Goal: Task Accomplishment & Management: Manage account settings

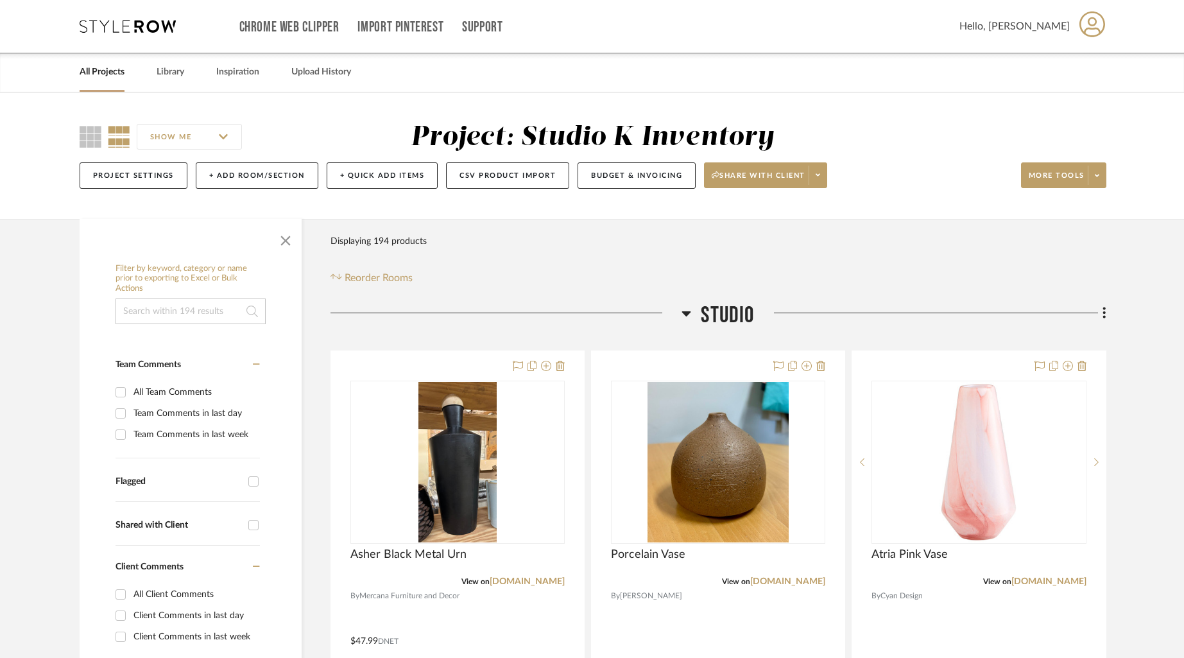
click at [687, 311] on icon at bounding box center [687, 313] width 10 height 15
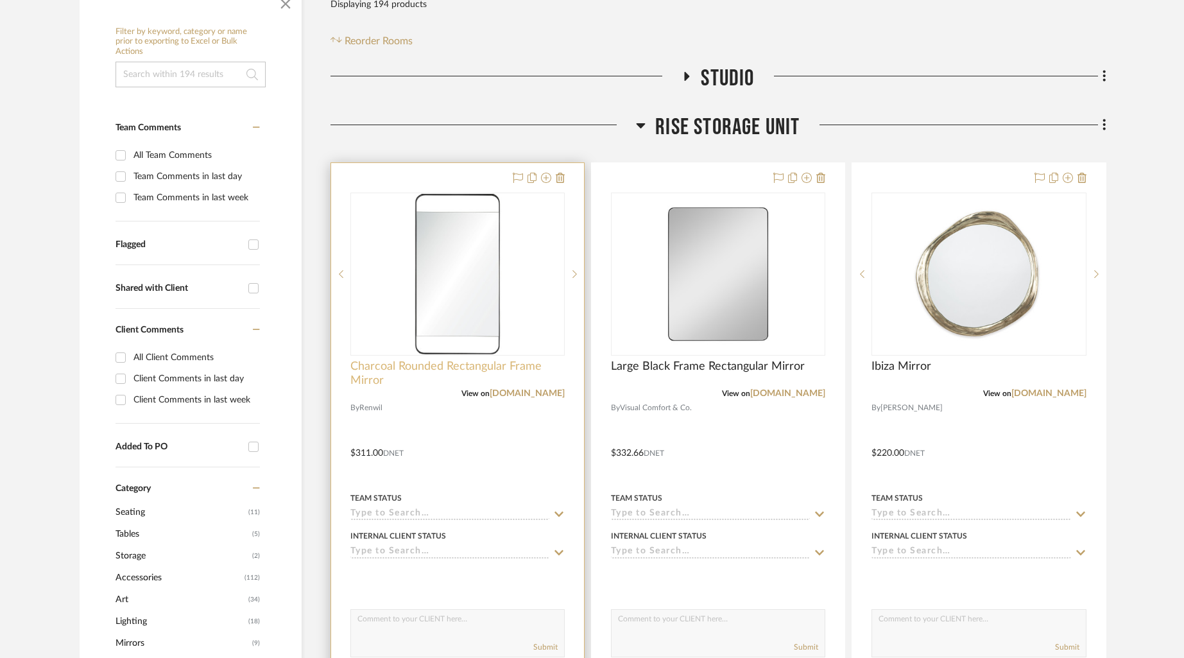
scroll to position [238, 0]
click at [386, 366] on span "Charcoal Rounded Rectangular Frame Mirror" at bounding box center [458, 373] width 214 height 28
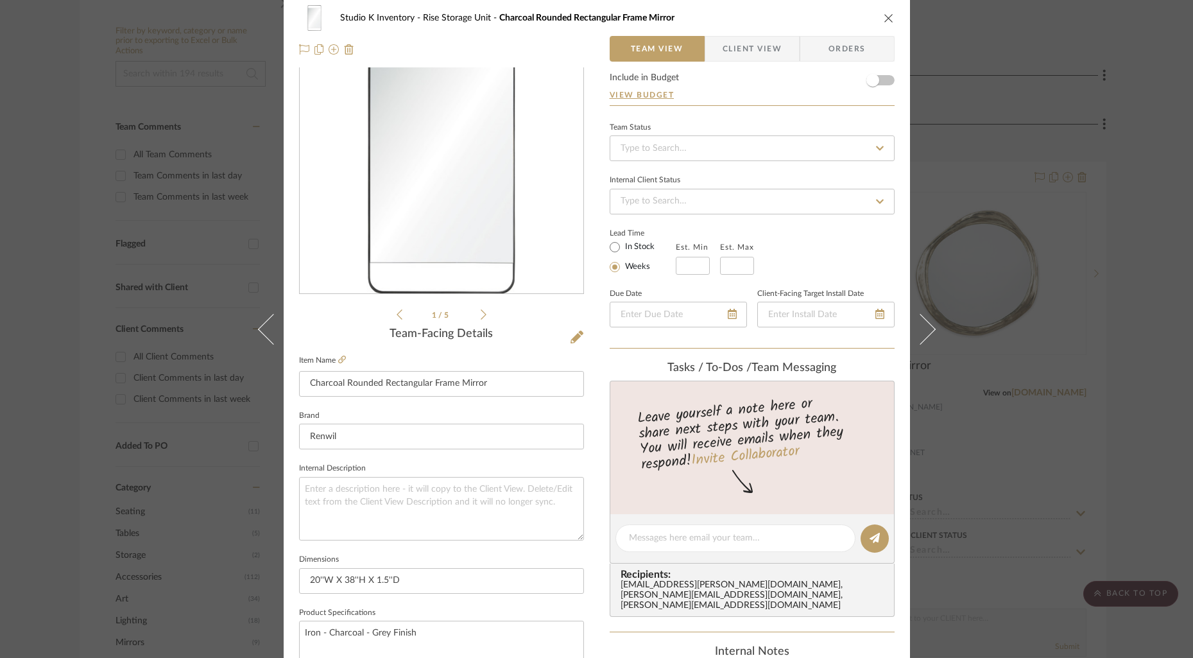
scroll to position [0, 0]
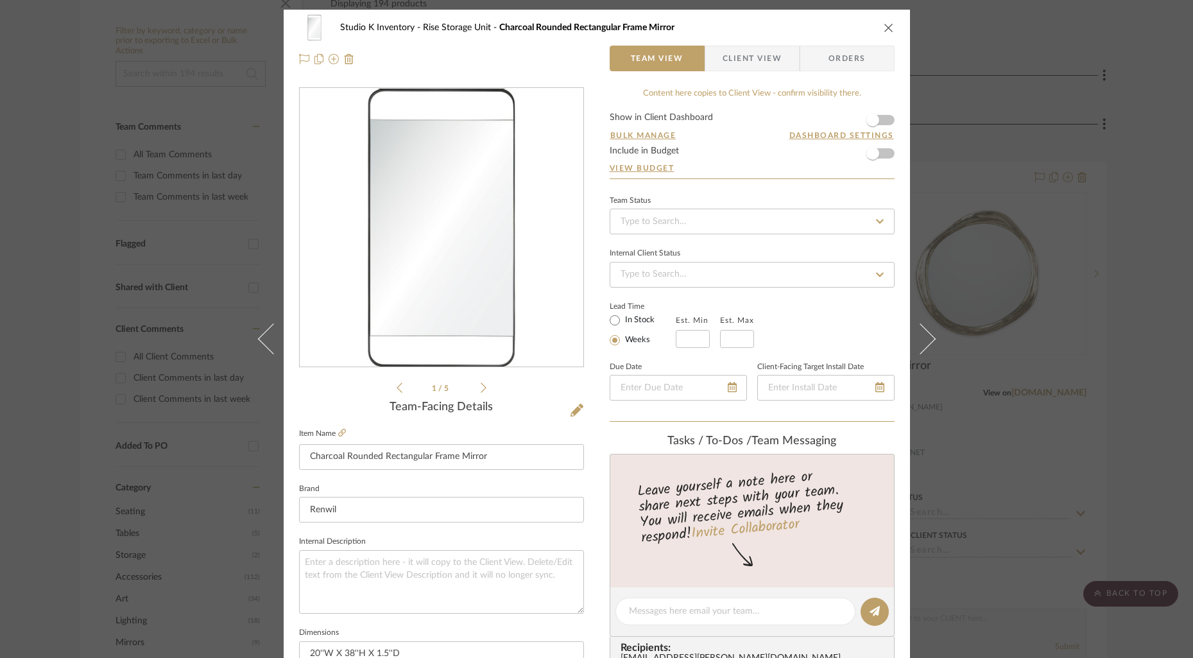
click at [884, 29] on icon "close" at bounding box center [889, 27] width 10 height 10
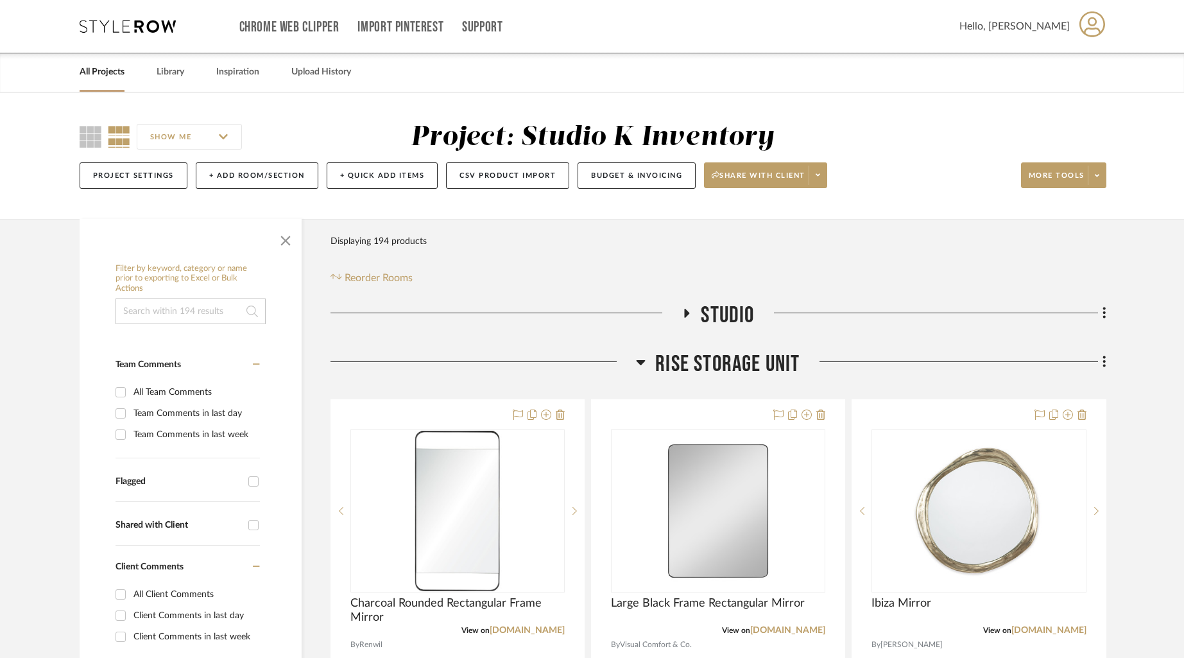
click at [94, 71] on link "All Projects" at bounding box center [102, 72] width 45 height 17
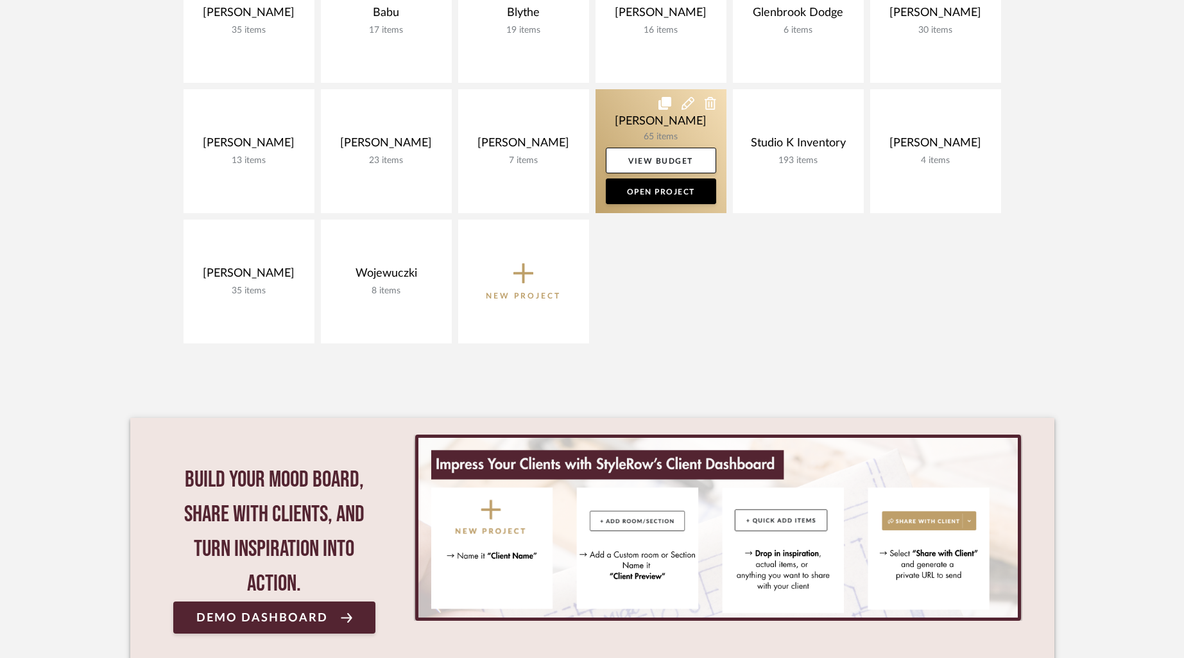
scroll to position [399, 0]
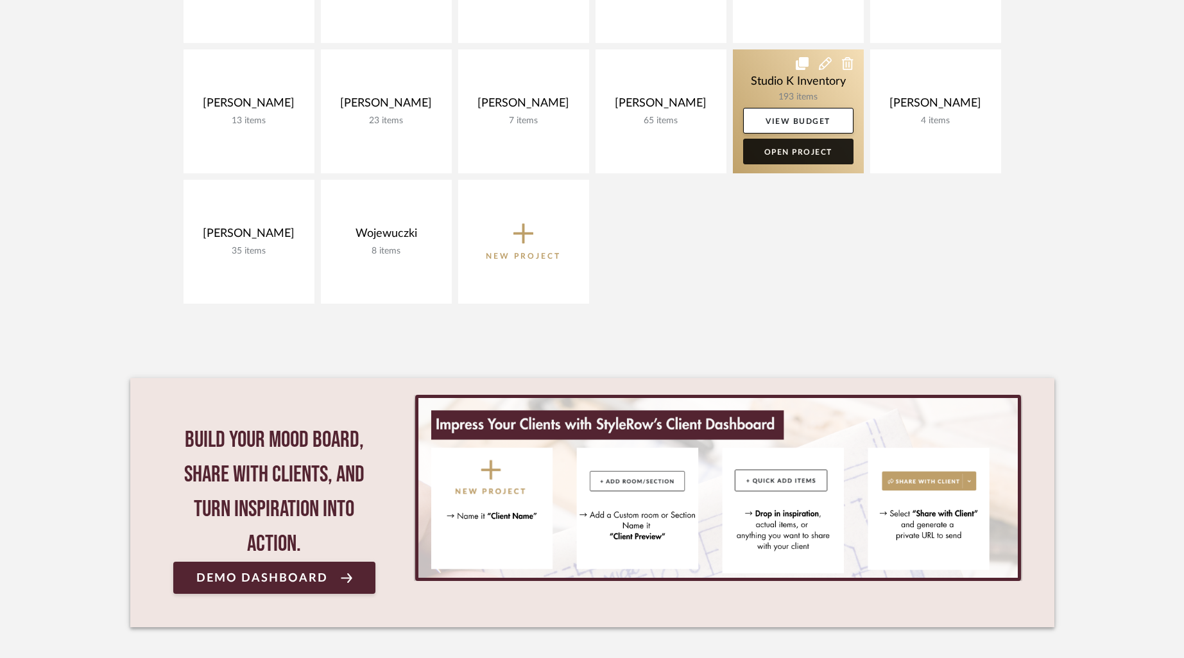
click at [797, 149] on link "Open Project" at bounding box center [798, 152] width 110 height 26
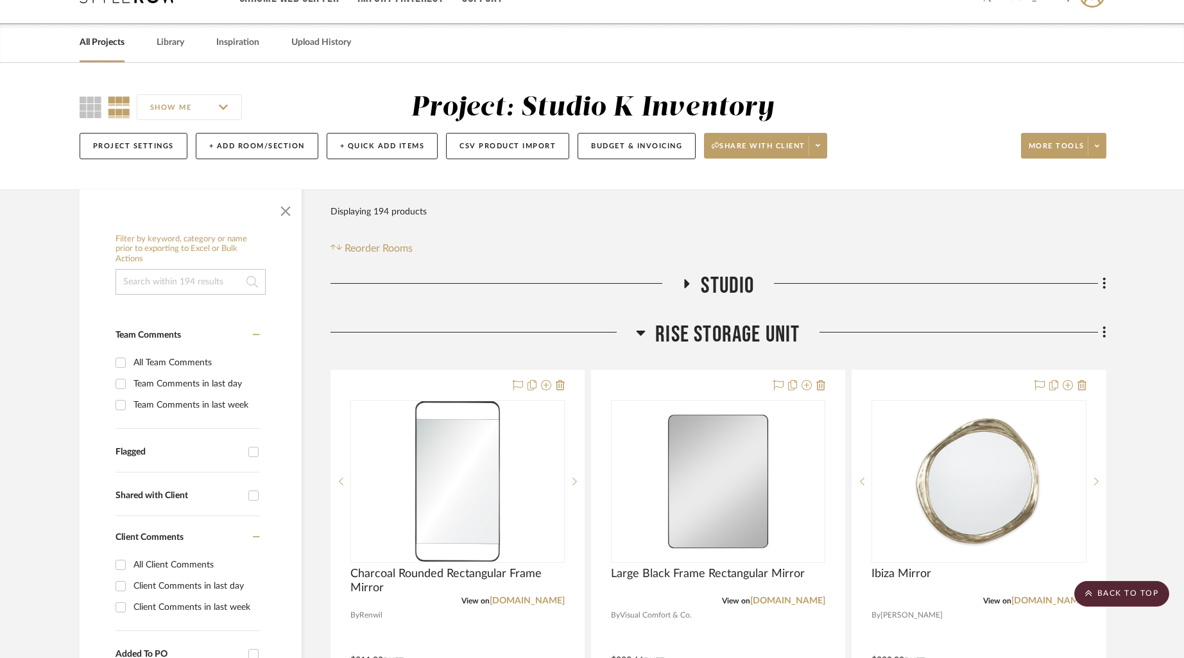
scroll to position [27, 0]
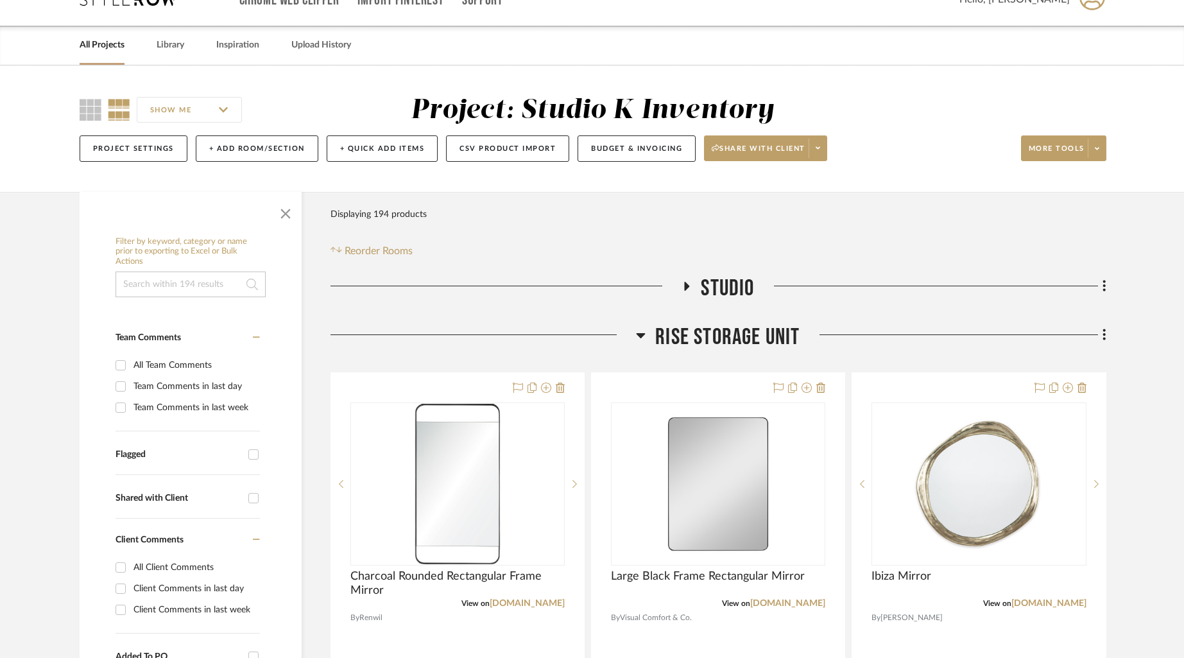
click at [691, 286] on icon at bounding box center [686, 286] width 15 height 10
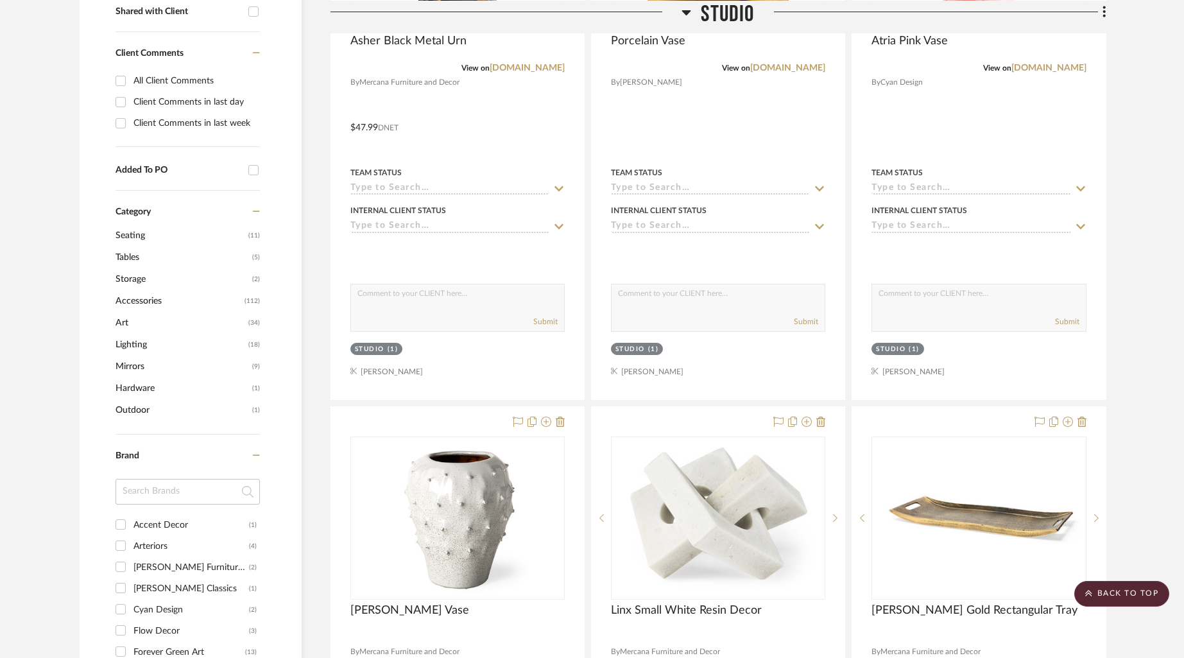
scroll to position [545, 0]
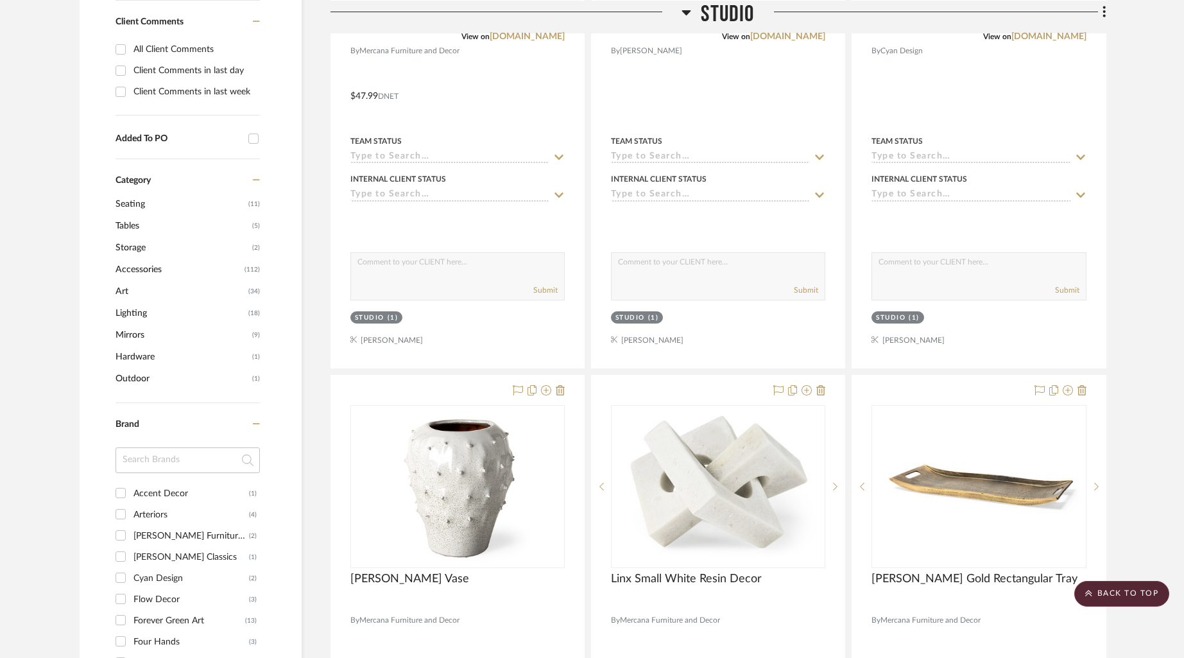
click at [137, 275] on span "Accessories" at bounding box center [179, 270] width 126 height 22
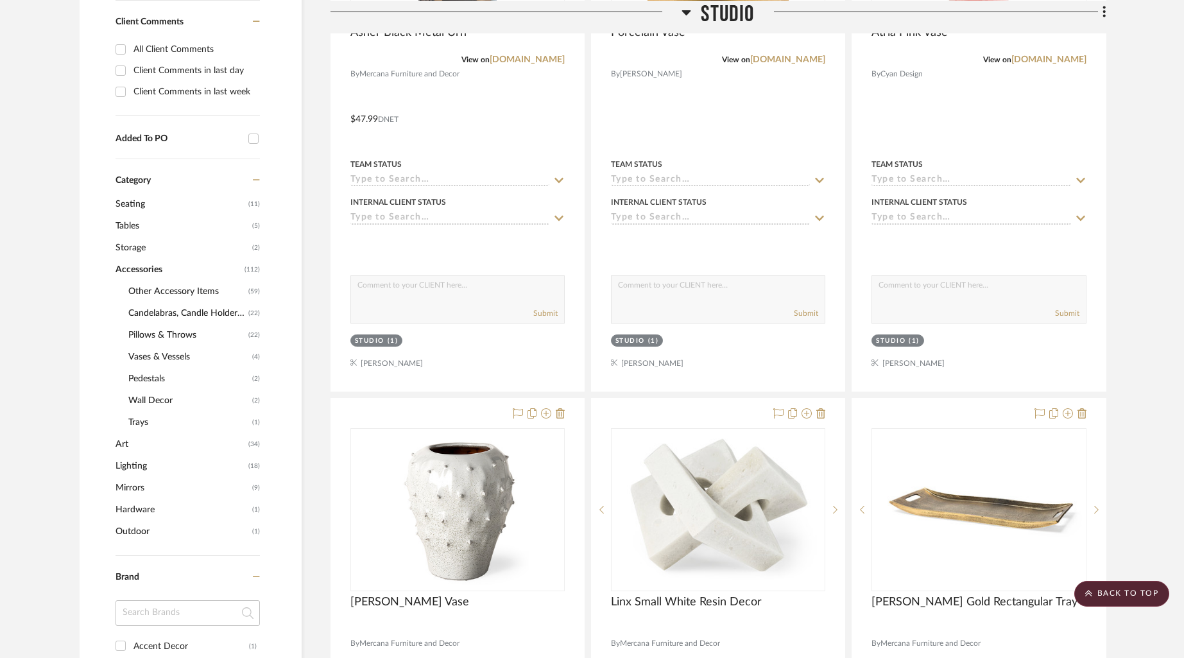
click at [173, 289] on span "Other Accessory Items" at bounding box center [186, 292] width 117 height 22
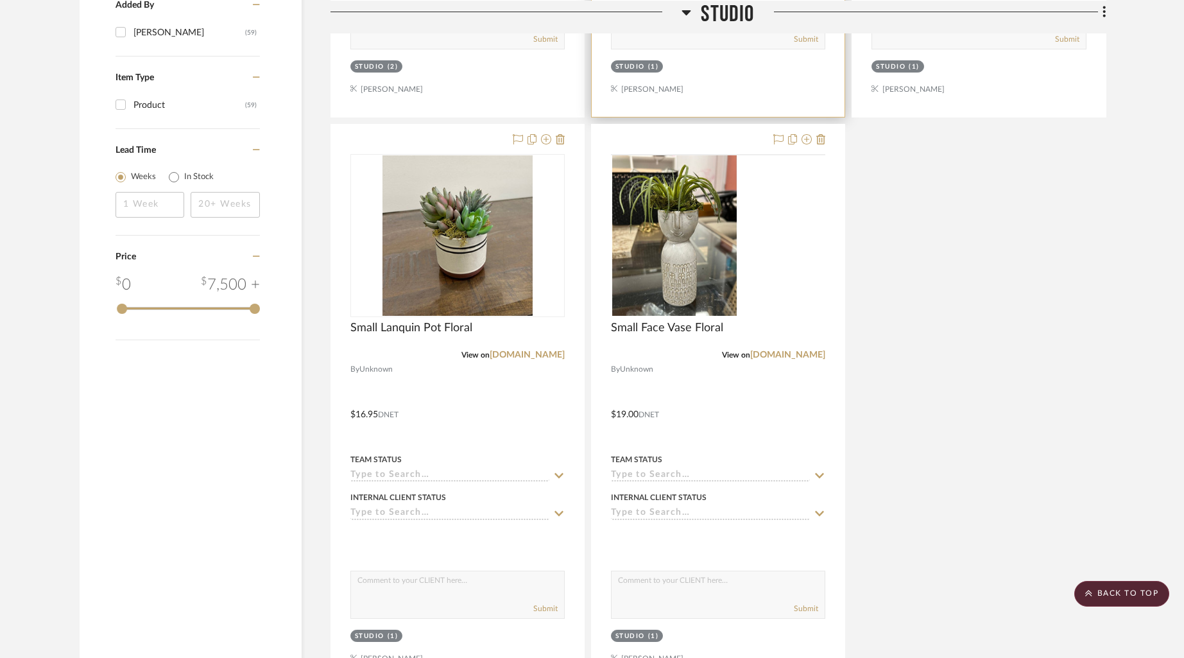
scroll to position [1466, 0]
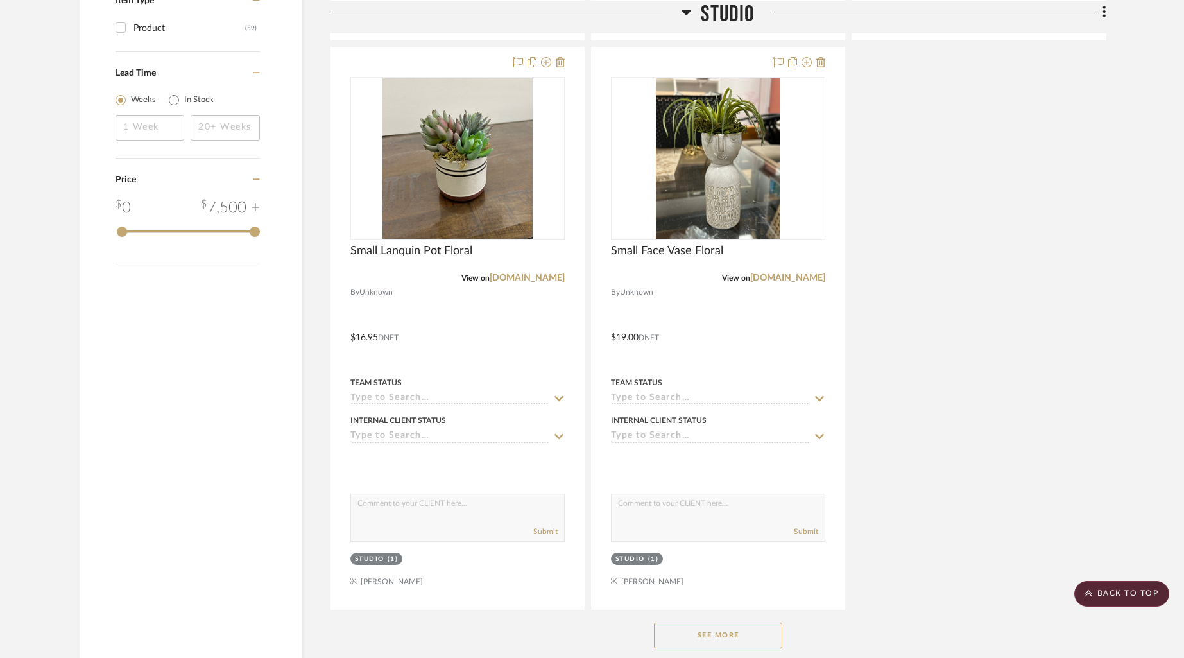
click at [738, 639] on button "See More" at bounding box center [718, 636] width 128 height 26
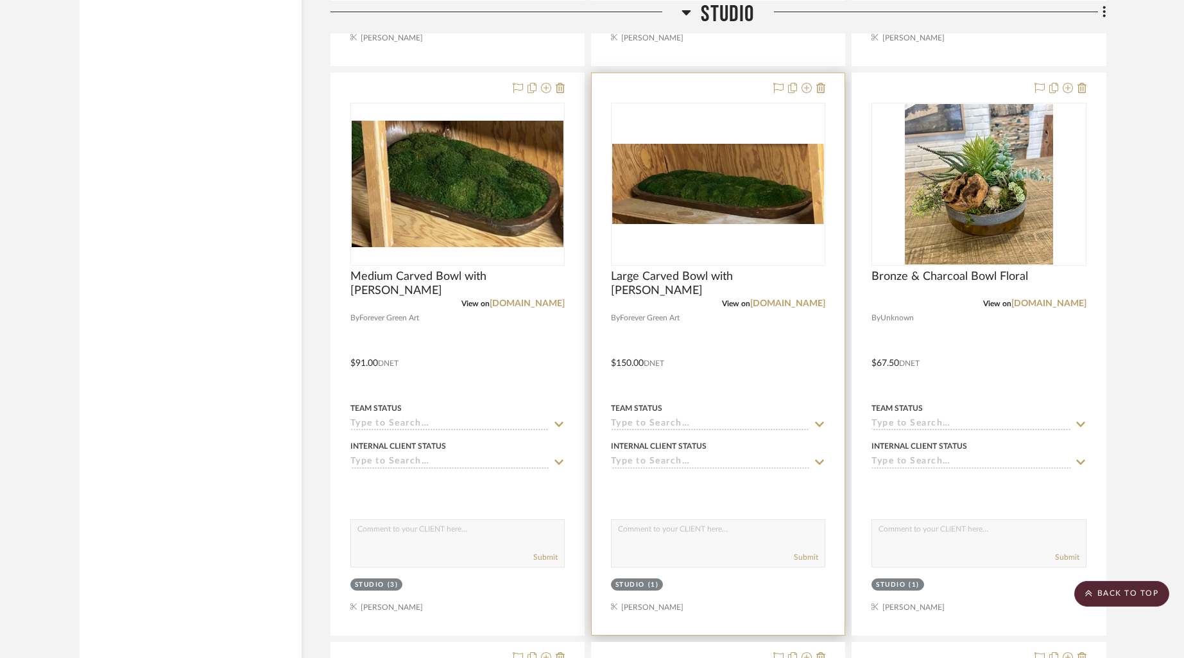
scroll to position [3150, 0]
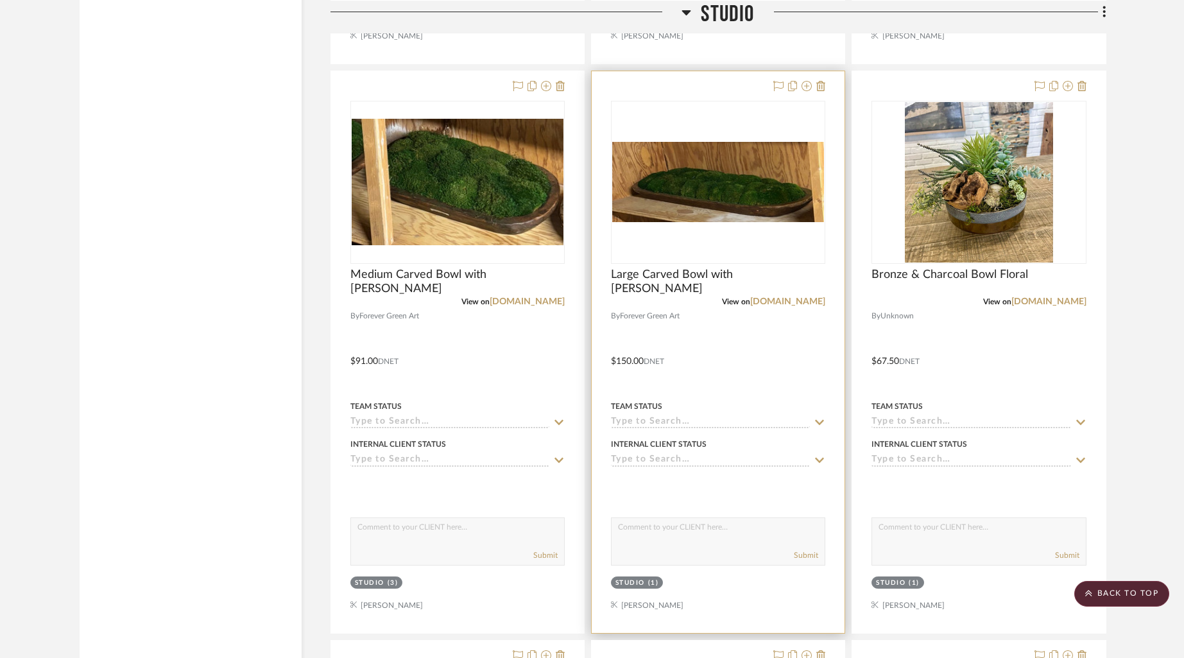
click at [778, 258] on div "0" at bounding box center [718, 182] width 213 height 162
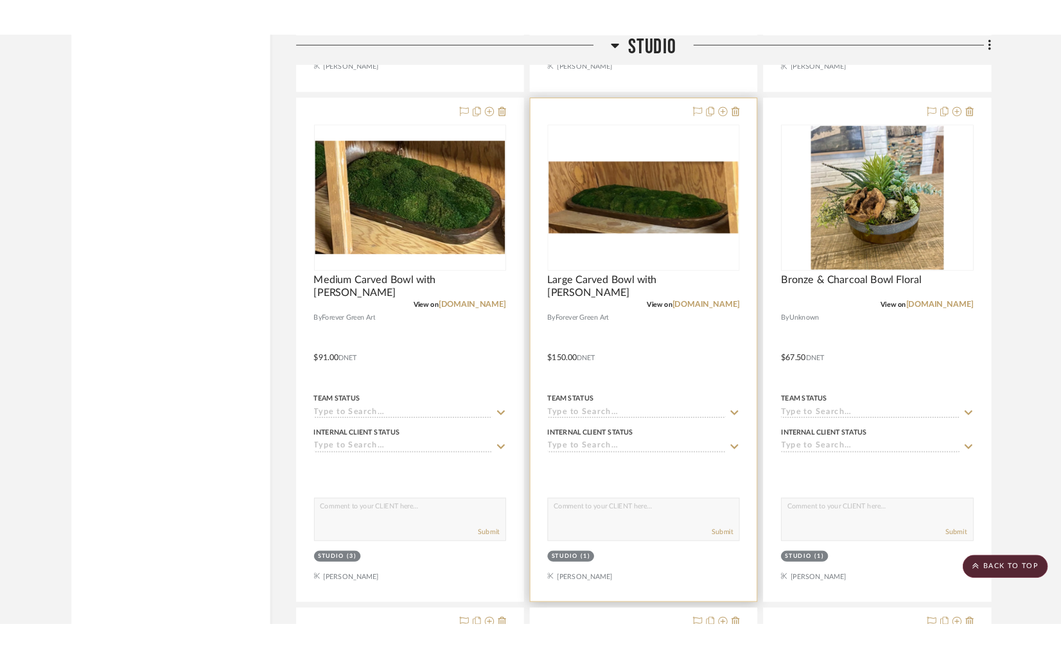
scroll to position [0, 0]
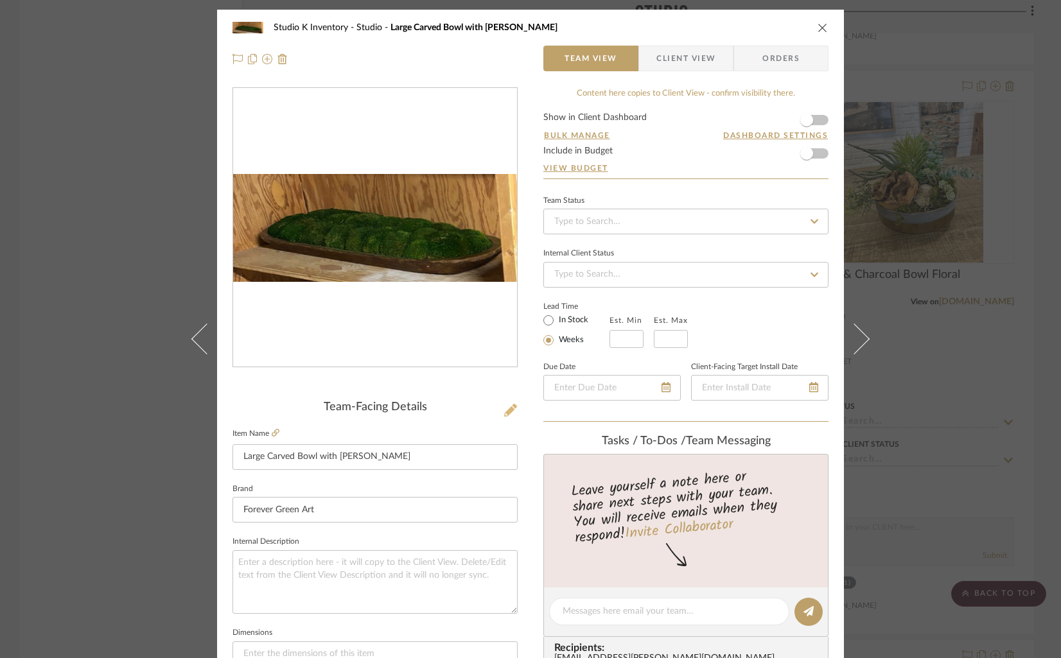
click at [504, 412] on icon at bounding box center [510, 410] width 13 height 13
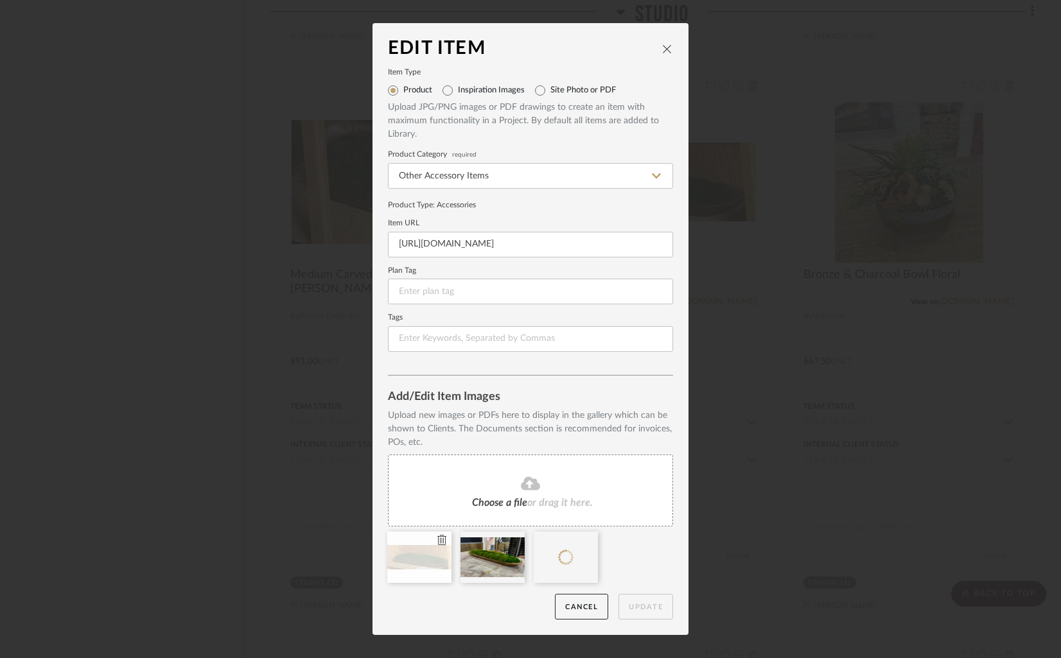
click at [437, 539] on icon at bounding box center [441, 540] width 9 height 10
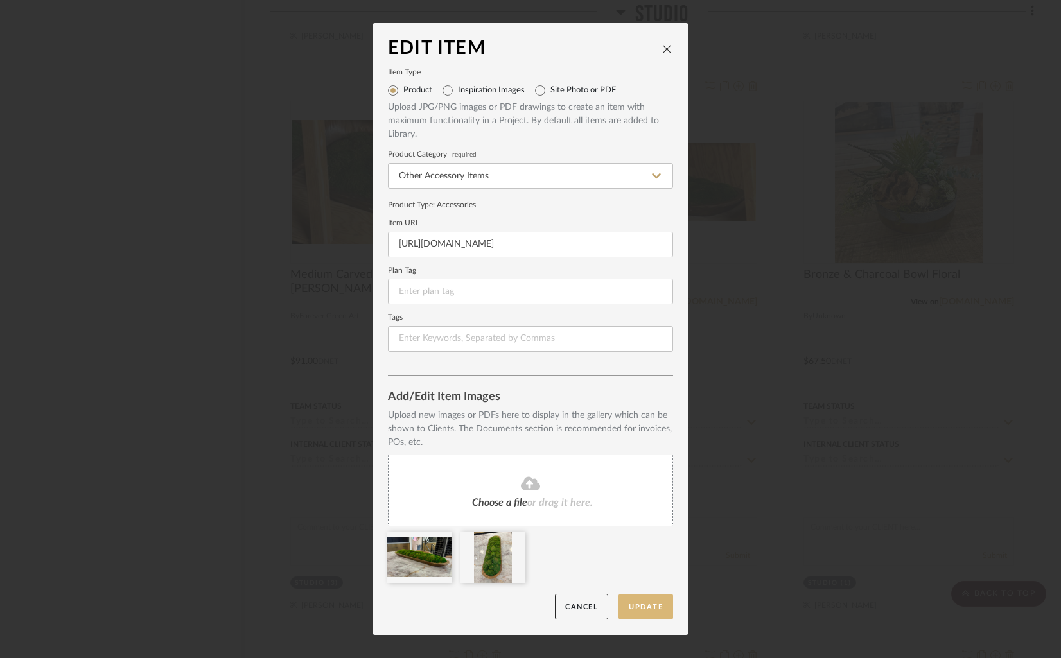
click at [643, 611] on button "Update" at bounding box center [645, 607] width 55 height 26
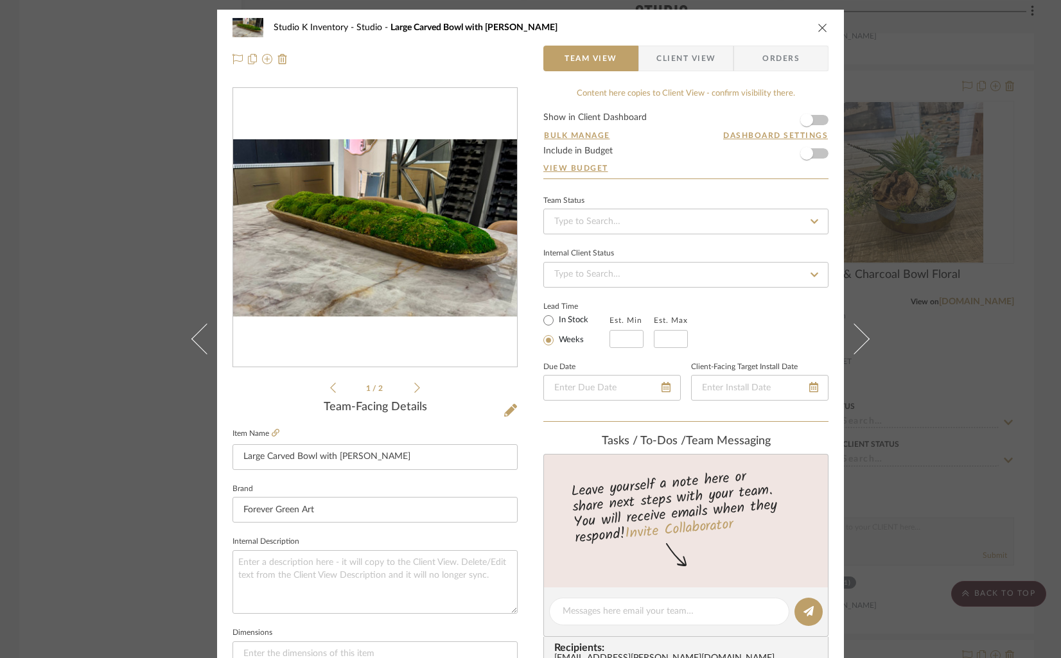
click at [819, 28] on icon "close" at bounding box center [822, 27] width 10 height 10
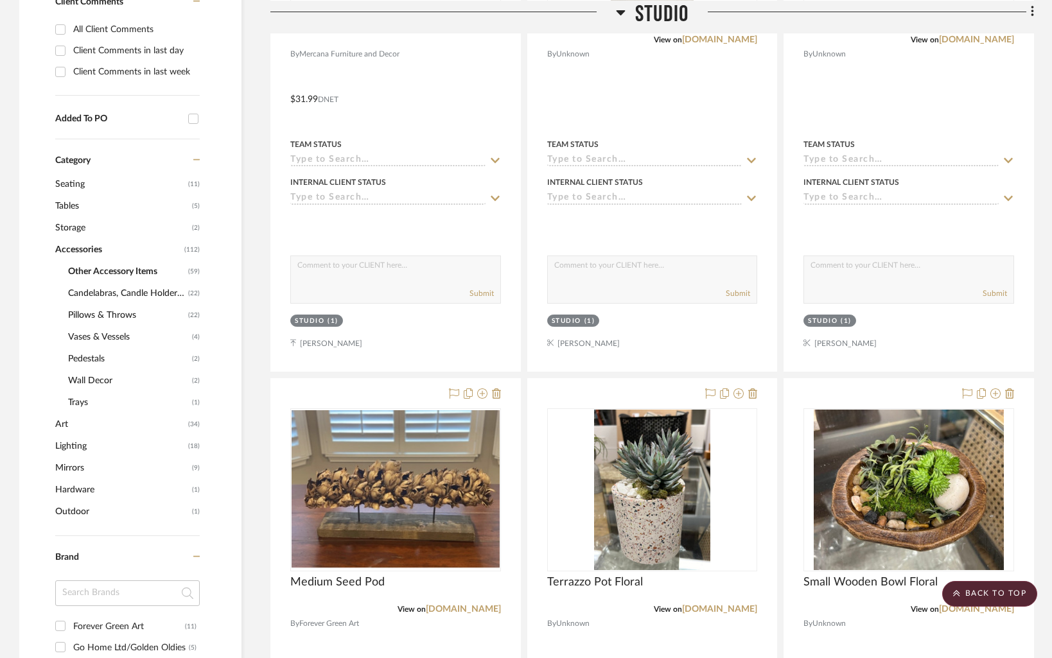
scroll to position [559, 0]
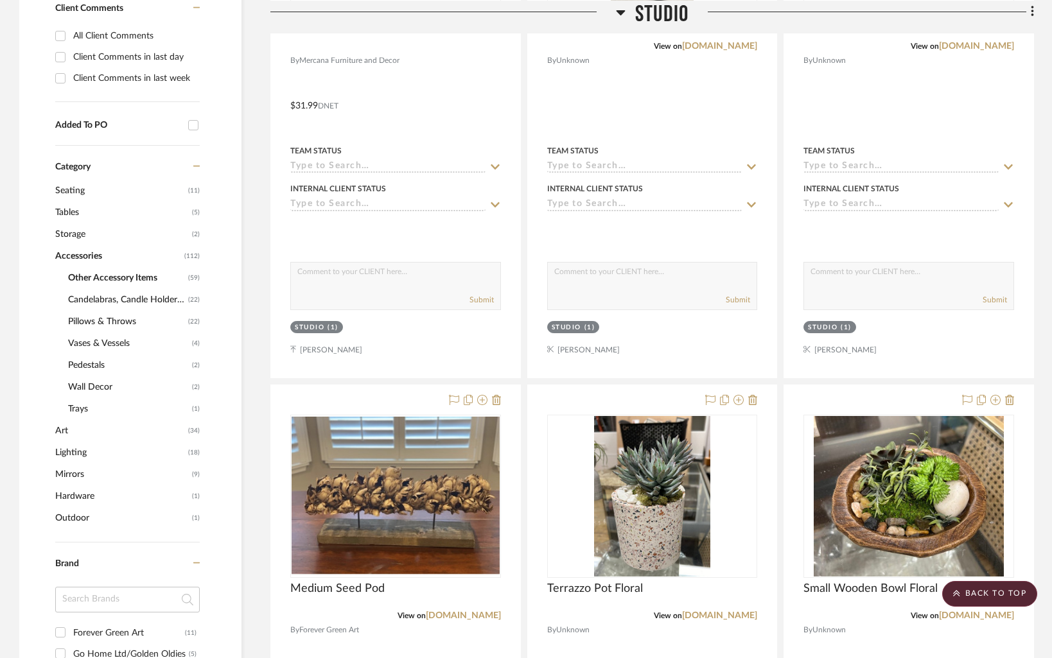
click at [91, 317] on span "Pillows & Throws" at bounding box center [126, 322] width 117 height 22
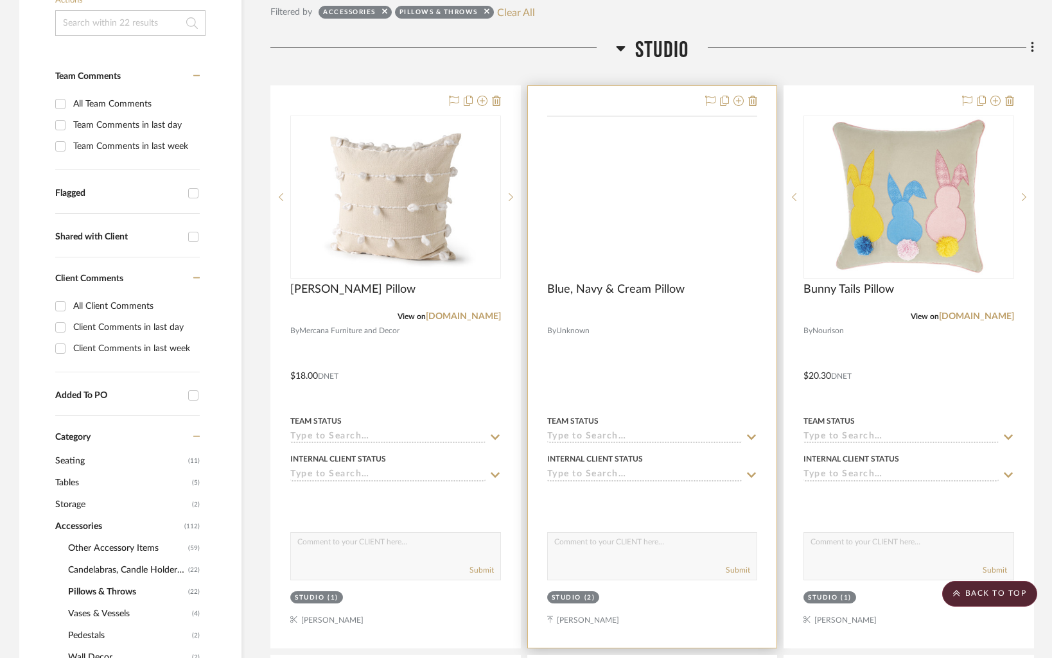
scroll to position [207, 0]
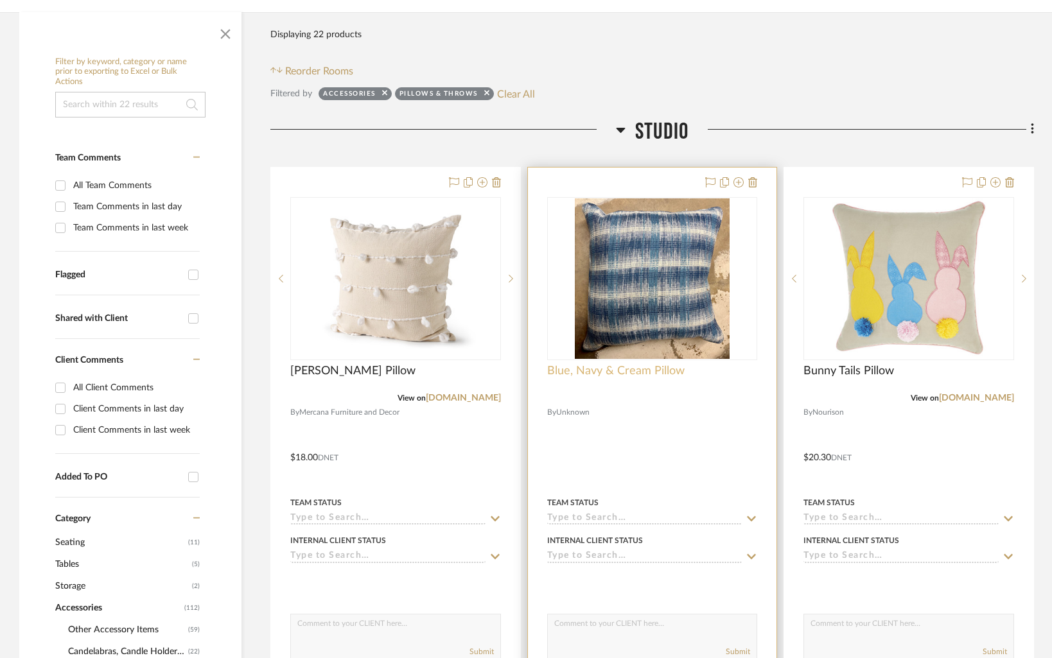
click at [607, 371] on span "Blue, Navy & Cream Pillow" at bounding box center [615, 371] width 137 height 14
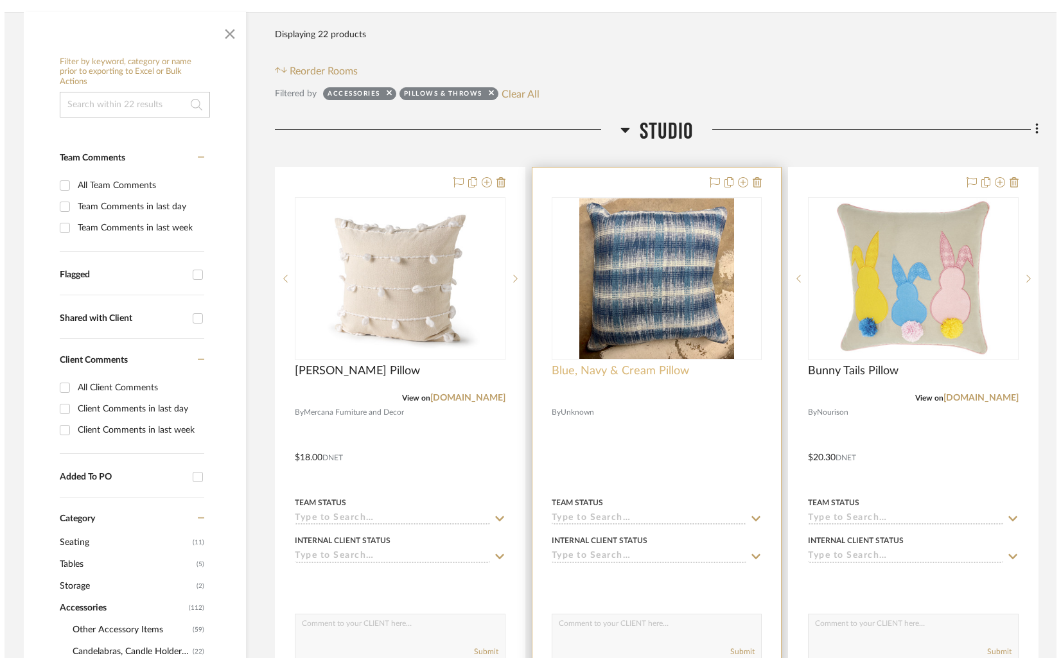
scroll to position [0, 0]
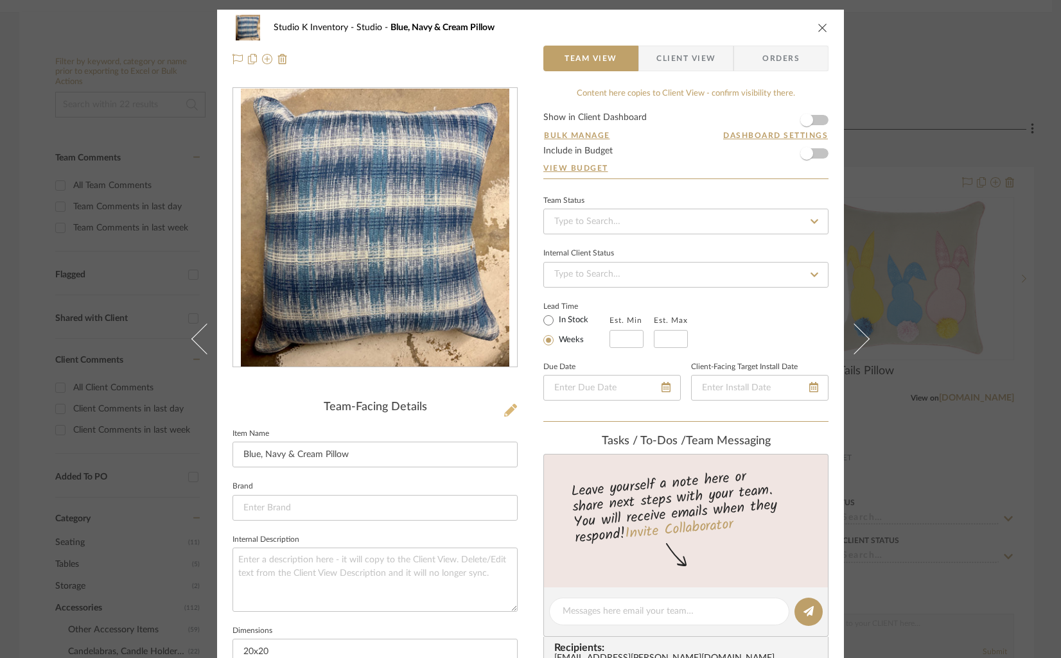
click at [505, 409] on icon at bounding box center [510, 410] width 13 height 13
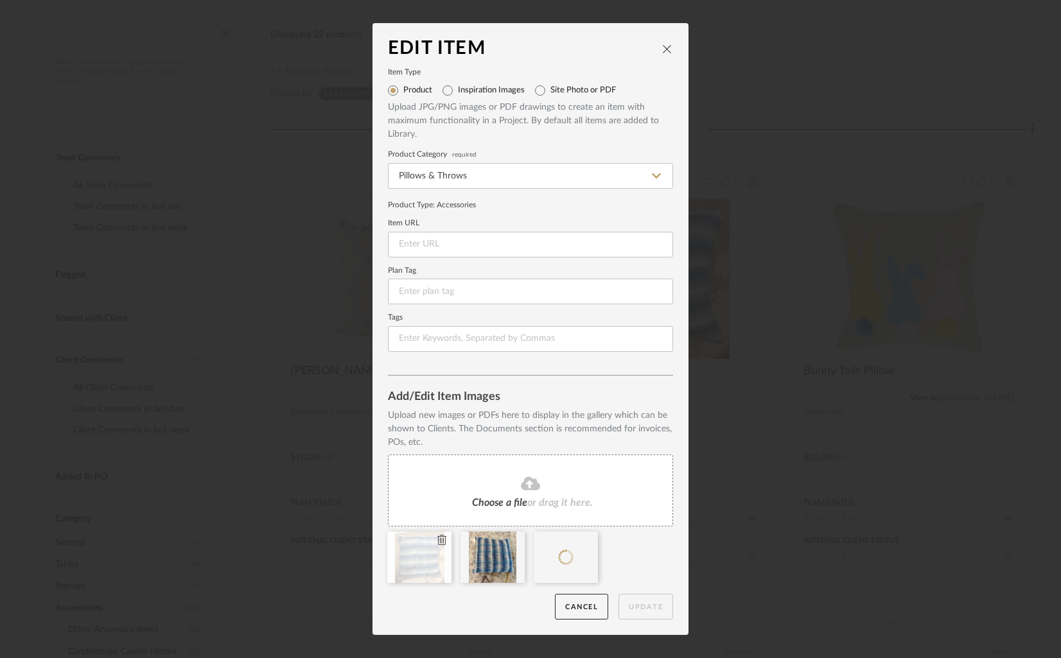
click at [437, 539] on icon at bounding box center [441, 540] width 9 height 10
click at [637, 609] on button "Update" at bounding box center [645, 607] width 55 height 26
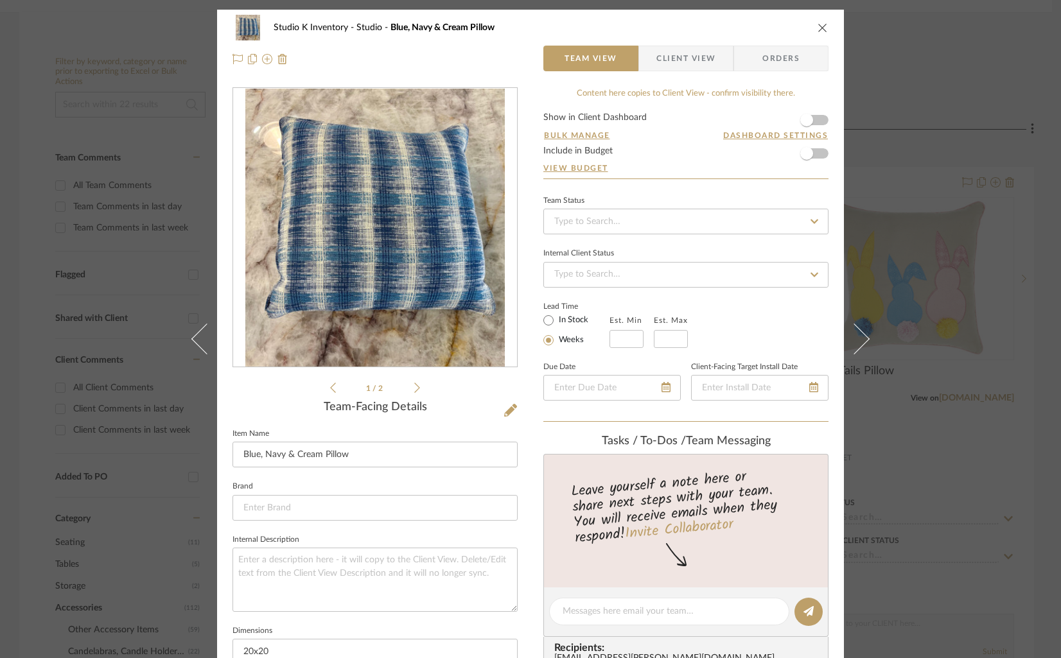
click at [414, 388] on icon at bounding box center [417, 388] width 6 height 12
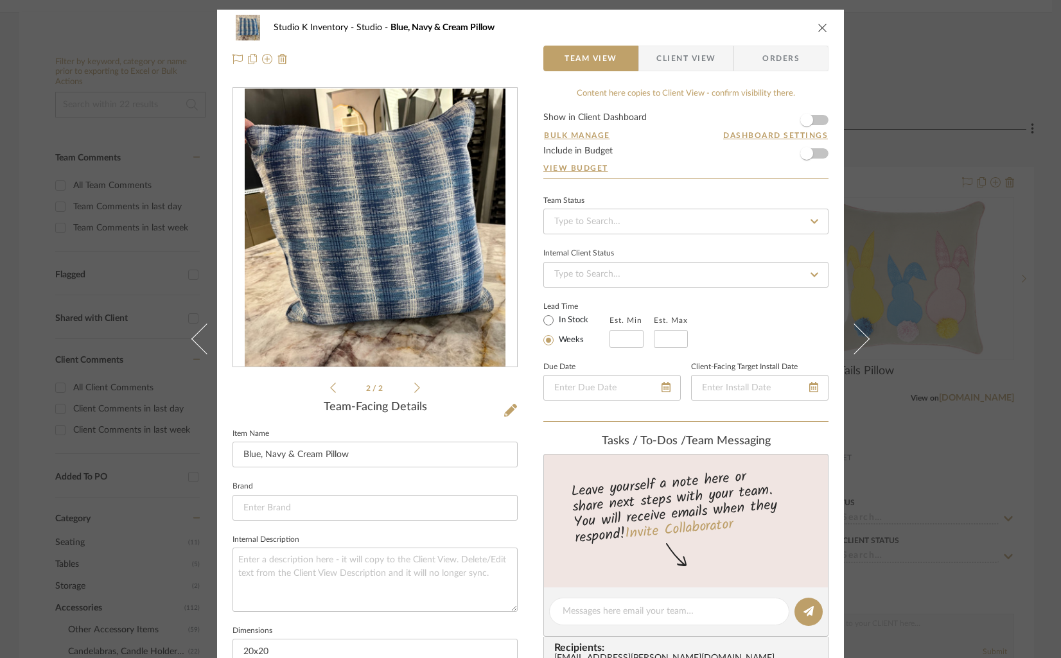
click at [330, 391] on icon at bounding box center [333, 388] width 6 height 12
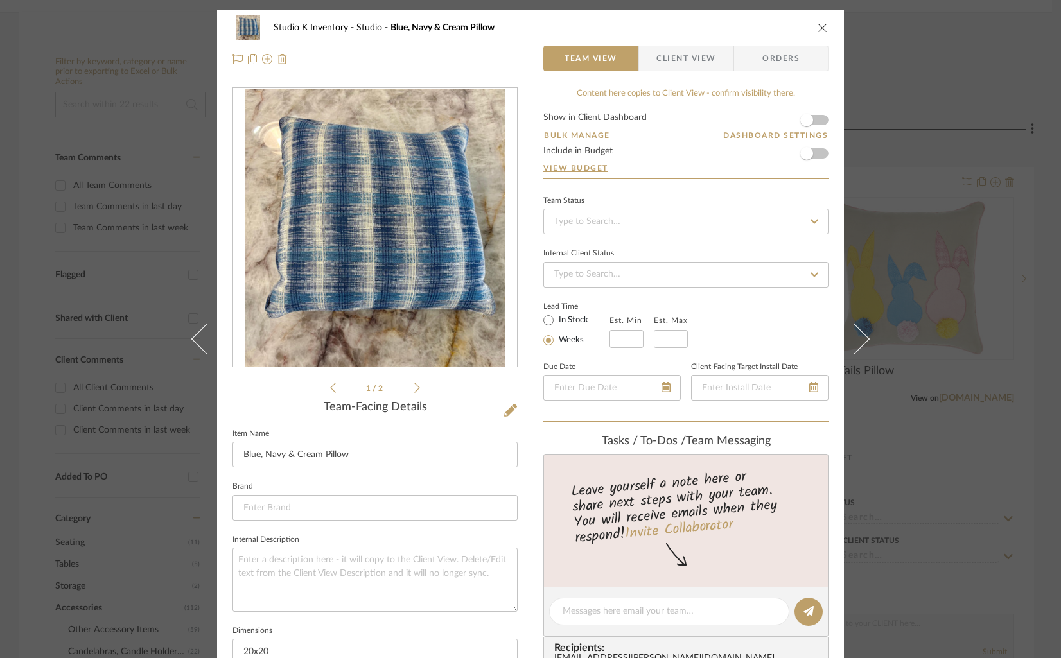
click at [817, 24] on icon "close" at bounding box center [822, 27] width 10 height 10
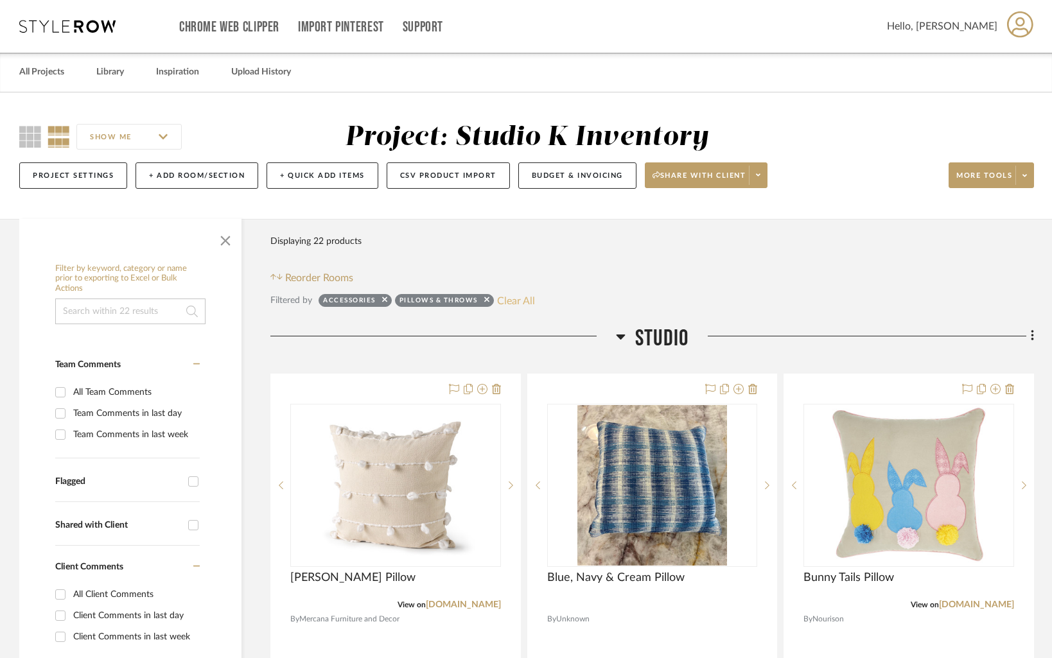
click at [525, 302] on button "Clear All" at bounding box center [516, 300] width 38 height 17
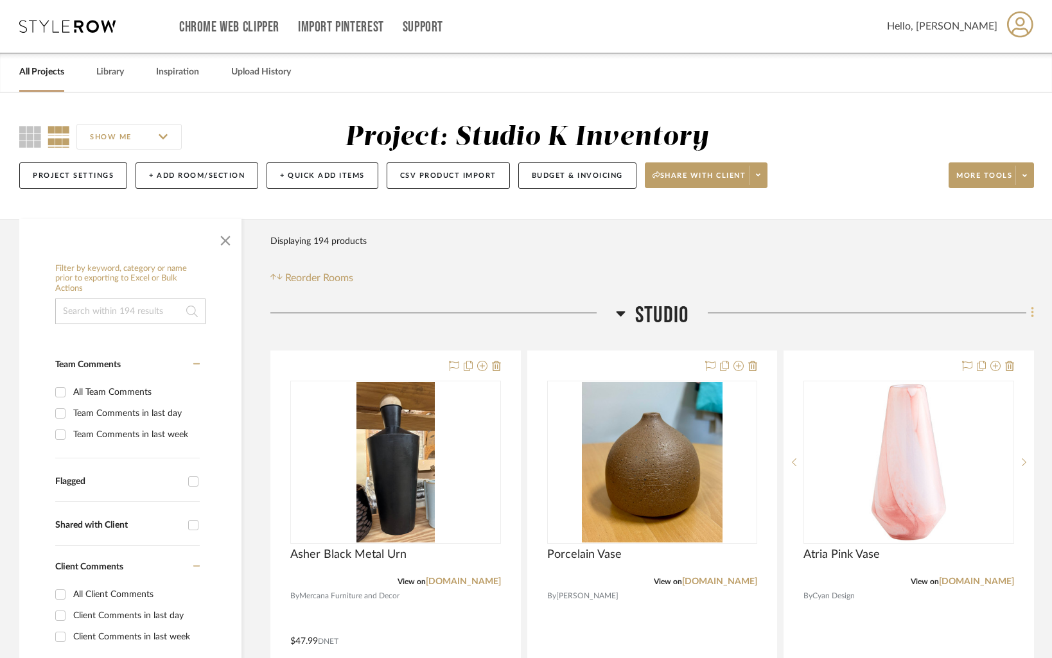
click at [1031, 313] on icon at bounding box center [1031, 313] width 3 height 11
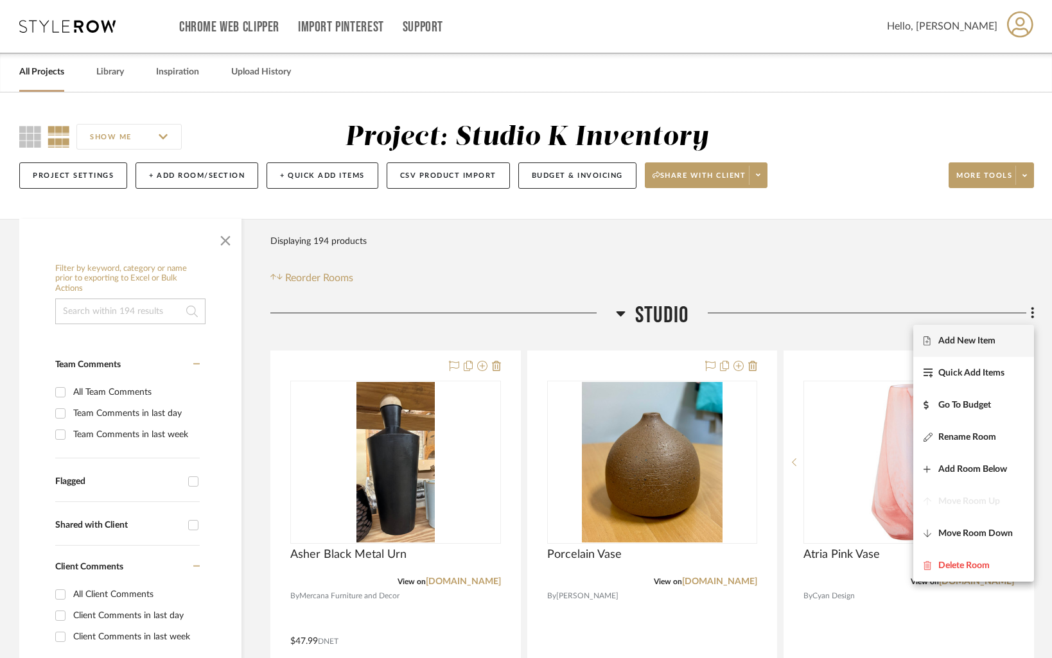
click at [980, 339] on span "Add New Item" at bounding box center [966, 340] width 57 height 11
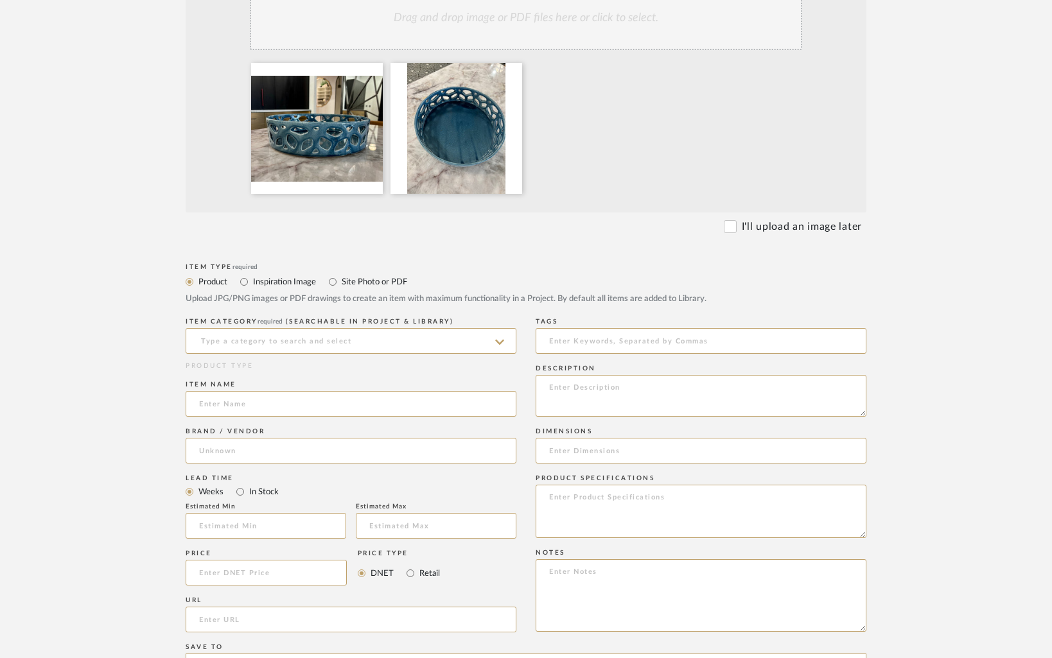
scroll to position [375, 0]
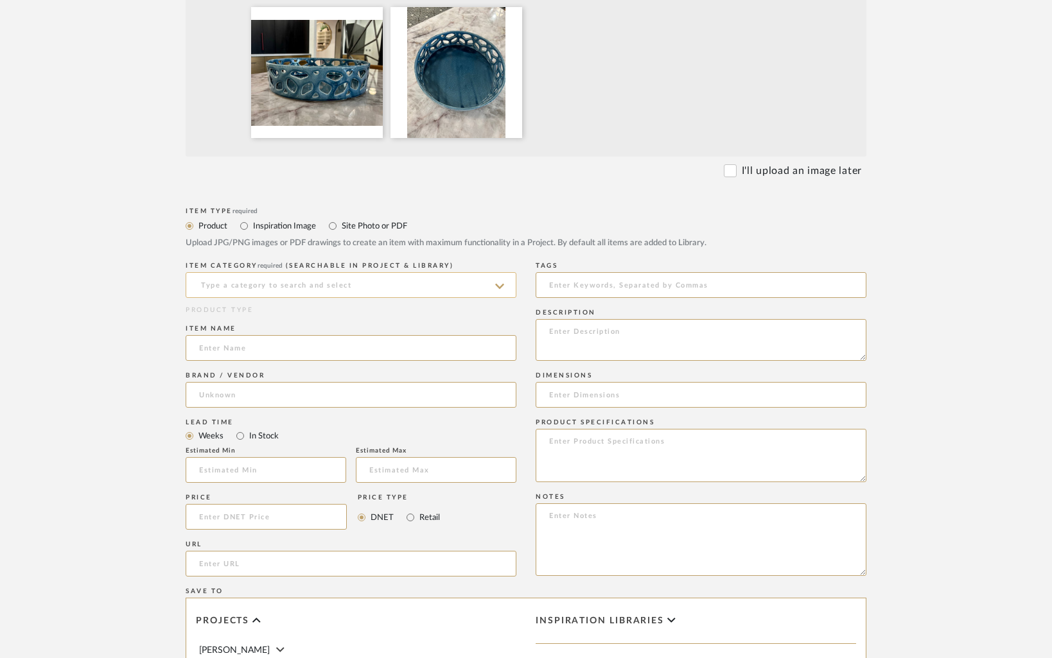
click at [494, 283] on input at bounding box center [351, 285] width 331 height 26
click at [219, 352] on span "Trays" at bounding box center [213, 349] width 28 height 9
type input "Trays"
click at [259, 346] on input at bounding box center [351, 348] width 331 height 26
type input "Blue Ceramic Round Tray"
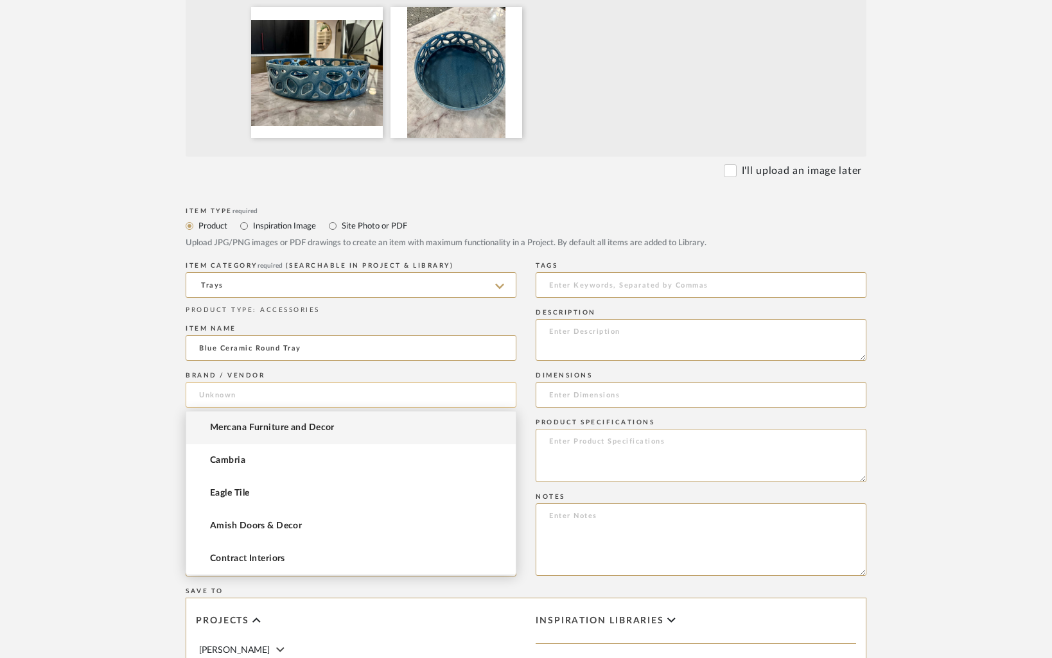
click at [237, 396] on input at bounding box center [351, 395] width 331 height 26
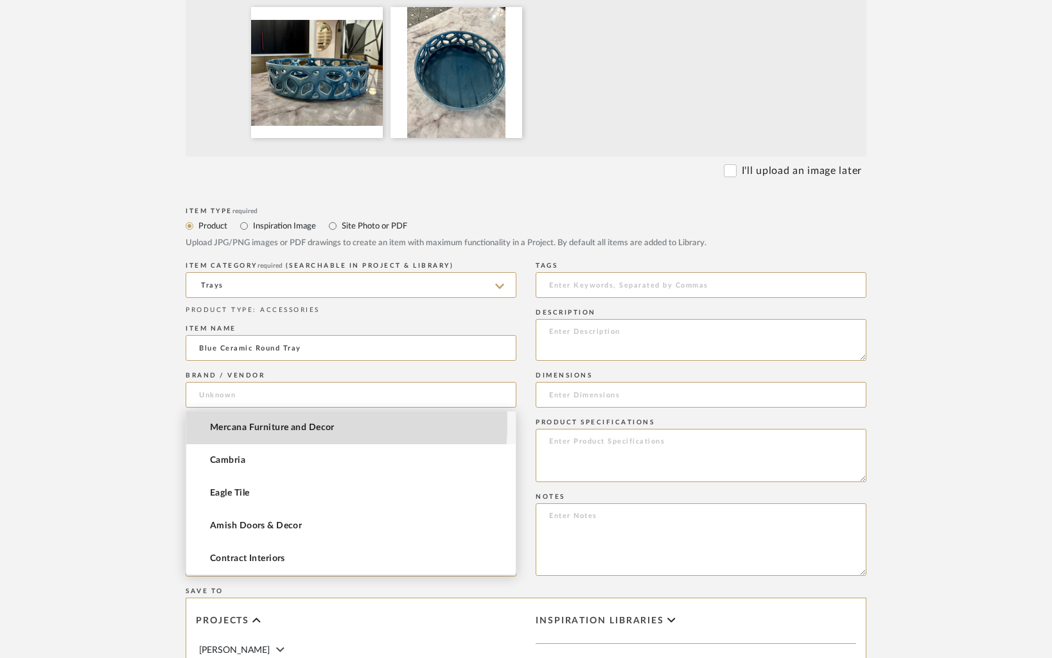
click at [245, 423] on span "Mercana Furniture and Decor" at bounding box center [272, 427] width 125 height 11
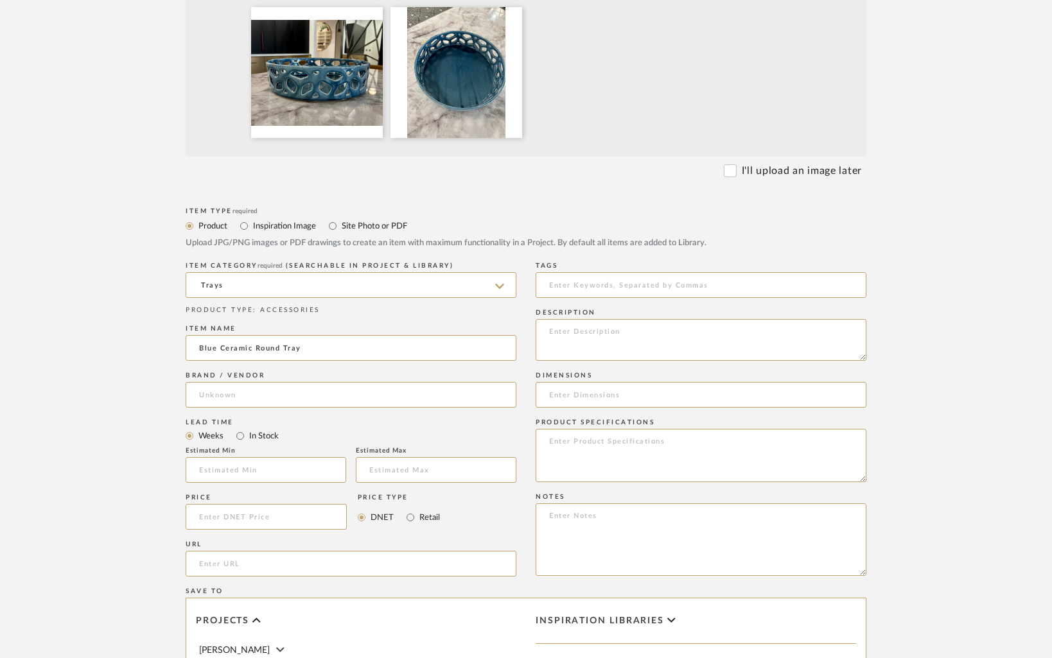
type input "Mercana Furniture and Decor"
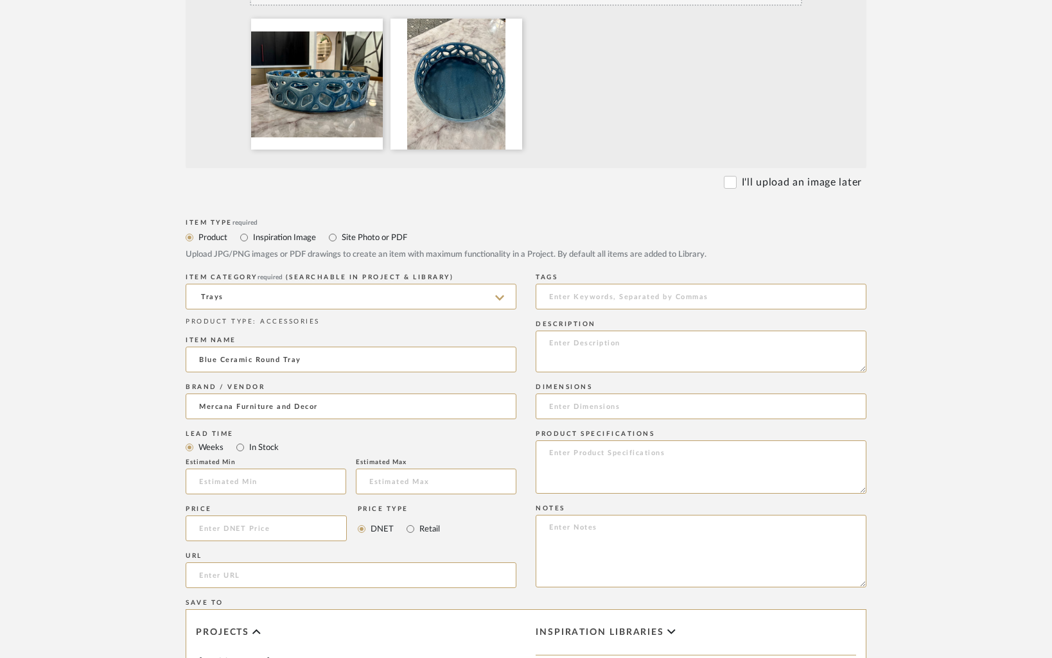
scroll to position [362, 0]
click at [585, 537] on textarea at bounding box center [700, 552] width 331 height 73
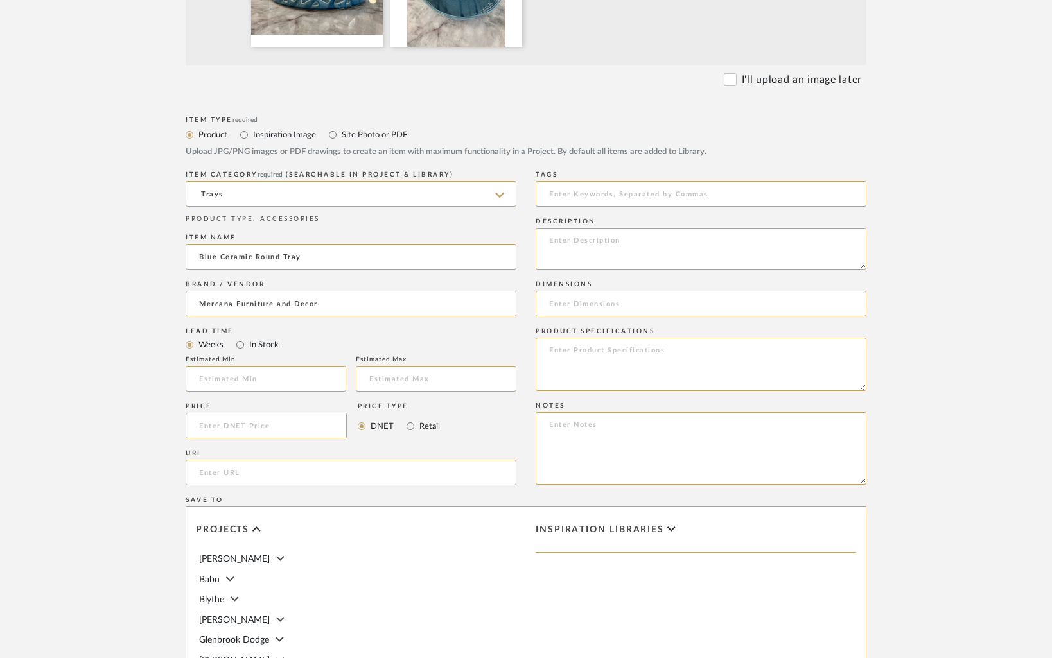
scroll to position [485, 0]
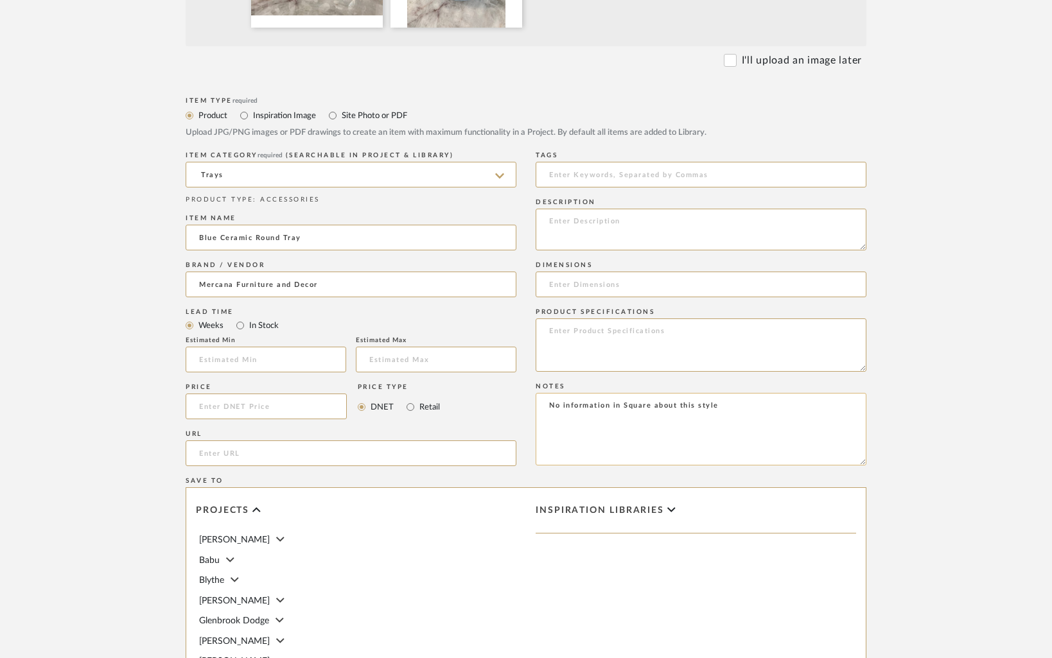
click at [651, 408] on textarea "No information in Square about this style" at bounding box center [700, 429] width 331 height 73
click at [800, 409] on textarea "No information in Square or on the internet about this style" at bounding box center [700, 429] width 331 height 73
click at [547, 407] on textarea "No information in Square or on the internet about this style" at bounding box center [700, 429] width 331 height 73
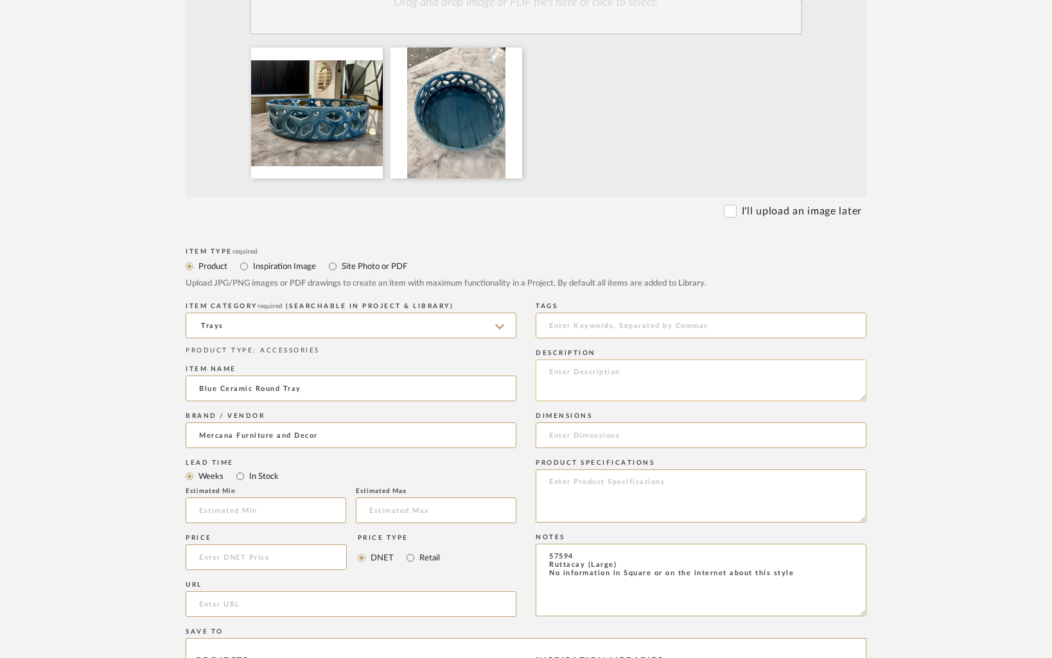
type textarea "57594 Ruttacay (Large) No information in Square or on the internet about this s…"
click at [669, 371] on textarea at bounding box center [700, 381] width 331 height 42
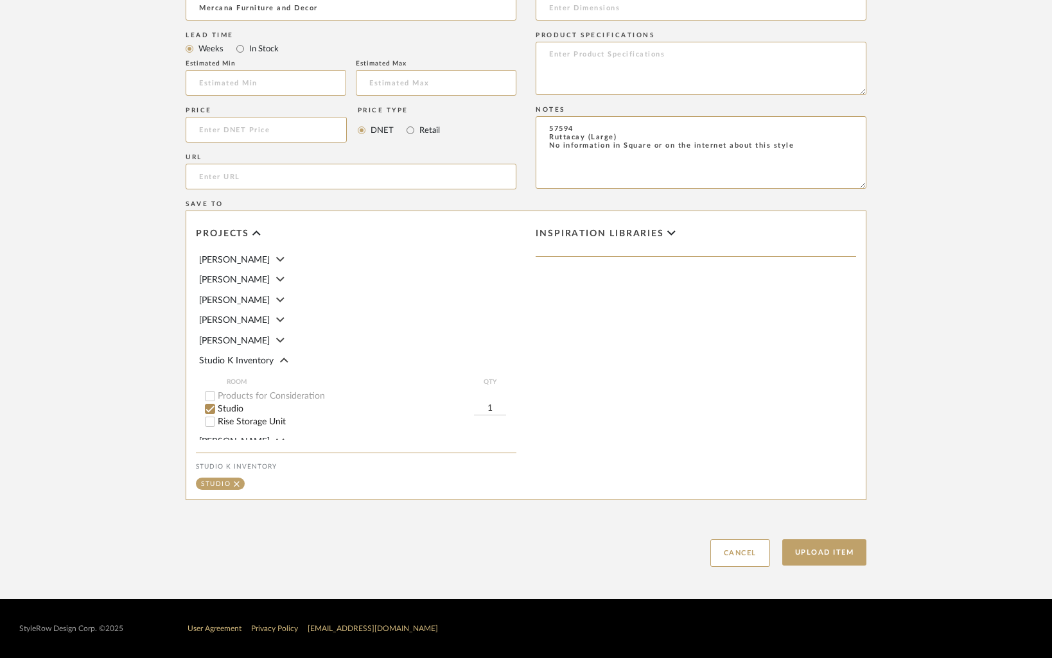
scroll to position [140, 0]
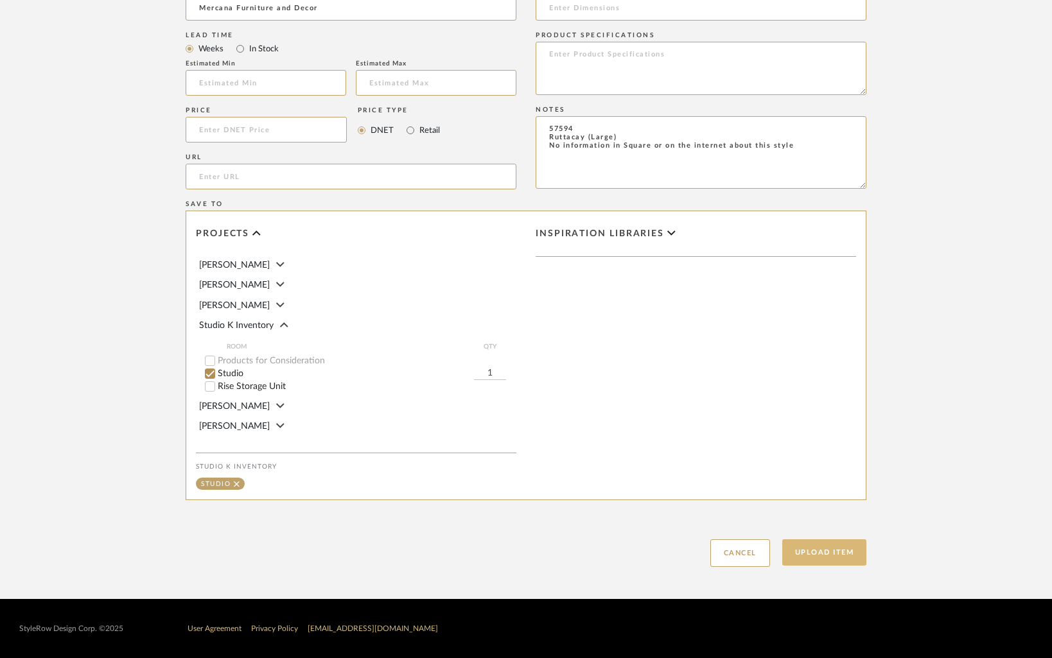
type textarea "16" Diameter"
click at [812, 548] on button "Upload Item" at bounding box center [824, 552] width 85 height 26
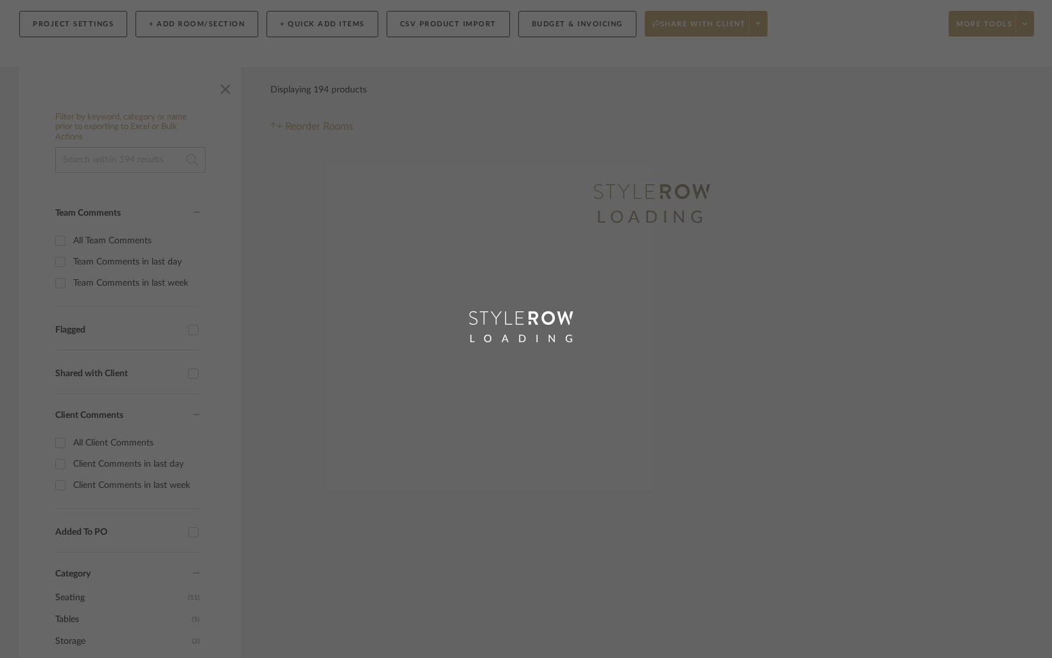
scroll to position [23, 0]
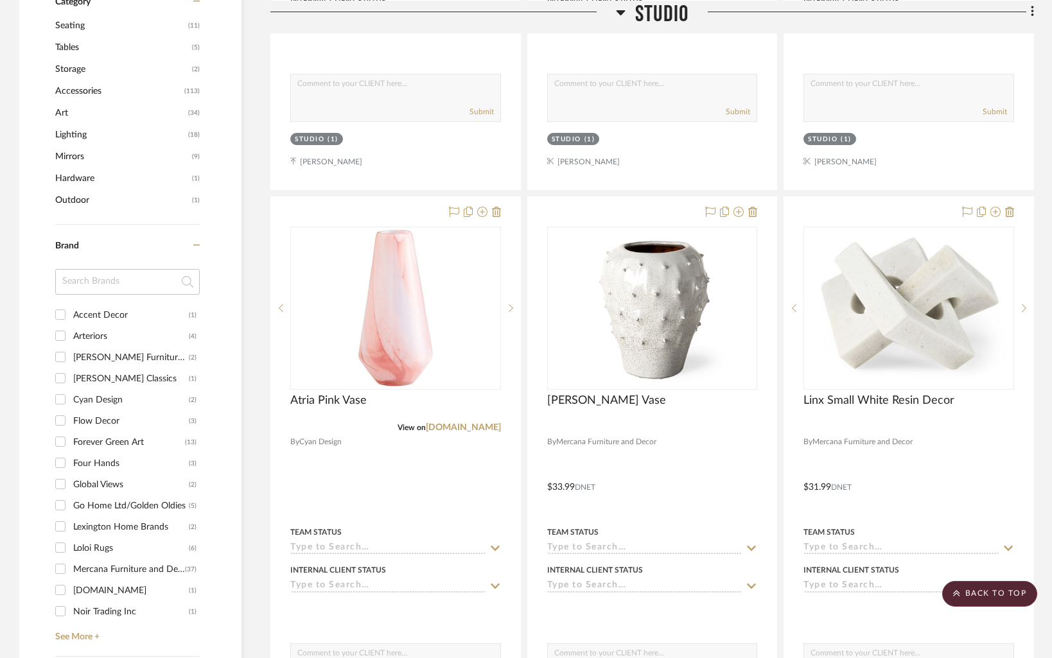
scroll to position [612, 0]
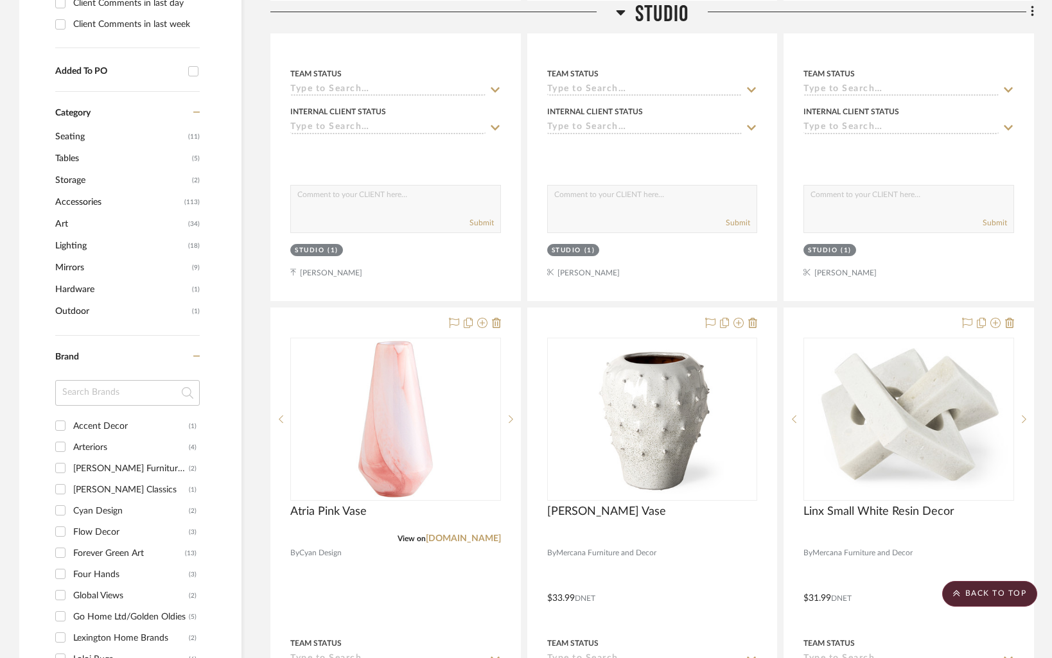
click at [82, 202] on span "Accessories" at bounding box center [118, 202] width 126 height 22
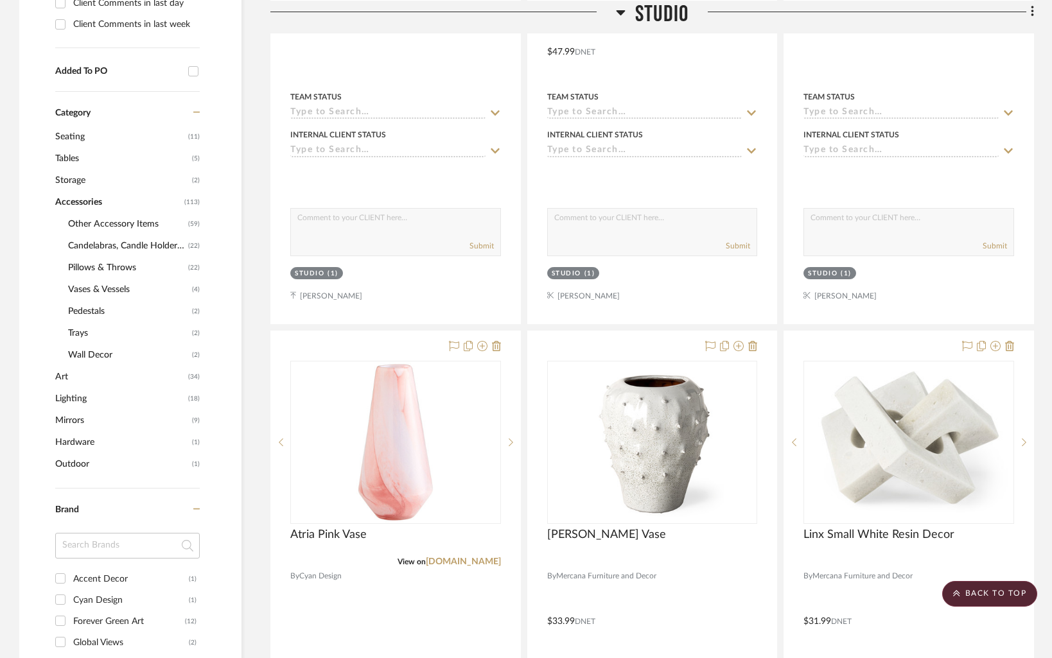
click at [139, 225] on span "Other Accessory Items" at bounding box center [126, 224] width 117 height 22
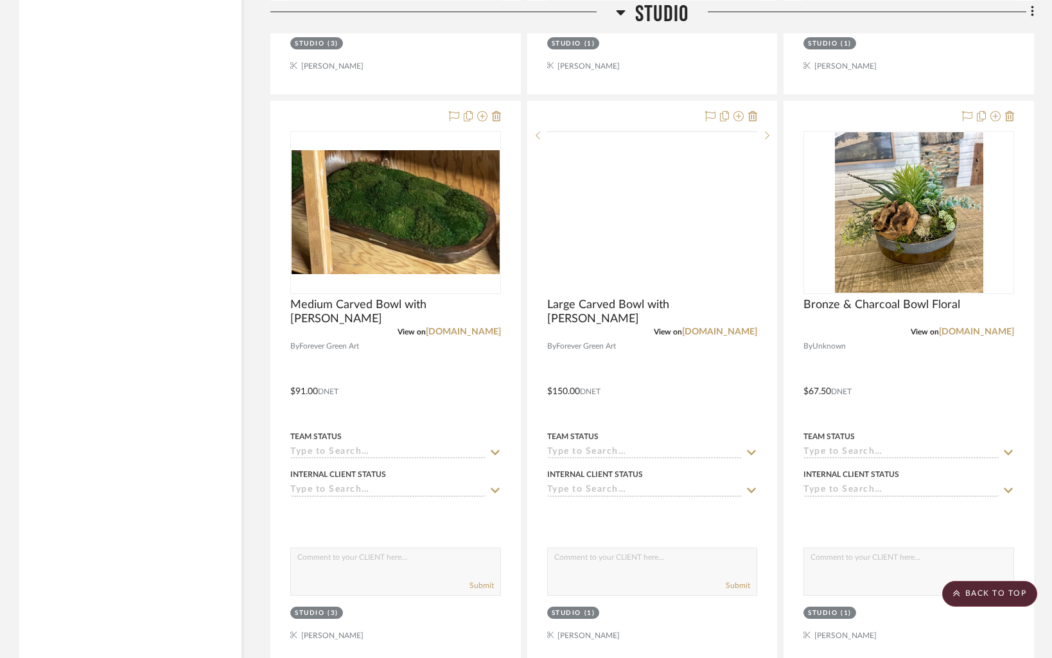
scroll to position [3135, 0]
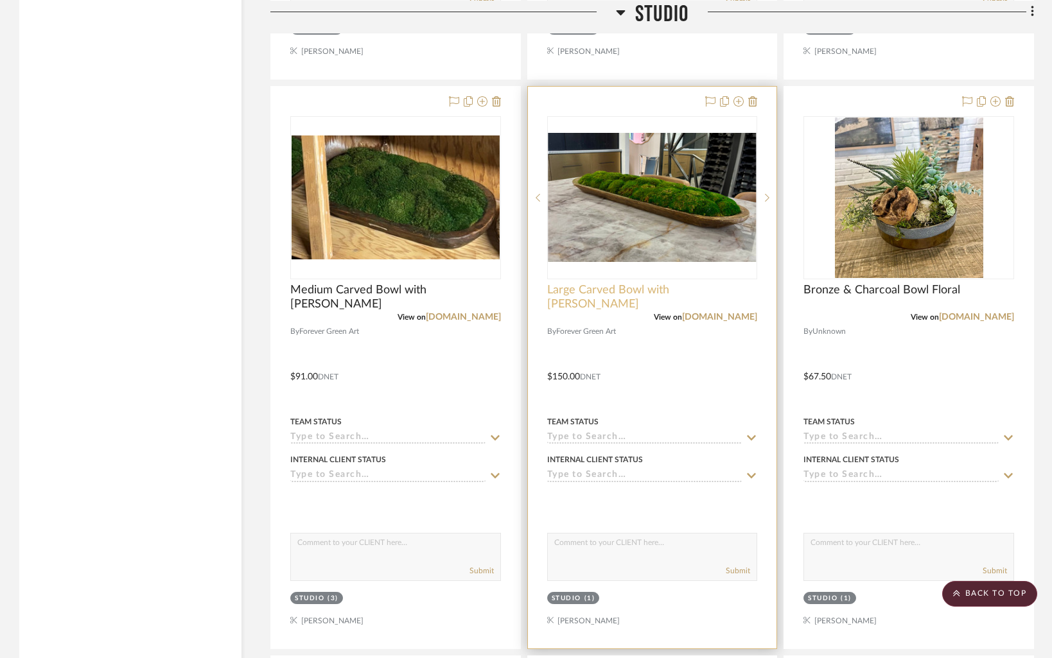
click at [641, 289] on span "Large Carved Bowl with [PERSON_NAME]" at bounding box center [652, 297] width 211 height 28
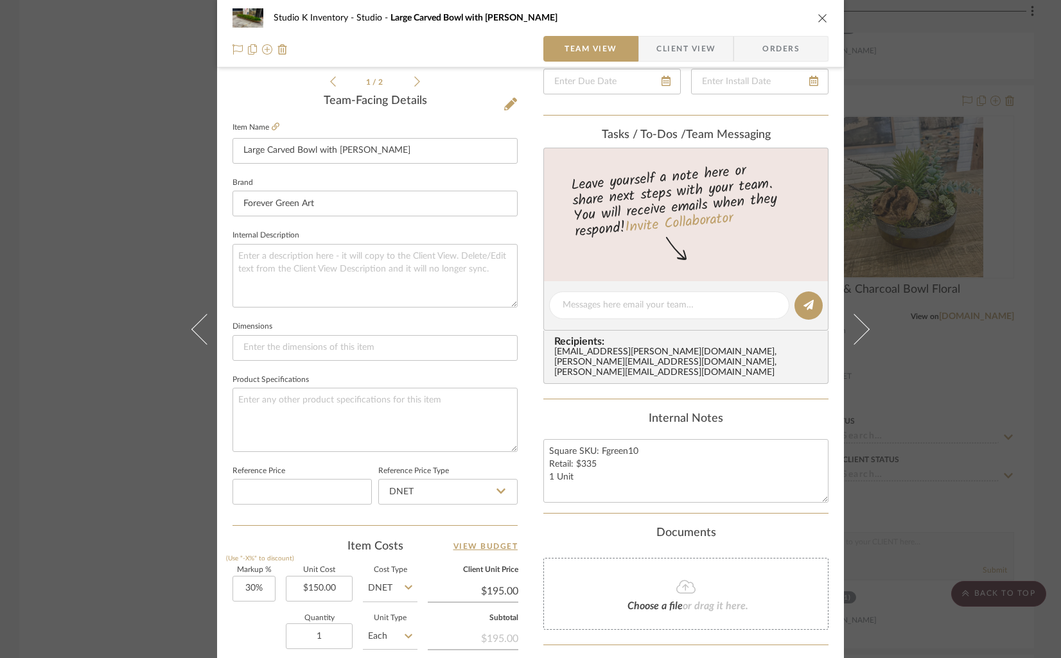
scroll to position [325, 0]
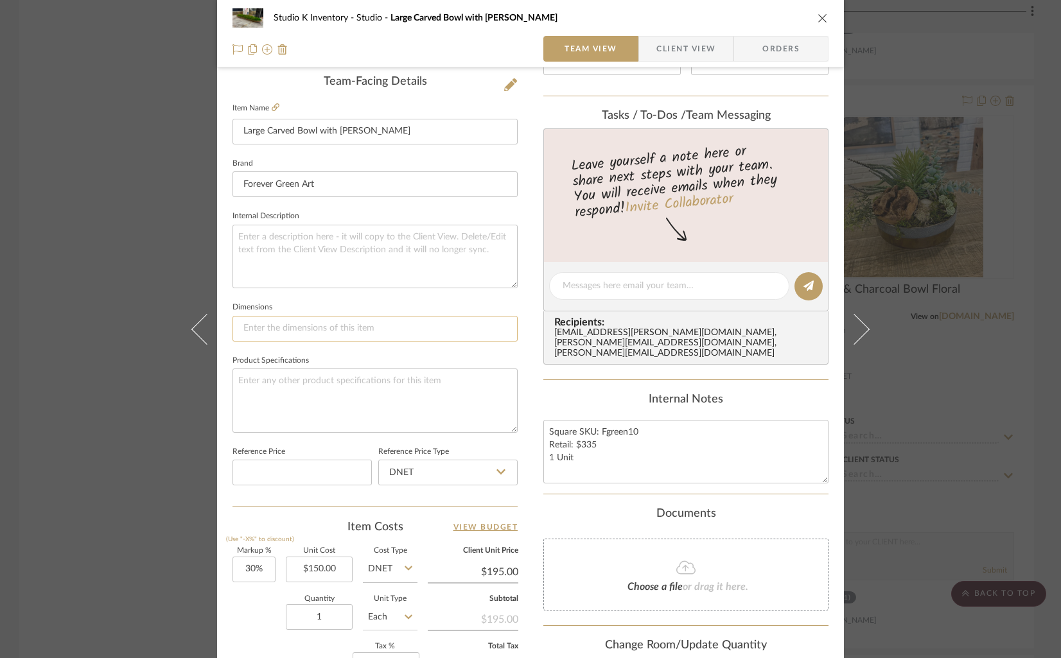
click at [282, 326] on input at bounding box center [374, 329] width 285 height 26
click at [285, 329] on input "40"L x 12" W" at bounding box center [374, 329] width 285 height 26
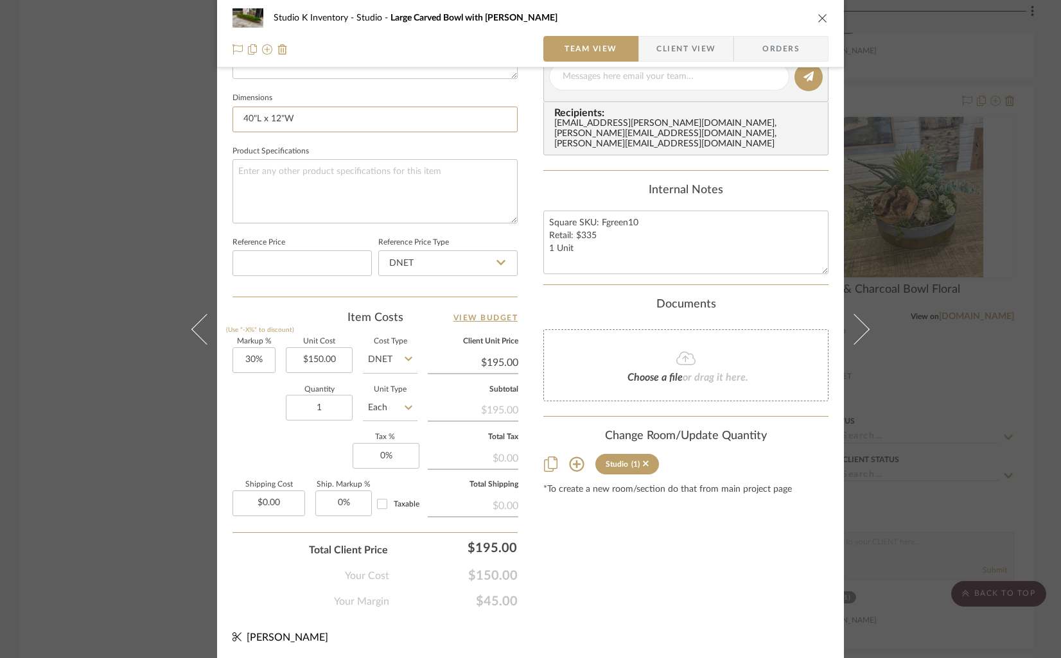
type input "40"L x 12"W"
click at [810, 592] on div "Content here copies to Client View - confirm visibility there. Show in Client D…" at bounding box center [685, 81] width 285 height 1057
click at [817, 17] on icon "close" at bounding box center [822, 18] width 10 height 10
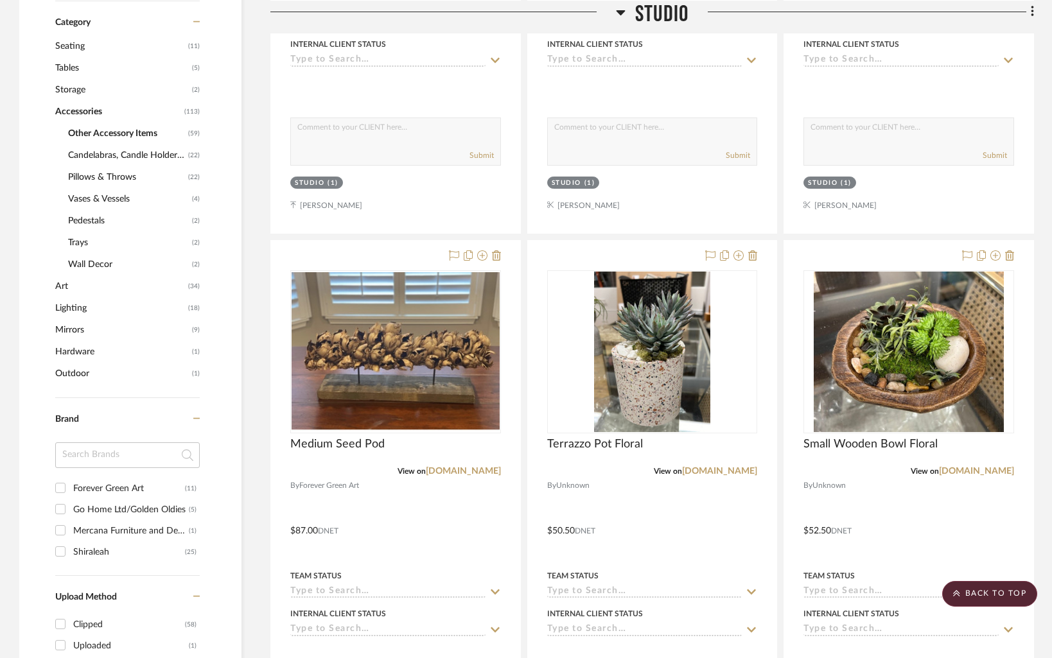
scroll to position [702, 0]
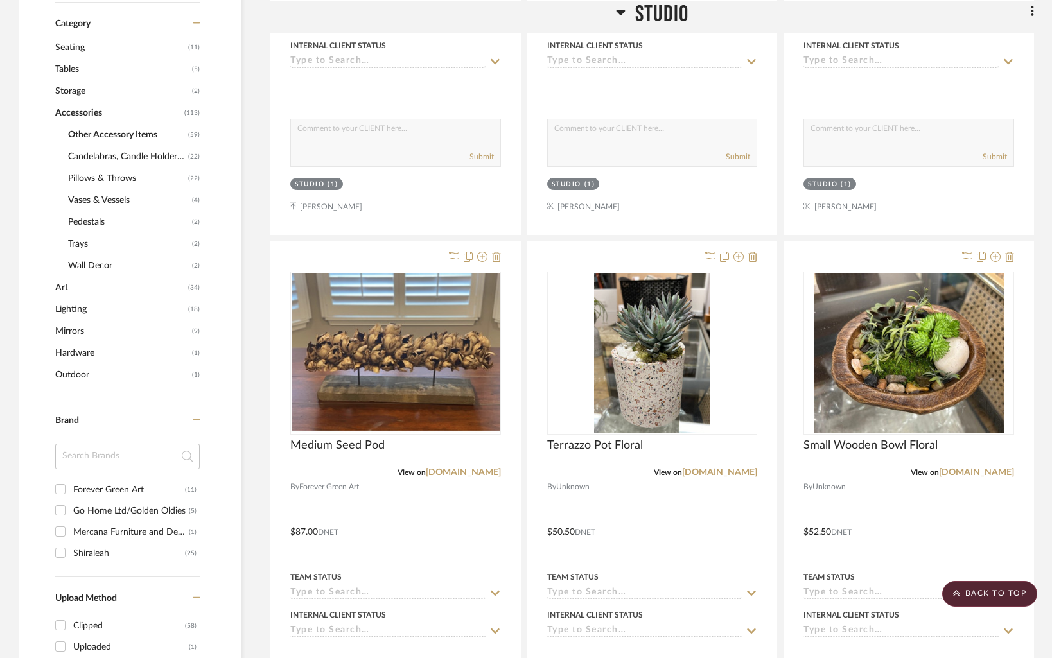
click at [103, 176] on span "Pillows & Throws" at bounding box center [126, 179] width 117 height 22
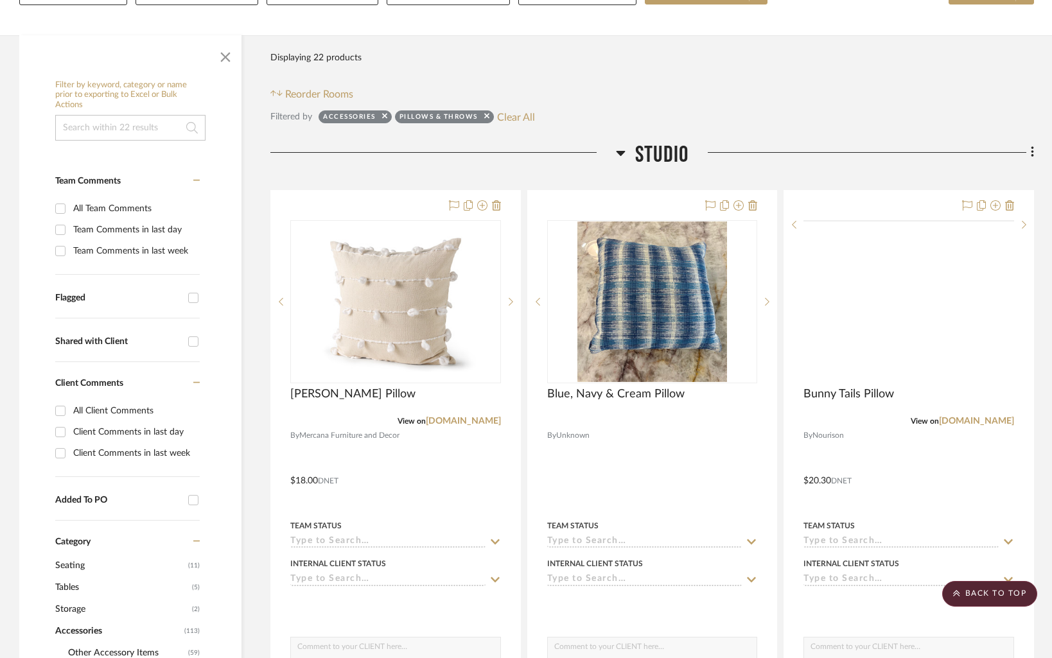
scroll to position [217, 0]
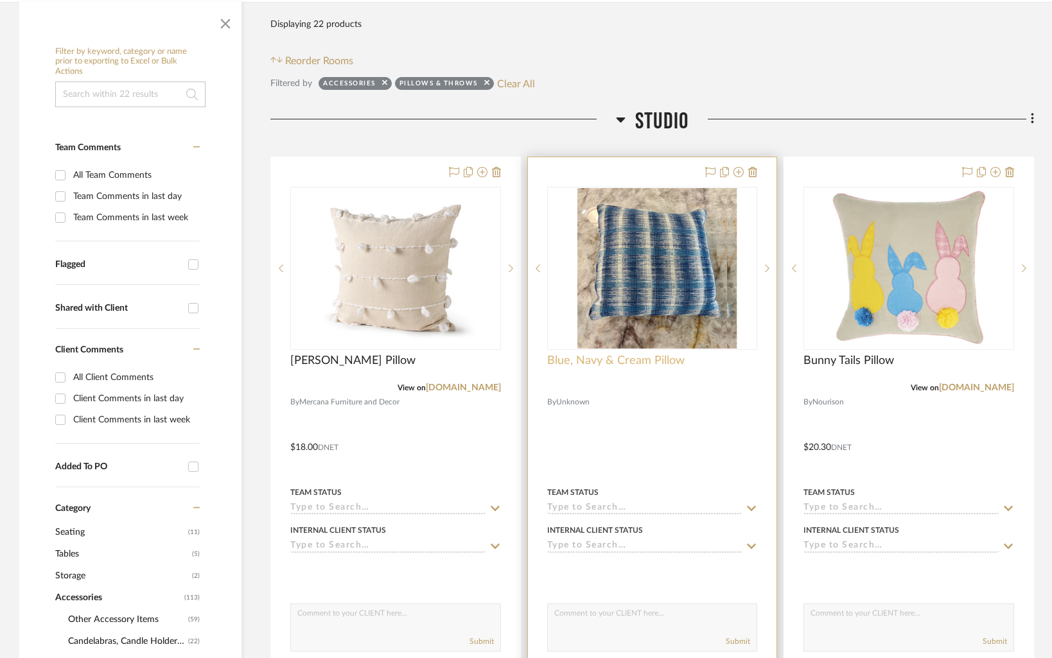
click at [658, 360] on span "Blue, Navy & Cream Pillow" at bounding box center [615, 361] width 137 height 14
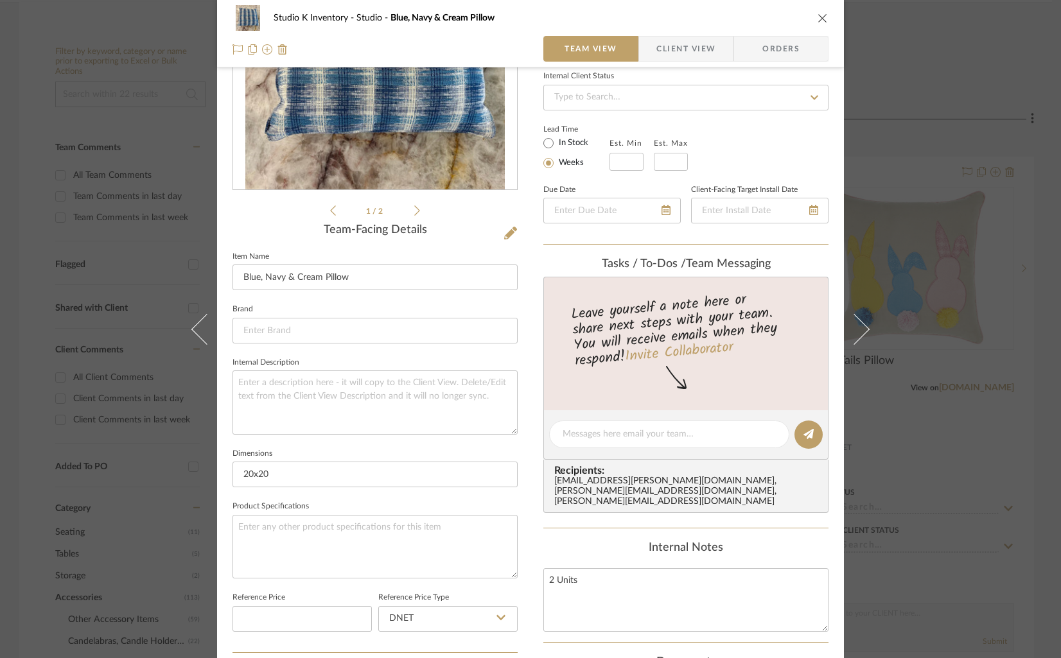
scroll to position [190, 0]
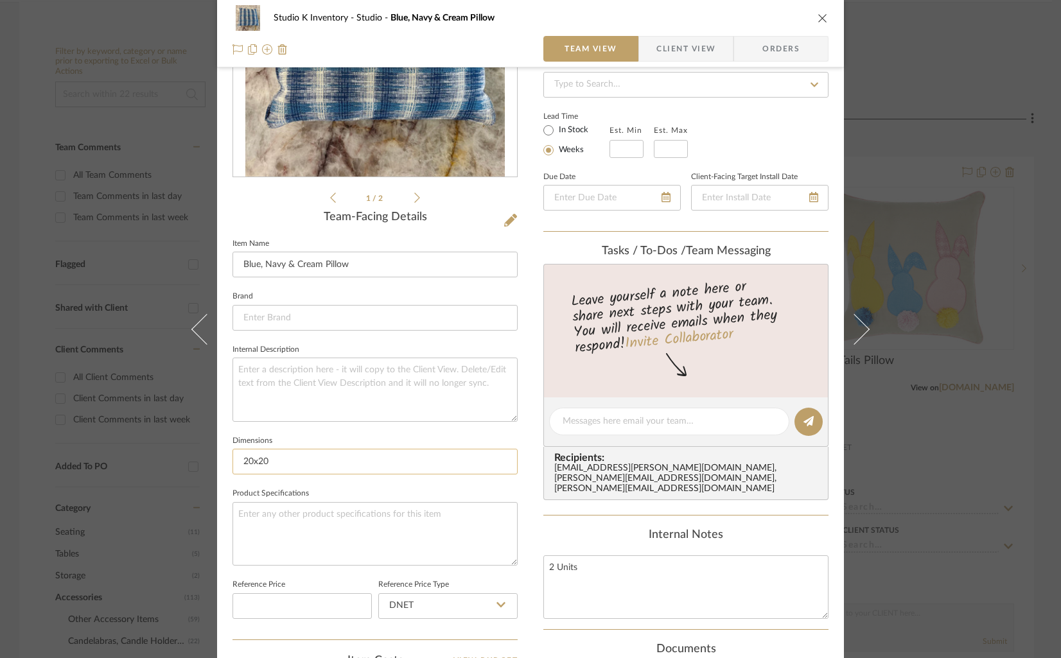
click at [248, 463] on input "20x20" at bounding box center [374, 462] width 285 height 26
type input "18x18"
click at [748, 530] on div "Internal Notes" at bounding box center [685, 535] width 285 height 14
click at [820, 17] on icon "close" at bounding box center [822, 18] width 10 height 10
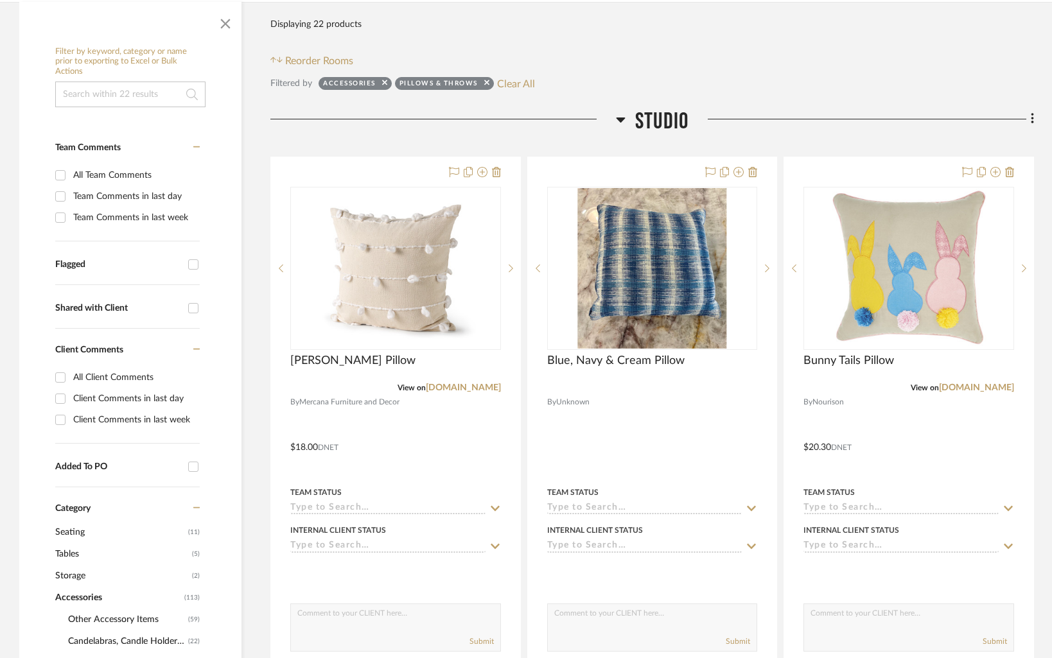
scroll to position [0, 0]
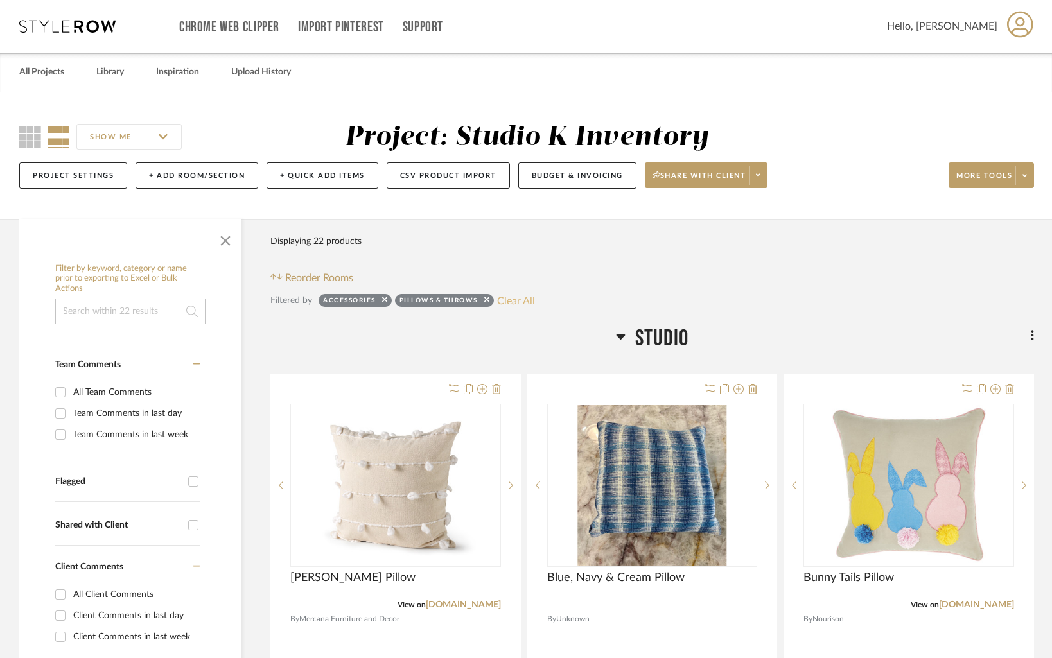
click at [516, 305] on button "Clear All" at bounding box center [516, 300] width 38 height 17
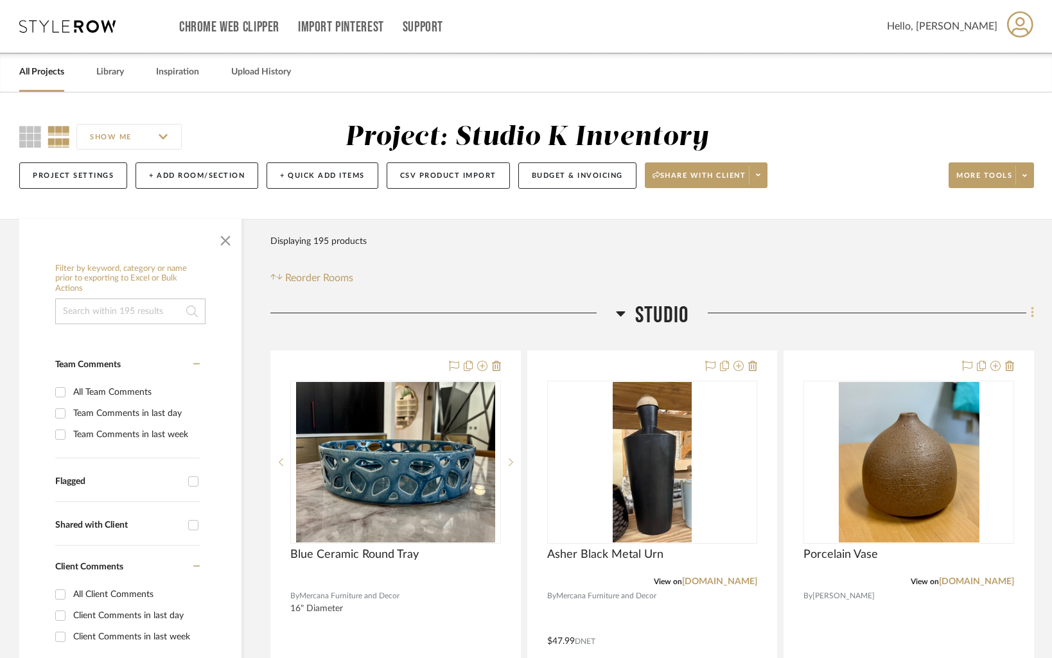
click at [1031, 313] on icon at bounding box center [1031, 313] width 3 height 11
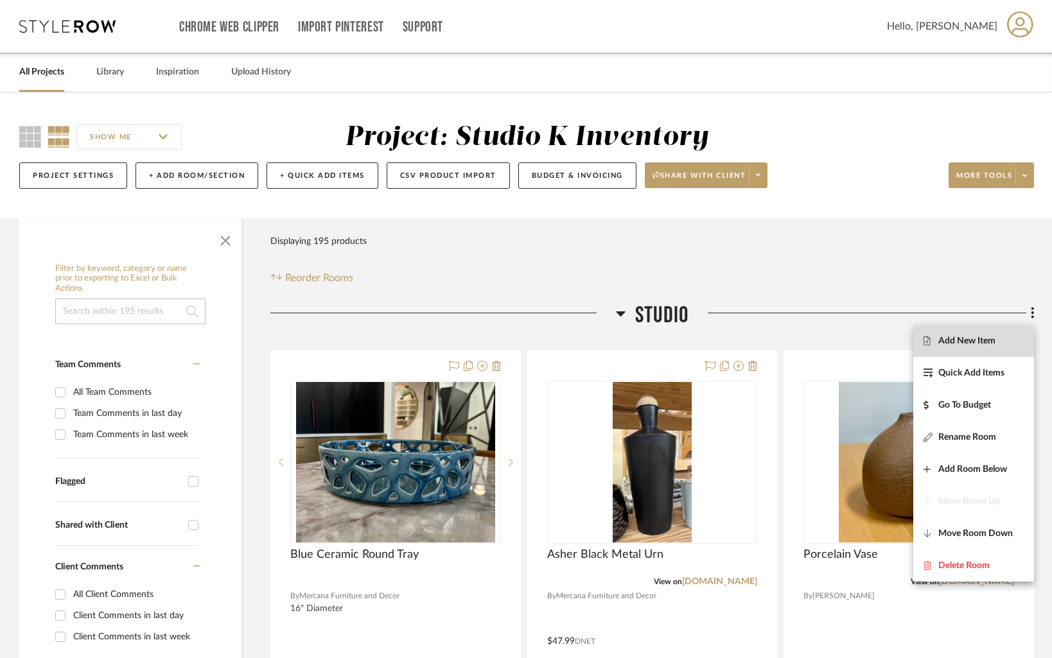
drag, startPoint x: 977, startPoint y: 332, endPoint x: 928, endPoint y: 327, distance: 49.1
click at [977, 332] on button "Add New Item" at bounding box center [973, 341] width 121 height 32
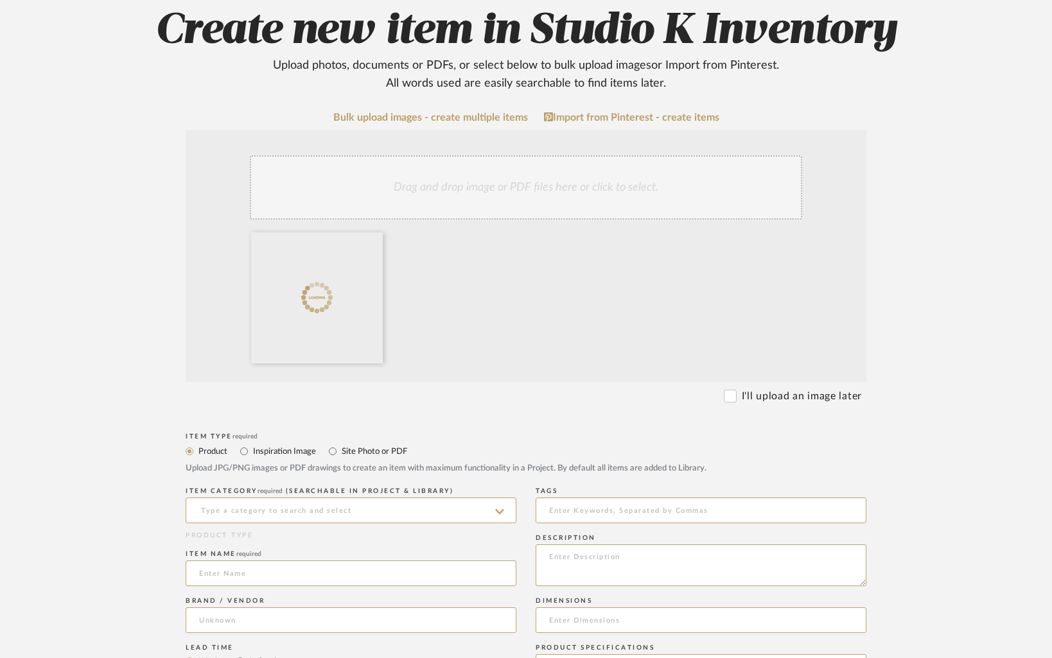
scroll to position [177, 0]
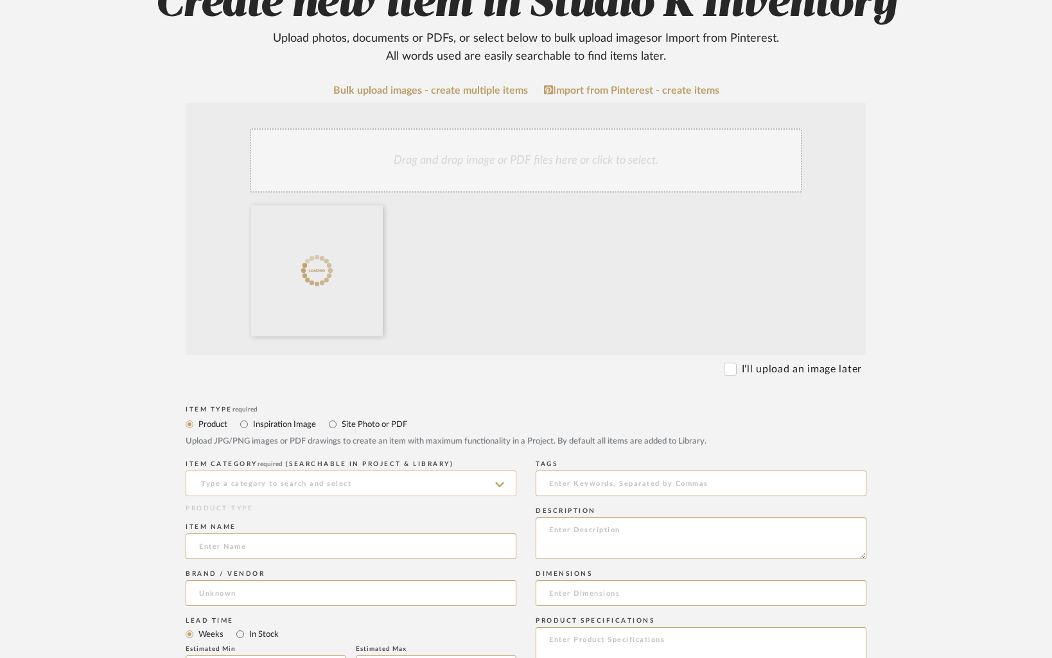
click at [323, 483] on input at bounding box center [351, 484] width 331 height 26
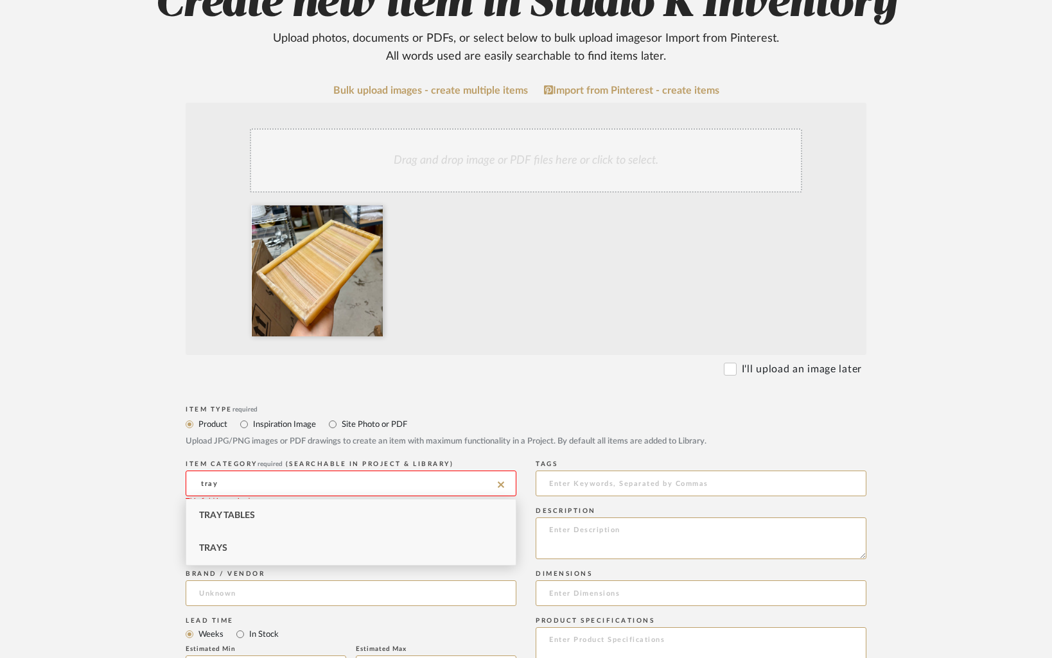
click at [303, 546] on div "Trays" at bounding box center [350, 548] width 329 height 33
type input "Trays"
click at [298, 545] on input at bounding box center [351, 546] width 331 height 26
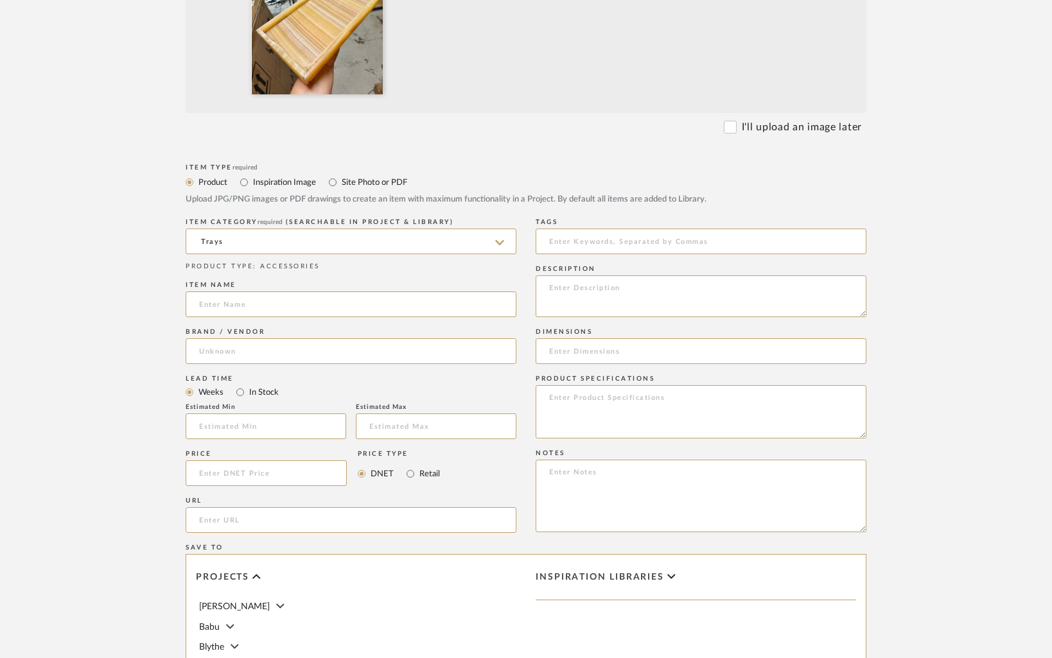
scroll to position [452, 0]
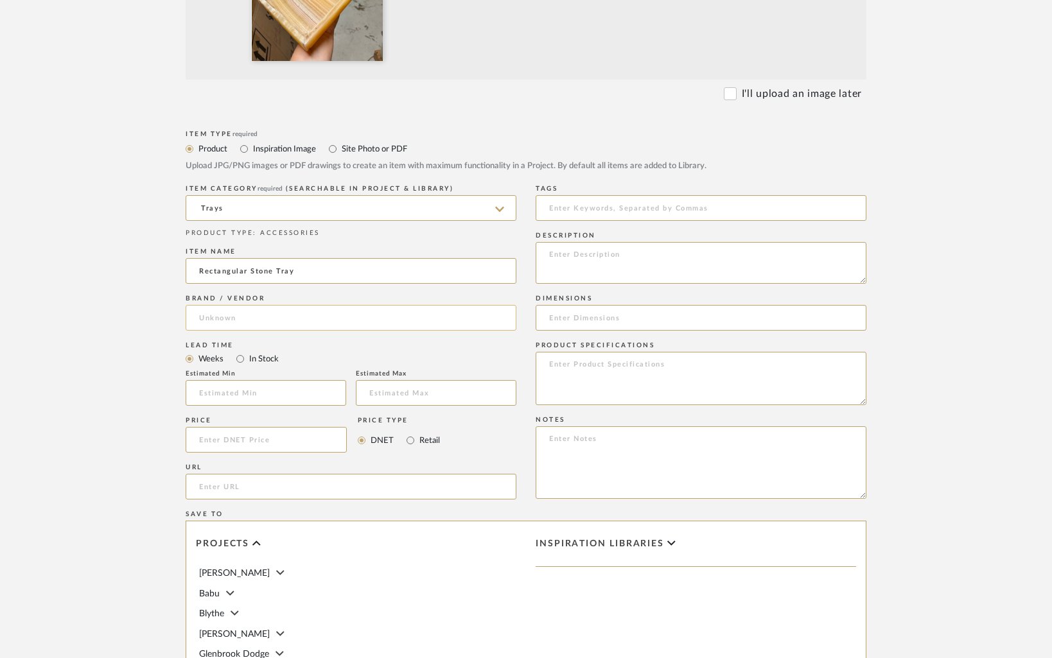
type input "Rectangular Stone Tray"
click at [342, 318] on input at bounding box center [351, 318] width 331 height 26
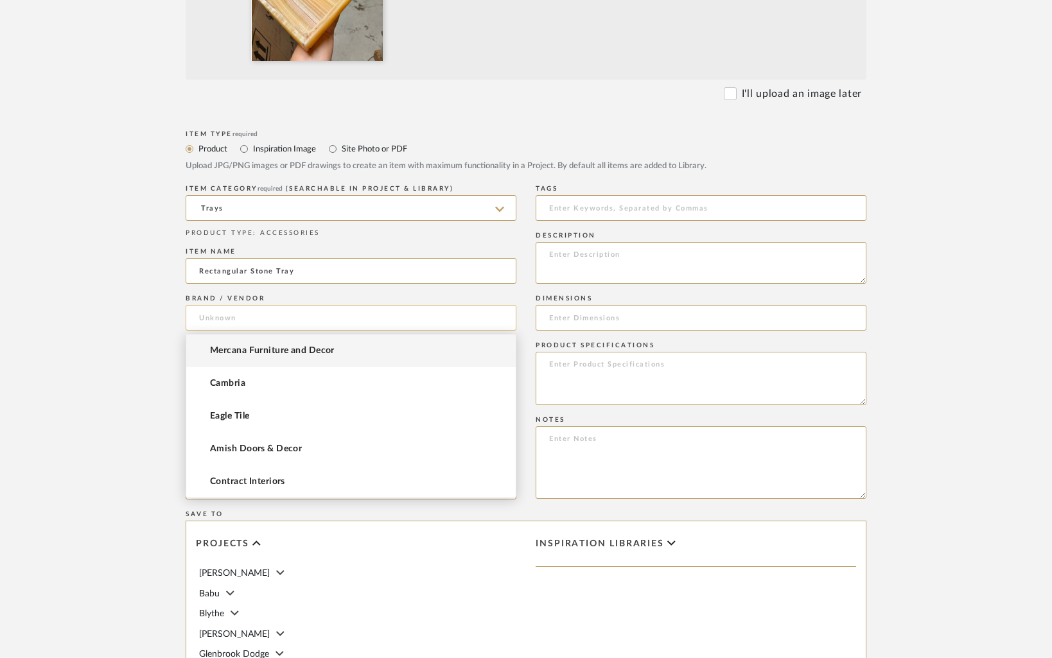
click at [342, 318] on input at bounding box center [351, 318] width 331 height 26
click at [100, 331] on upload-items "Create new item in Studio K Inventory Upload photos, documents or PDFs, or sele…" at bounding box center [526, 274] width 1052 height 1269
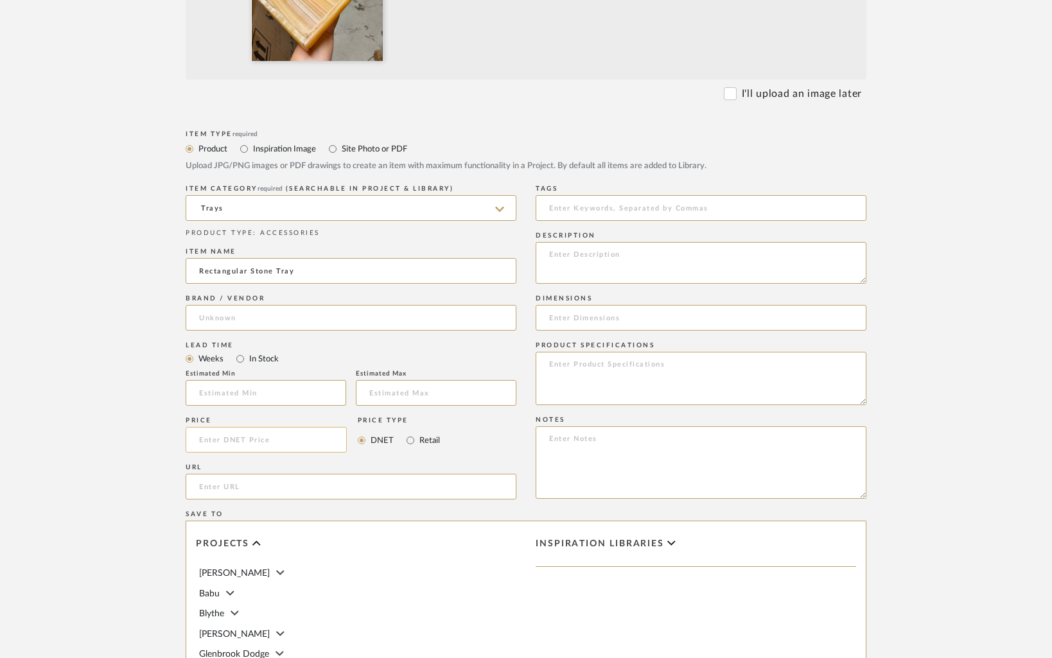
click at [250, 445] on input at bounding box center [266, 440] width 161 height 26
click at [652, 453] on textarea at bounding box center [700, 462] width 331 height 73
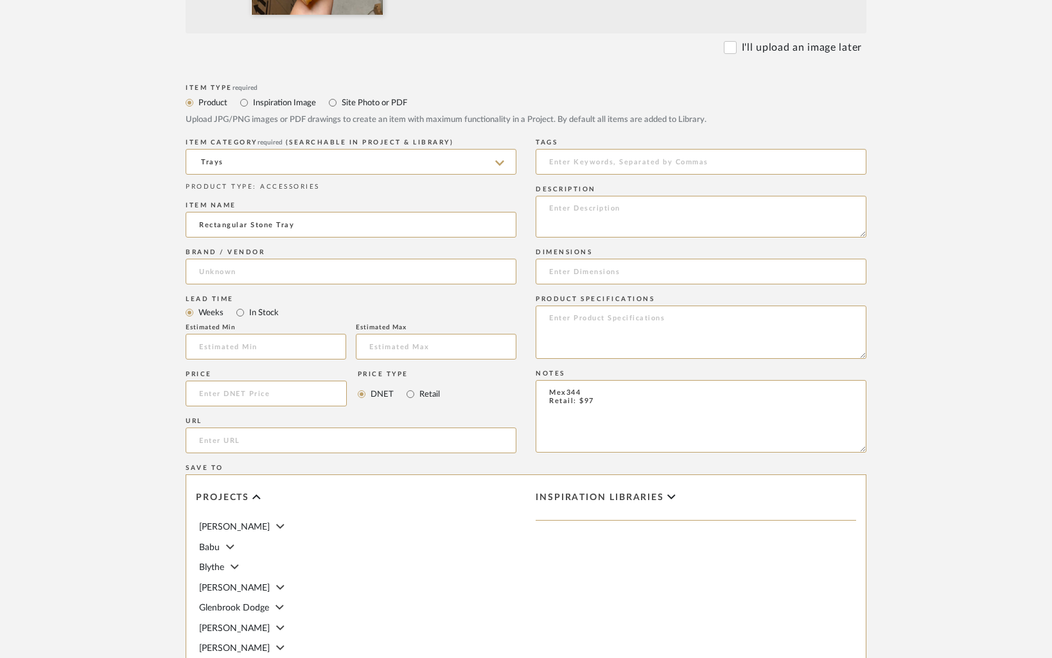
scroll to position [521, 0]
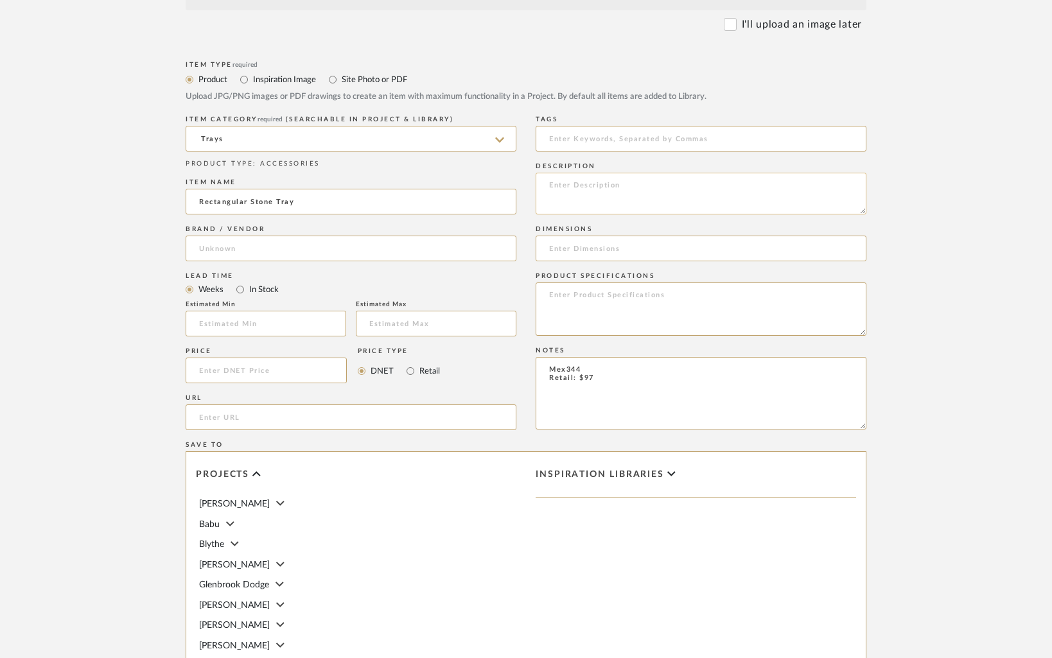
type textarea "Mex344 Retail: $97"
click at [639, 187] on textarea at bounding box center [700, 194] width 331 height 42
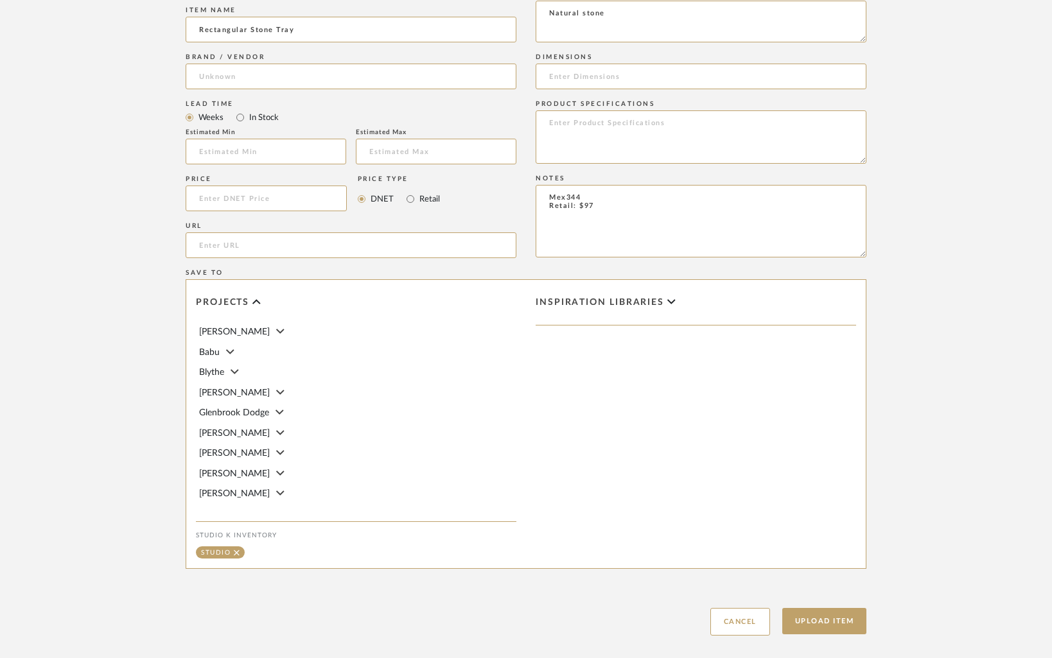
scroll to position [763, 0]
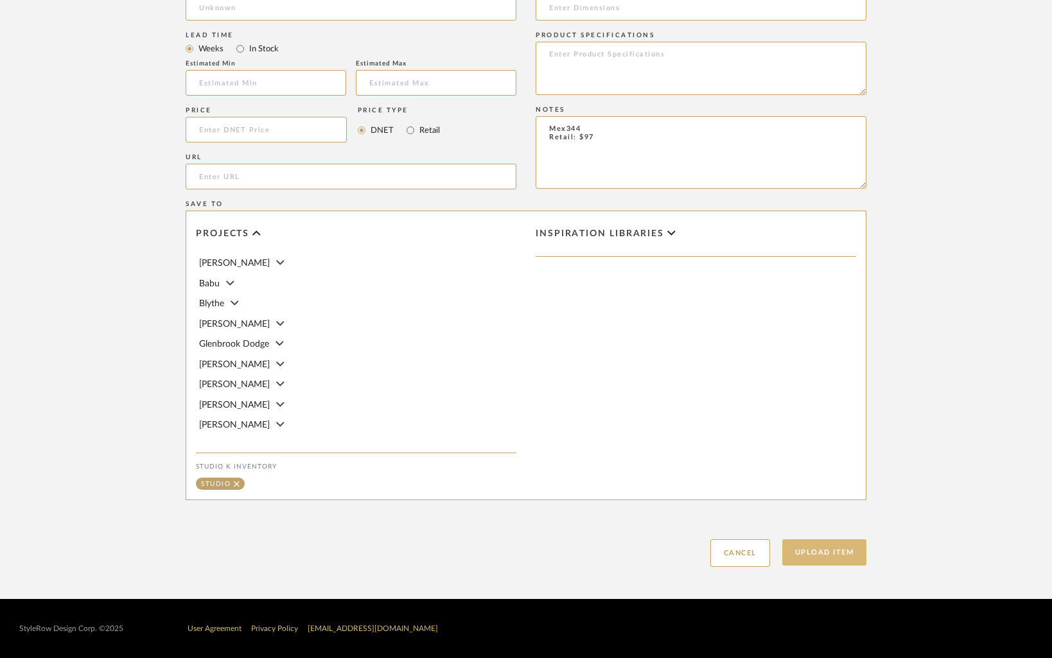
type textarea "Natural stone"
click at [824, 562] on button "Upload Item" at bounding box center [824, 552] width 85 height 26
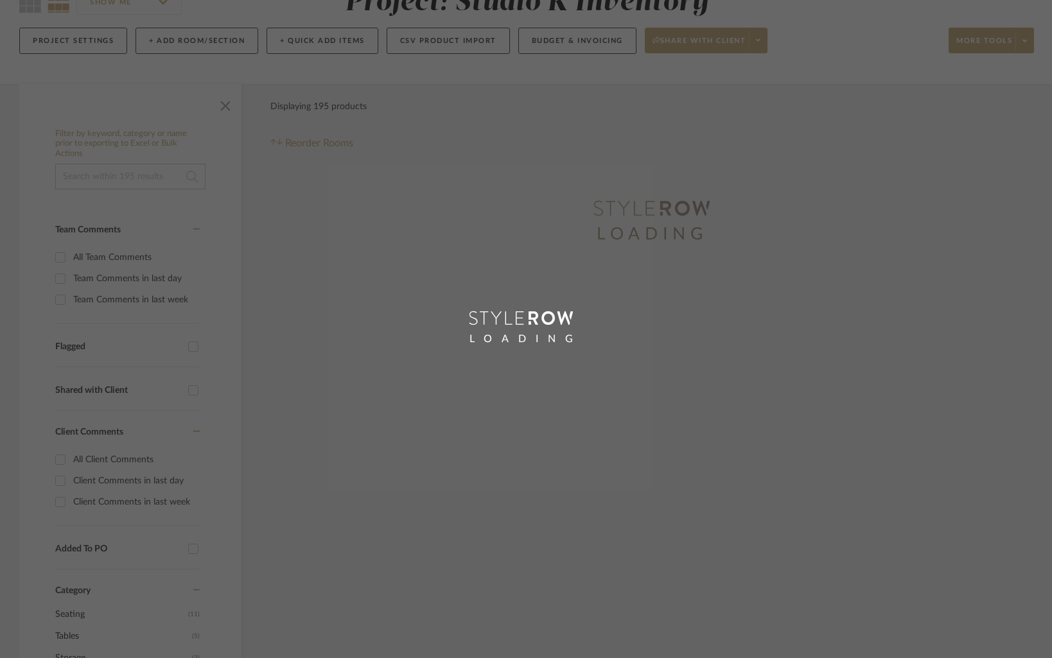
scroll to position [57, 0]
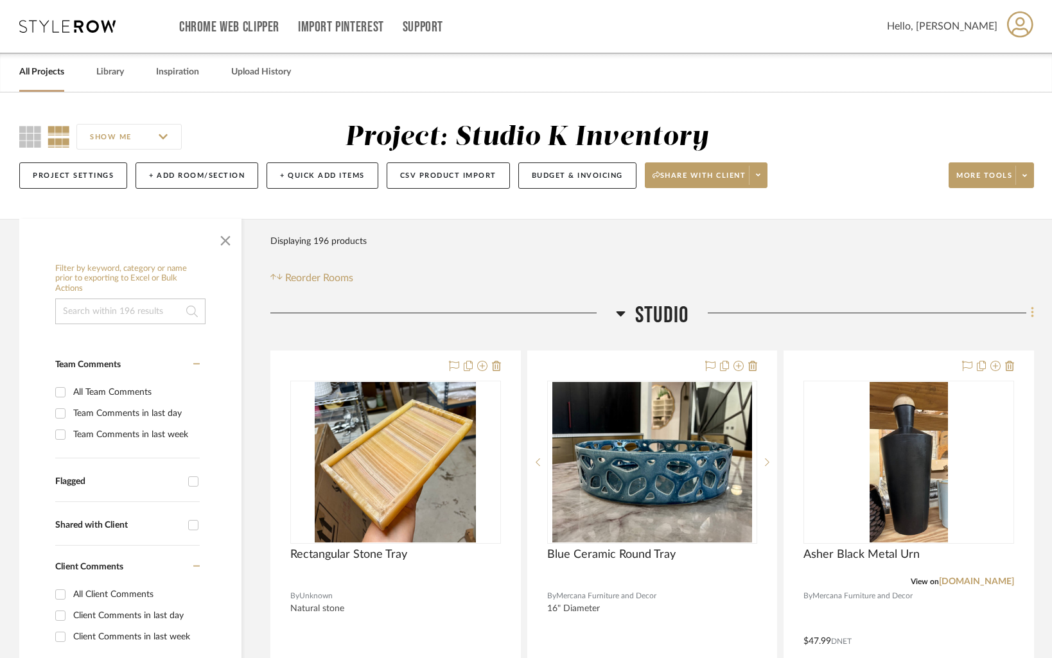
click at [1030, 314] on icon at bounding box center [1031, 313] width 3 height 11
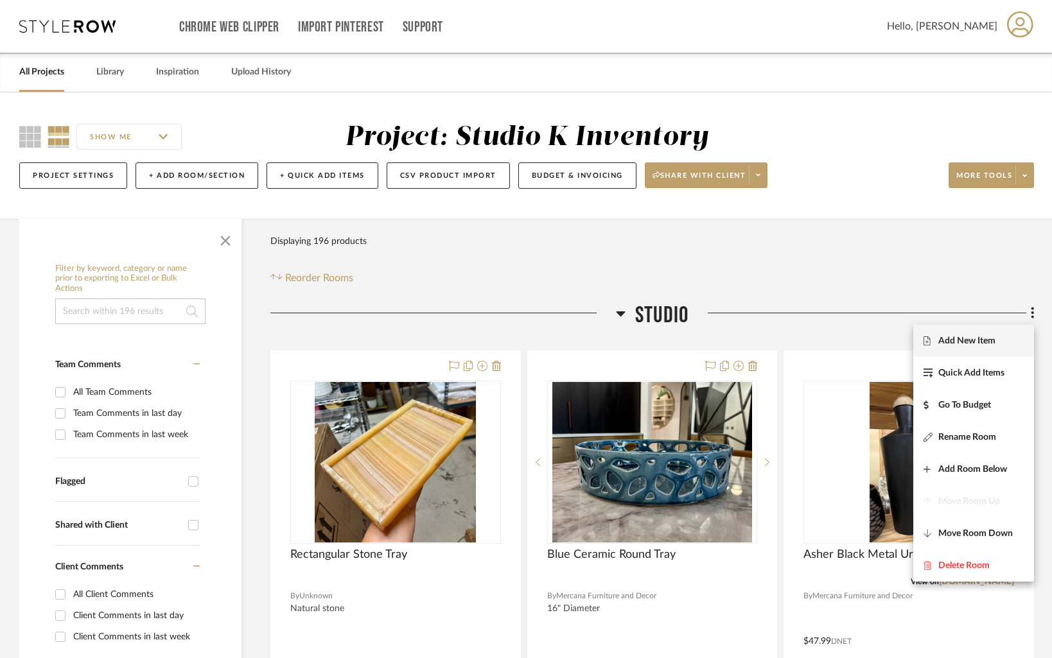
click at [987, 340] on span "Add New Item" at bounding box center [966, 340] width 57 height 11
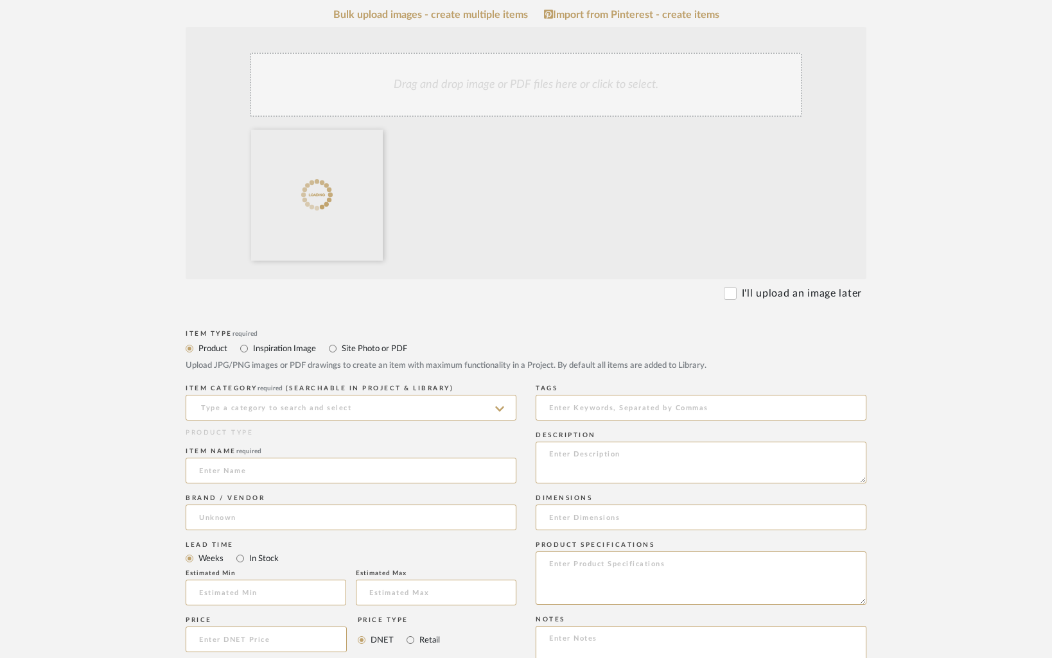
scroll to position [357, 0]
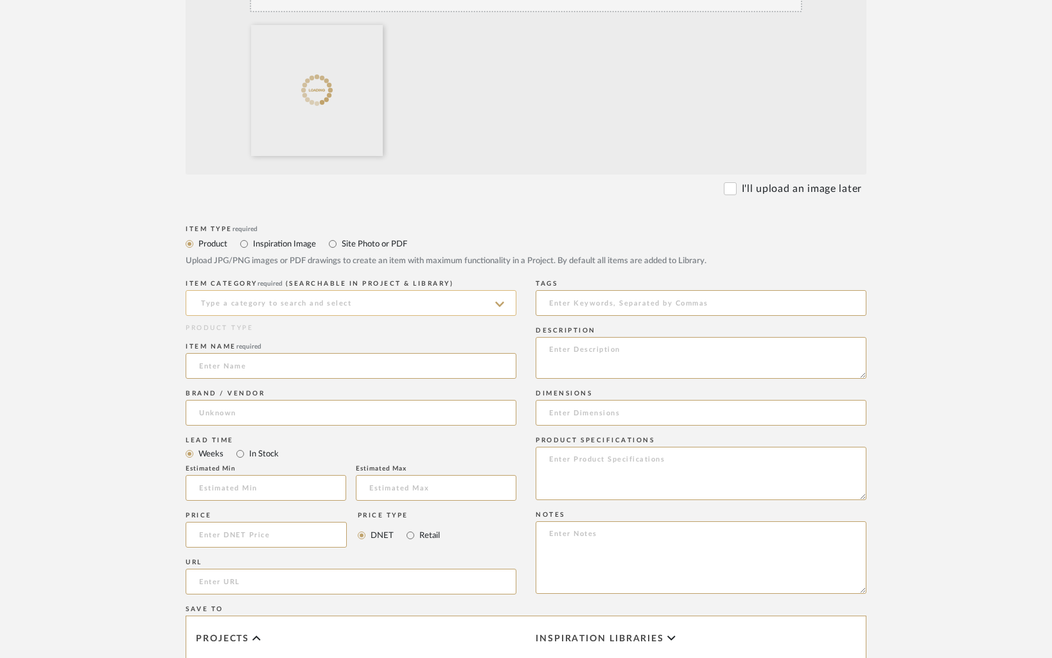
click at [262, 303] on input at bounding box center [351, 303] width 331 height 26
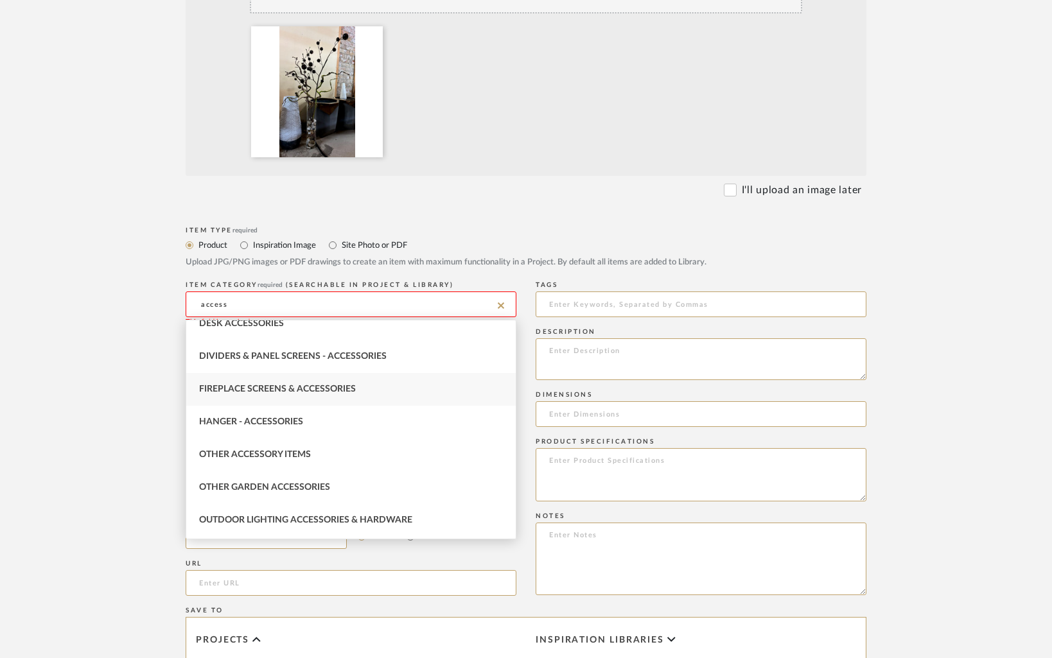
scroll to position [87, 0]
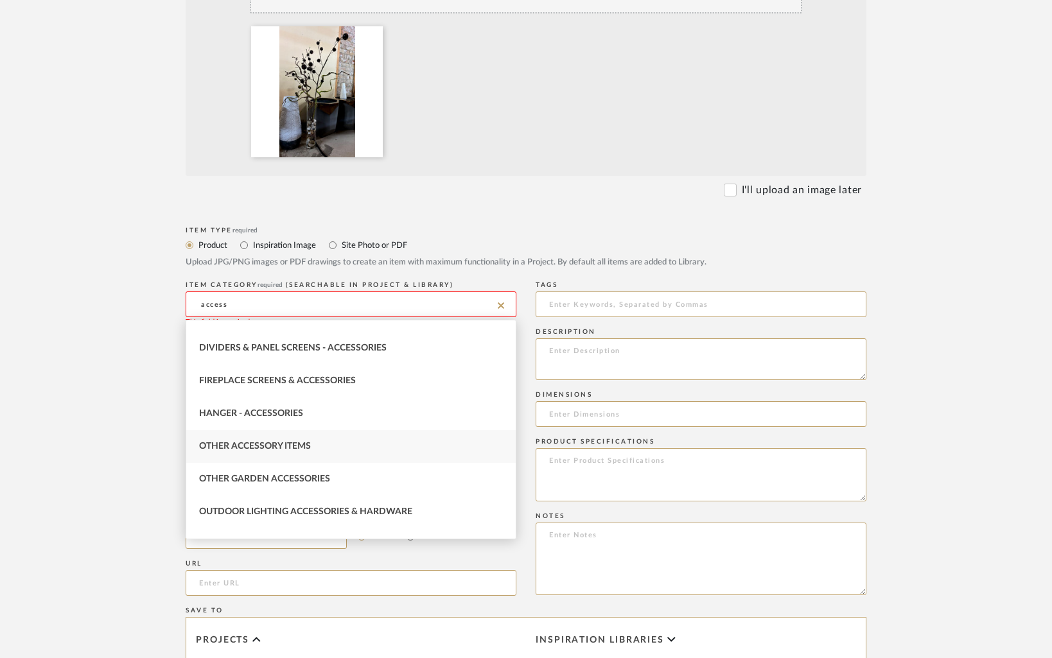
click at [257, 449] on span "Other Accessory Items" at bounding box center [255, 446] width 112 height 9
type input "Other Accessory Items"
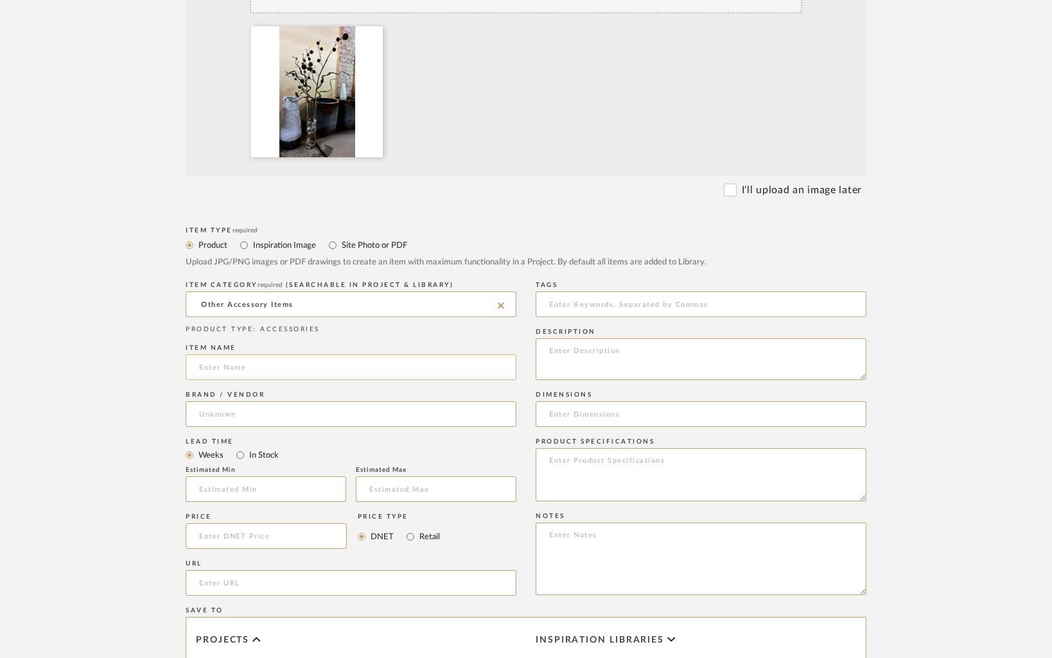
click at [223, 366] on input at bounding box center [351, 367] width 331 height 26
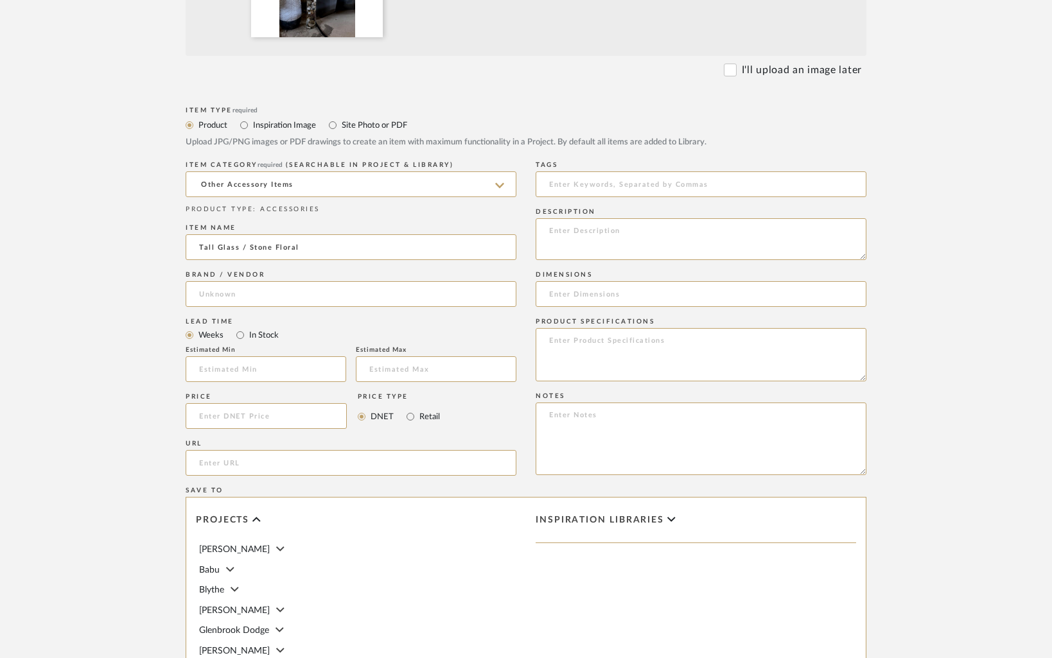
scroll to position [490, 0]
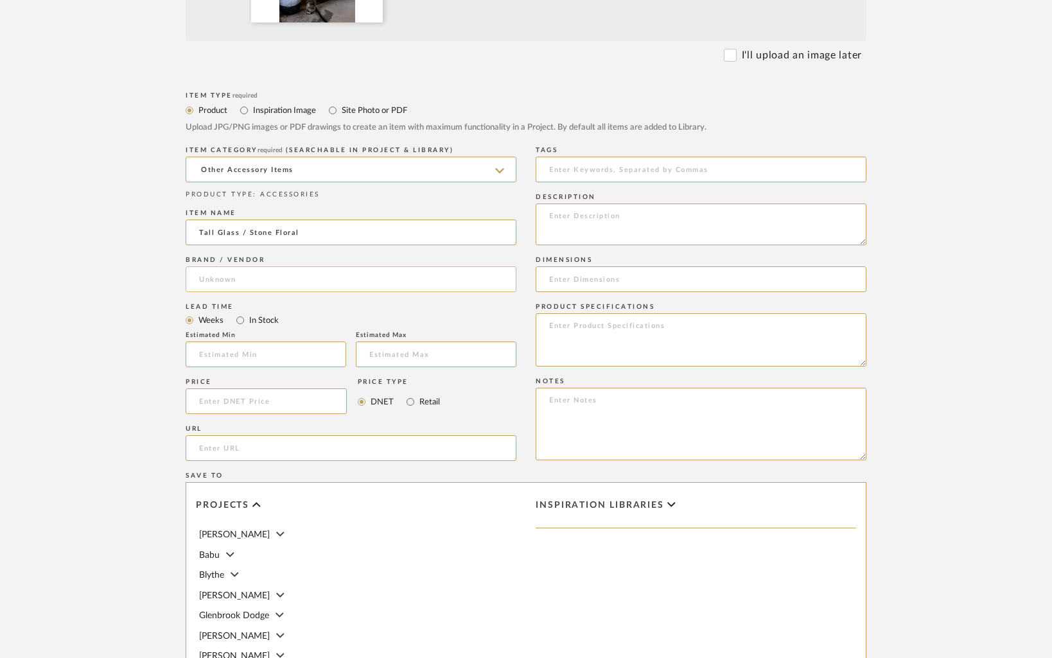
type input "Tall Glass / Stone Floral"
click at [317, 279] on input at bounding box center [351, 279] width 331 height 26
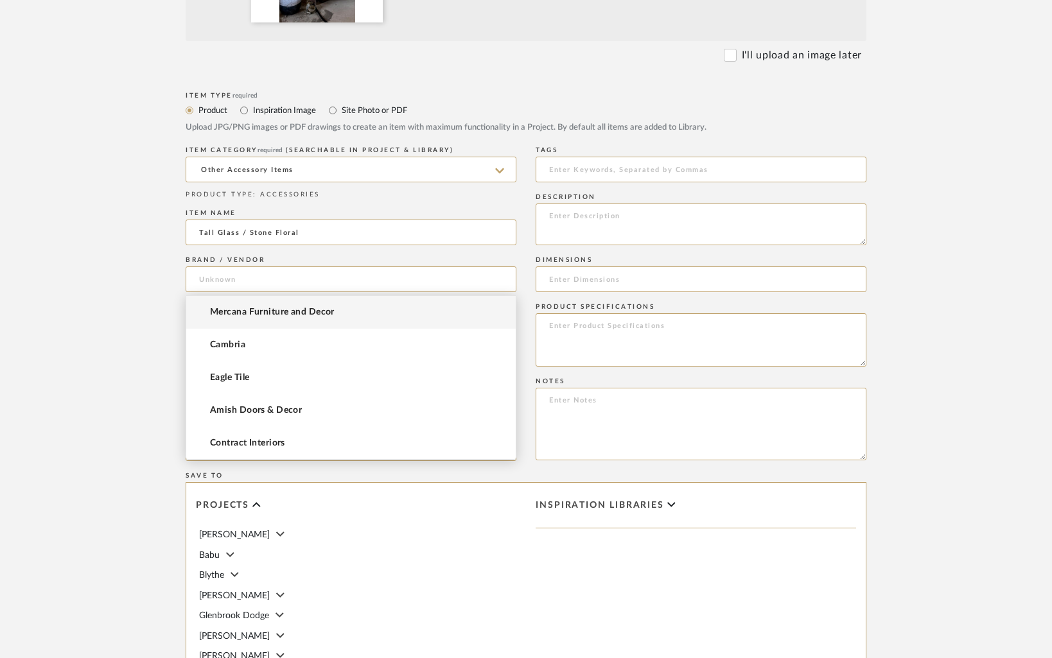
click at [986, 327] on upload-items "Create new item in Studio K Inventory Upload photos, documents or PDFs, or sele…" at bounding box center [526, 236] width 1052 height 1269
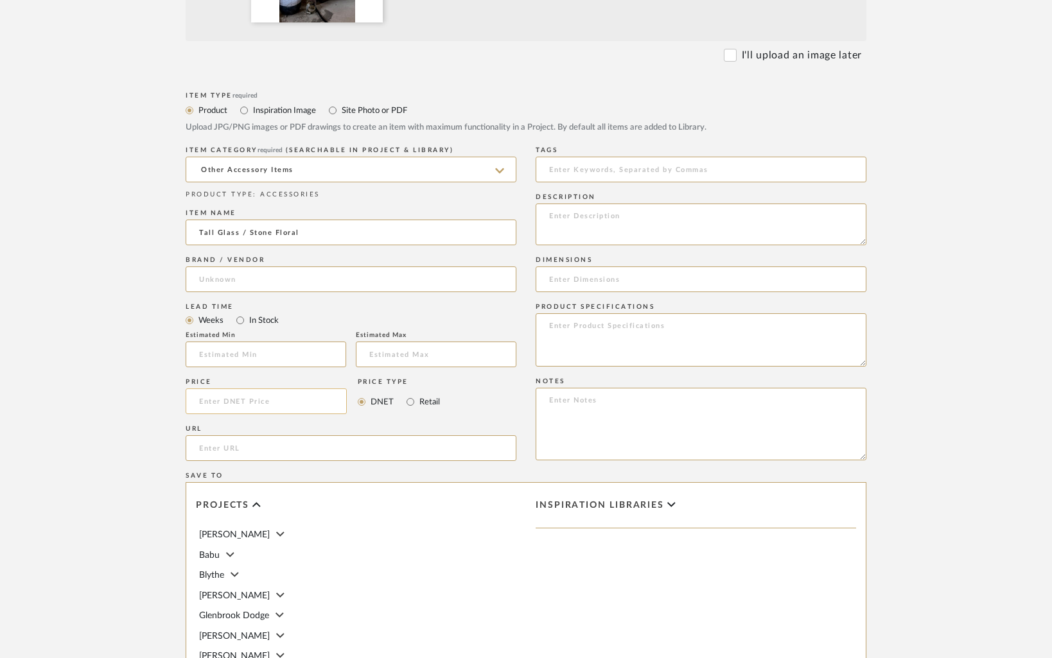
click at [234, 399] on input at bounding box center [266, 401] width 161 height 26
click at [589, 406] on textarea at bounding box center [700, 424] width 331 height 73
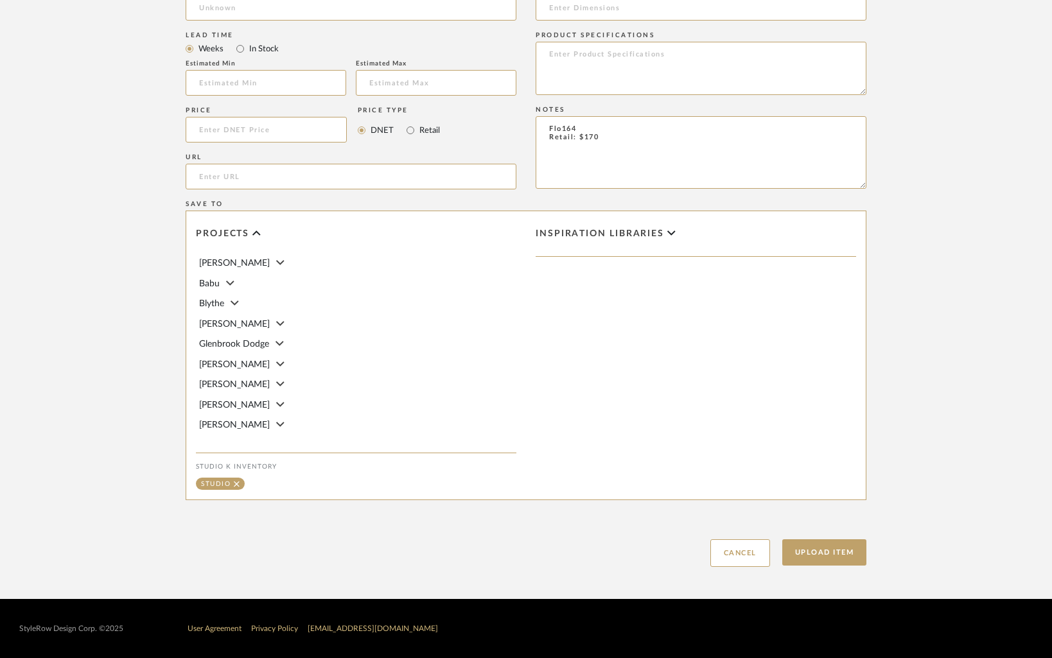
scroll to position [763, 0]
type textarea "Flo164 Retail: $170"
click at [816, 544] on button "Upload Item" at bounding box center [824, 552] width 85 height 26
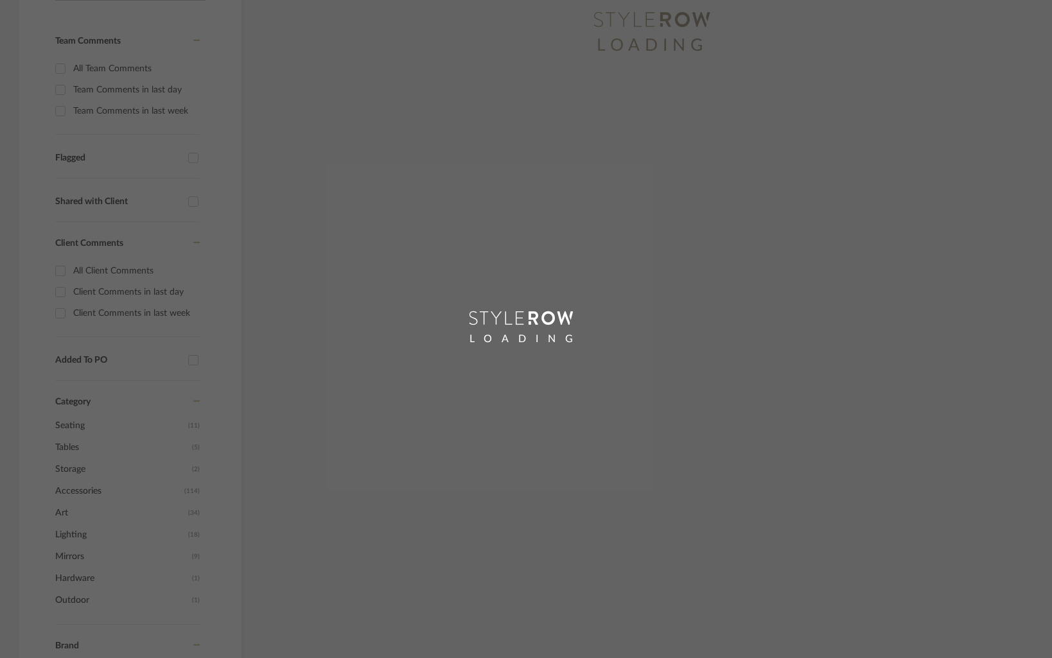
scroll to position [57, 0]
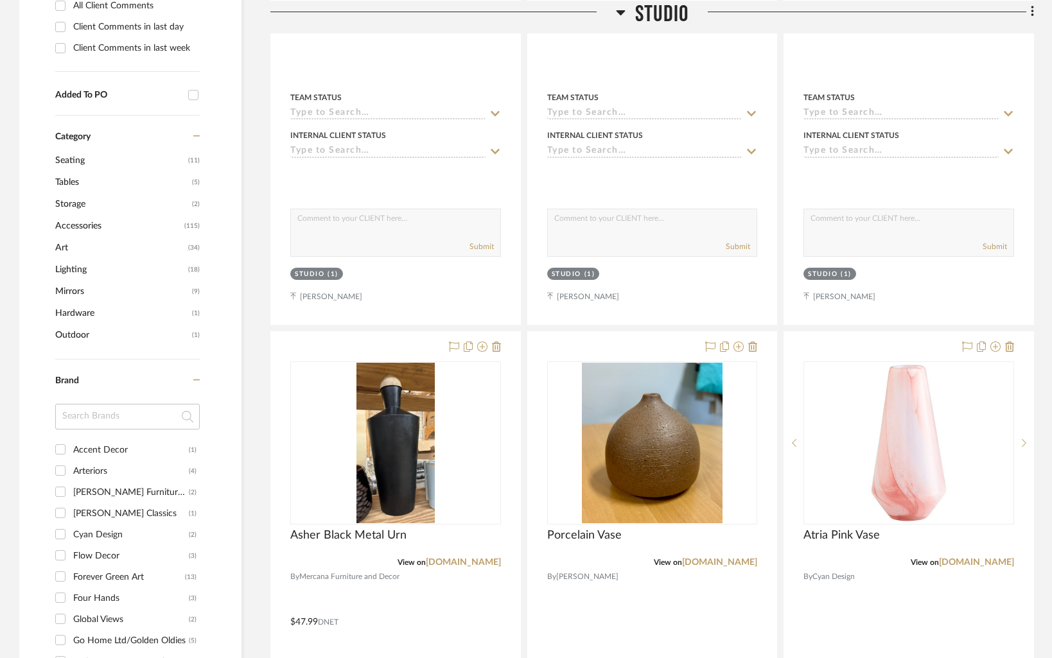
scroll to position [602, 0]
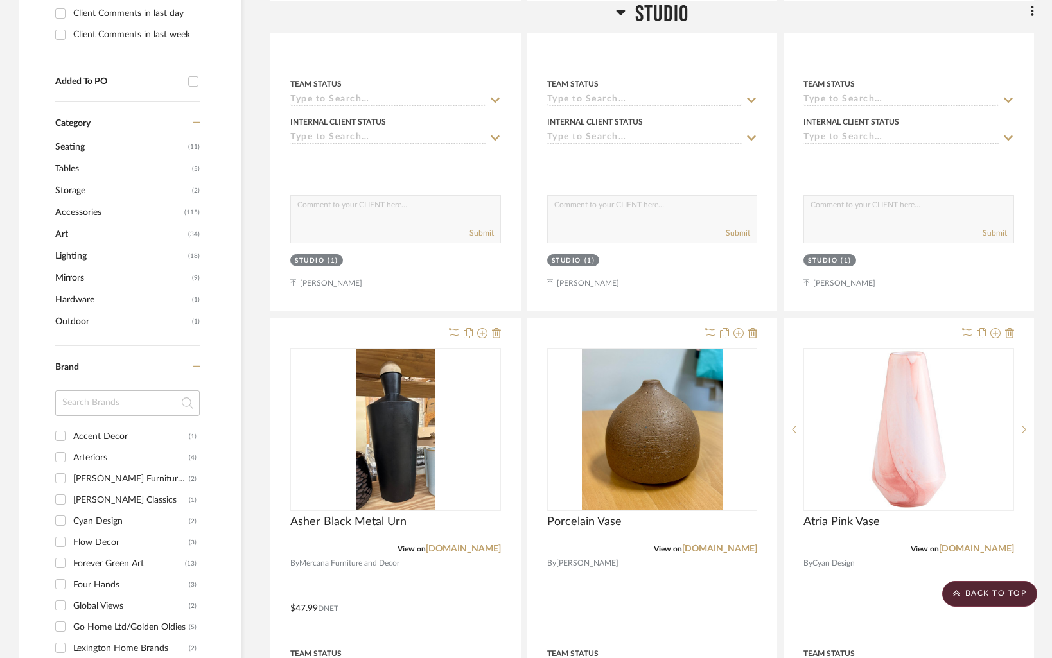
click at [64, 254] on span "Lighting" at bounding box center [120, 256] width 130 height 22
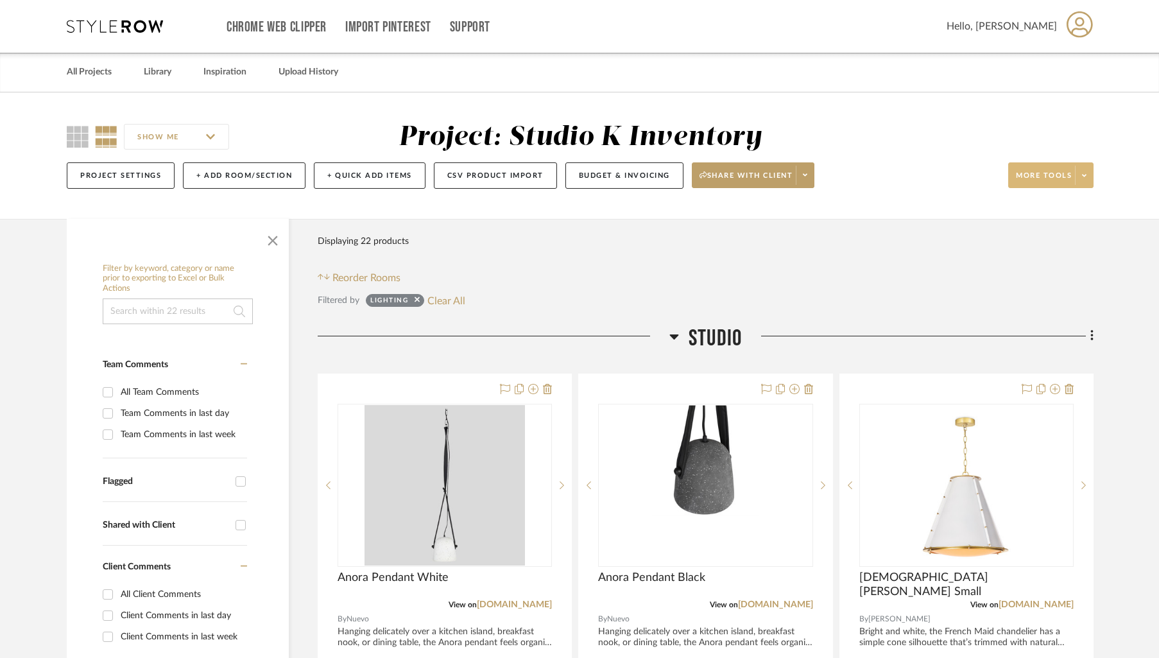
click at [1060, 178] on icon at bounding box center [1084, 175] width 4 height 7
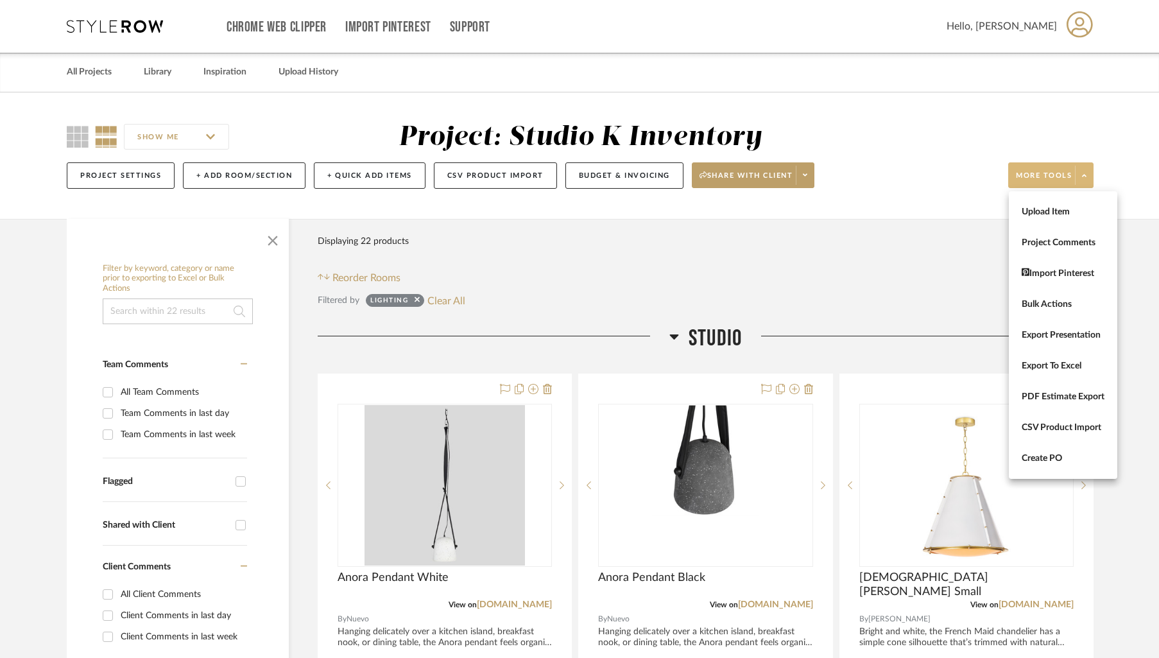
click at [1060, 178] on div at bounding box center [579, 329] width 1159 height 658
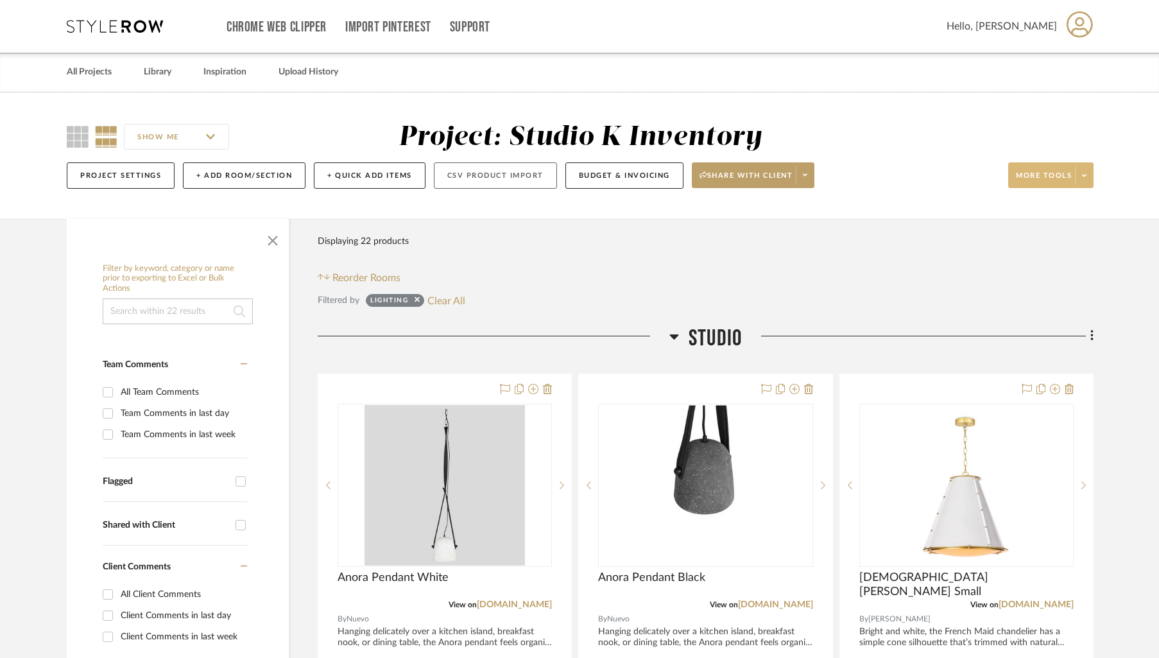
click at [494, 172] on button "CSV Product Import" at bounding box center [495, 175] width 123 height 26
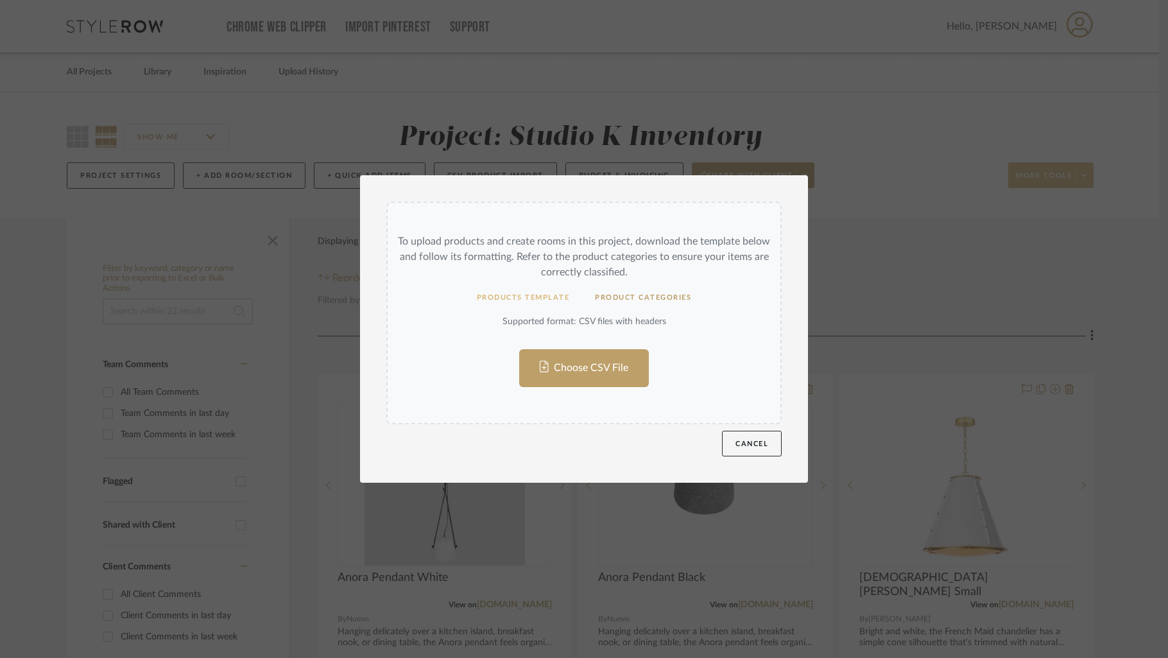
click at [510, 299] on button "Products Template" at bounding box center [523, 297] width 119 height 25
click at [752, 444] on button "Cancel" at bounding box center [752, 444] width 60 height 26
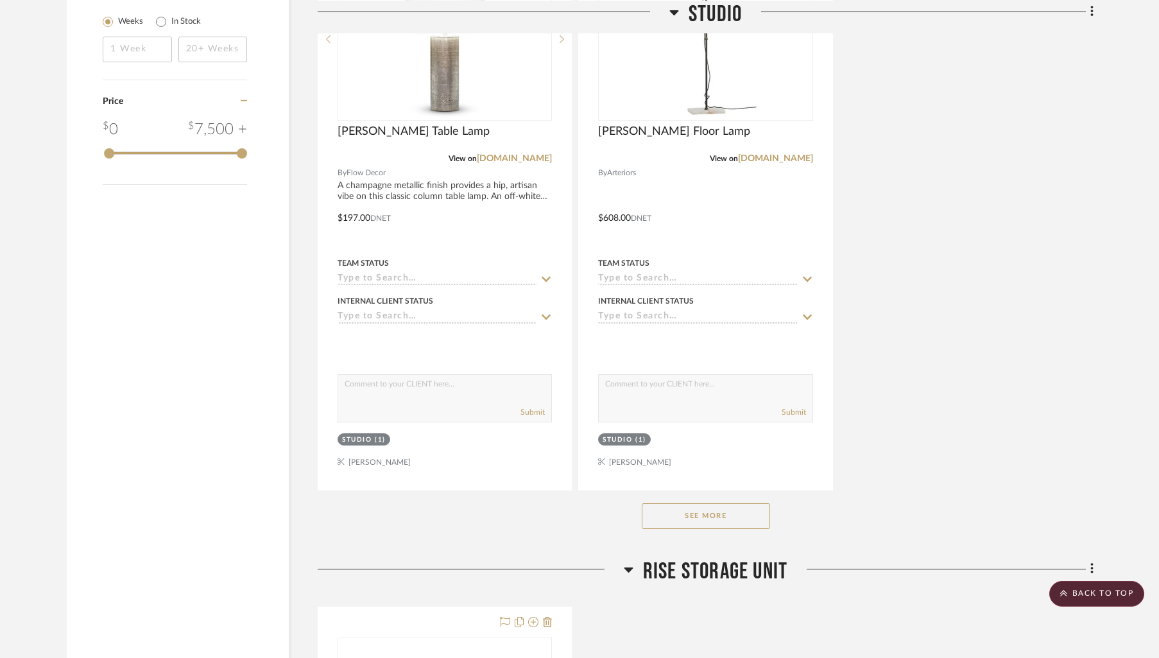
scroll to position [1693, 0]
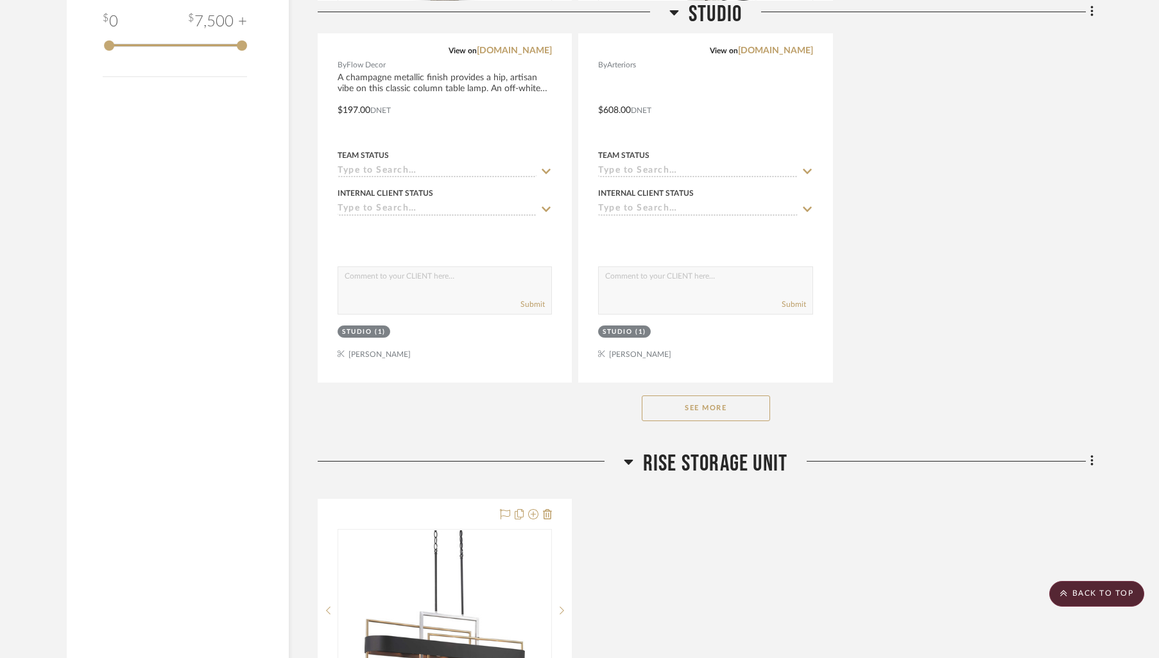
click at [686, 399] on button "See More" at bounding box center [706, 408] width 128 height 26
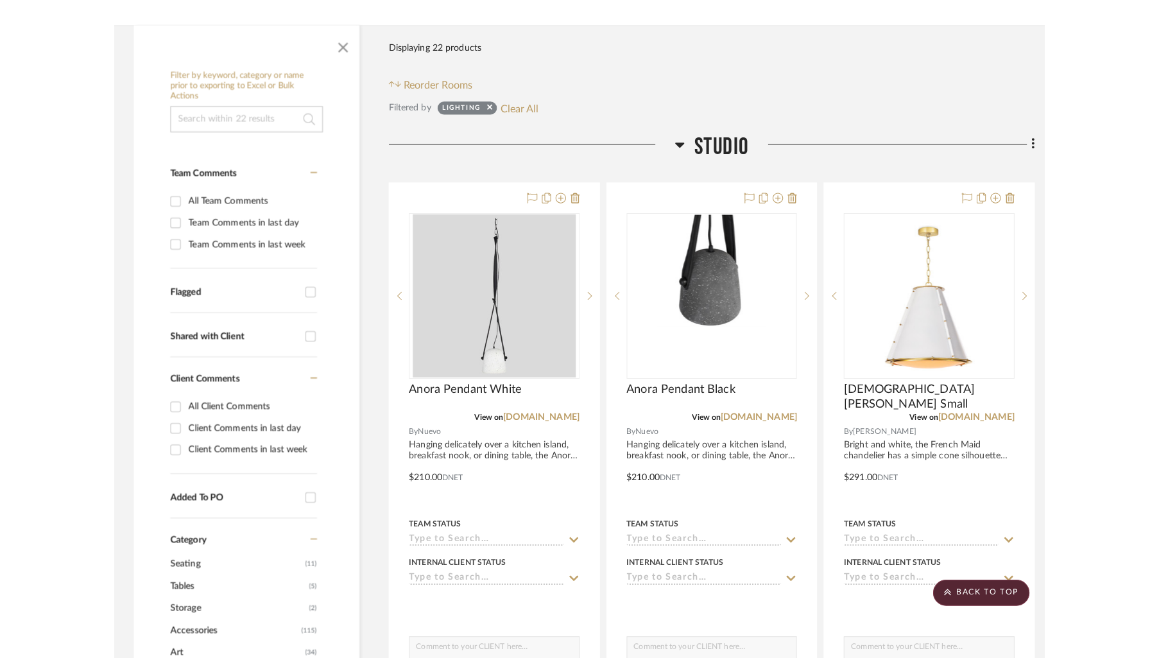
scroll to position [0, 0]
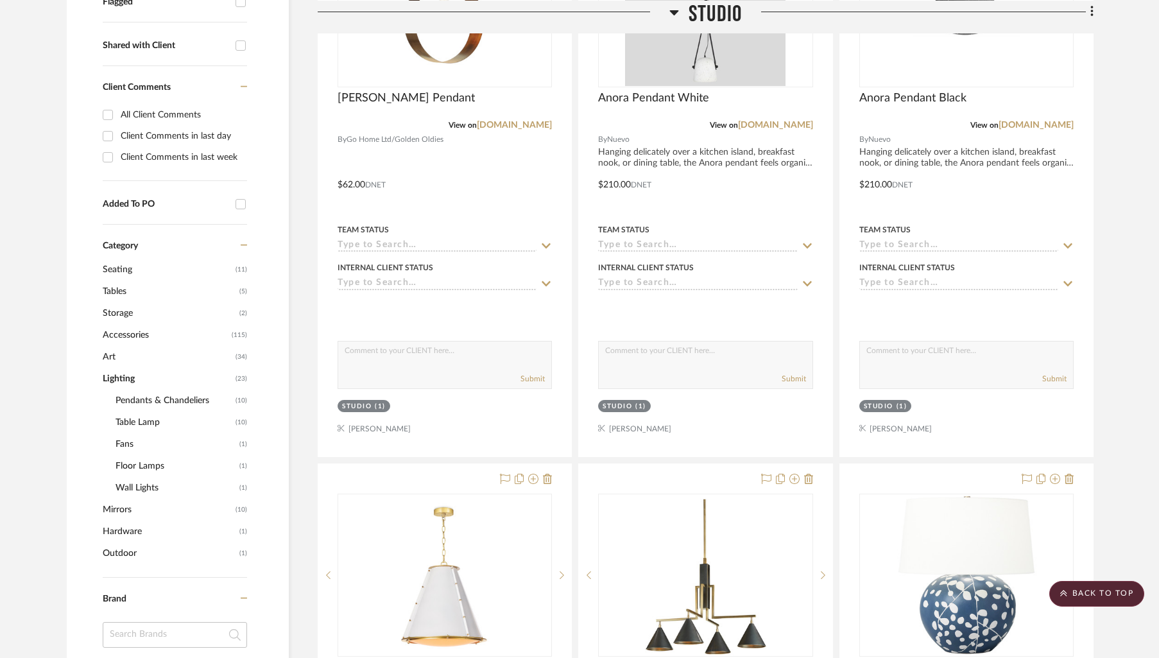
scroll to position [511, 0]
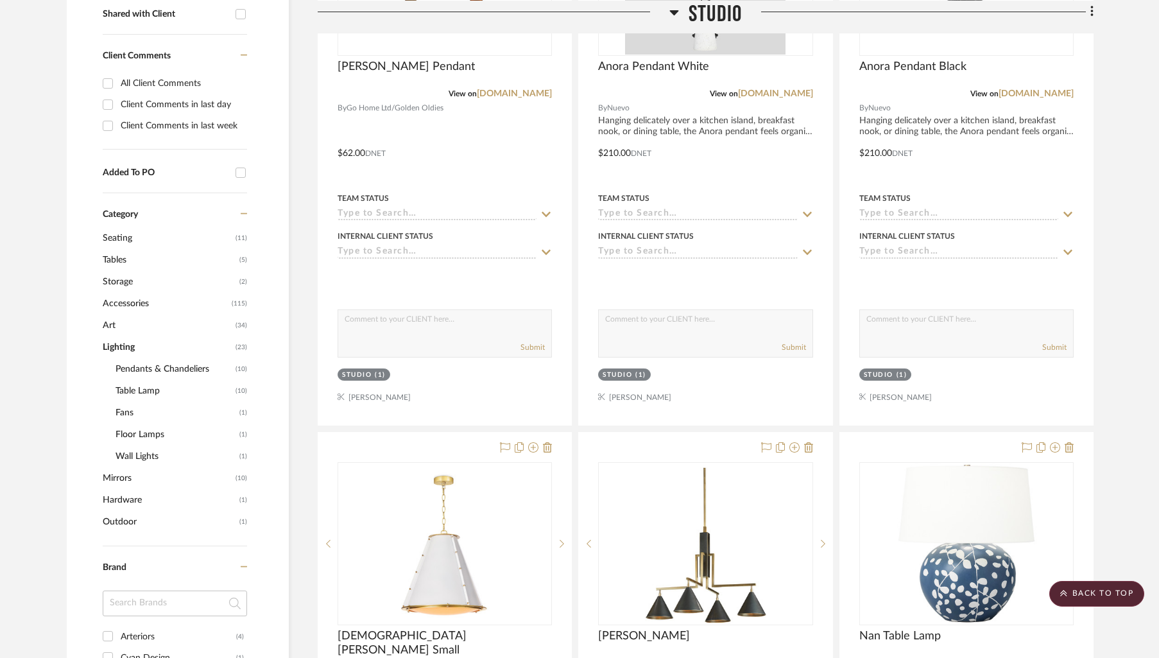
click at [121, 306] on span "Accessories" at bounding box center [166, 304] width 126 height 22
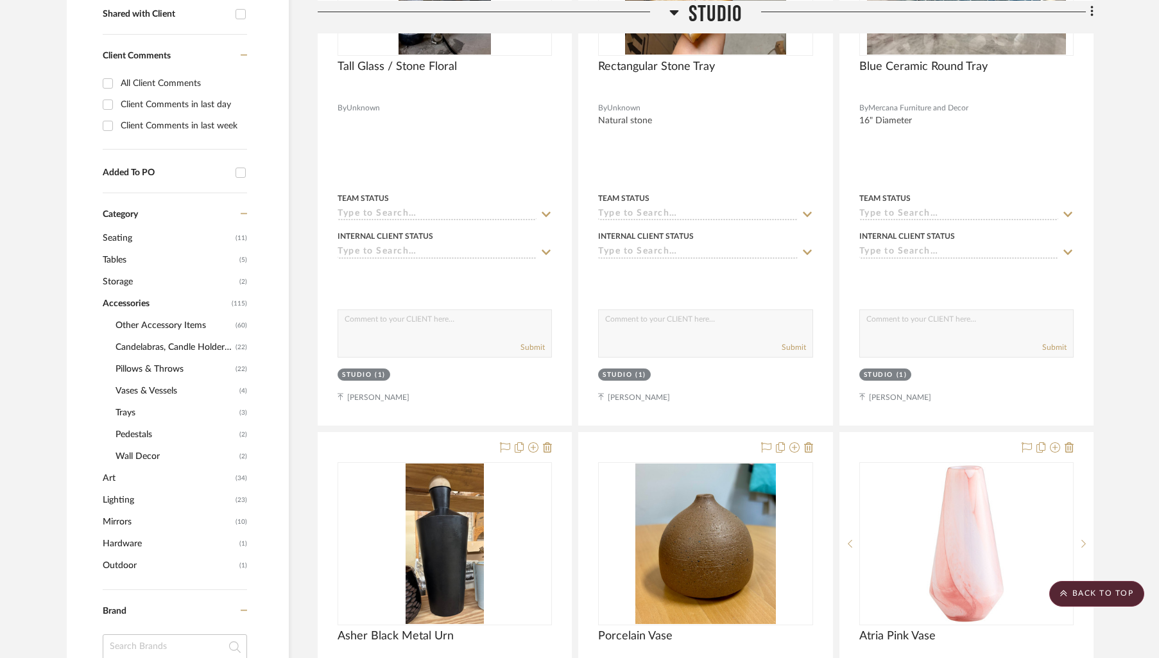
click at [169, 349] on span "Candelabras, Candle Holders, Candle Sticks" at bounding box center [174, 347] width 117 height 22
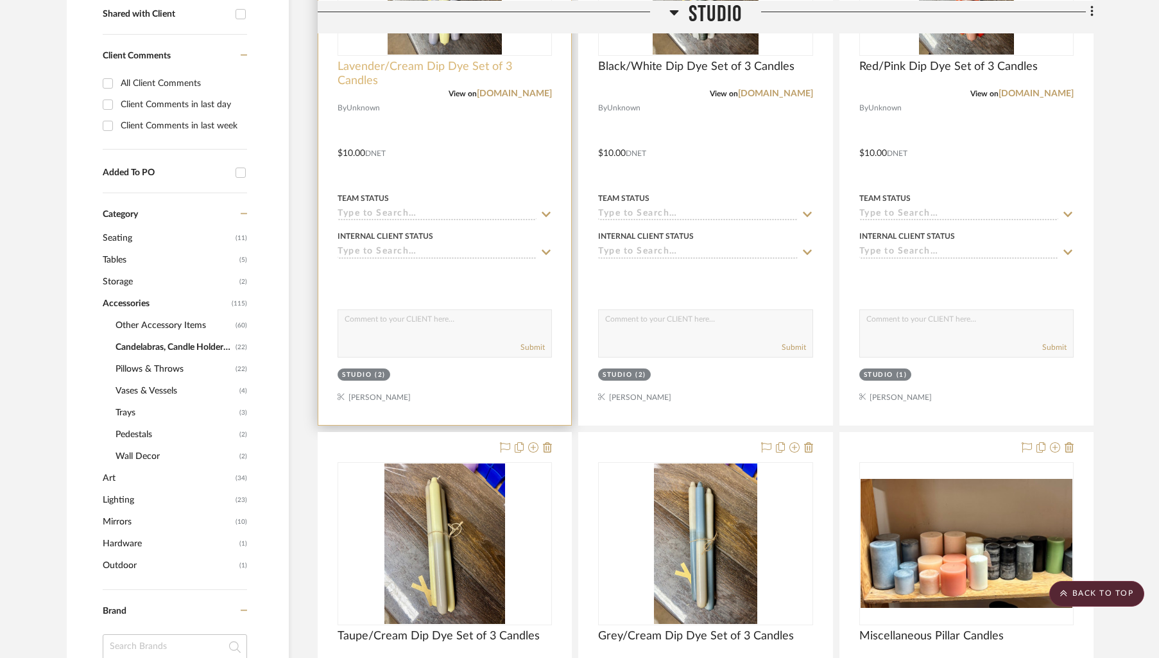
click at [388, 71] on span "Lavender/Cream Dip Dye Set of 3 Candles" at bounding box center [445, 74] width 214 height 28
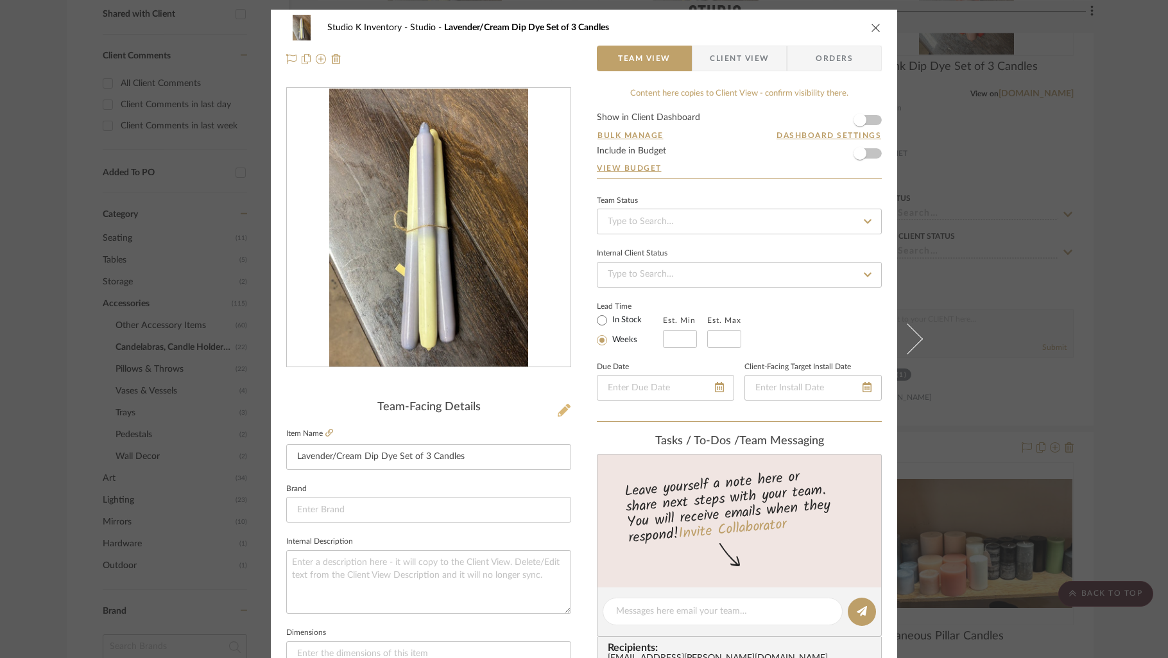
click at [560, 411] on icon at bounding box center [564, 410] width 13 height 13
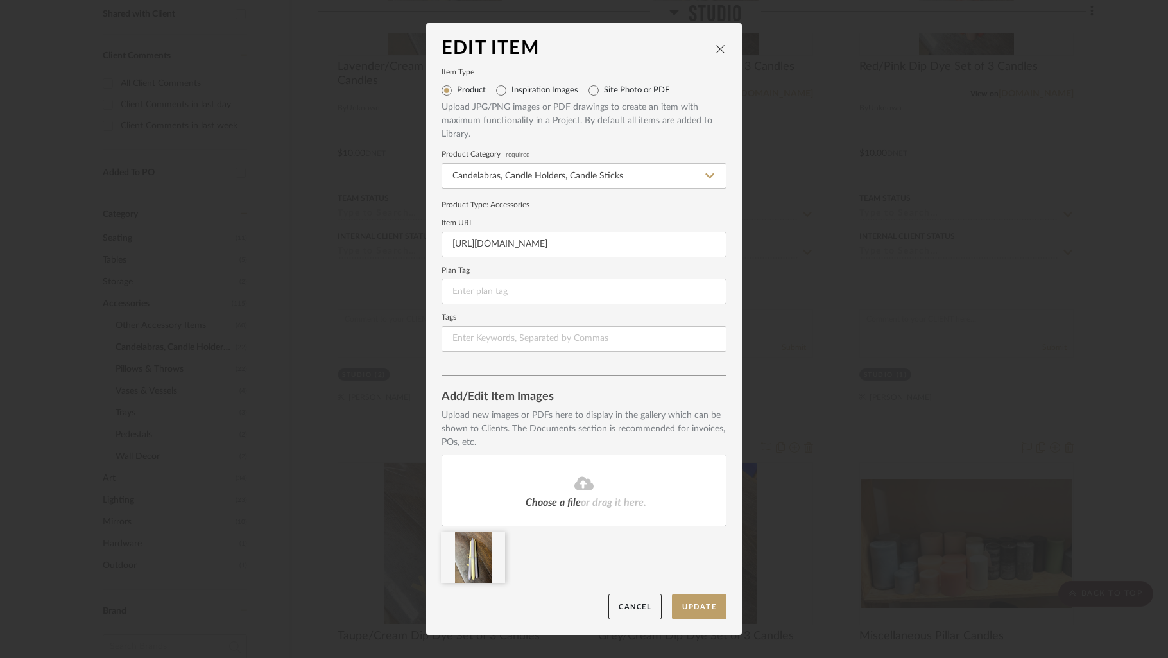
click at [718, 50] on icon "close" at bounding box center [721, 49] width 10 height 10
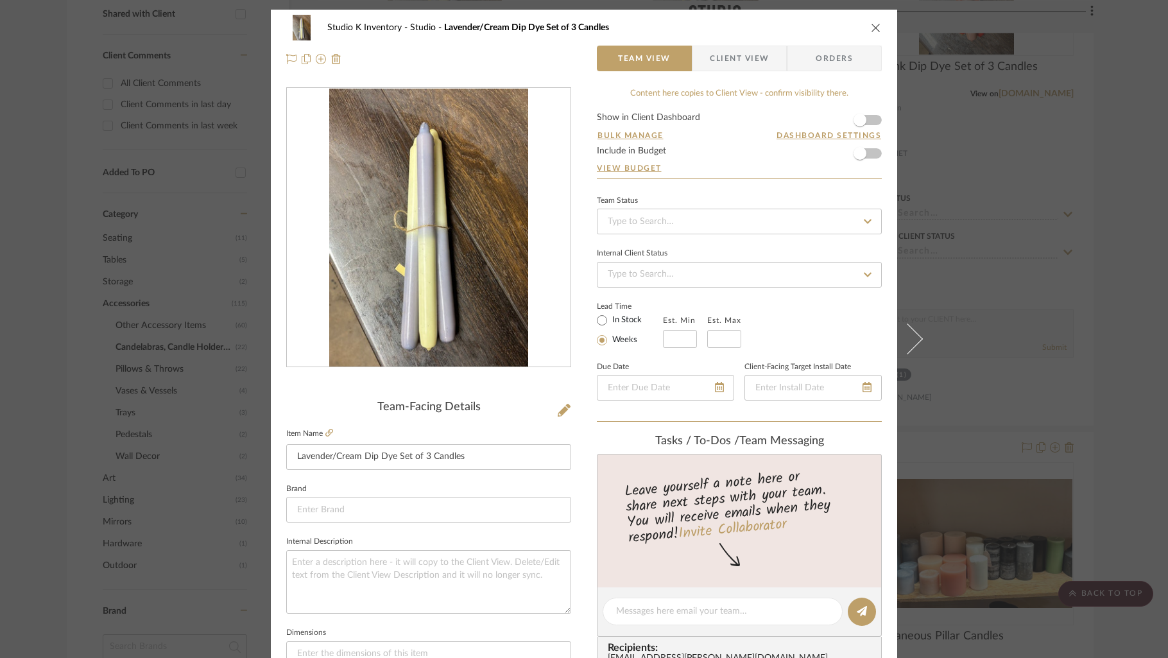
click at [872, 24] on icon "close" at bounding box center [876, 27] width 10 height 10
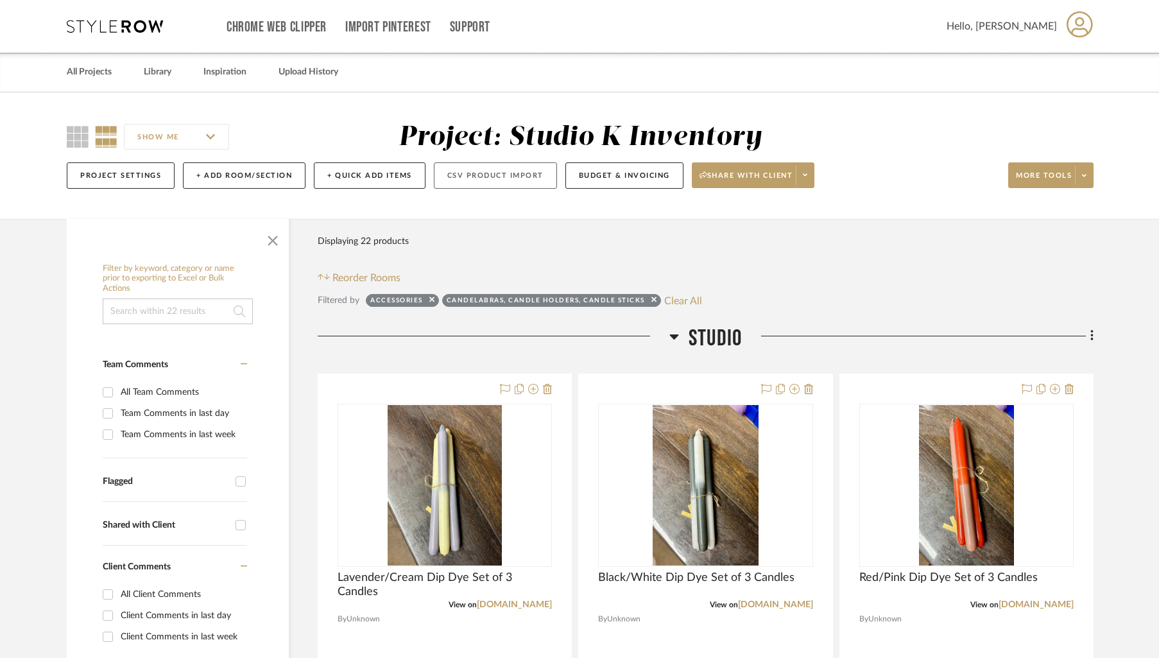
click at [485, 175] on button "CSV Product Import" at bounding box center [495, 175] width 123 height 26
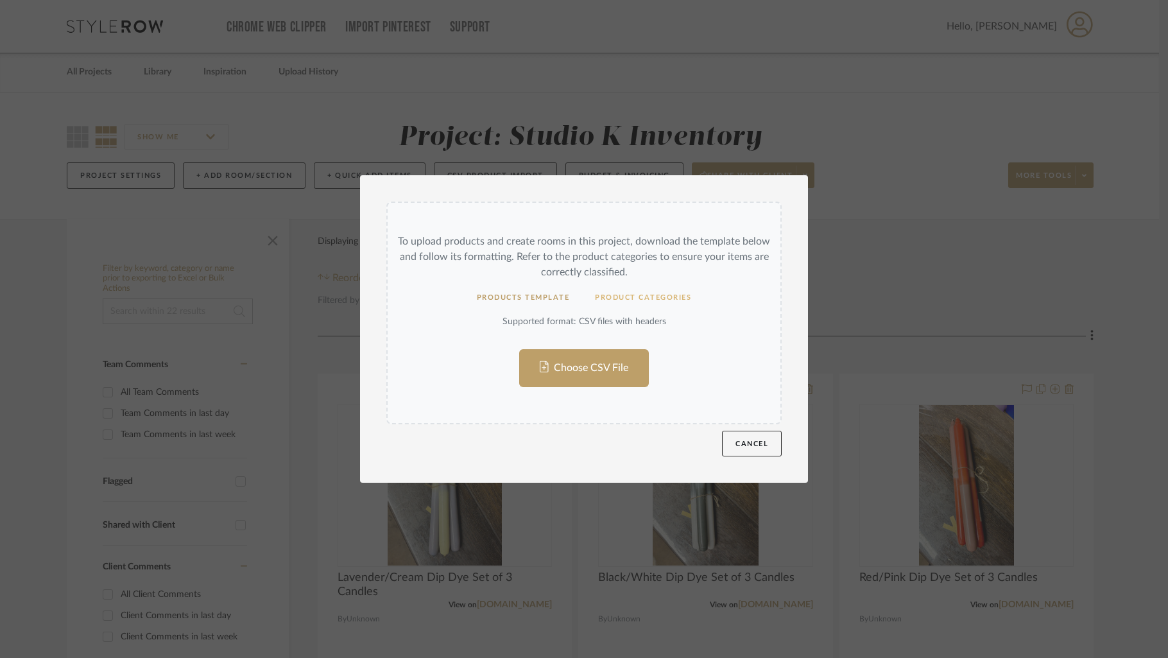
click at [618, 297] on button "Product Categories" at bounding box center [643, 297] width 122 height 25
drag, startPoint x: 741, startPoint y: 449, endPoint x: 784, endPoint y: 403, distance: 62.7
click at [741, 448] on button "Cancel" at bounding box center [752, 444] width 60 height 26
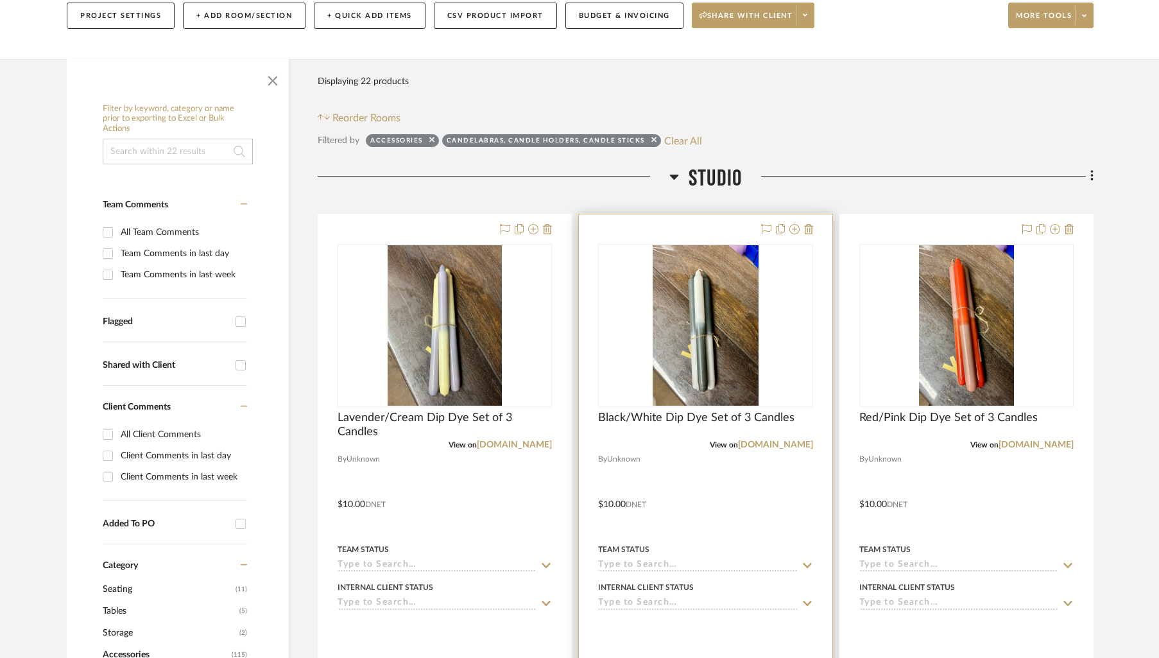
scroll to position [257, 0]
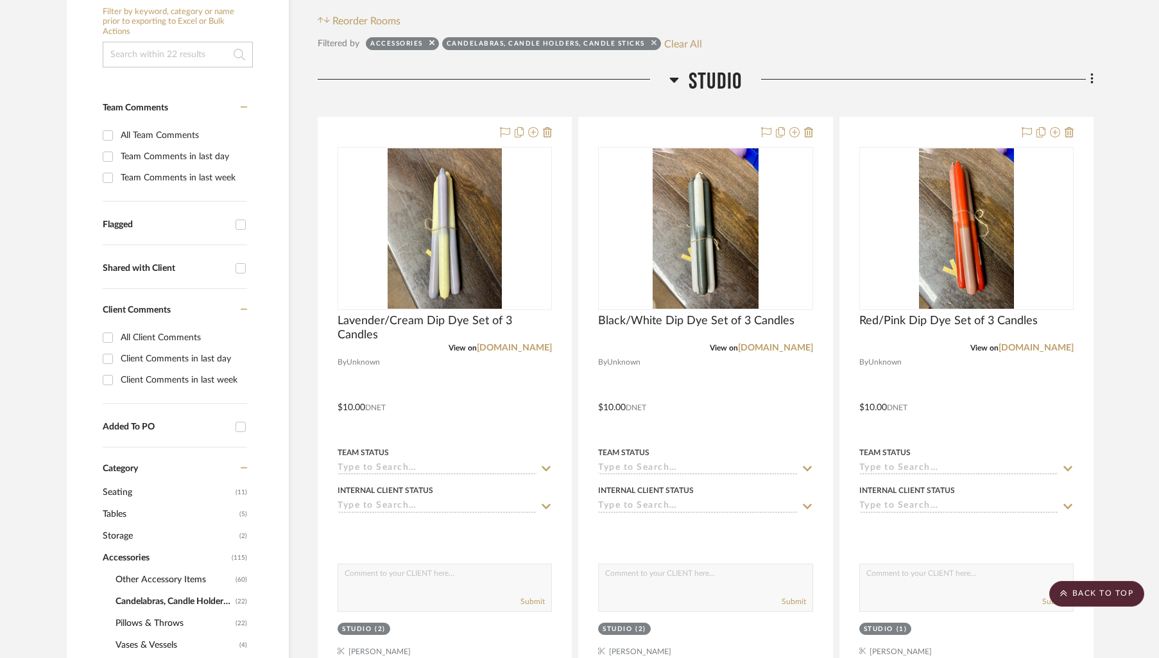
click at [654, 43] on icon at bounding box center [654, 42] width 5 height 5
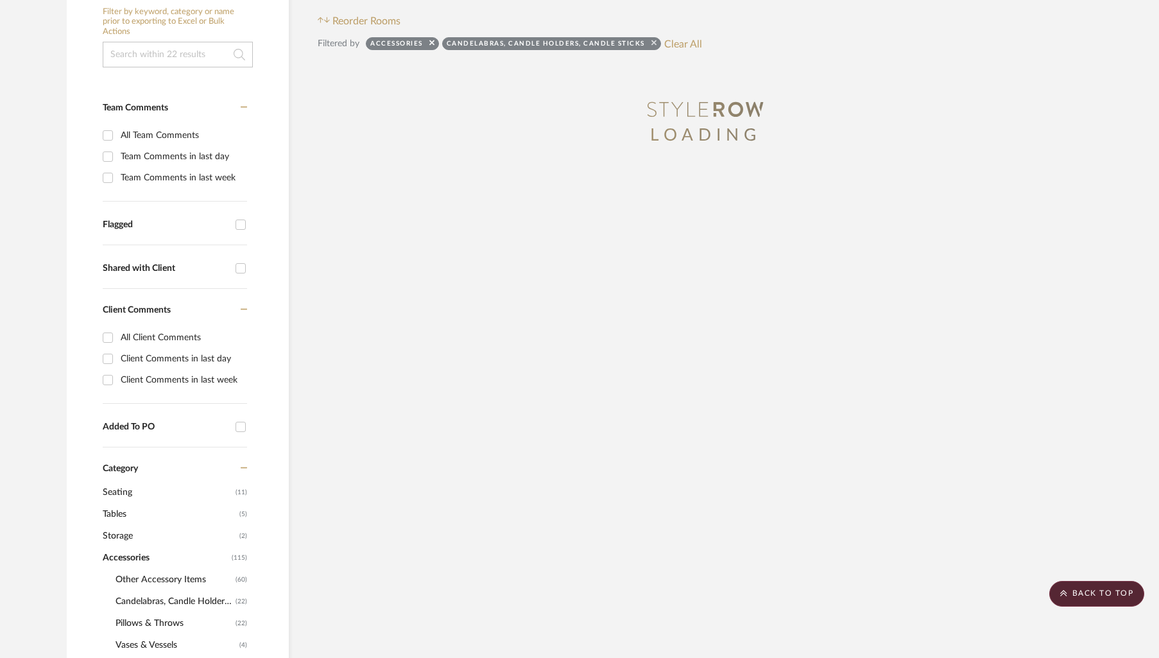
scroll to position [256, 0]
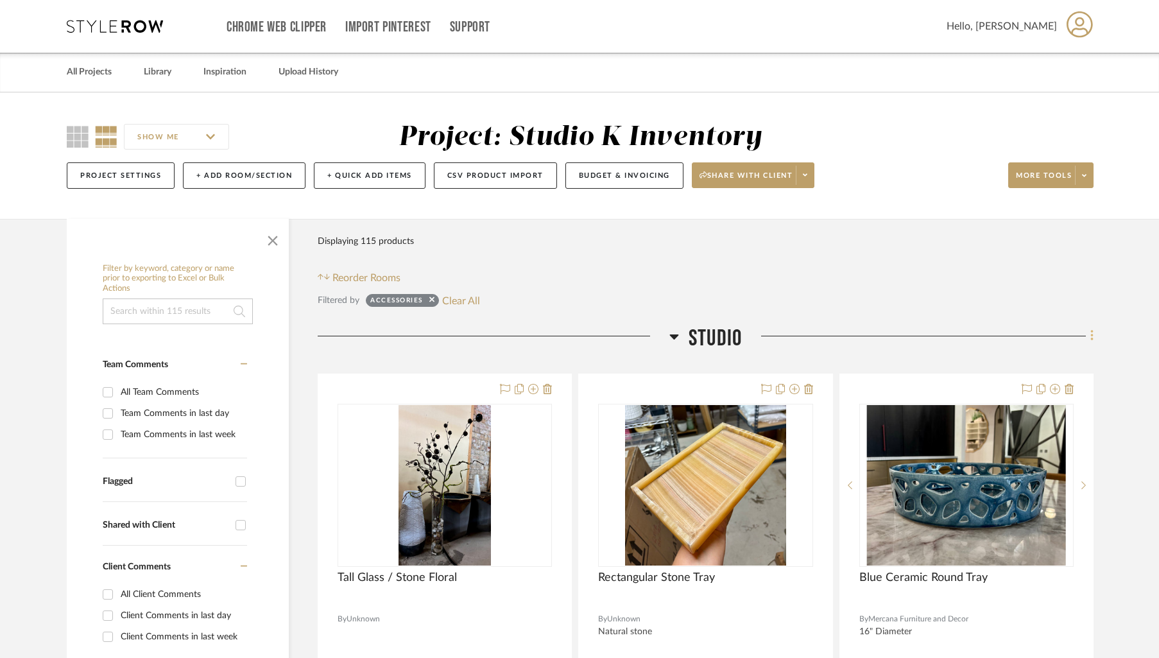
click at [1093, 338] on icon at bounding box center [1093, 336] width 4 height 14
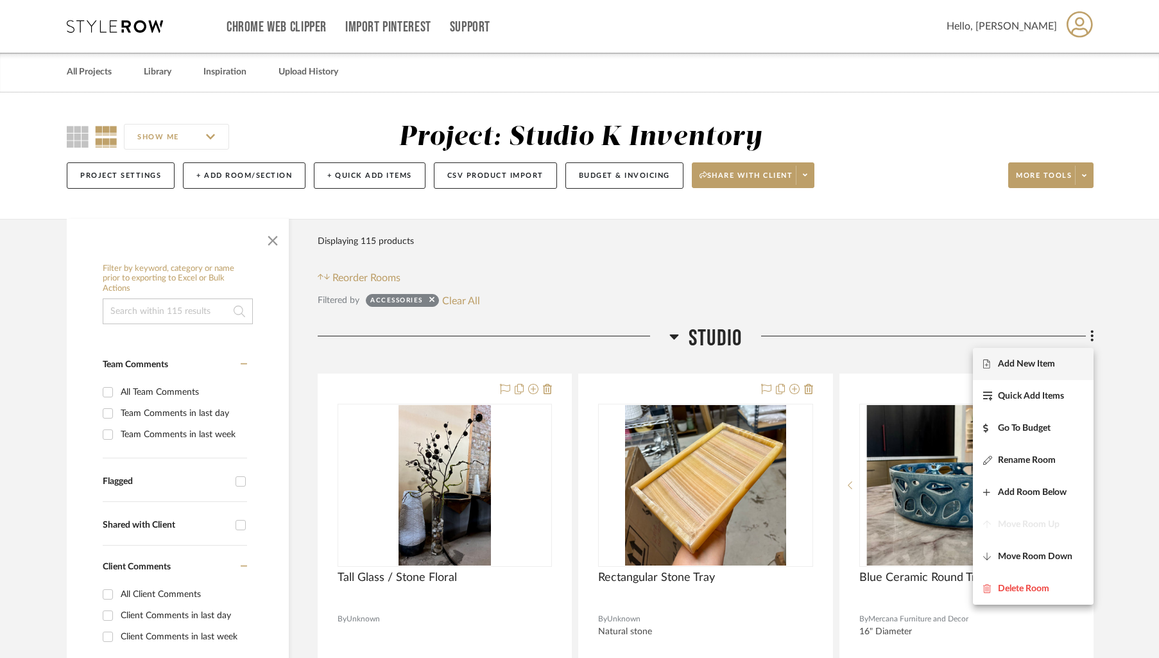
click at [1049, 365] on span "Add New Item" at bounding box center [1026, 363] width 57 height 11
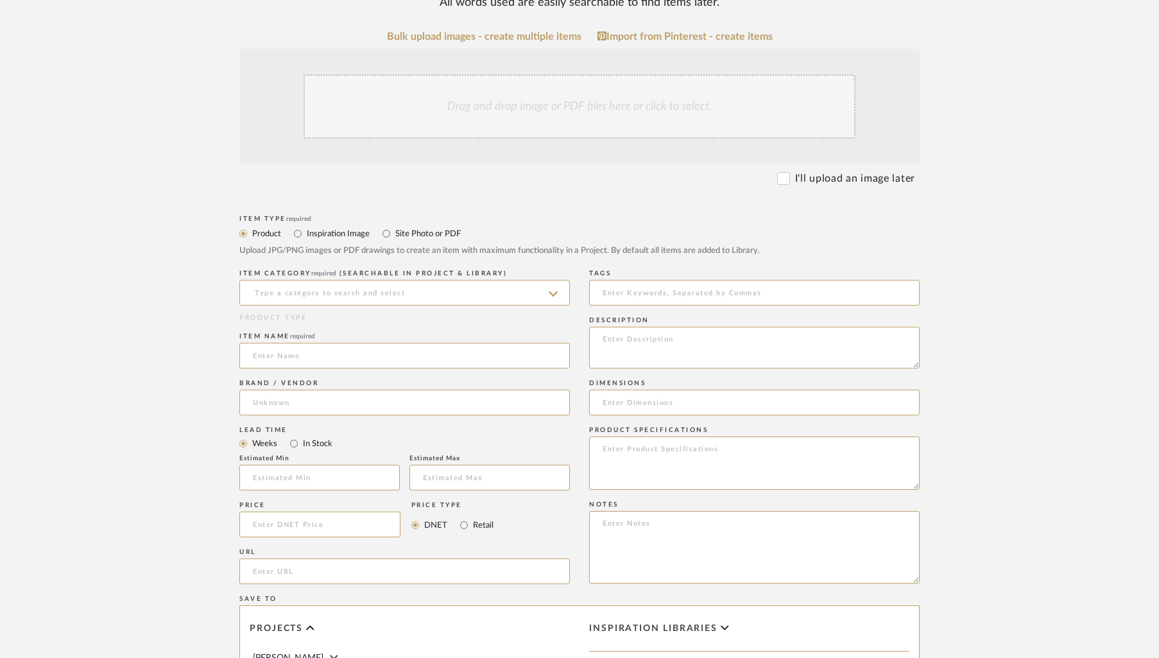
scroll to position [286, 0]
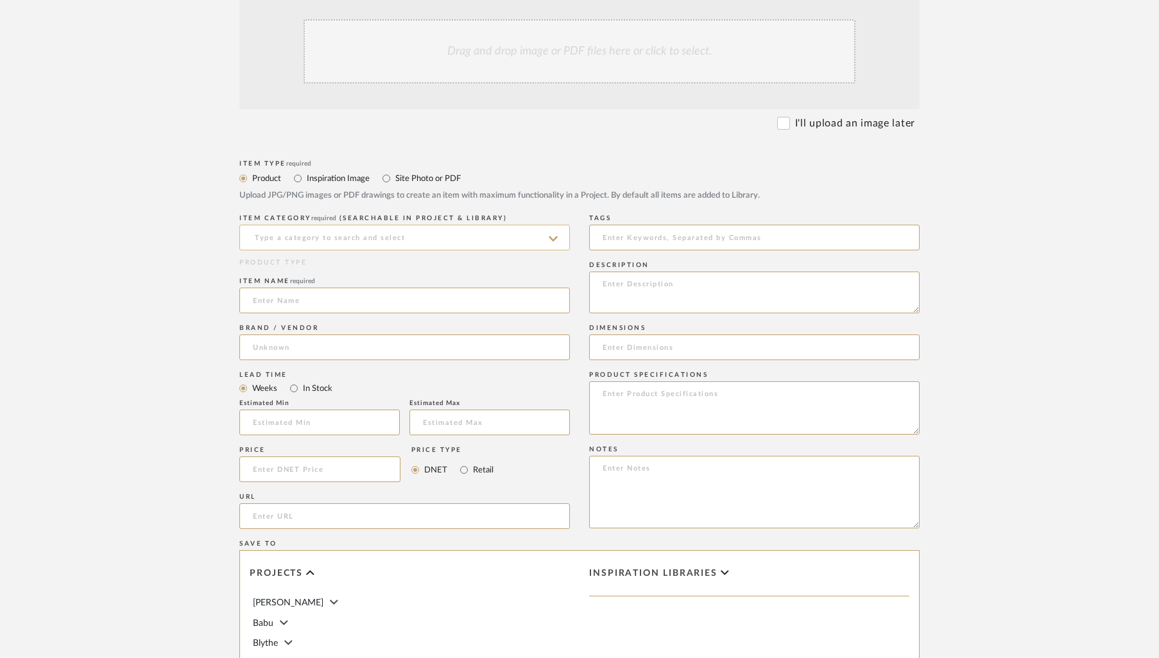
click at [320, 234] on input at bounding box center [404, 238] width 331 height 26
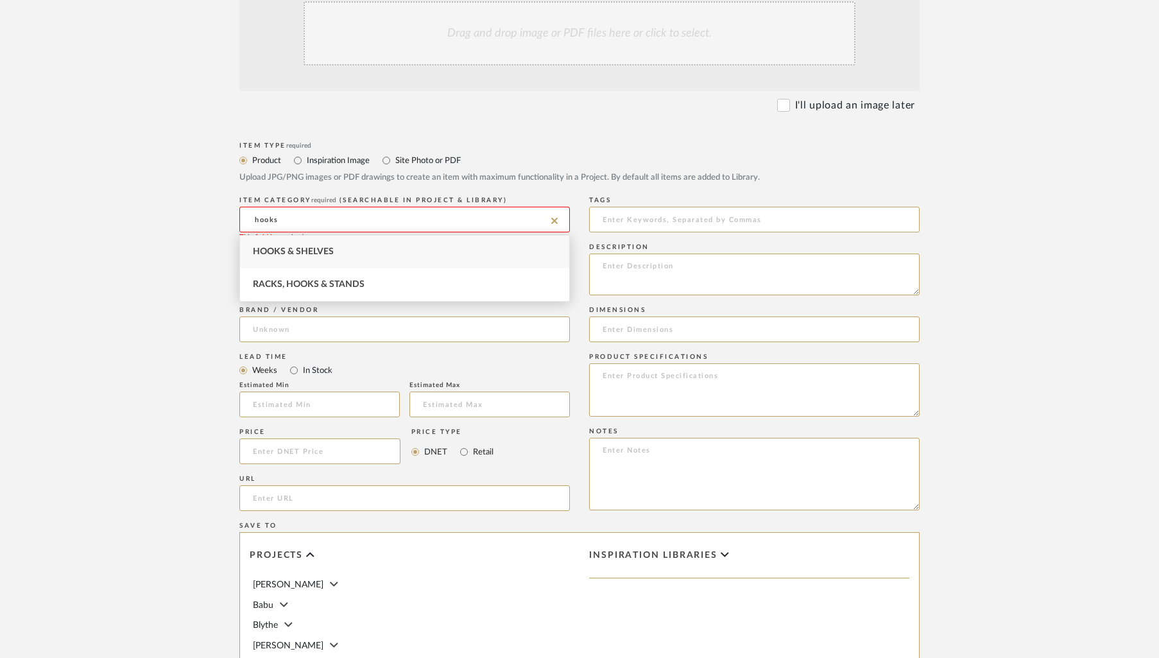
type input "hooks"
click at [1044, 109] on upload-items "Create new item in Studio K Inventory Upload photos, documents or PDFs, or sele…" at bounding box center [579, 355] width 1159 height 1132
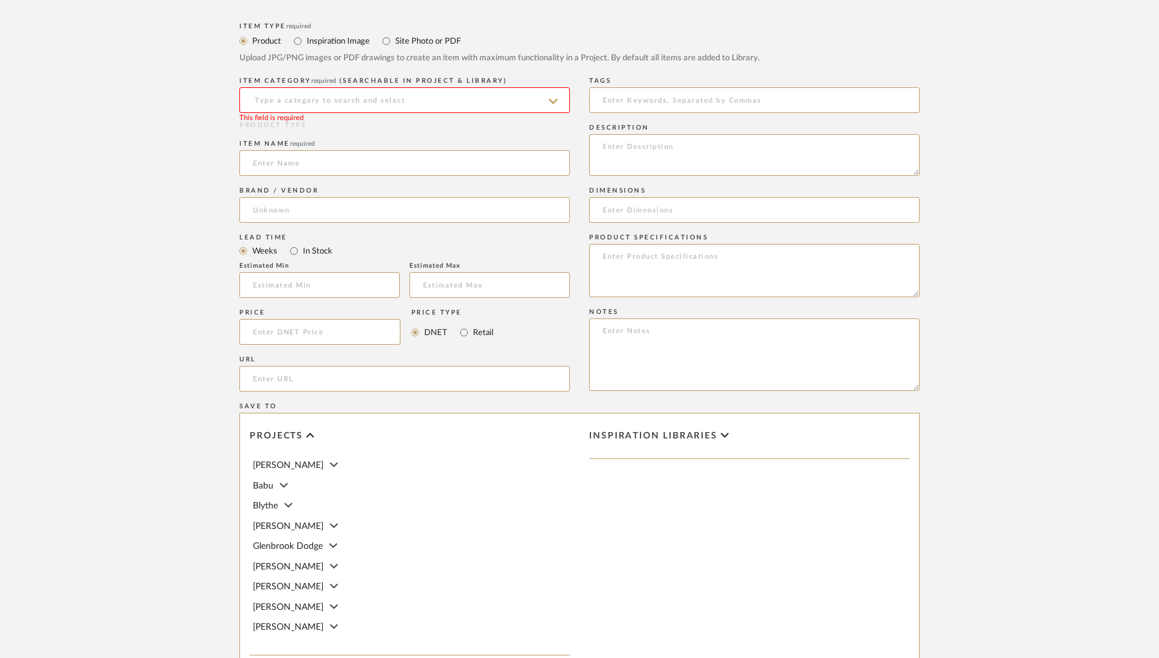
scroll to position [626, 0]
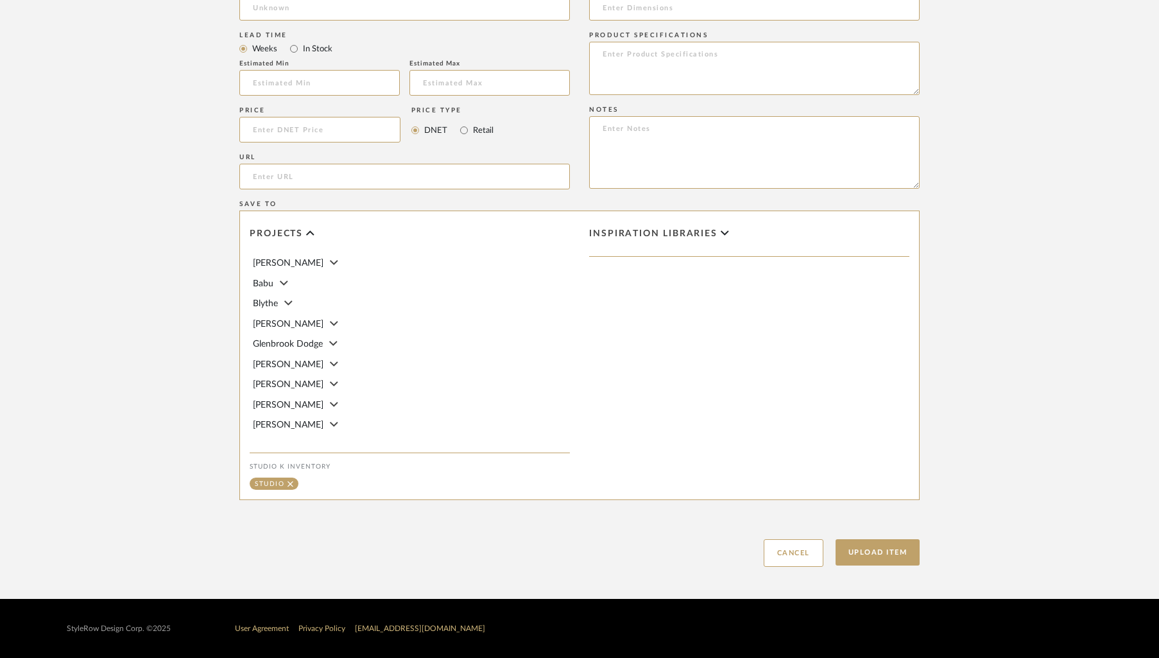
drag, startPoint x: 794, startPoint y: 551, endPoint x: 948, endPoint y: 525, distance: 155.7
click at [797, 551] on button "Cancel" at bounding box center [794, 553] width 60 height 28
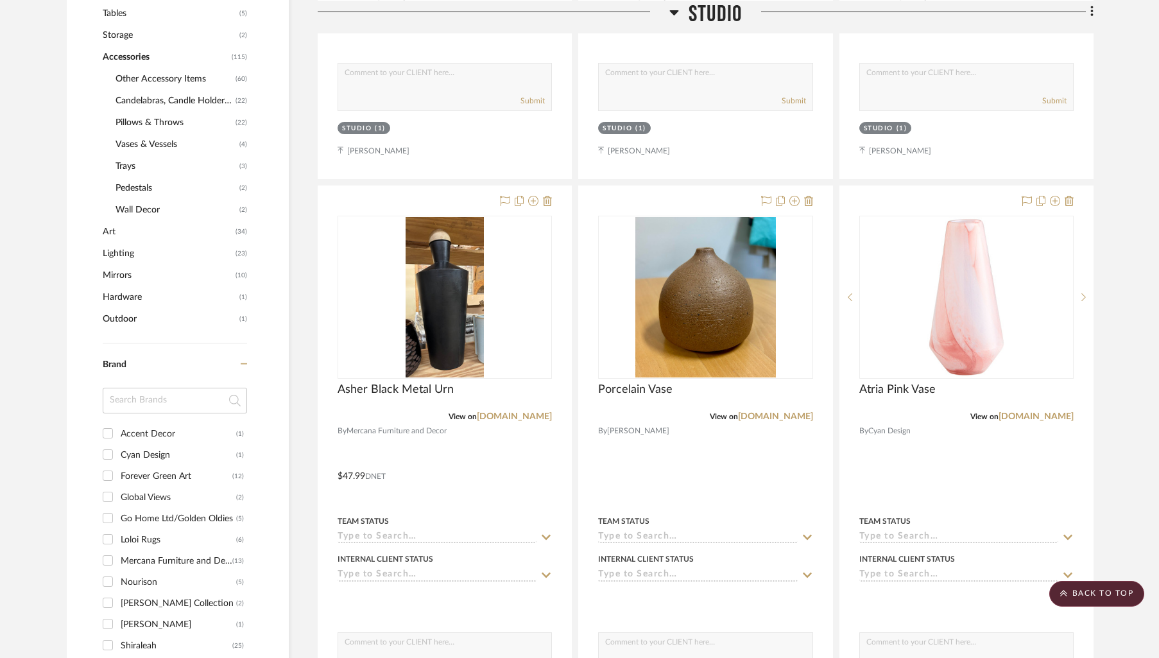
scroll to position [751, 0]
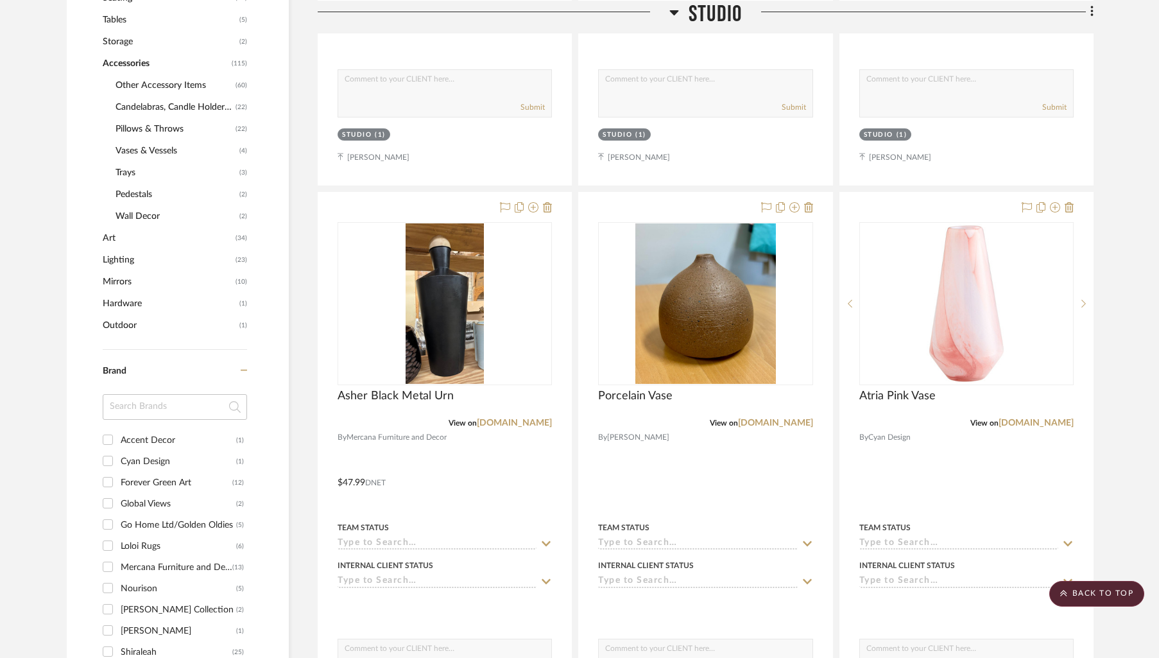
click at [117, 243] on span "Art" at bounding box center [168, 238] width 130 height 22
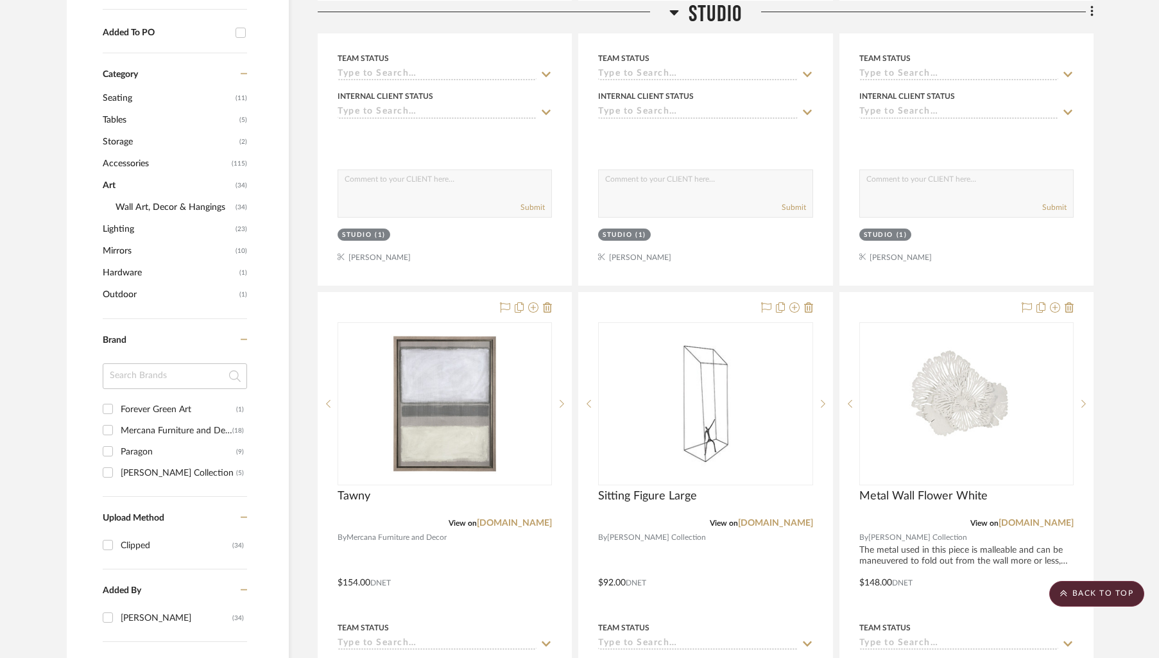
scroll to position [649, 0]
click at [131, 164] on span "Accessories" at bounding box center [166, 166] width 126 height 22
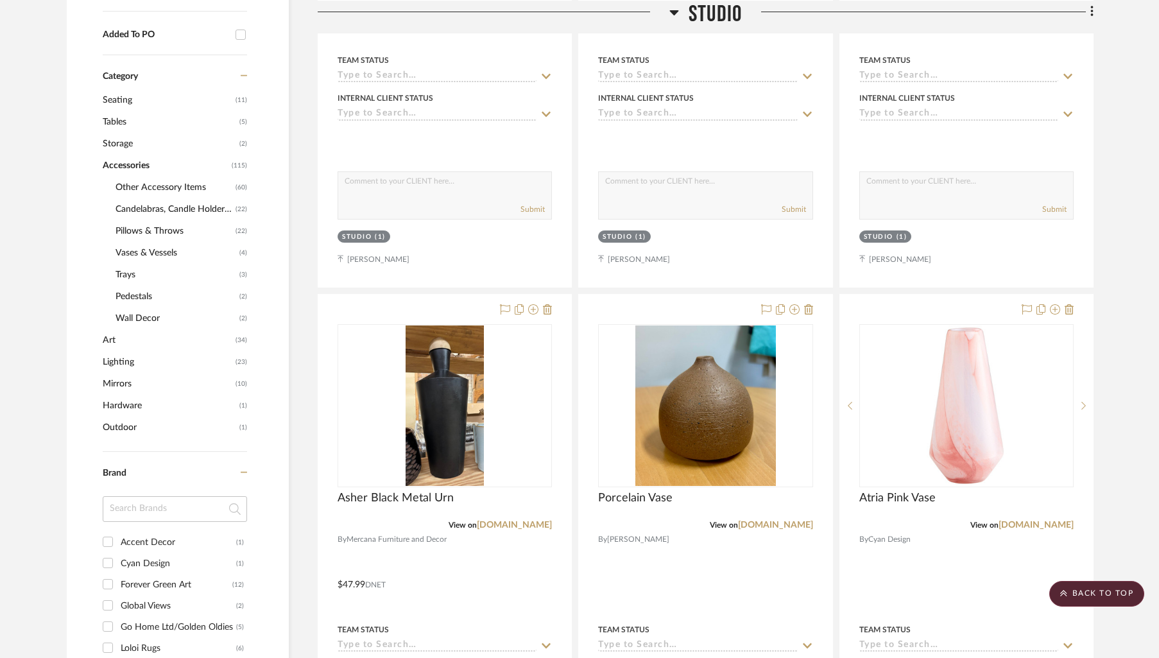
click at [150, 185] on span "Other Accessory Items" at bounding box center [174, 188] width 117 height 22
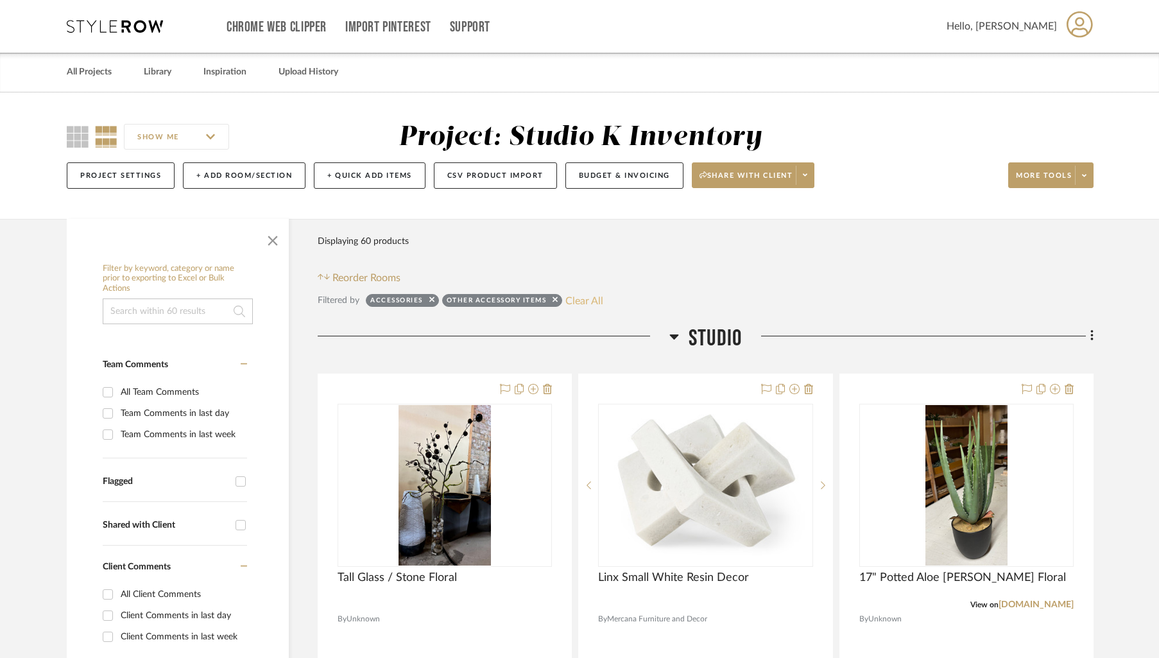
click at [567, 304] on button "Clear All" at bounding box center [585, 300] width 38 height 17
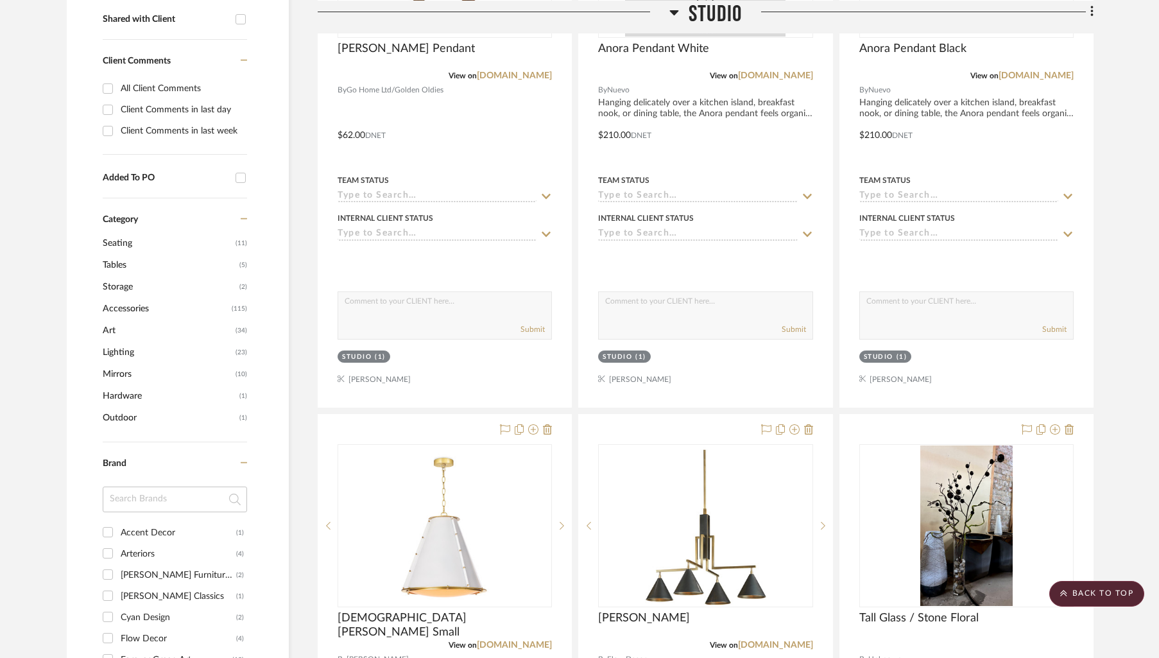
scroll to position [524, 0]
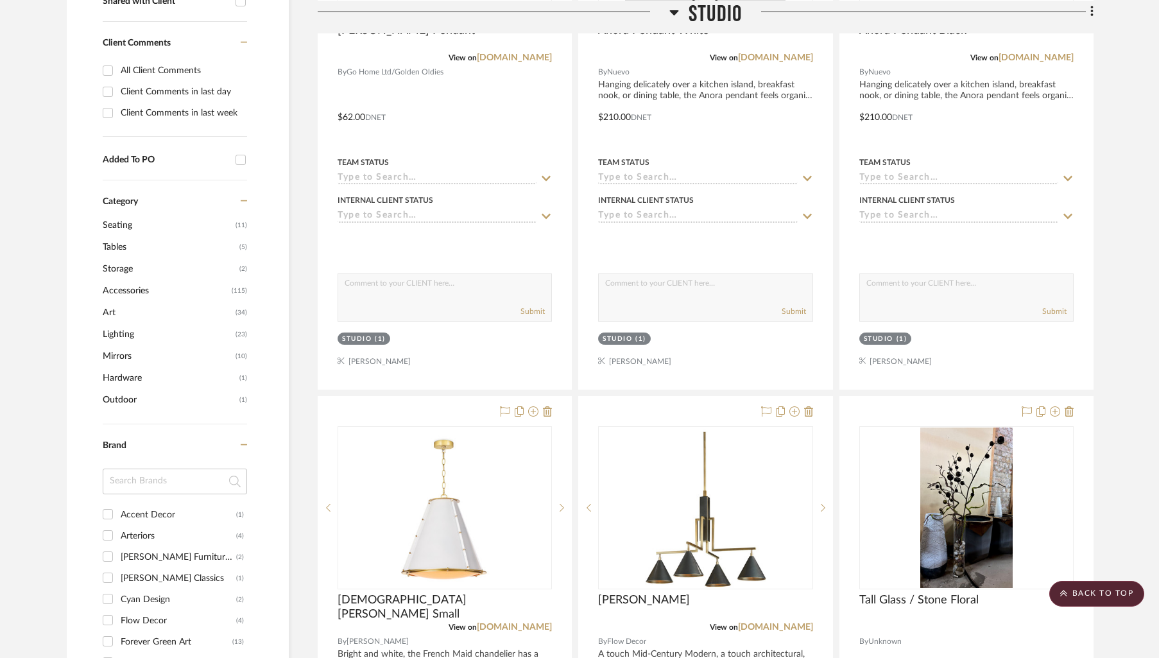
click at [113, 313] on span "Art" at bounding box center [168, 313] width 130 height 22
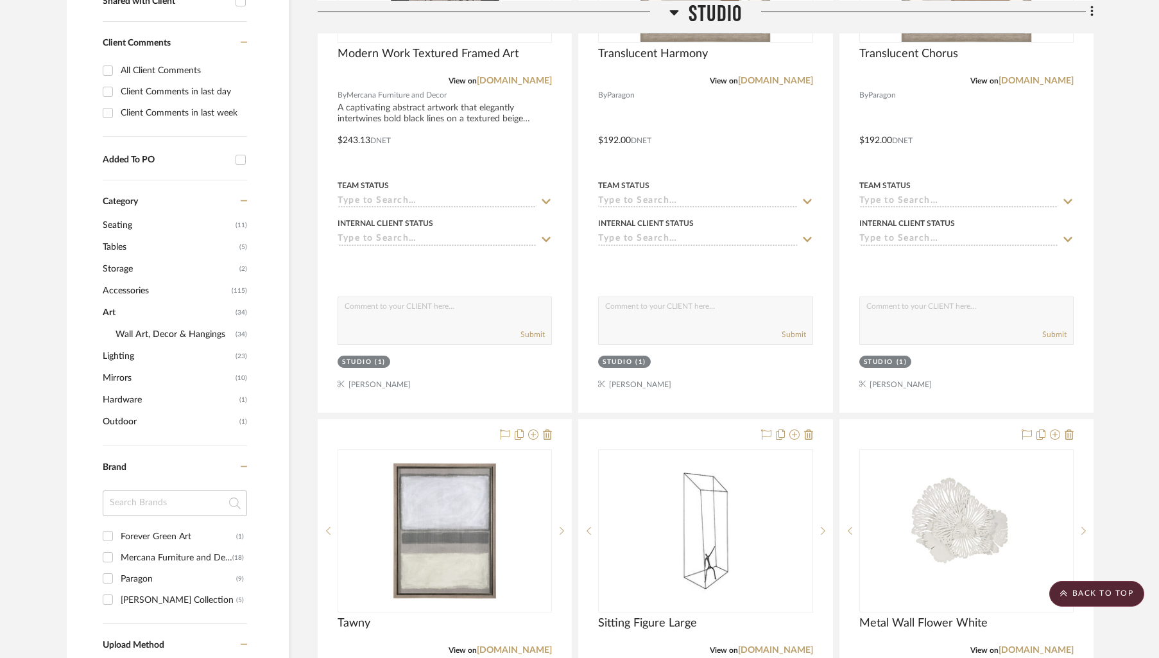
click at [113, 313] on span "Art" at bounding box center [168, 313] width 130 height 22
click at [137, 402] on span "Hardware" at bounding box center [170, 400] width 134 height 22
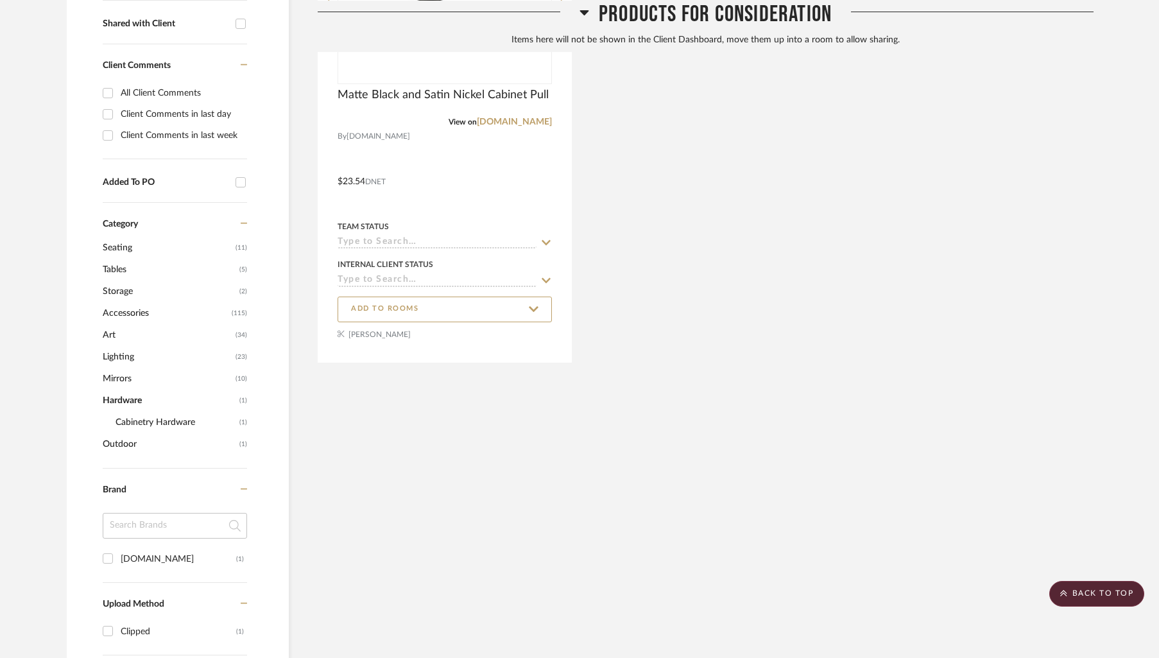
scroll to position [500, 0]
click at [118, 315] on span "Accessories" at bounding box center [166, 315] width 126 height 22
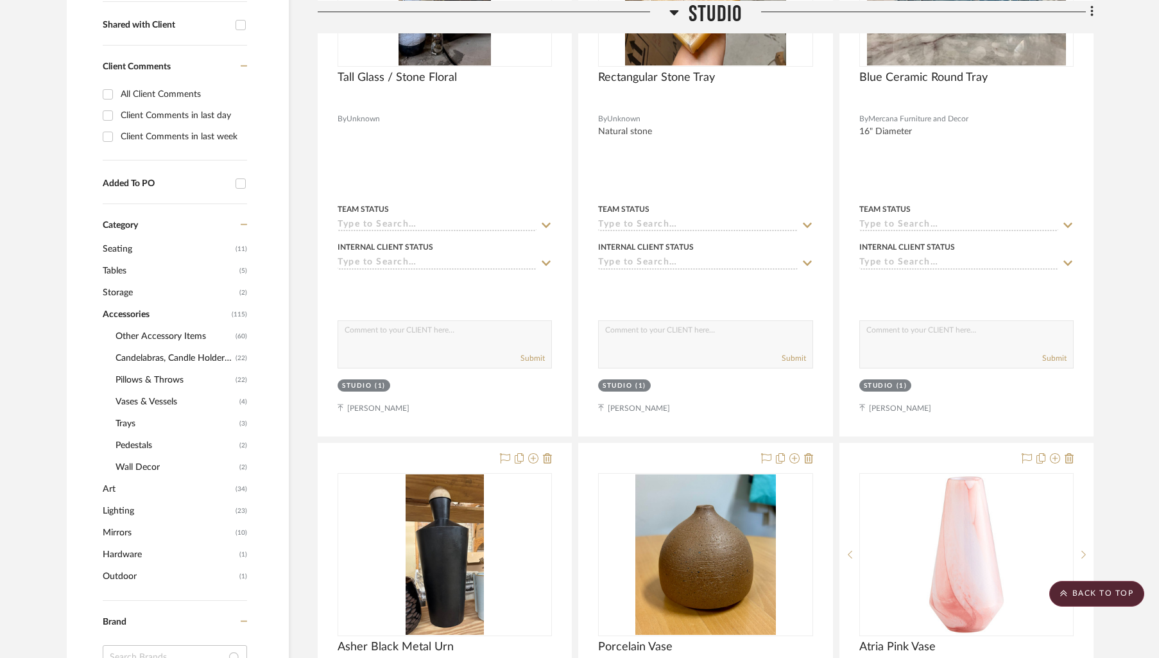
click at [145, 334] on span "Other Accessory Items" at bounding box center [174, 336] width 117 height 22
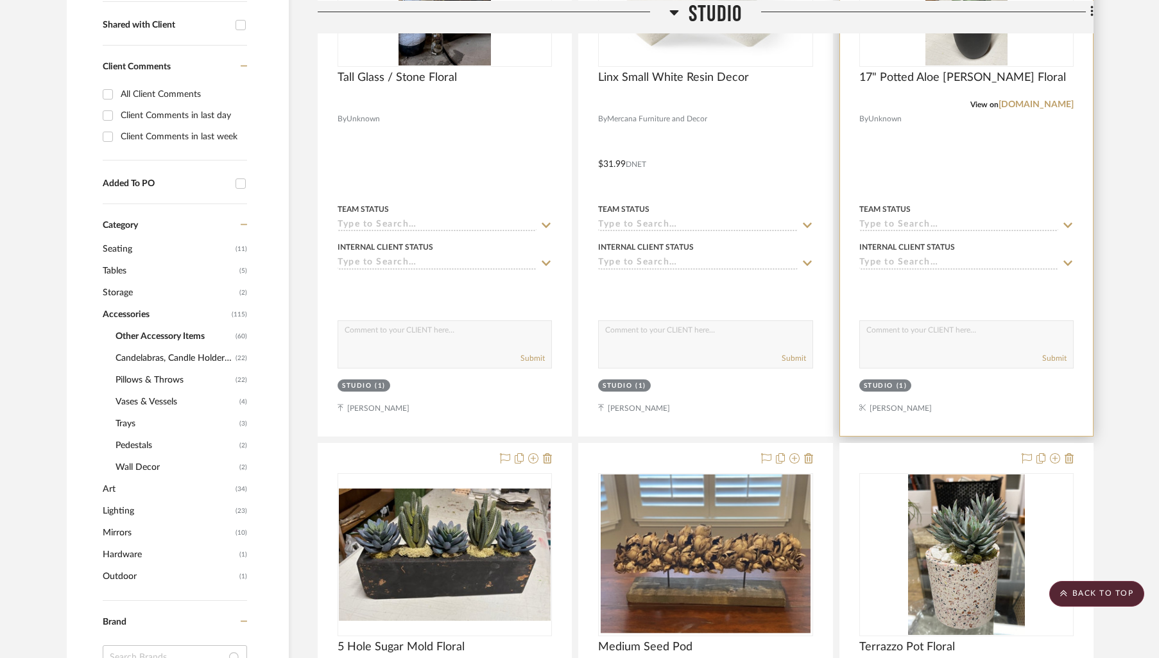
scroll to position [168, 0]
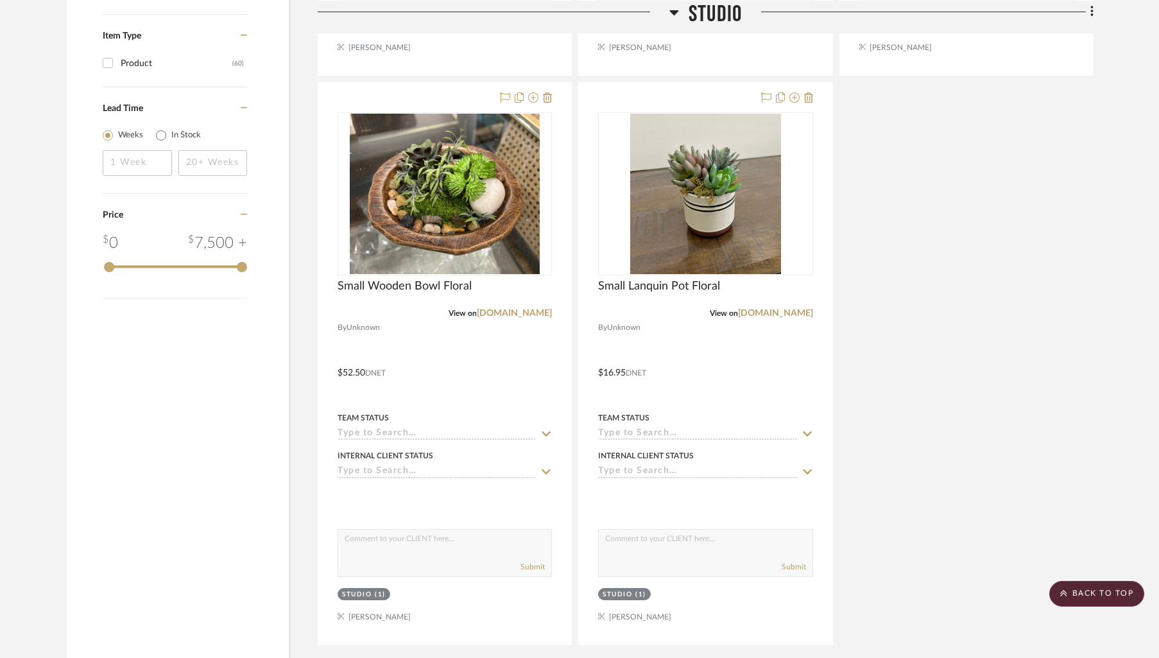
scroll to position [1551, 0]
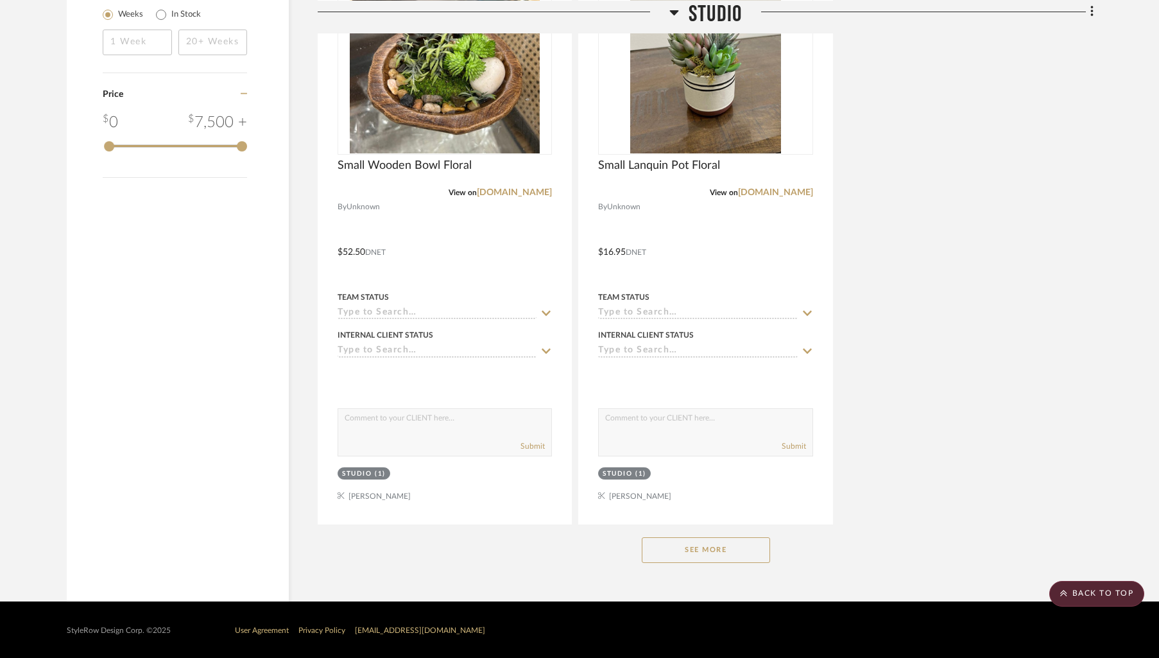
click at [725, 551] on button "See More" at bounding box center [706, 550] width 128 height 26
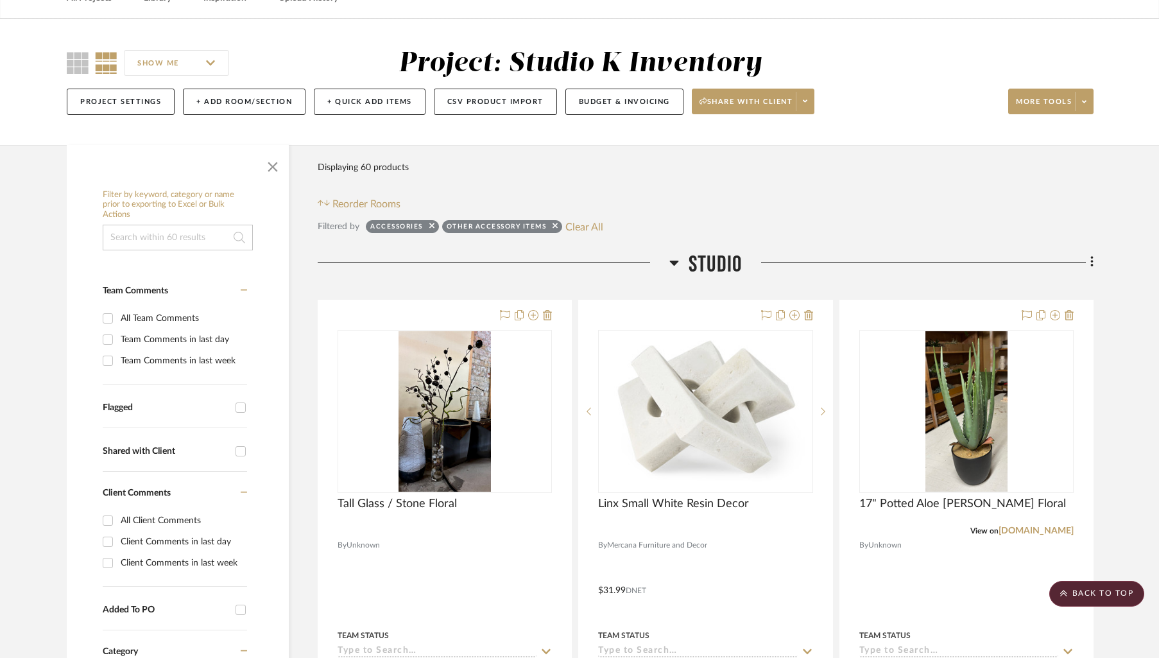
scroll to position [0, 0]
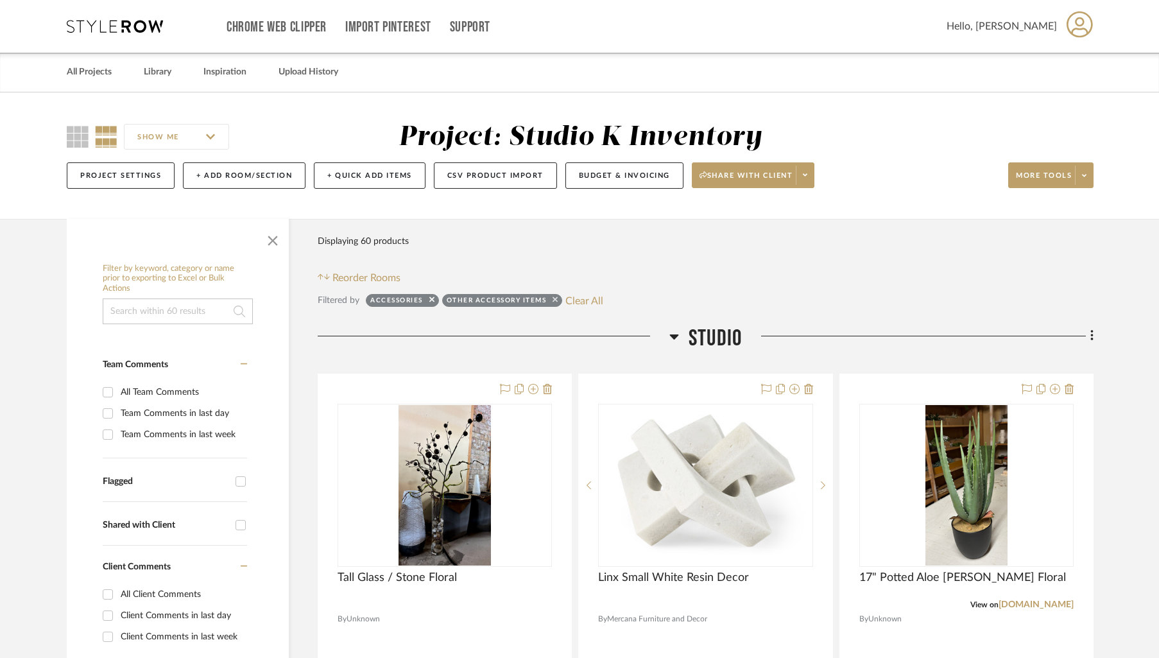
click at [557, 302] on icon at bounding box center [555, 299] width 5 height 8
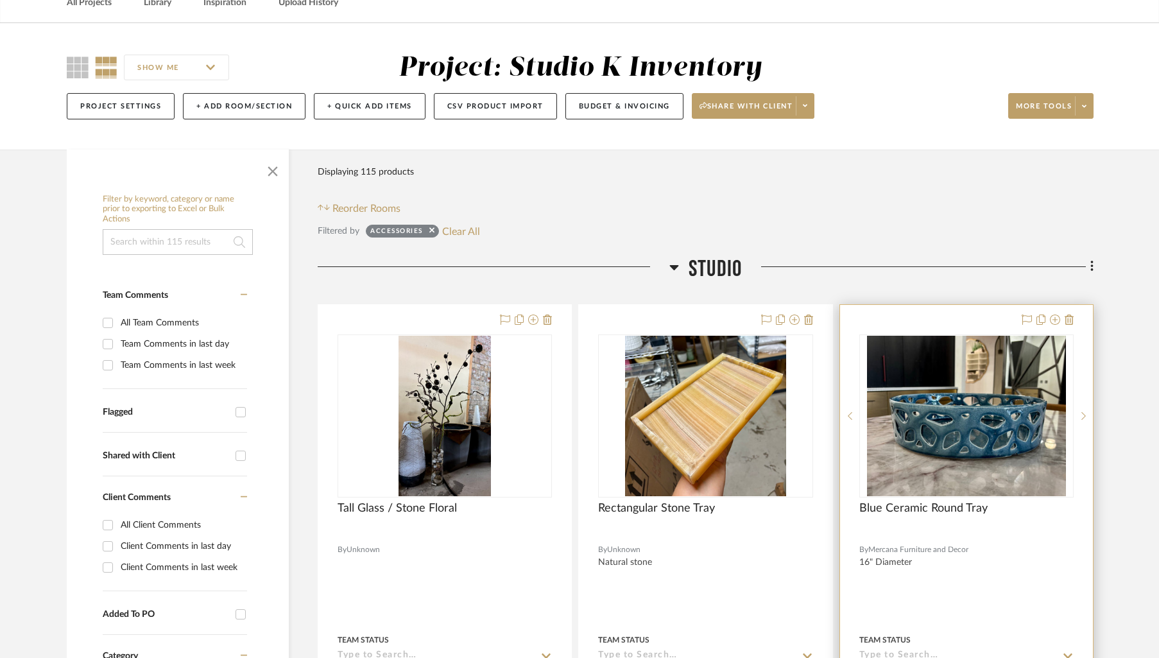
scroll to position [102, 0]
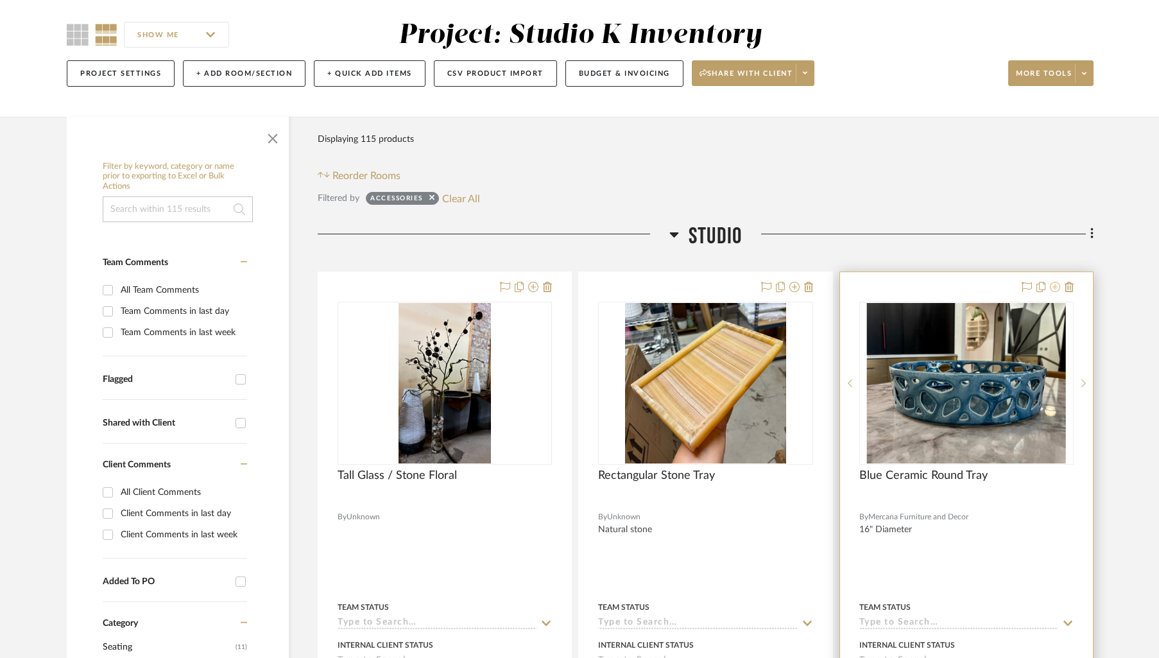
click at [1056, 288] on icon at bounding box center [1055, 287] width 10 height 10
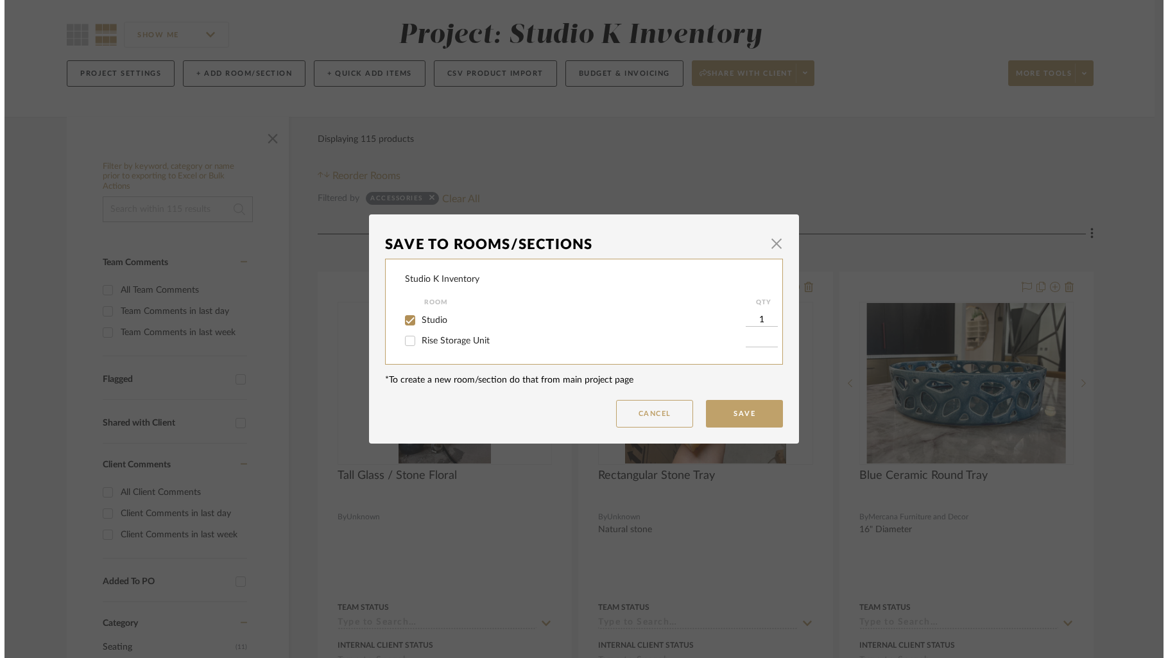
scroll to position [0, 0]
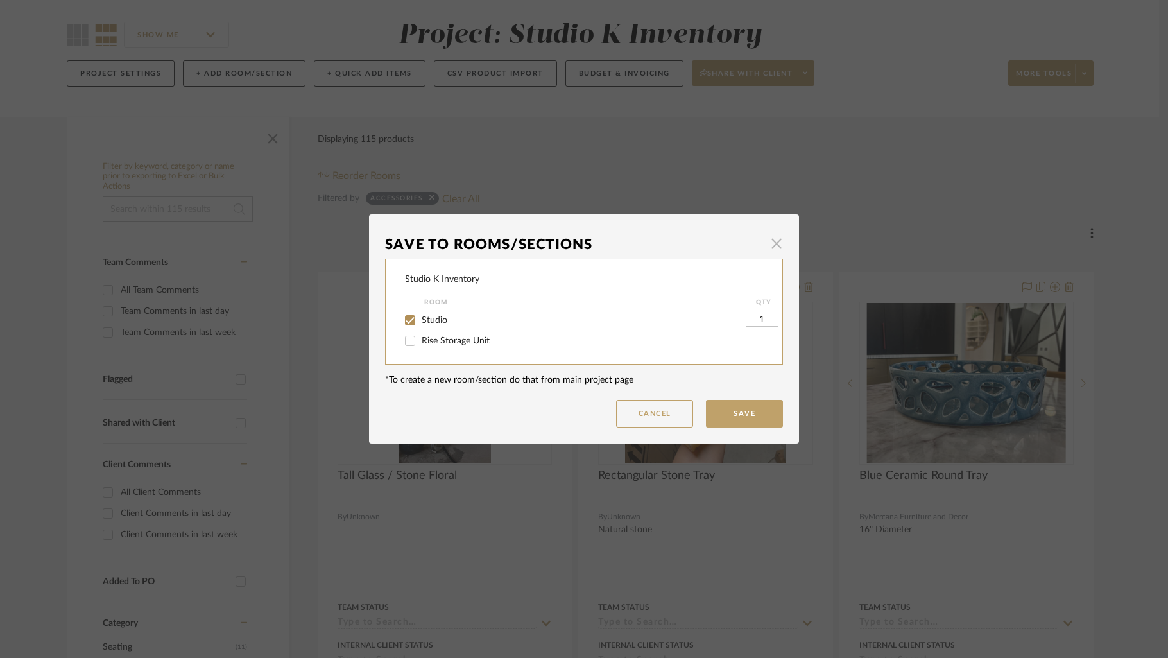
click at [770, 243] on span "button" at bounding box center [777, 243] width 26 height 26
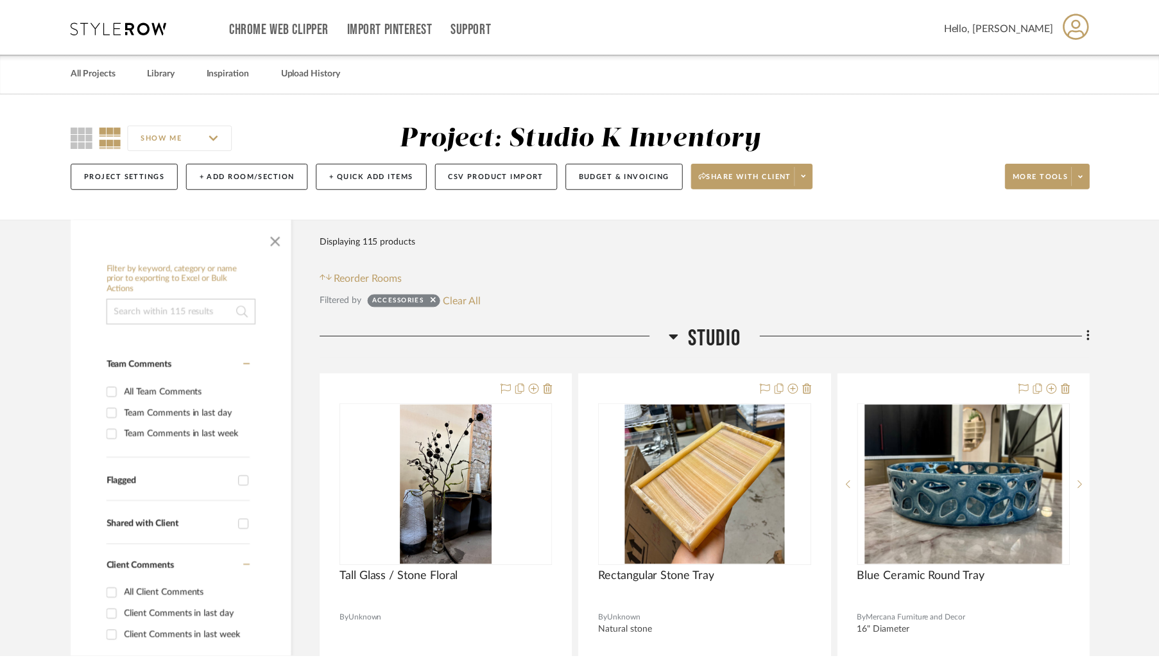
scroll to position [102, 0]
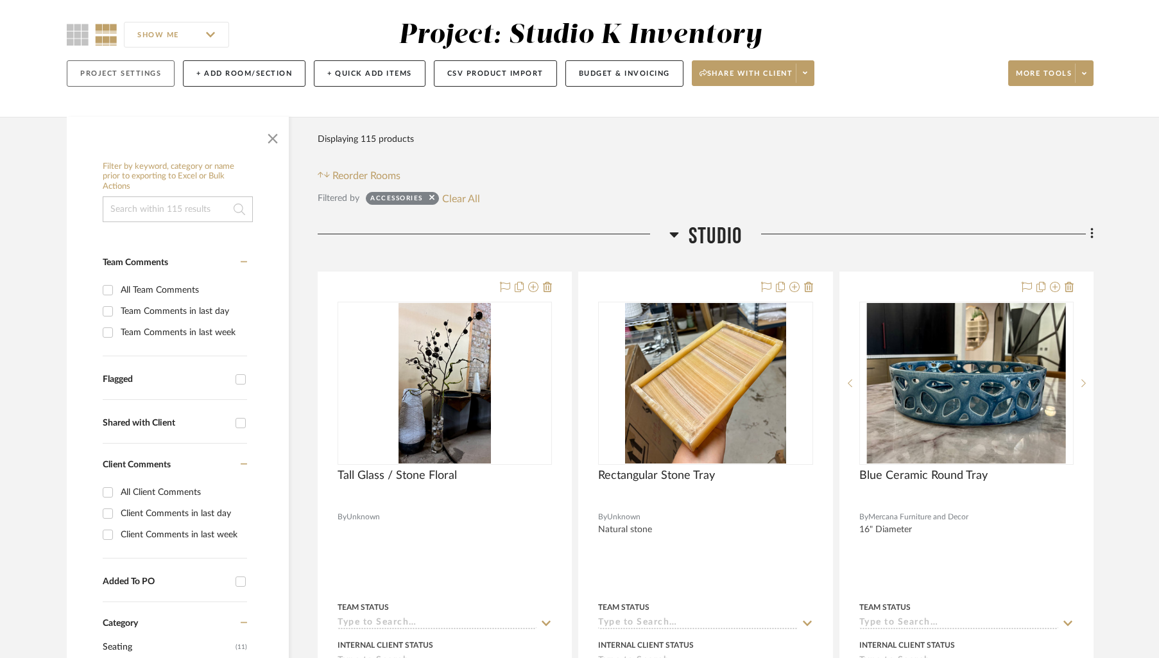
click at [105, 78] on button "Project Settings" at bounding box center [121, 73] width 108 height 26
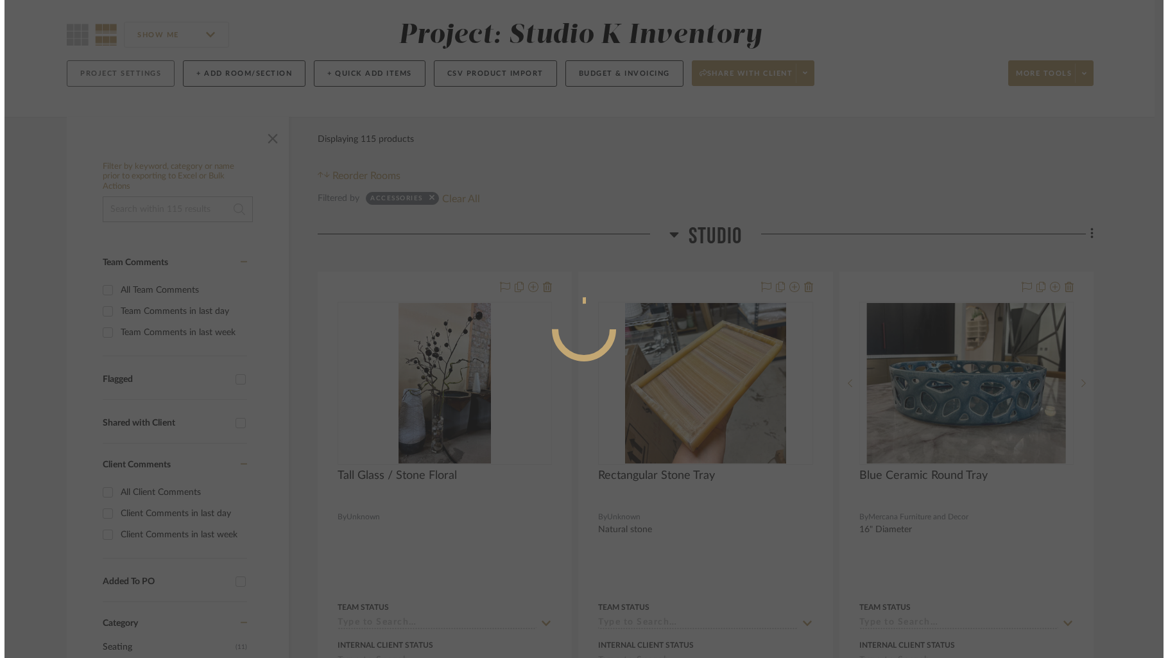
scroll to position [0, 0]
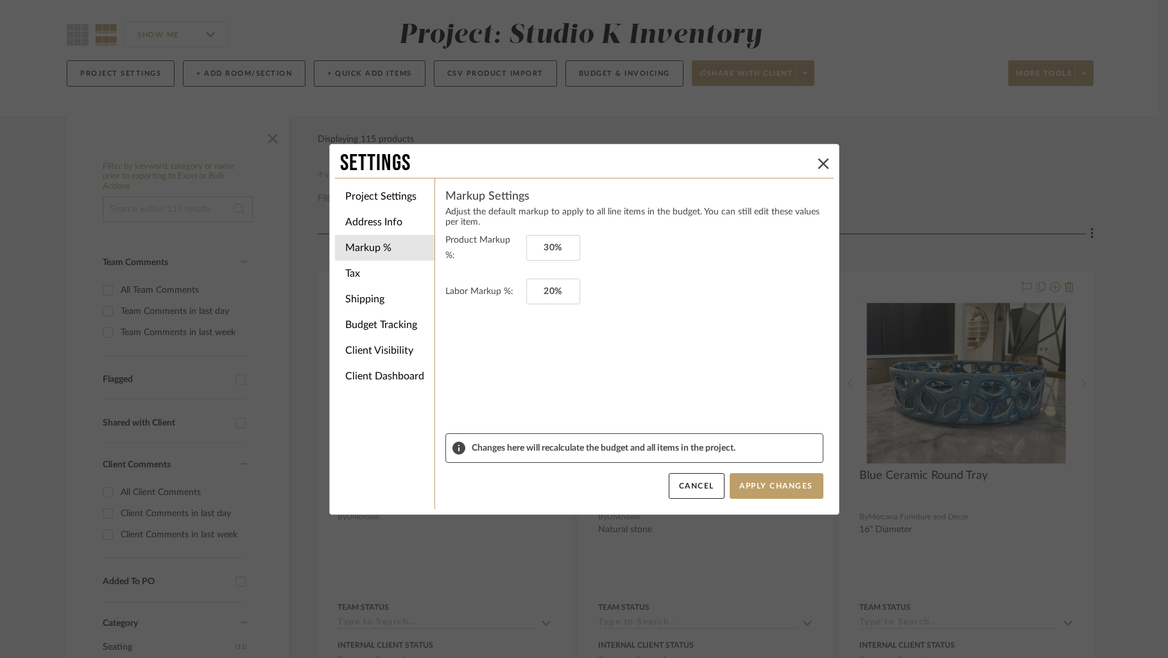
drag, startPoint x: 824, startPoint y: 166, endPoint x: 508, endPoint y: 149, distance: 316.3
click at [824, 166] on button at bounding box center [823, 163] width 15 height 15
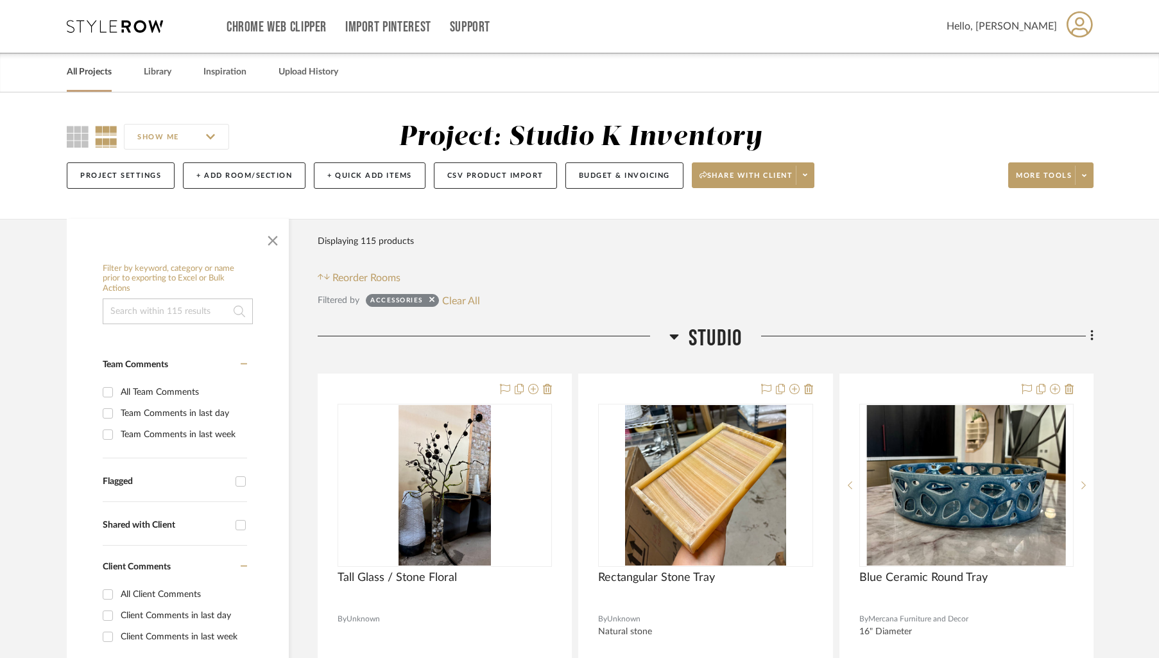
click at [96, 70] on link "All Projects" at bounding box center [89, 72] width 45 height 17
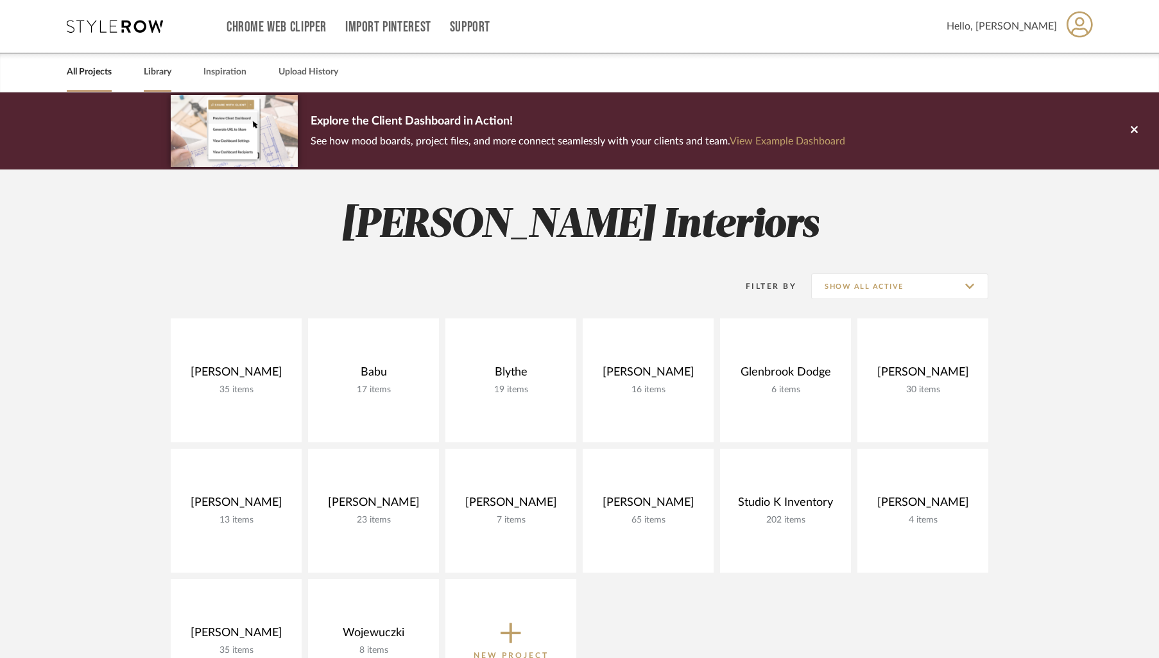
click at [148, 75] on link "Library" at bounding box center [158, 72] width 28 height 17
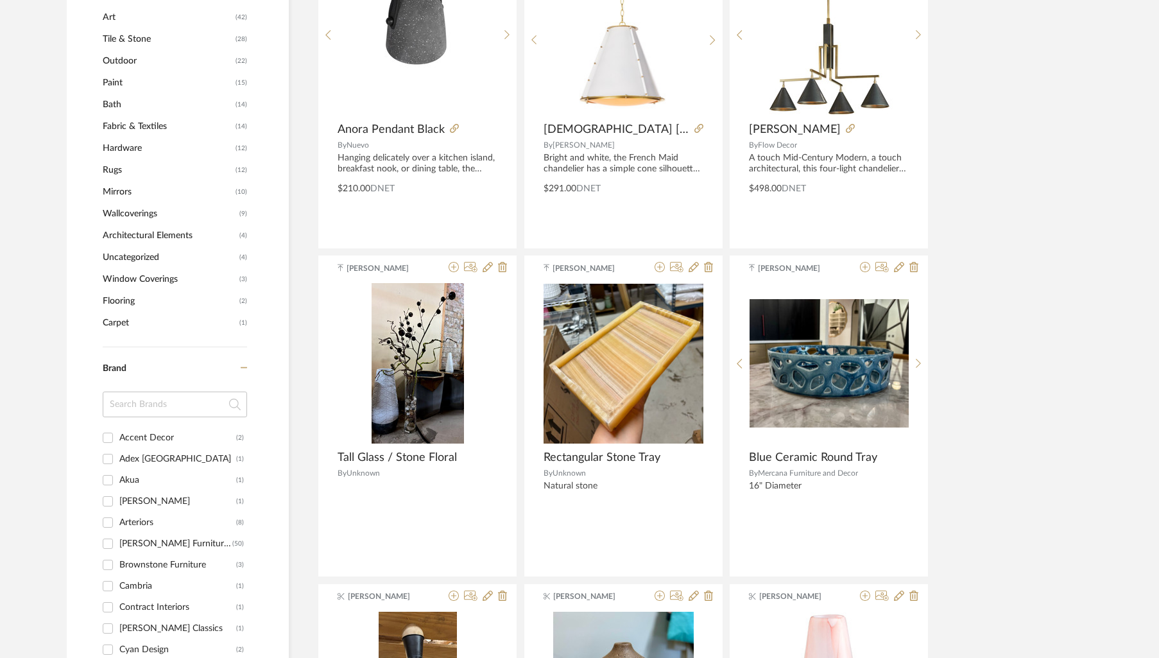
scroll to position [716, 0]
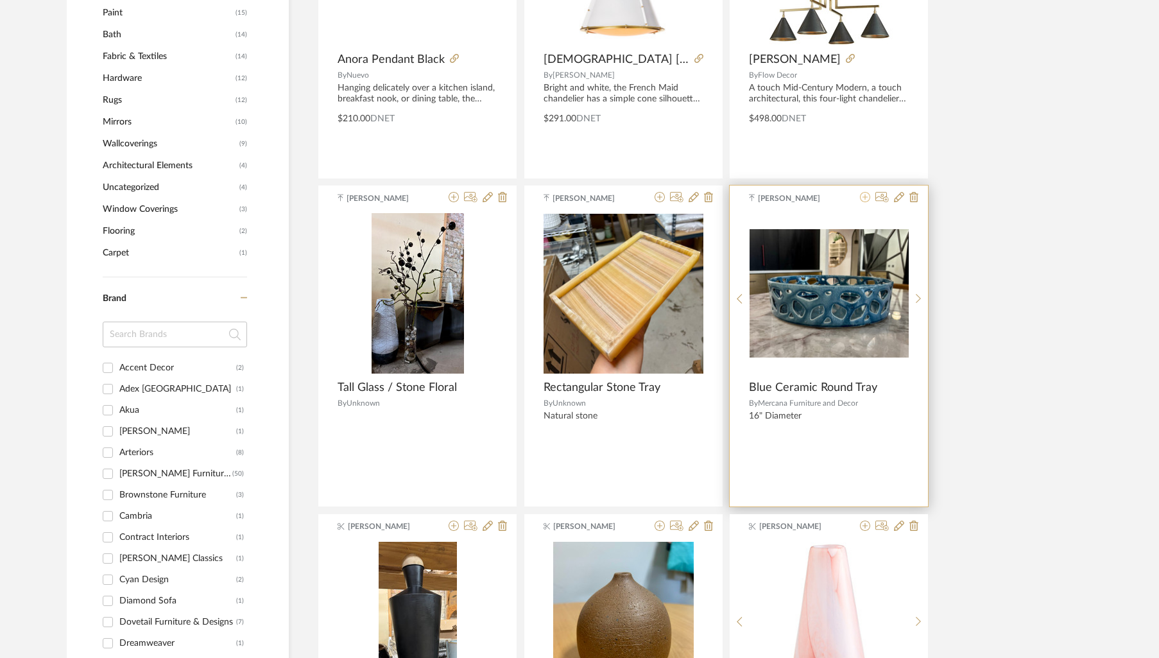
click at [867, 198] on icon at bounding box center [865, 197] width 10 height 10
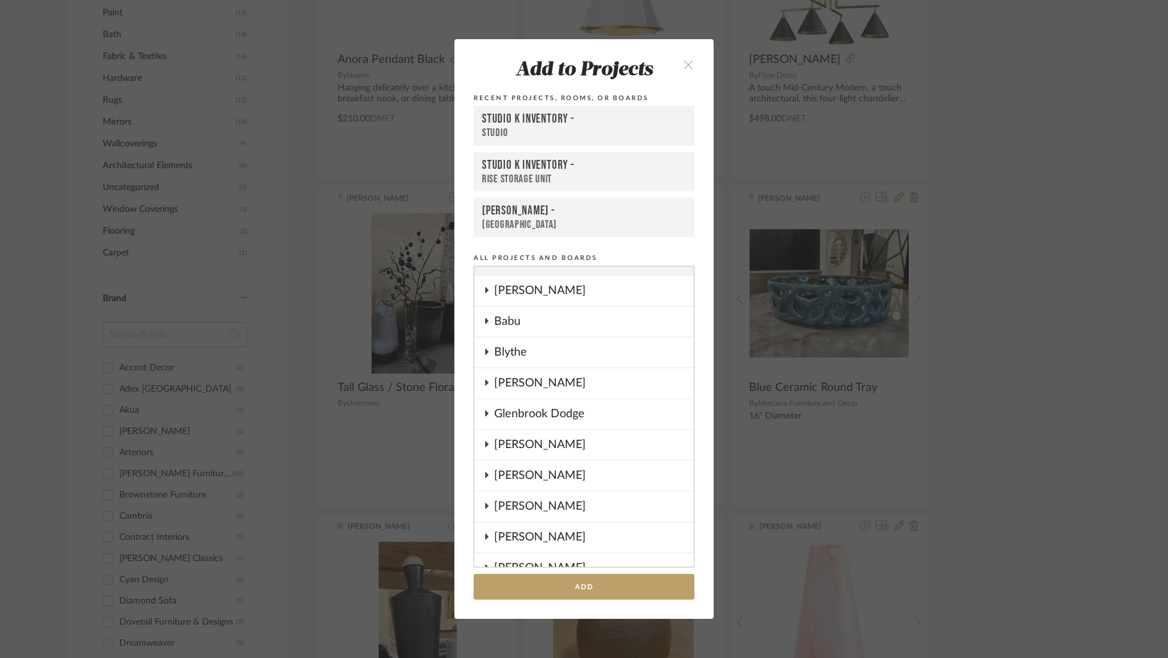
scroll to position [0, 0]
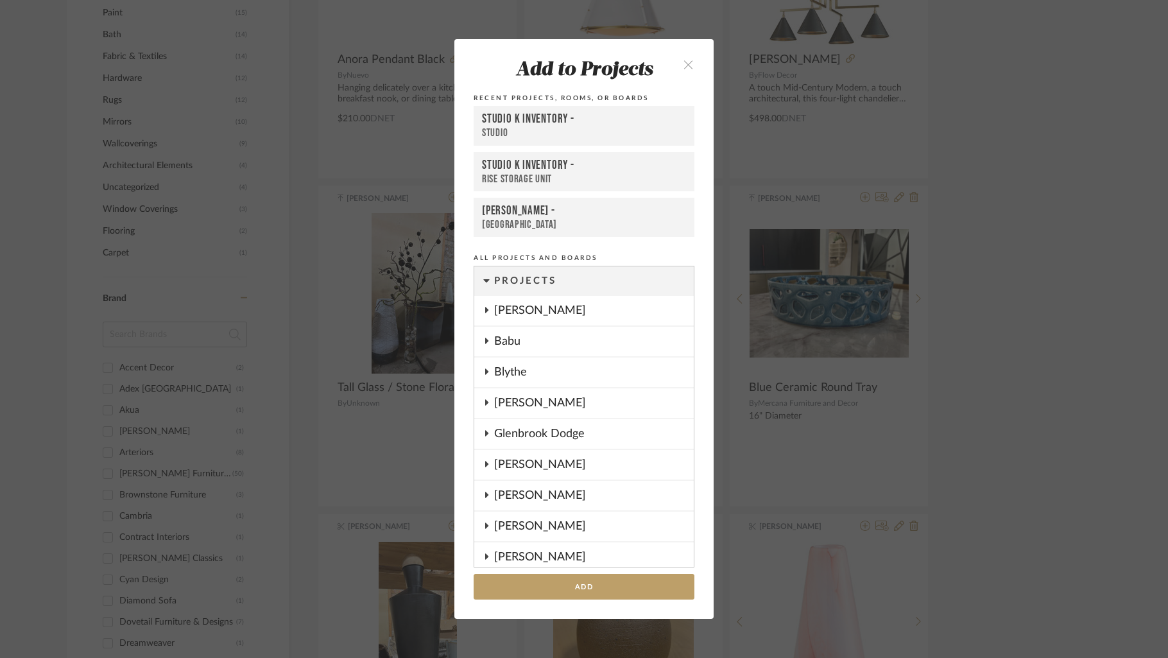
click at [485, 399] on icon at bounding box center [486, 402] width 10 height 6
click at [508, 422] on icon at bounding box center [509, 421] width 9 height 9
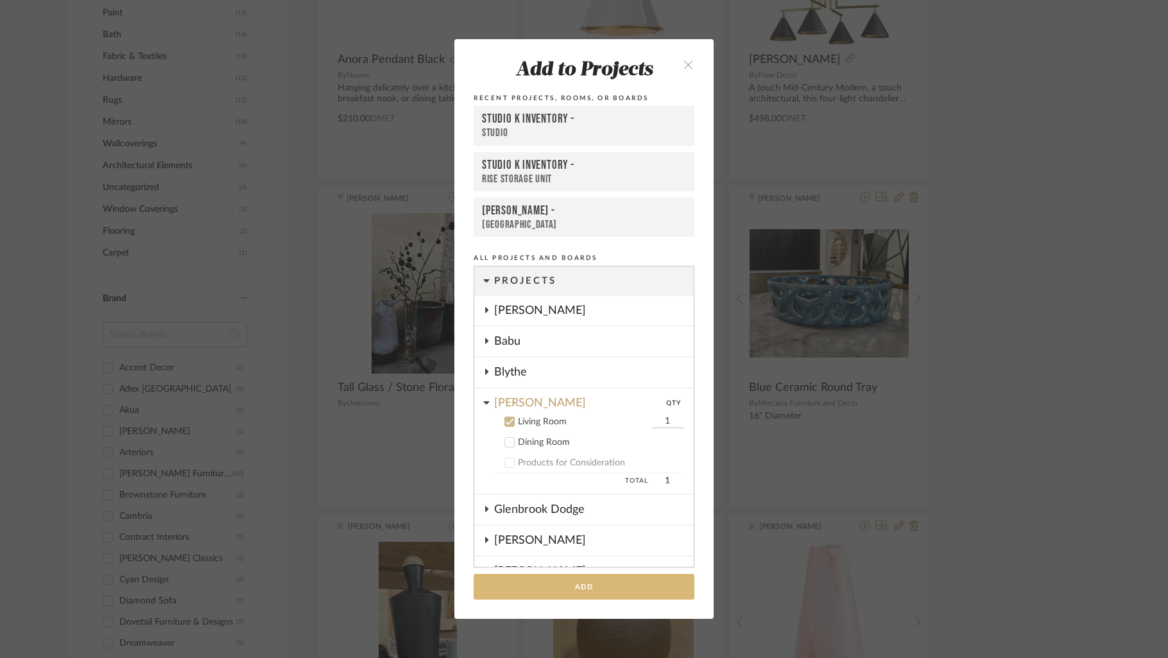
click at [624, 580] on button "Add" at bounding box center [584, 587] width 221 height 26
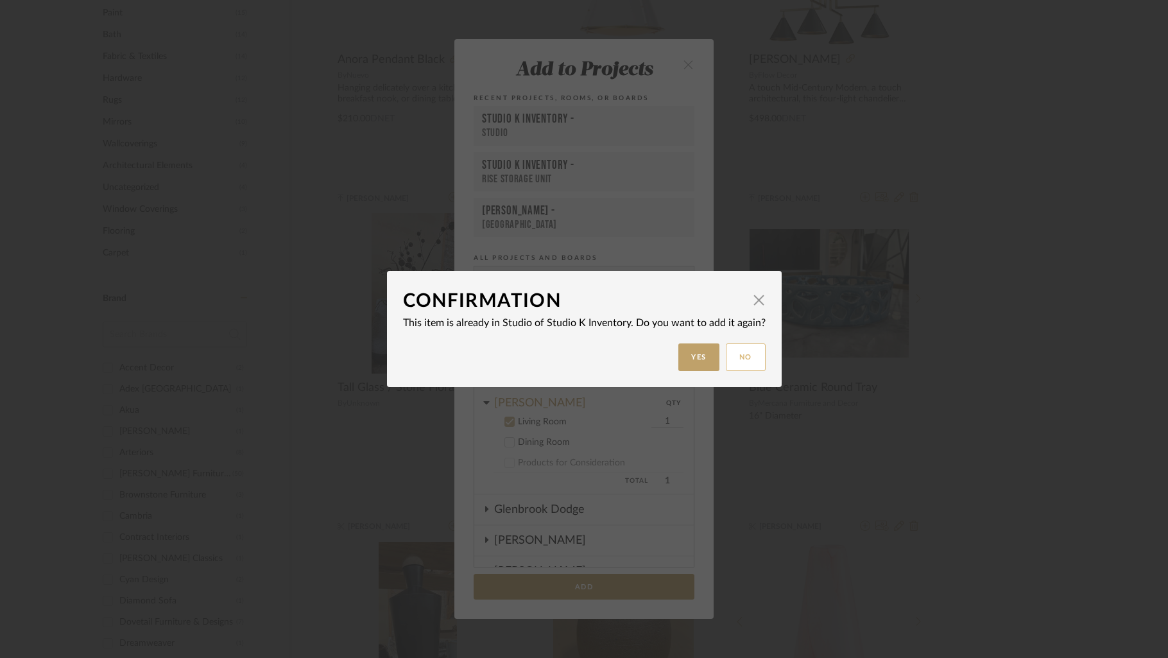
click at [731, 358] on button "No" at bounding box center [746, 357] width 40 height 28
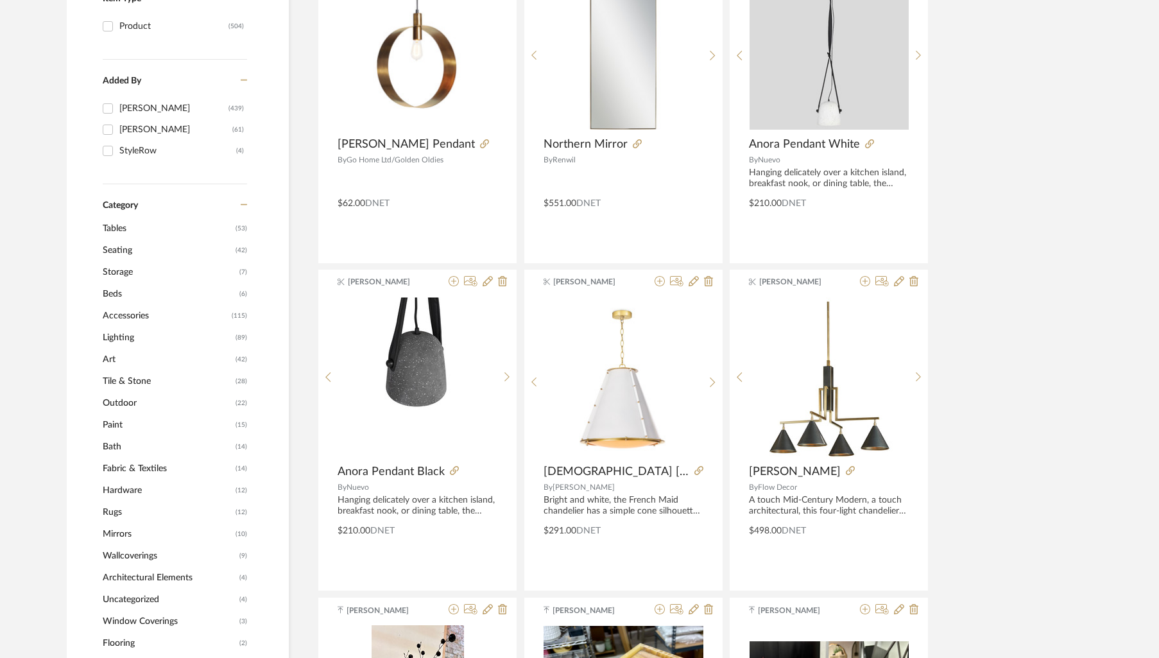
click at [121, 314] on span "Accessories" at bounding box center [166, 316] width 126 height 22
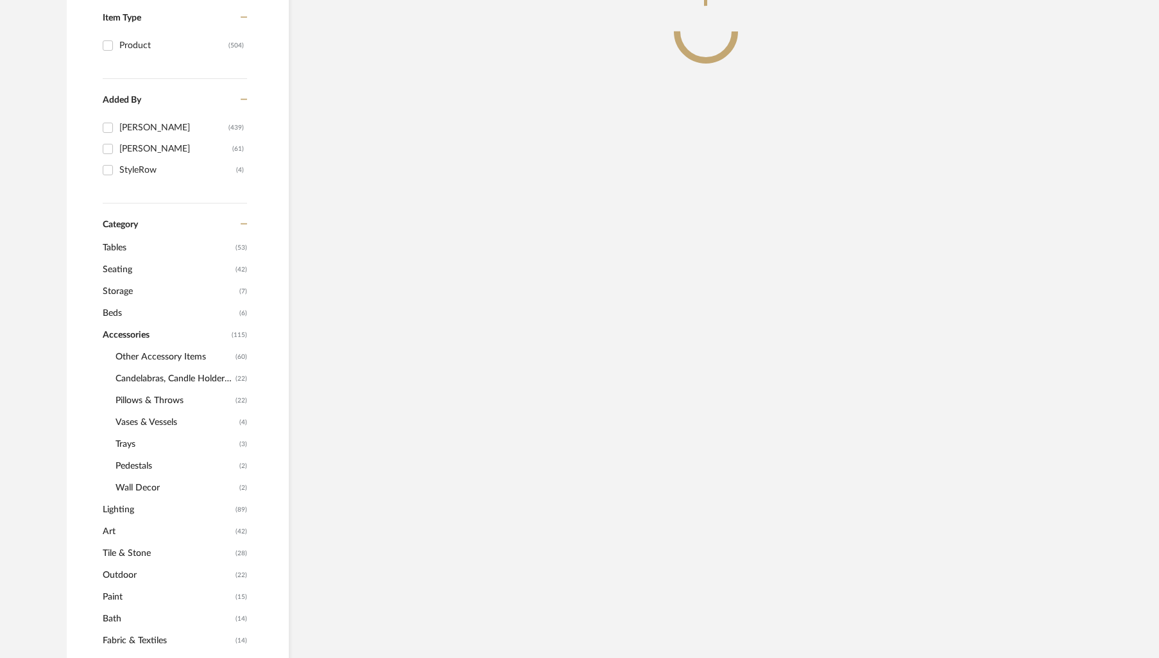
scroll to position [323, 0]
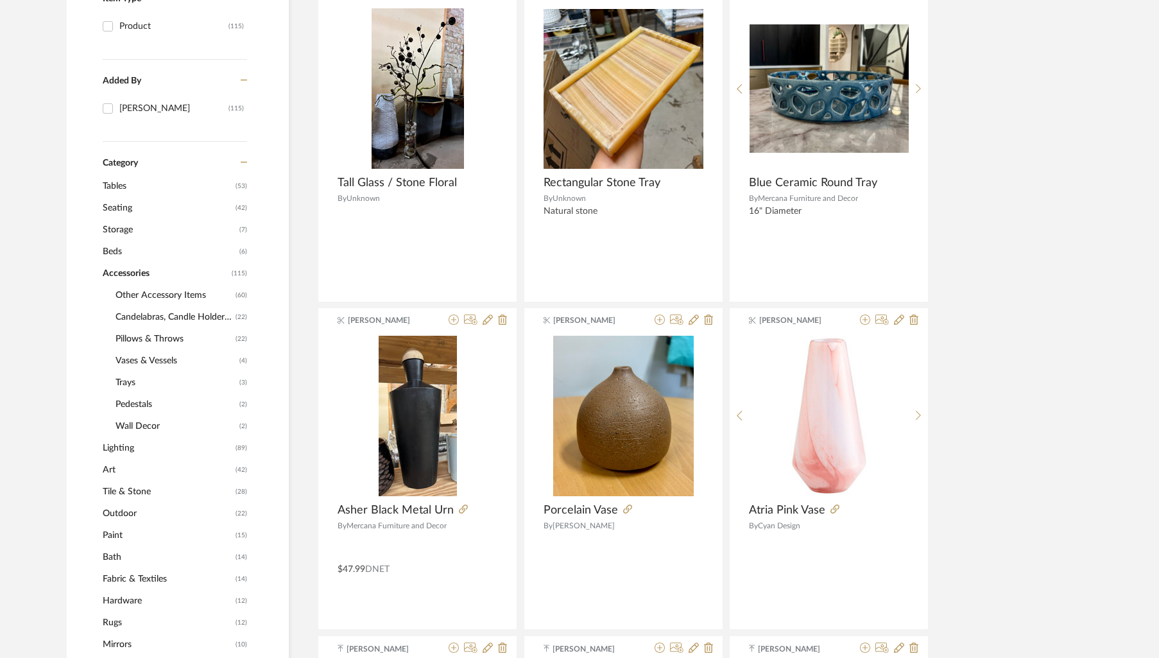
click at [152, 337] on span "Pillows & Throws" at bounding box center [174, 339] width 117 height 22
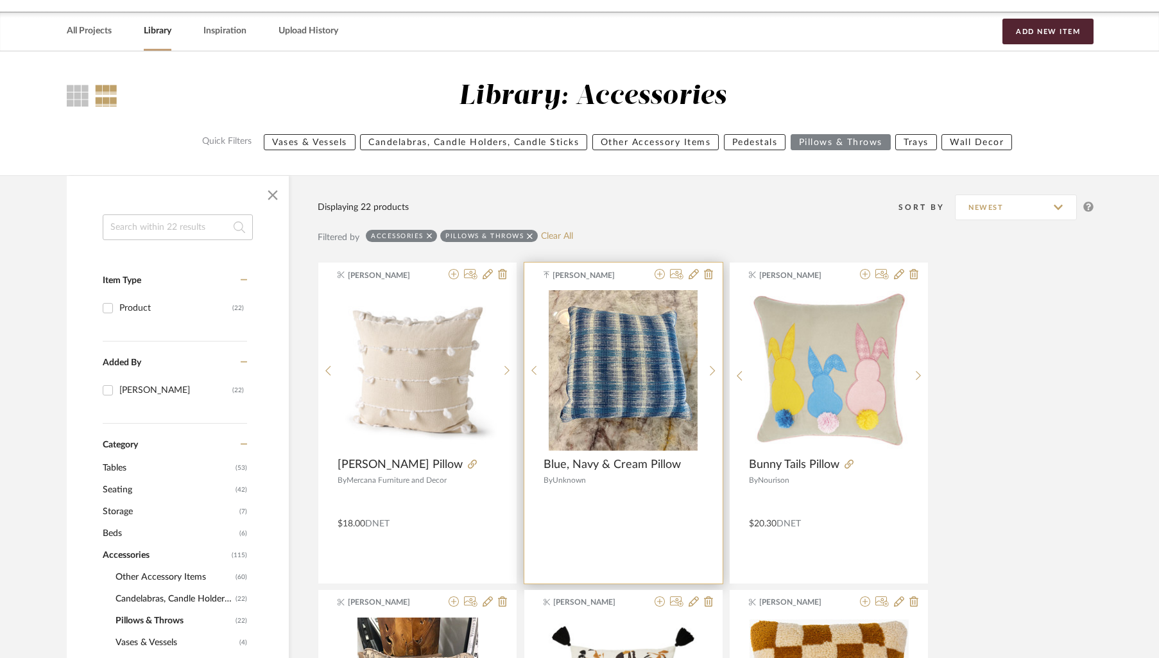
scroll to position [39, 0]
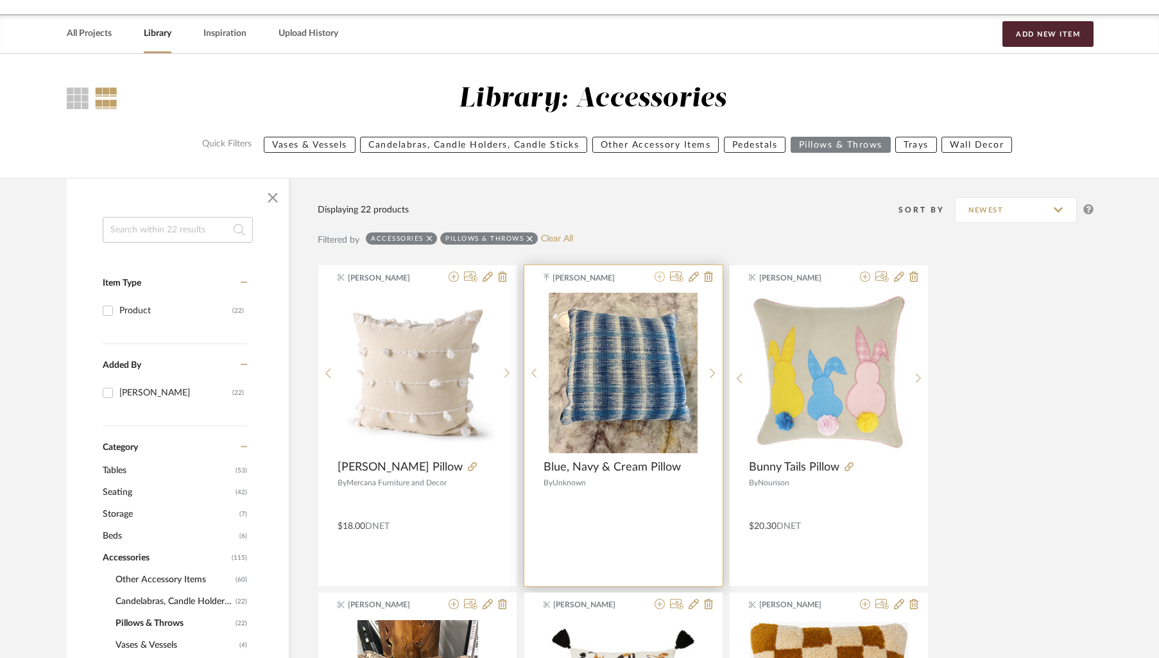
click at [659, 276] on icon at bounding box center [660, 277] width 10 height 10
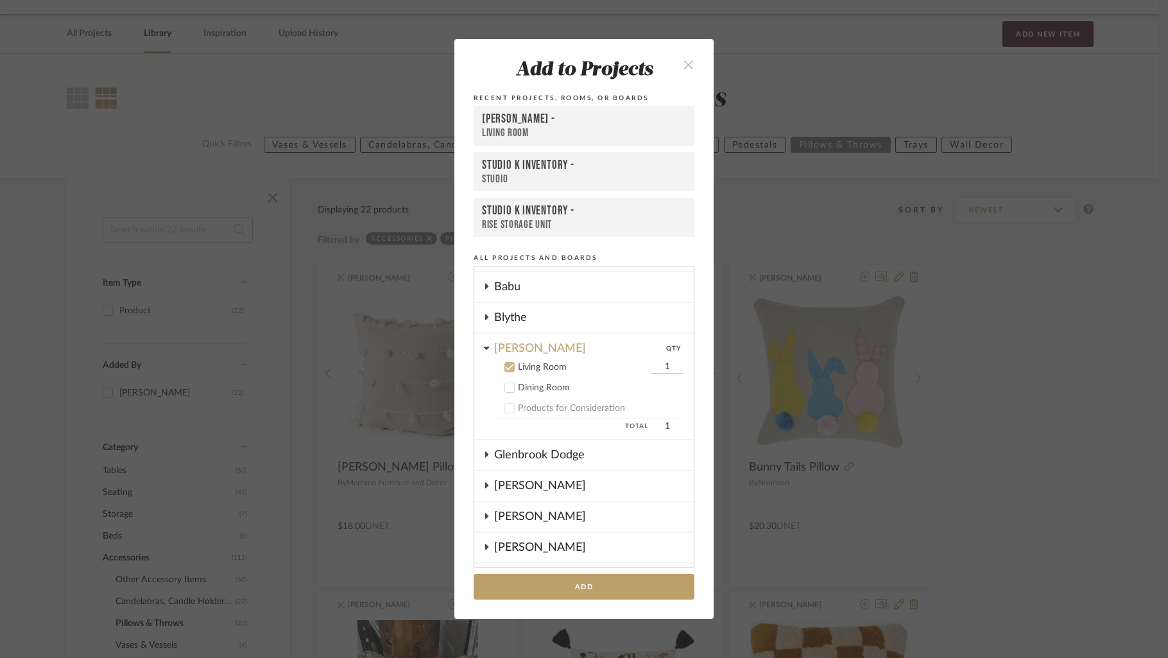
scroll to position [54, 0]
click at [623, 578] on button "Add" at bounding box center [584, 587] width 221 height 26
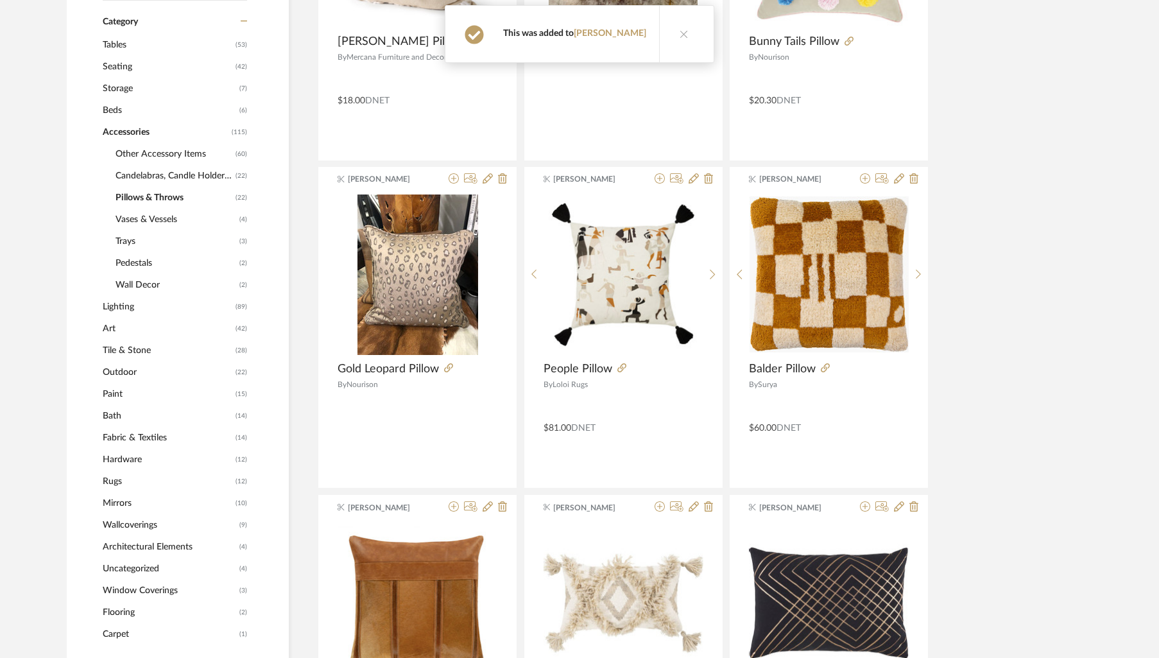
scroll to position [462, 0]
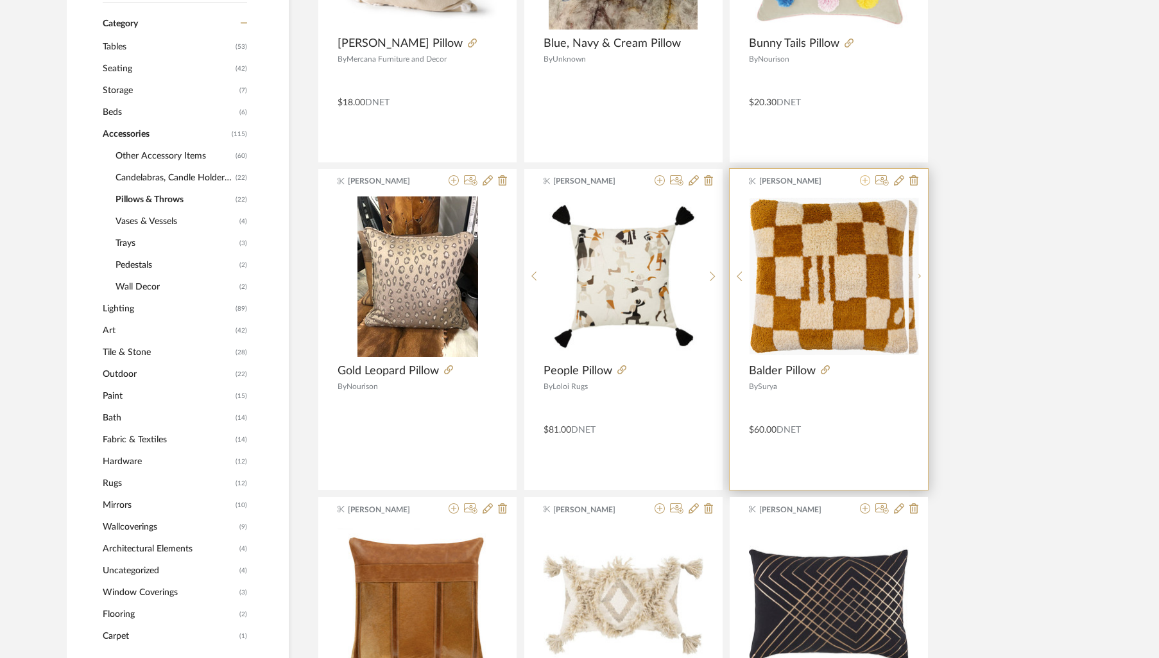
click at [863, 179] on icon at bounding box center [865, 180] width 10 height 10
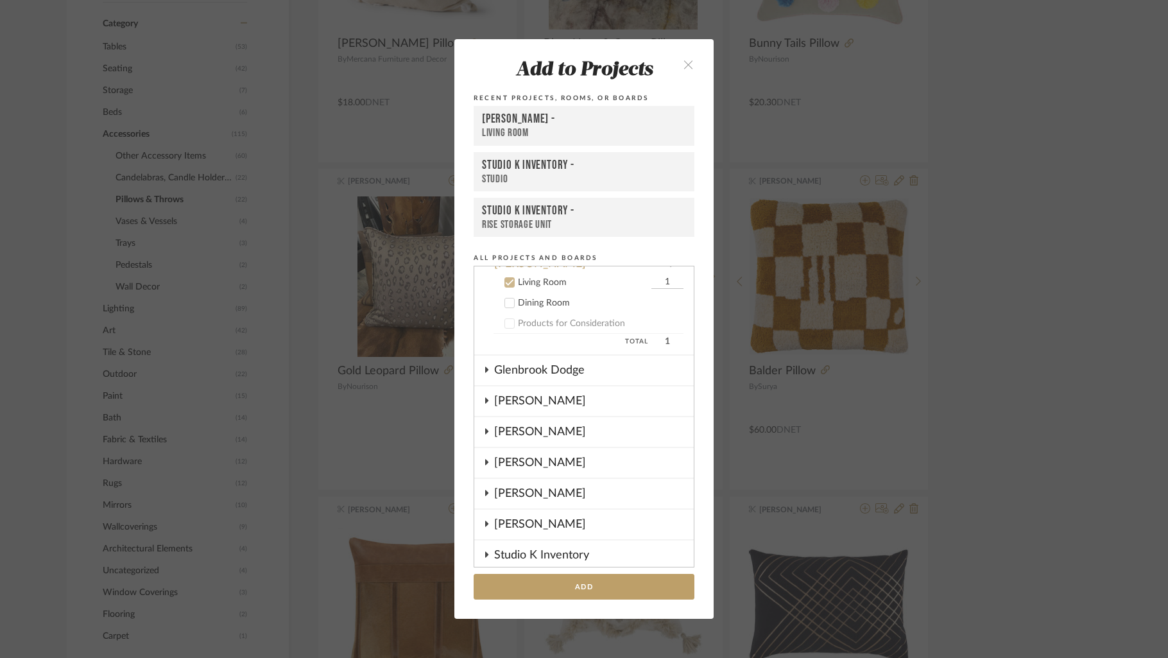
scroll to position [144, 0]
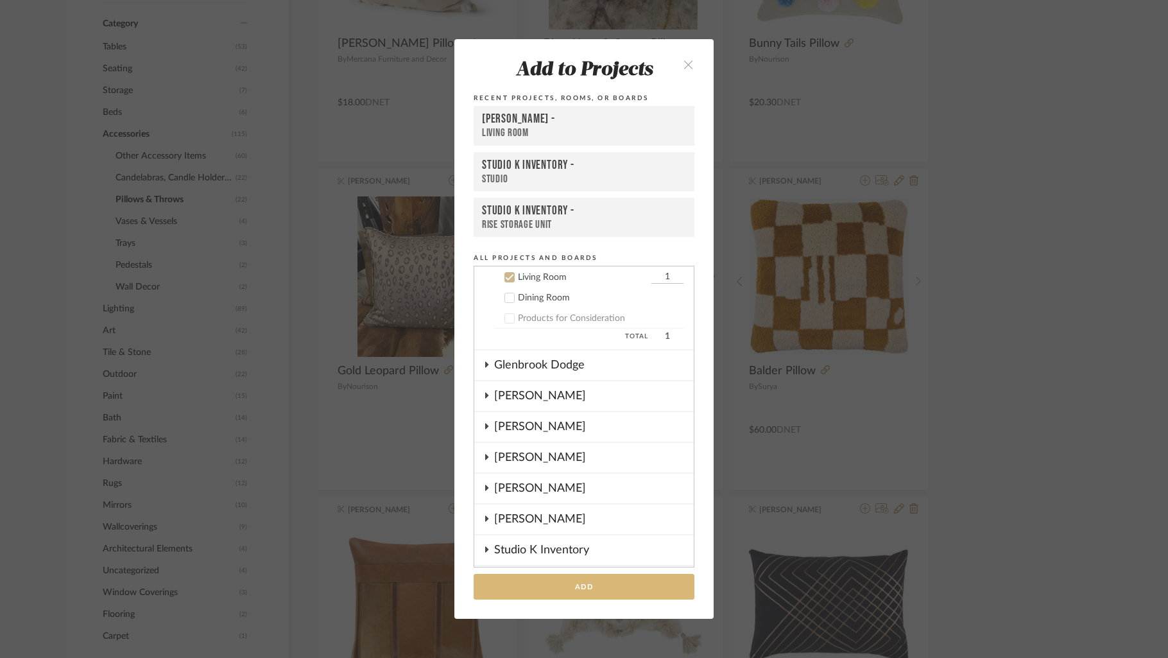
click at [573, 584] on button "Add" at bounding box center [584, 587] width 221 height 26
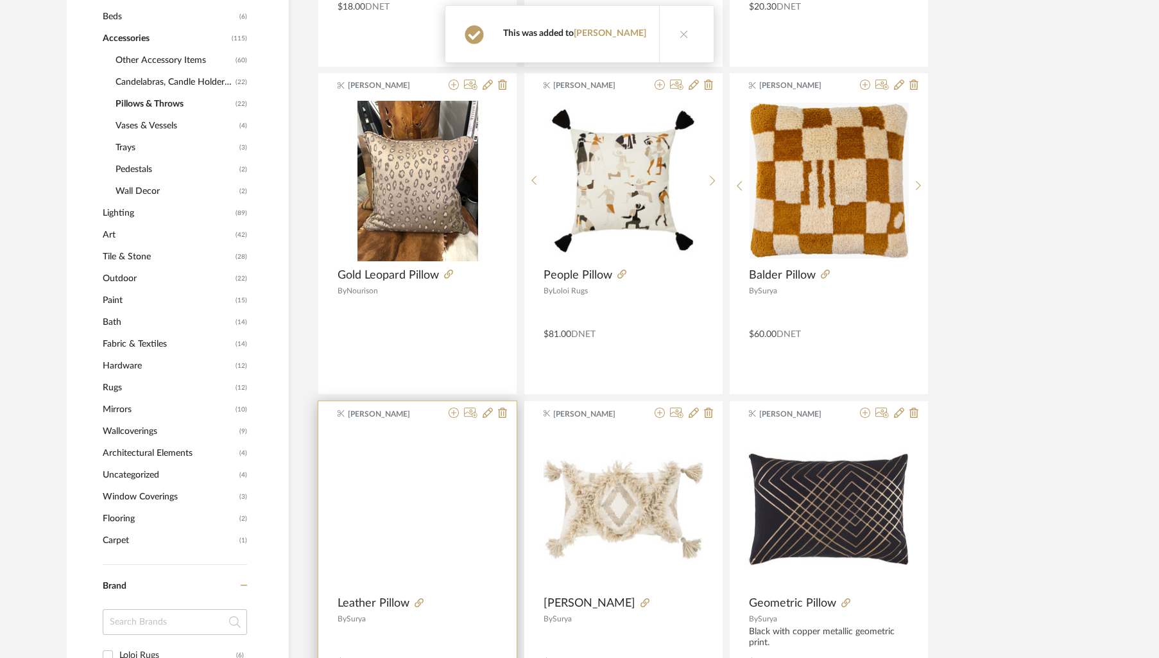
scroll to position [740, 0]
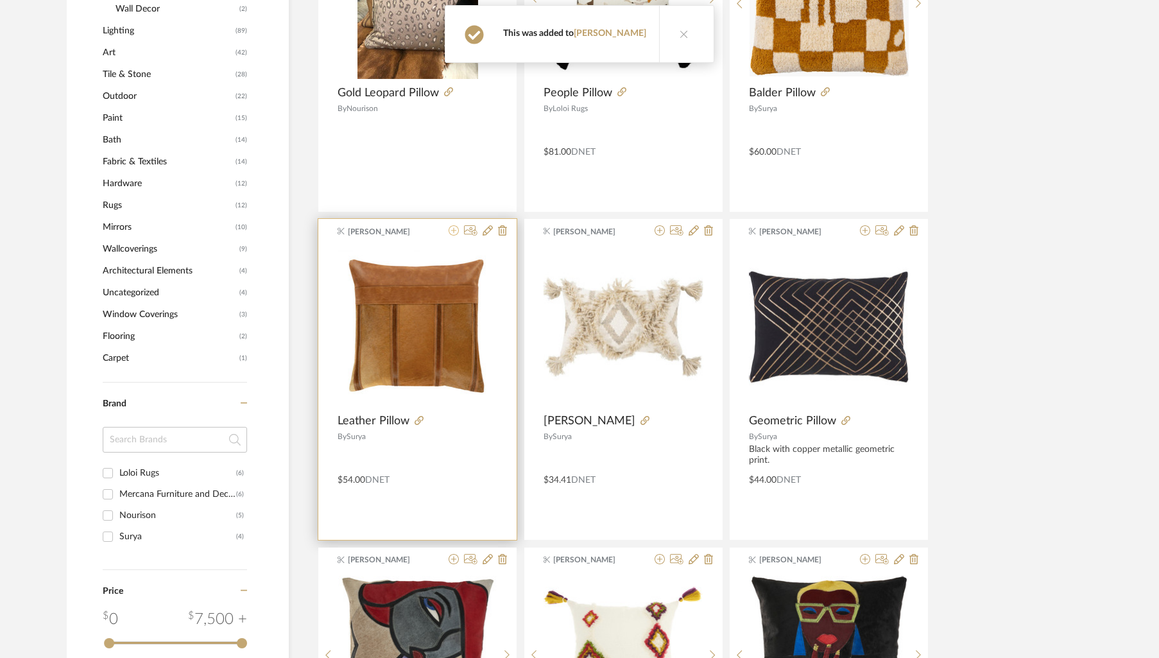
click at [455, 232] on icon at bounding box center [454, 230] width 10 height 10
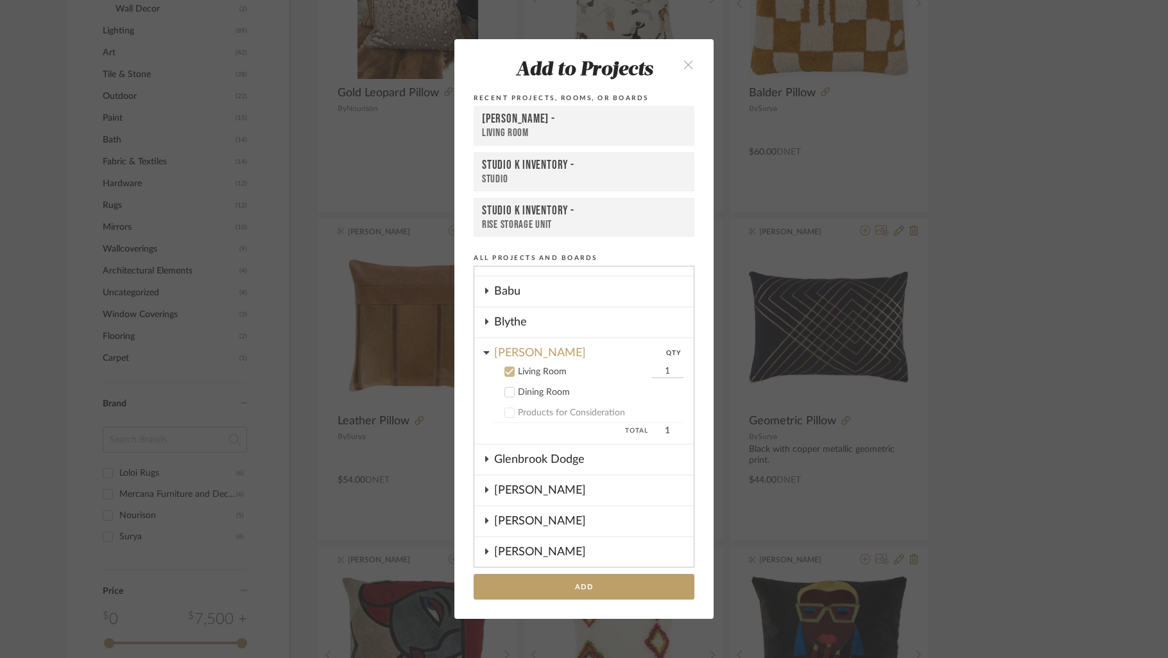
scroll to position [0, 0]
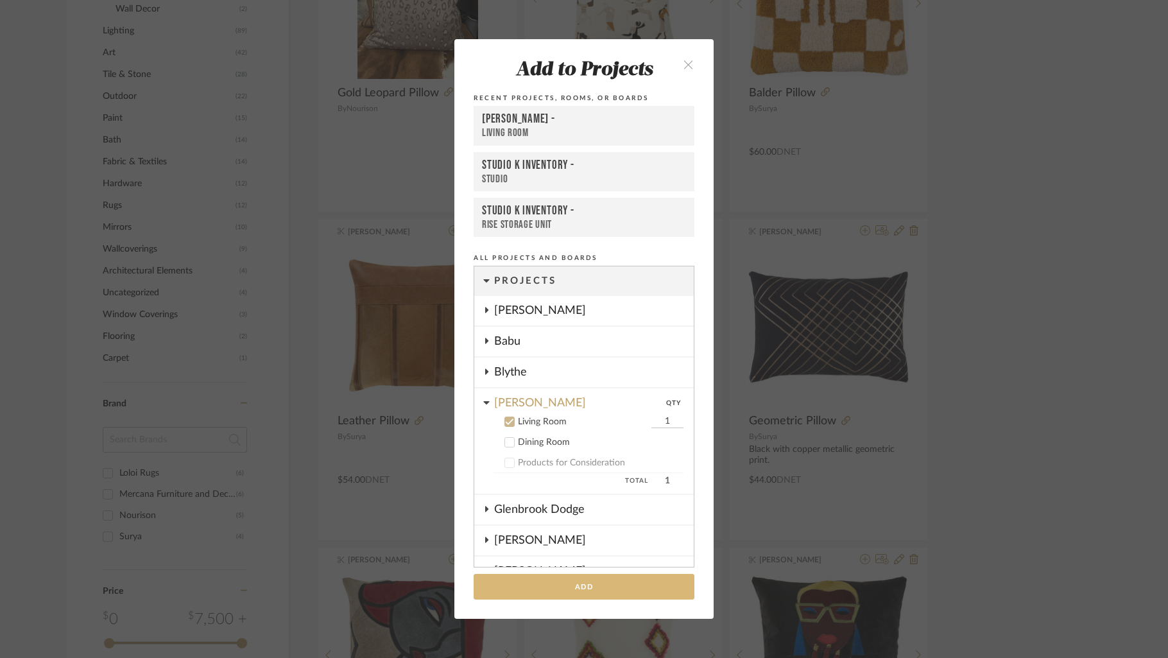
click at [615, 587] on button "Add" at bounding box center [584, 587] width 221 height 26
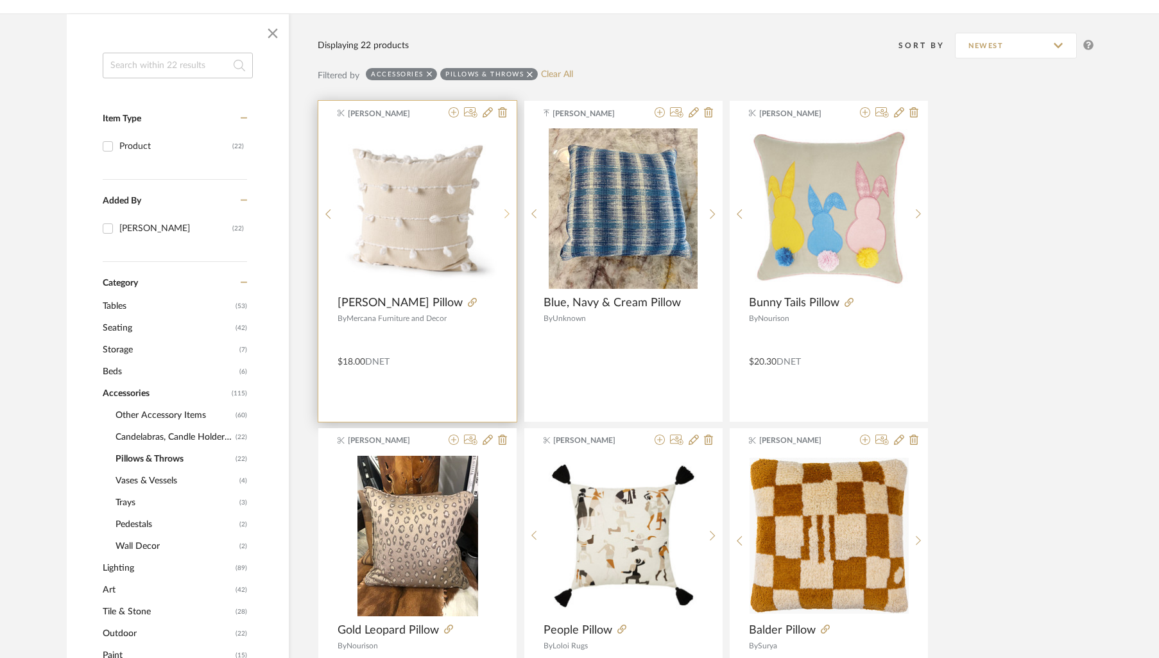
scroll to position [272, 0]
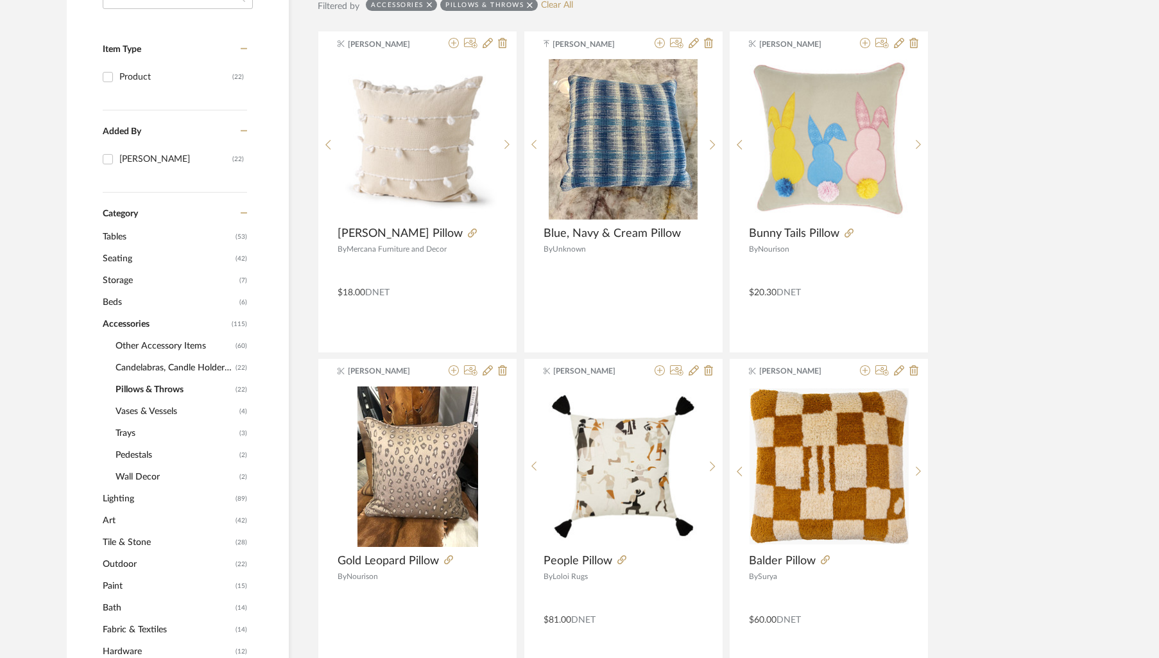
click at [142, 349] on span "Other Accessory Items" at bounding box center [174, 346] width 117 height 22
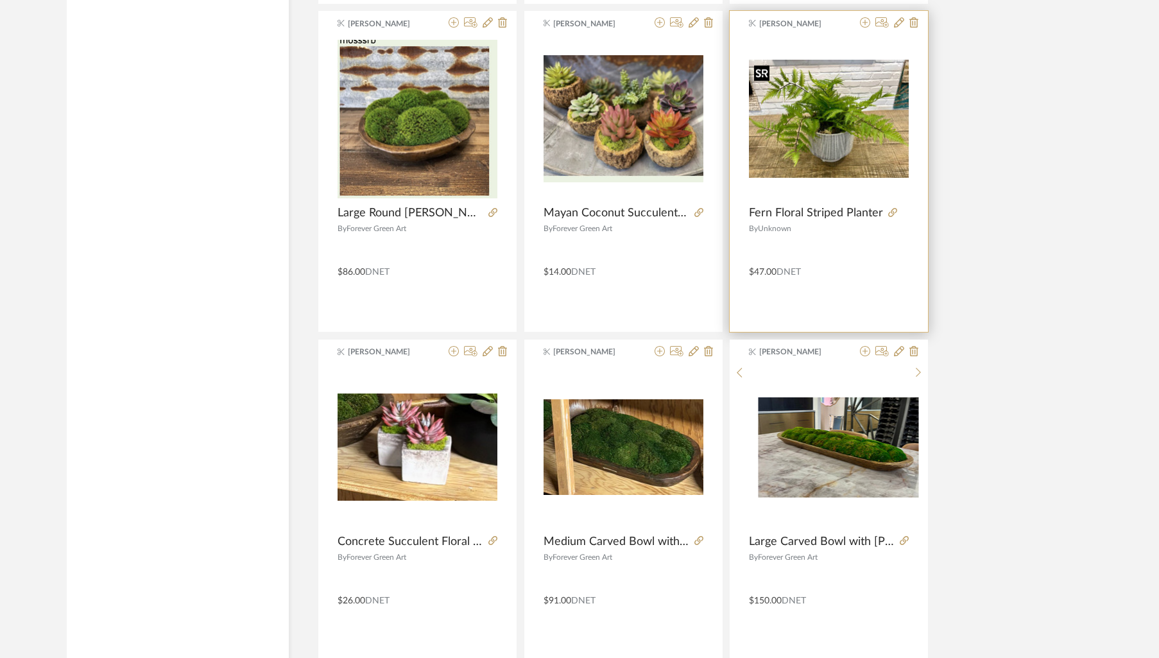
scroll to position [1638, 0]
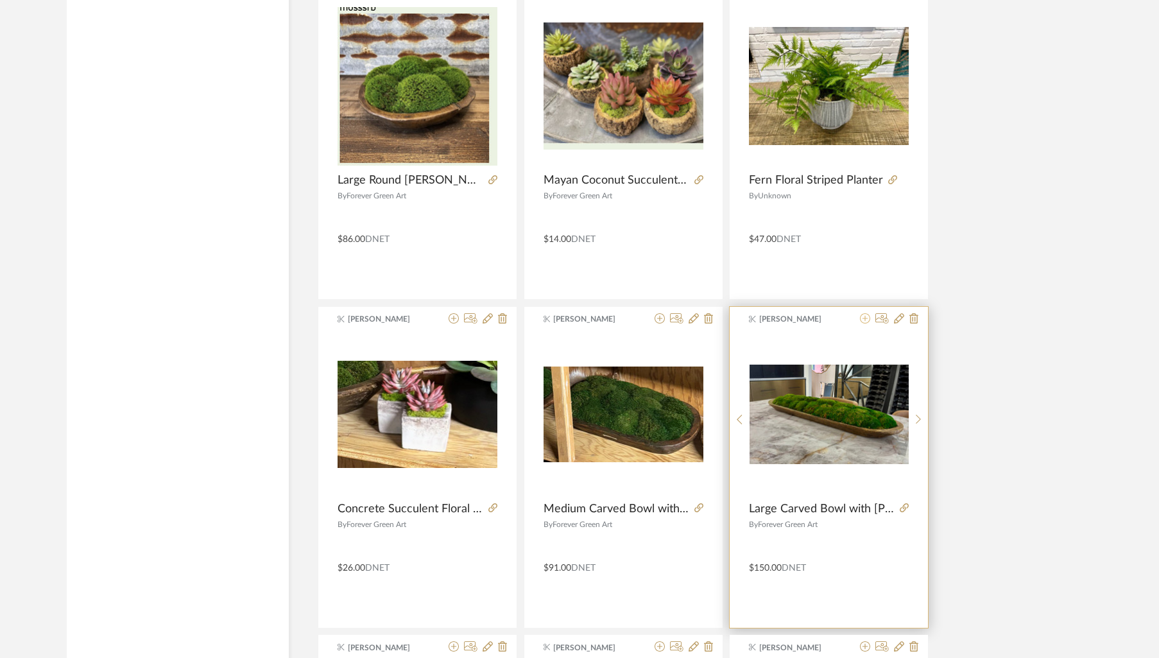
click at [865, 322] on icon at bounding box center [865, 318] width 10 height 10
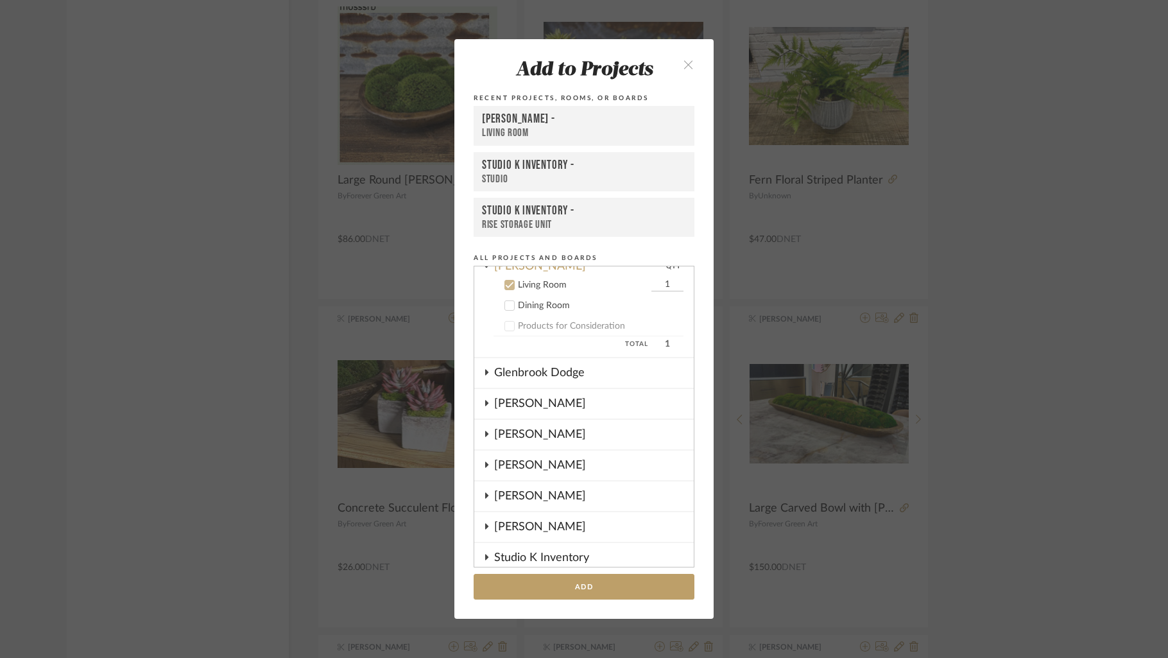
scroll to position [144, 0]
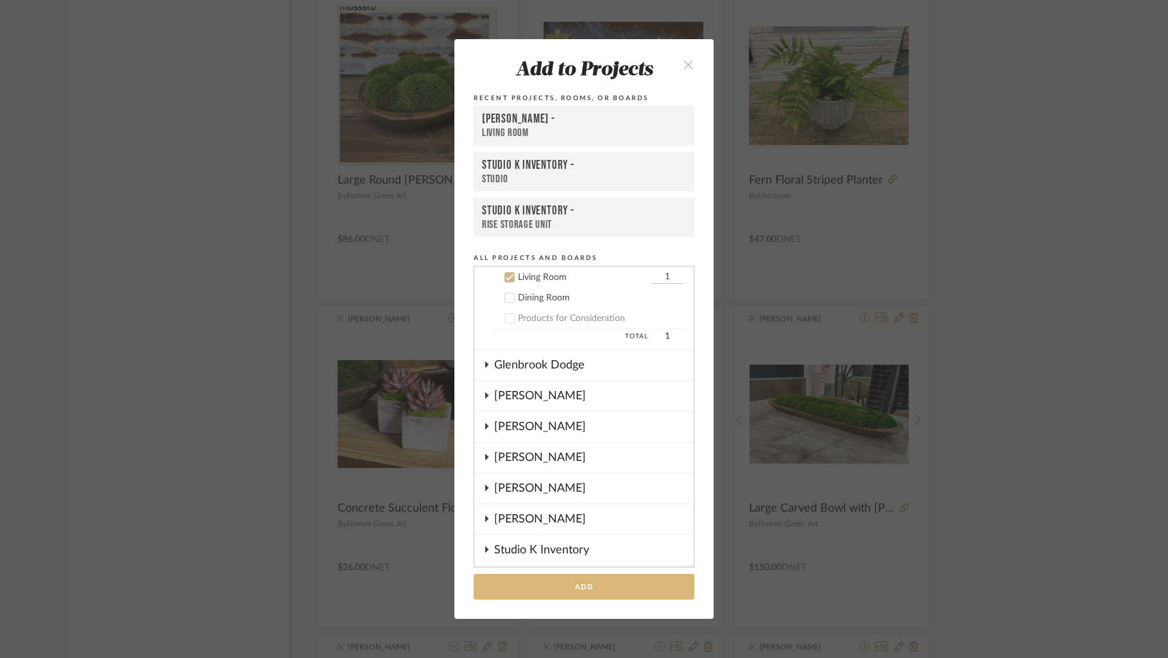
drag, startPoint x: 587, startPoint y: 580, endPoint x: 756, endPoint y: 485, distance: 193.2
click at [591, 578] on button "Add" at bounding box center [584, 587] width 221 height 26
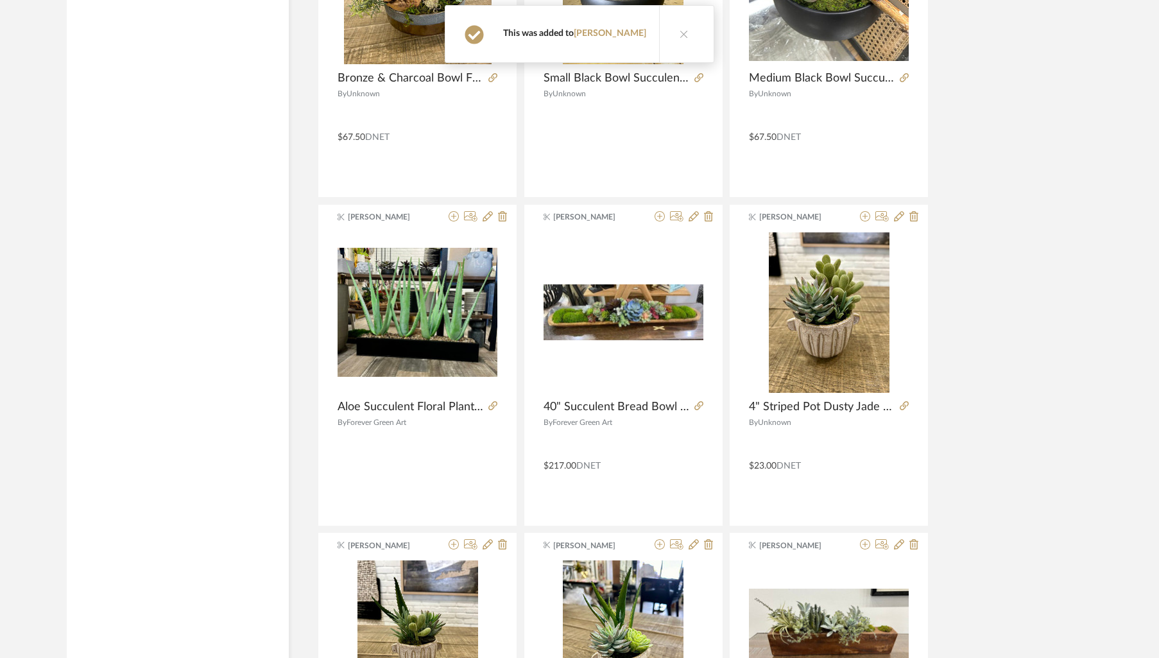
scroll to position [2448, 0]
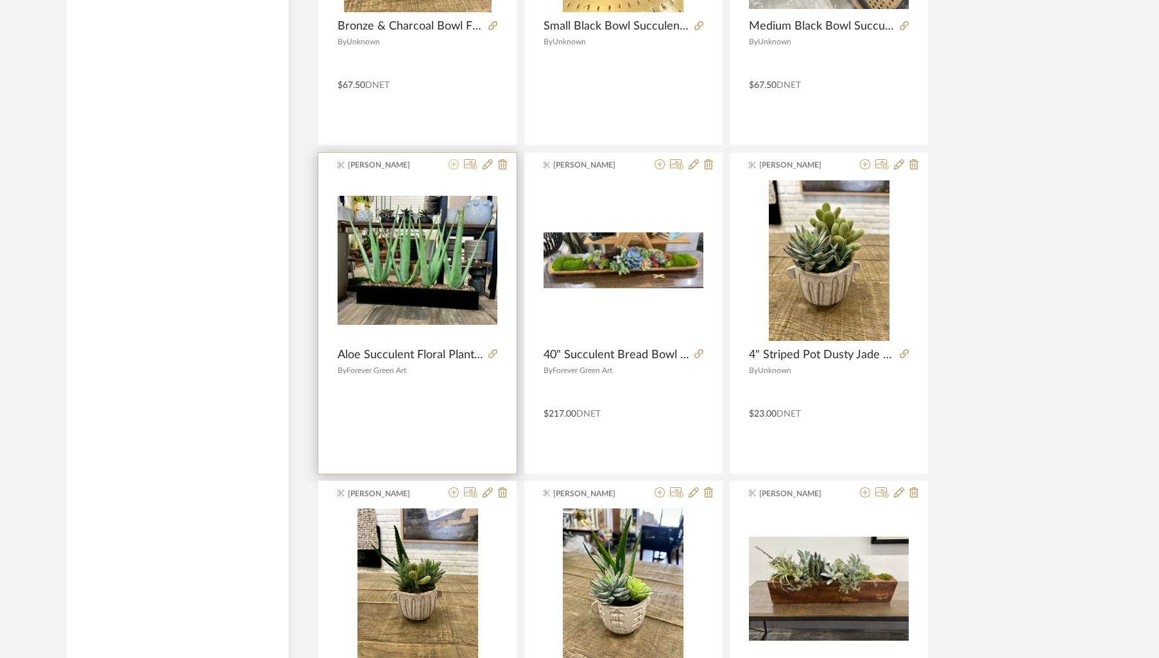
click at [455, 167] on icon at bounding box center [454, 164] width 10 height 10
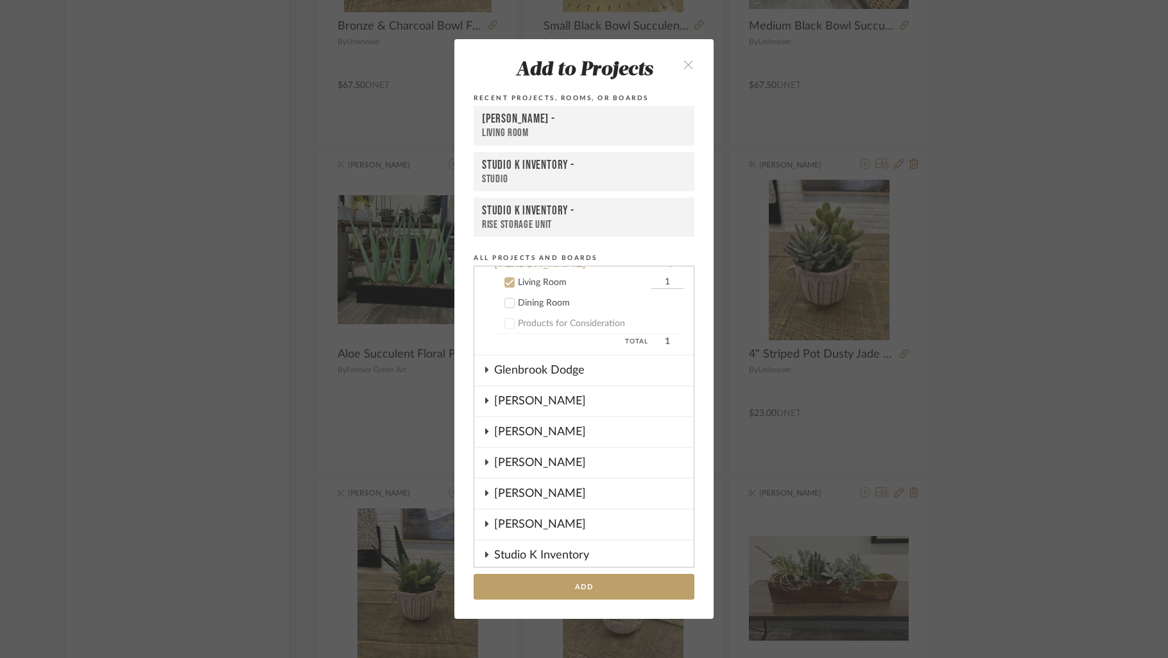
scroll to position [144, 0]
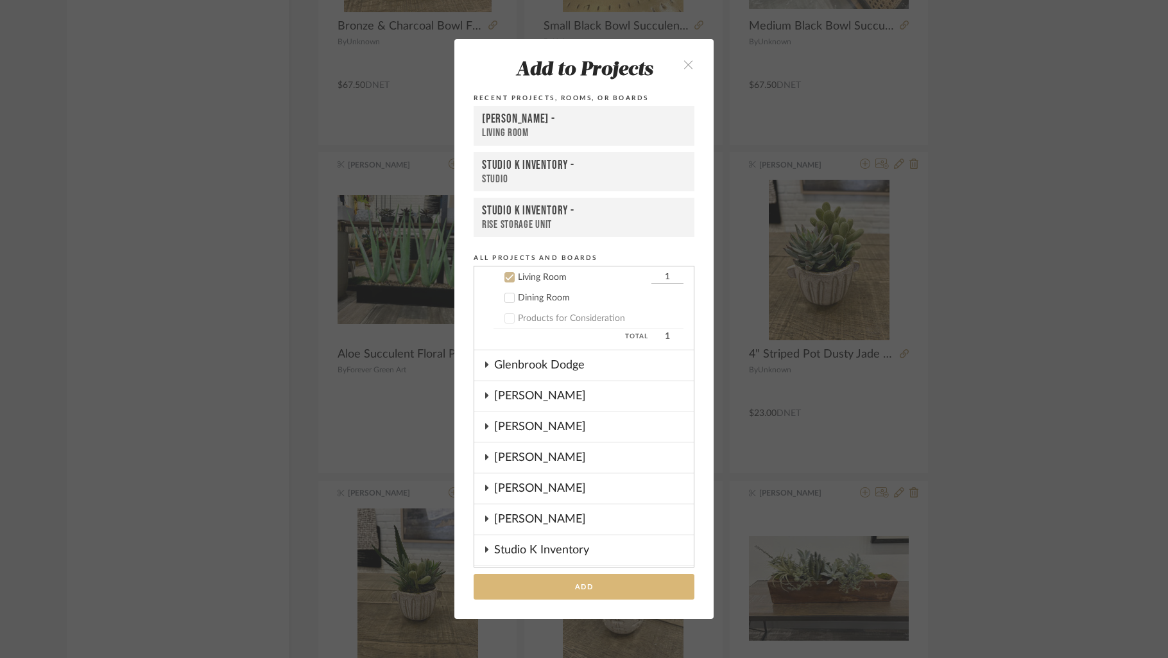
click at [601, 583] on button "Add" at bounding box center [584, 587] width 221 height 26
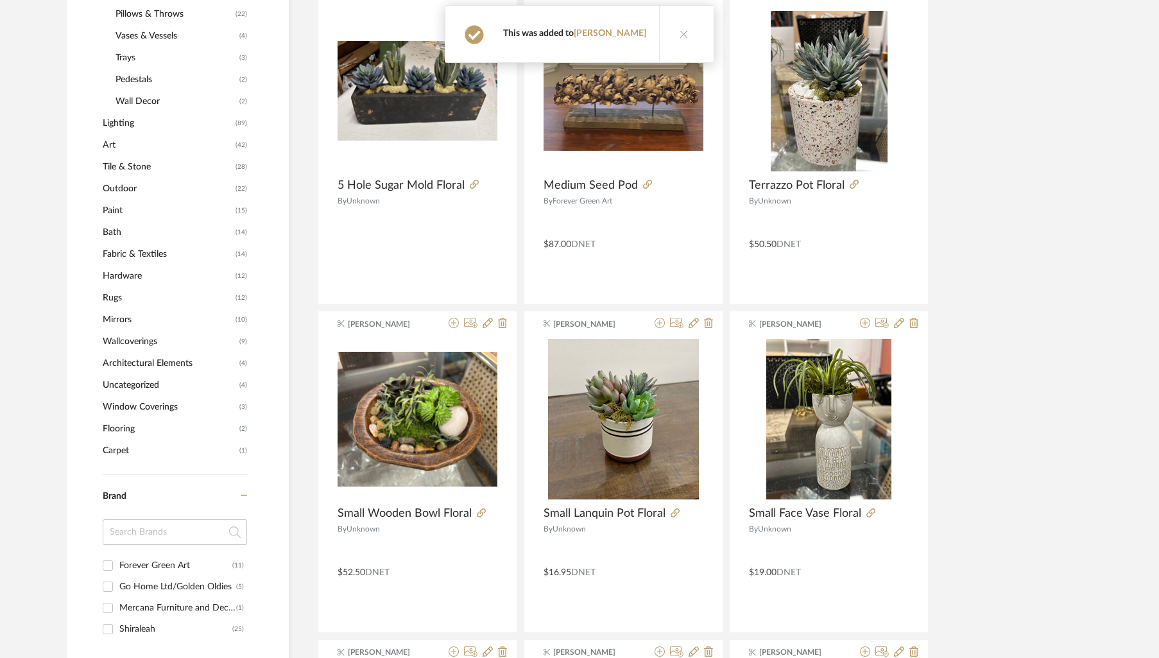
scroll to position [0, 0]
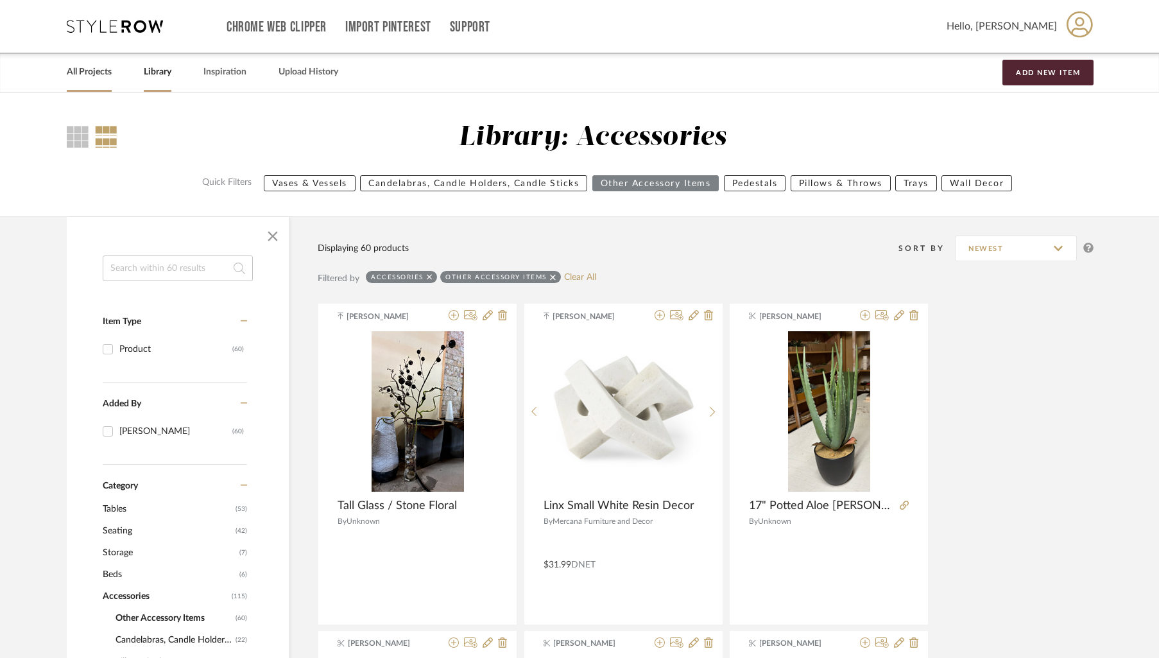
click at [89, 73] on link "All Projects" at bounding box center [89, 72] width 45 height 17
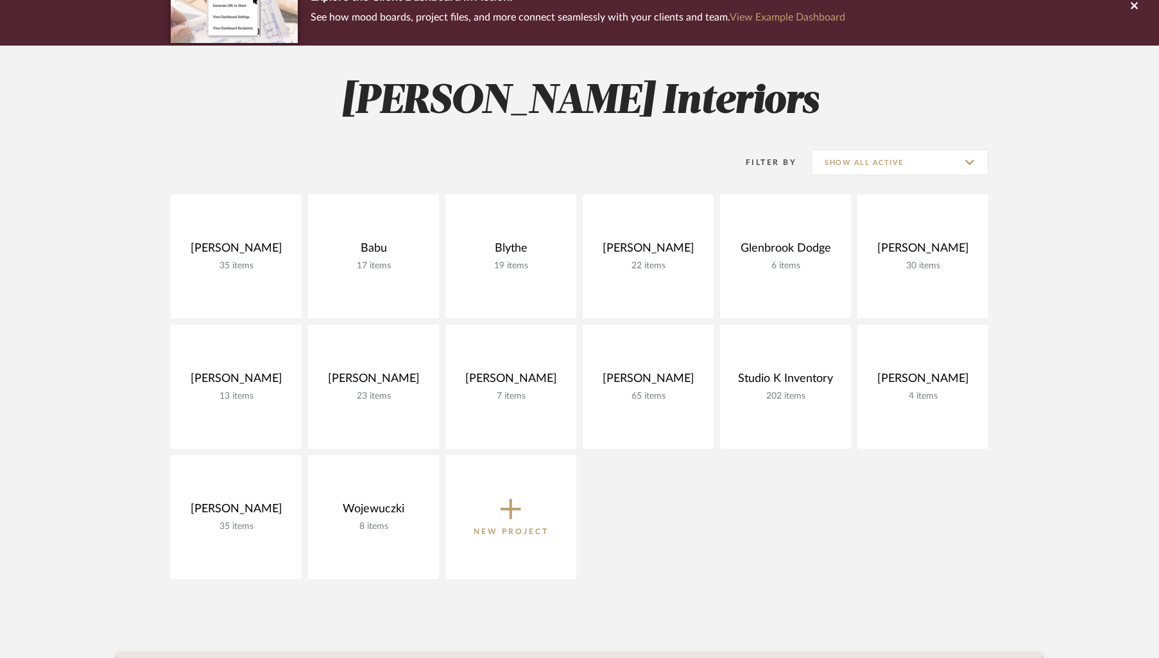
scroll to position [133, 0]
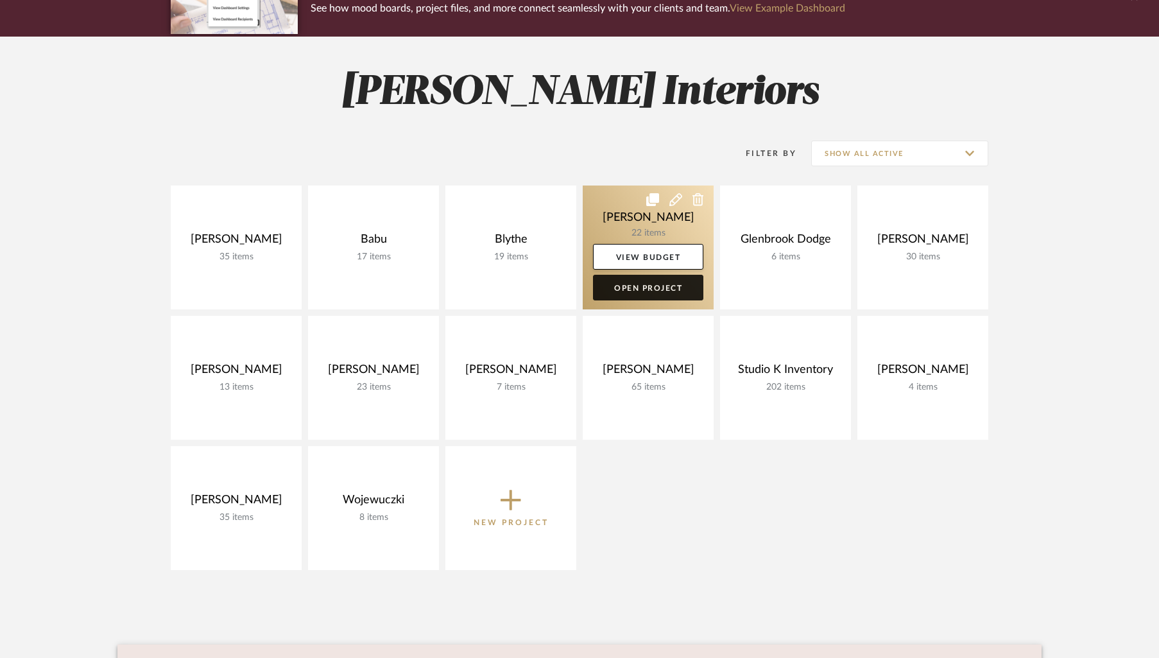
click at [669, 289] on link "Open Project" at bounding box center [648, 288] width 110 height 26
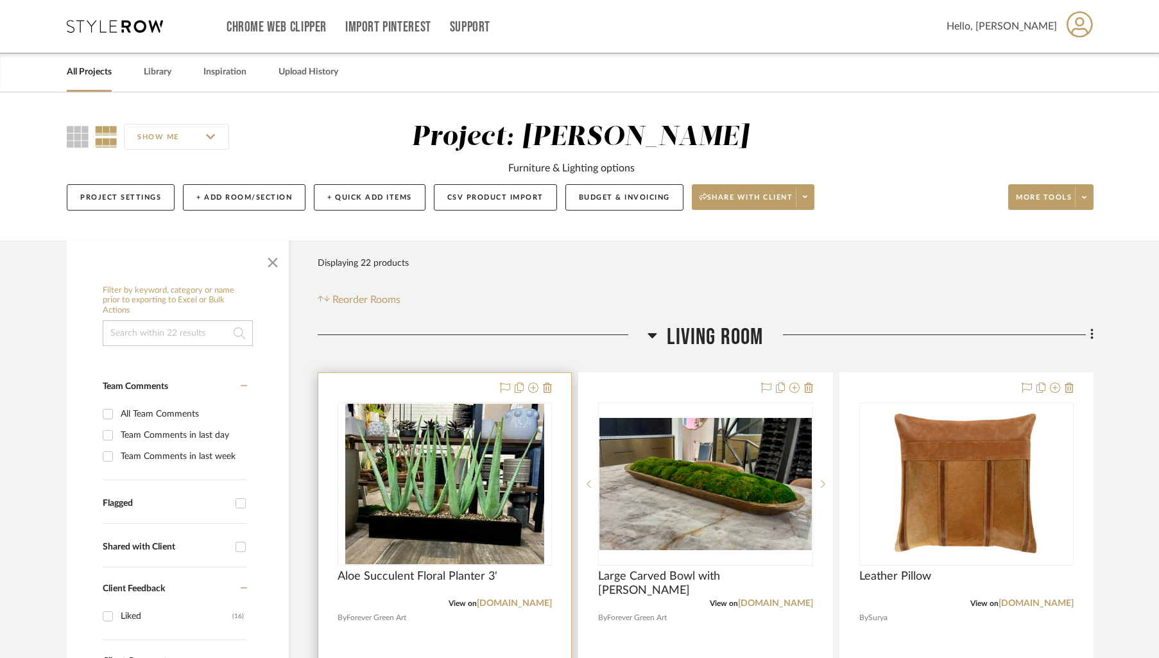
click at [373, 391] on div at bounding box center [444, 654] width 253 height 562
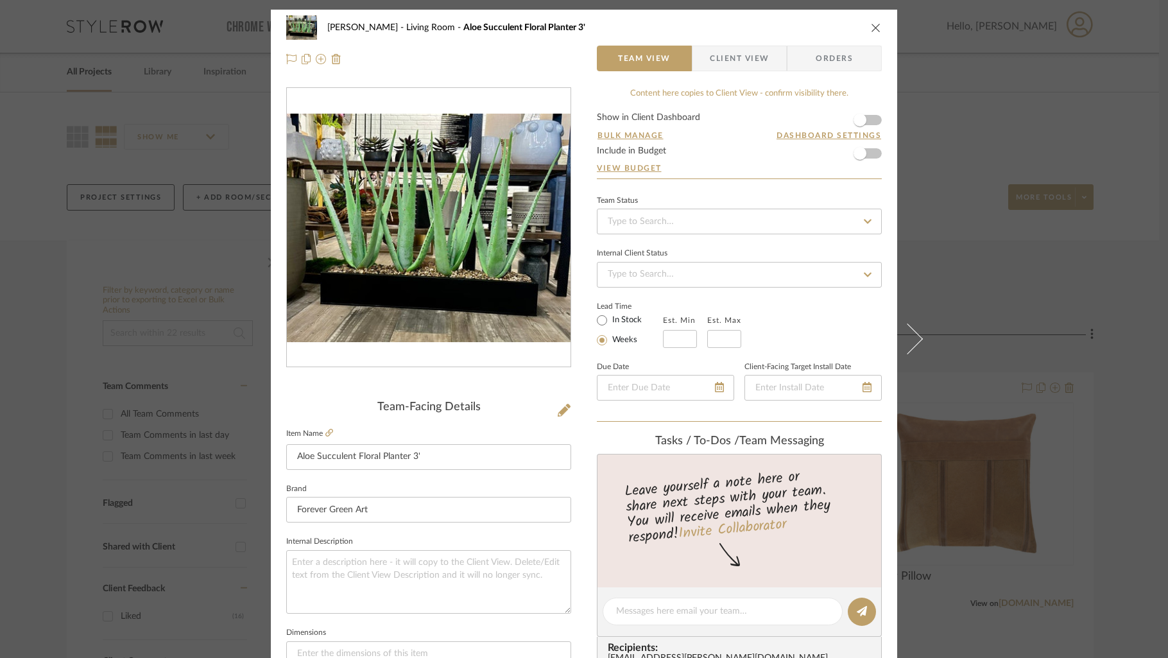
click at [746, 62] on span "Client View" at bounding box center [739, 59] width 59 height 26
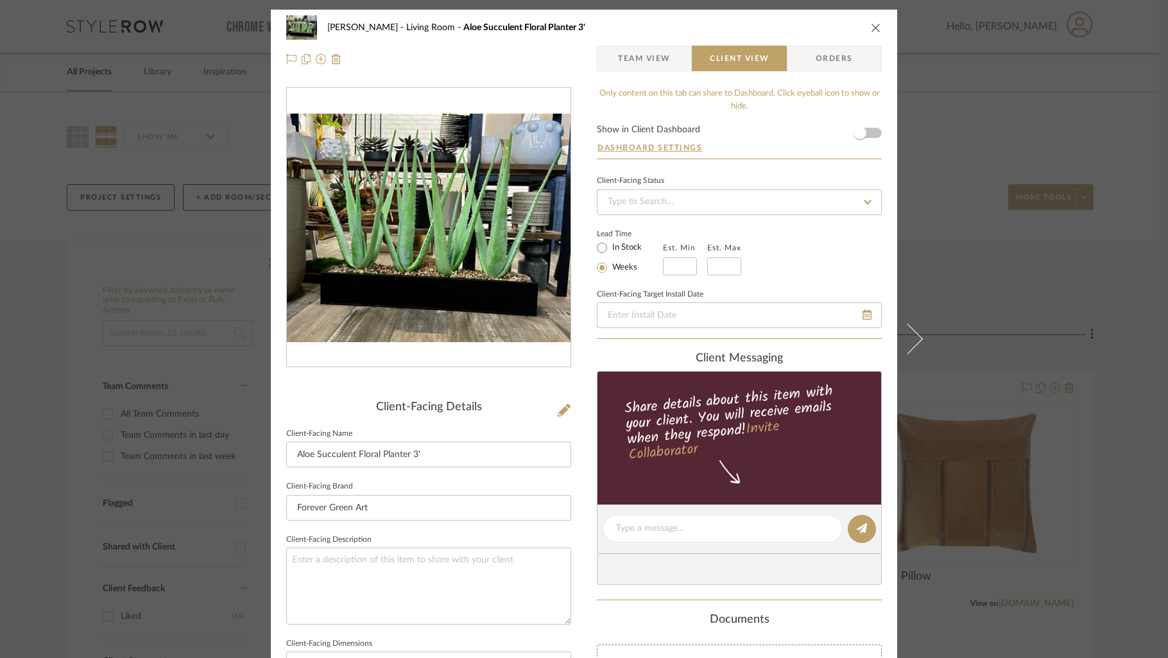
click at [871, 139] on form "Show in Client Dashboard Dashboard Settings" at bounding box center [739, 141] width 285 height 33
click at [871, 134] on form "Show in Client Dashboard Dashboard Settings" at bounding box center [739, 141] width 285 height 33
click at [872, 136] on form "Show in Client Dashboard Dashboard Settings" at bounding box center [739, 141] width 285 height 33
click at [868, 137] on span "button" at bounding box center [860, 133] width 28 height 28
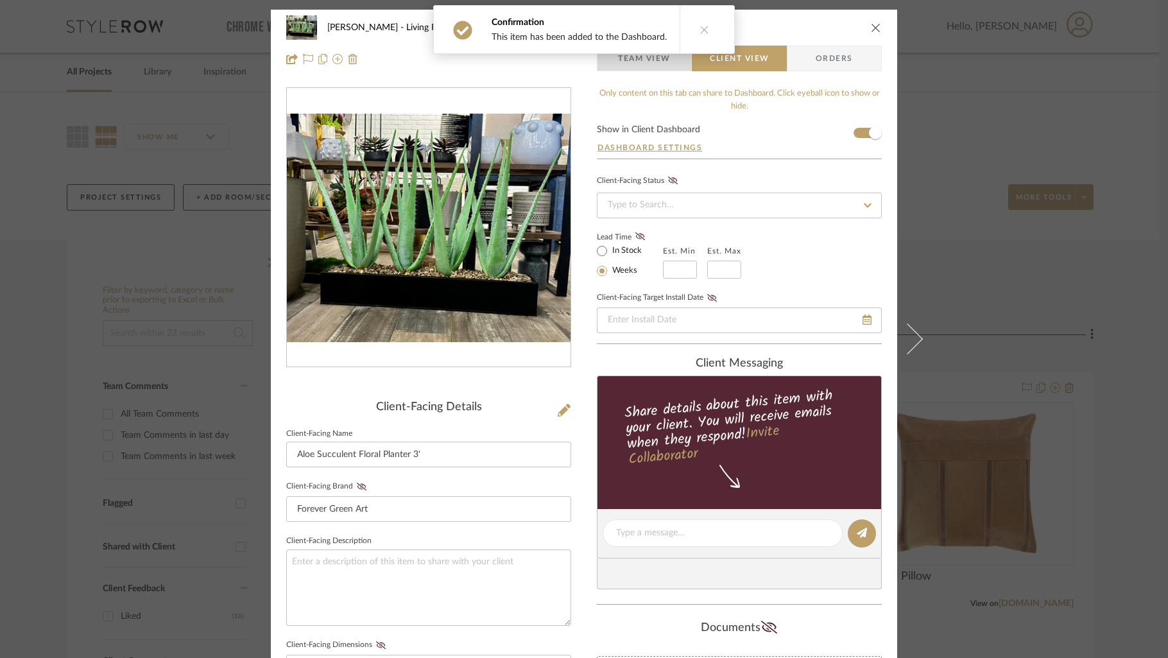
click at [620, 60] on span "Team View" at bounding box center [644, 59] width 53 height 26
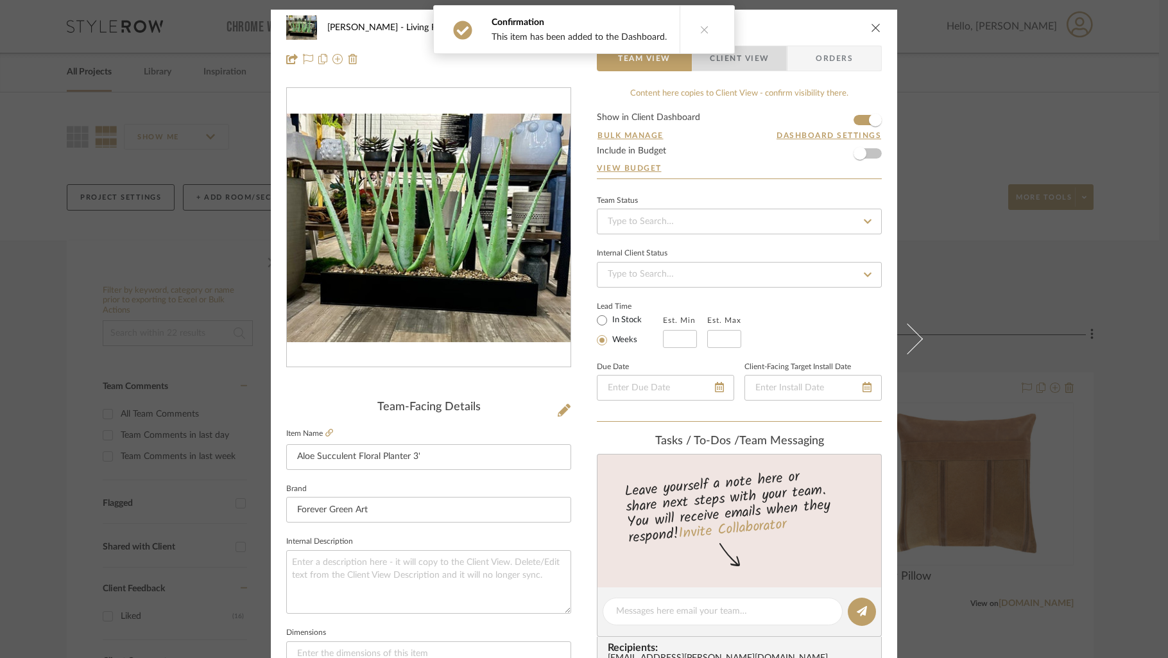
drag, startPoint x: 752, startPoint y: 67, endPoint x: 683, endPoint y: 137, distance: 97.6
click at [752, 67] on span "Client View" at bounding box center [739, 59] width 59 height 26
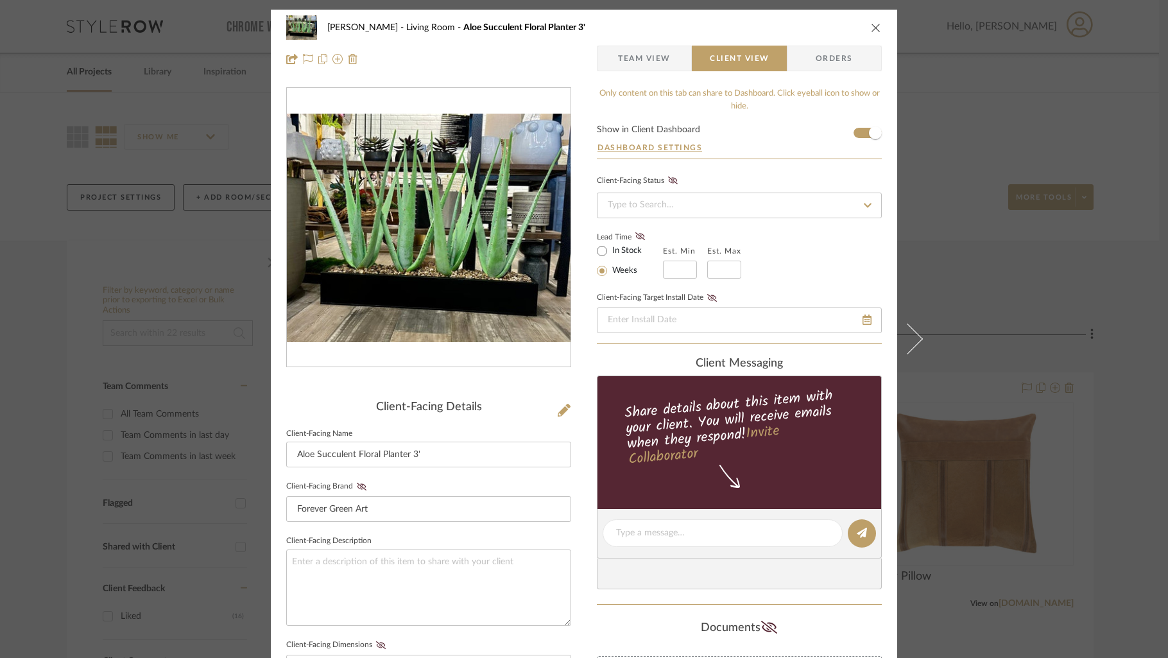
click at [872, 28] on icon "close" at bounding box center [876, 27] width 10 height 10
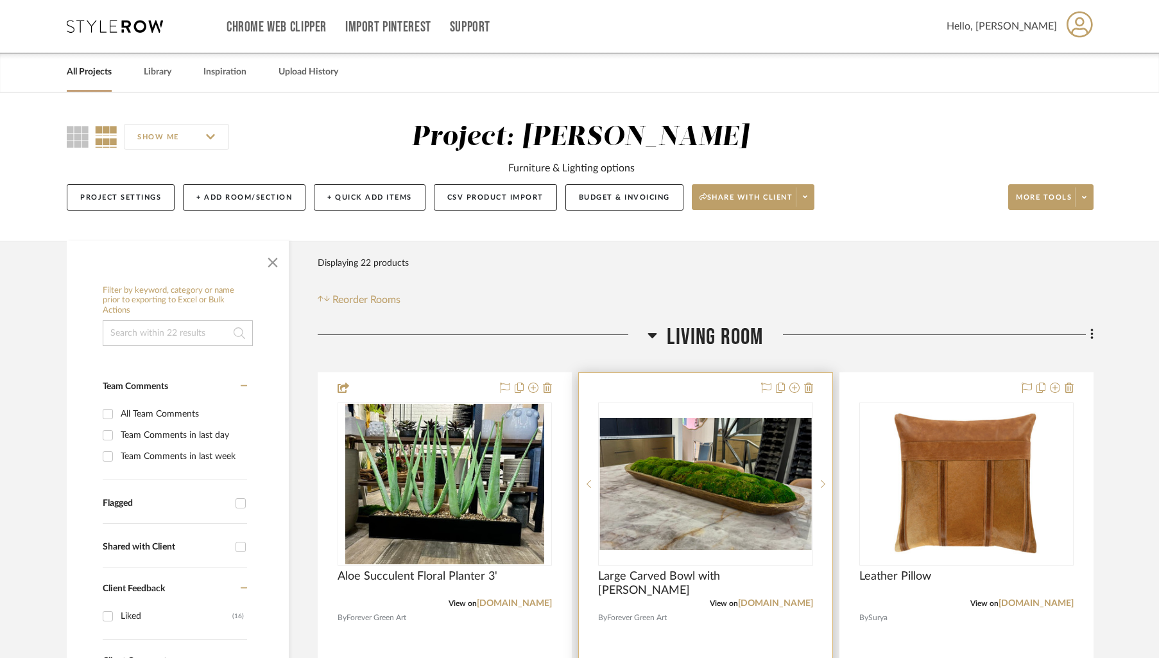
click at [754, 410] on div "0" at bounding box center [705, 484] width 213 height 162
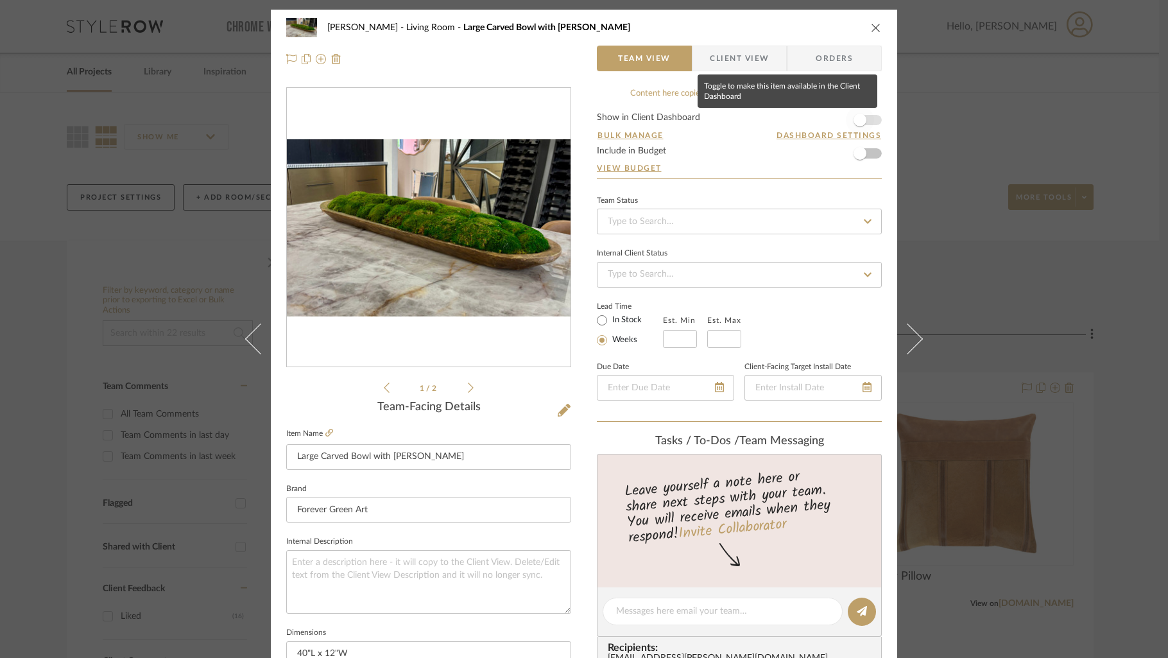
click at [869, 124] on span "button" at bounding box center [860, 120] width 28 height 28
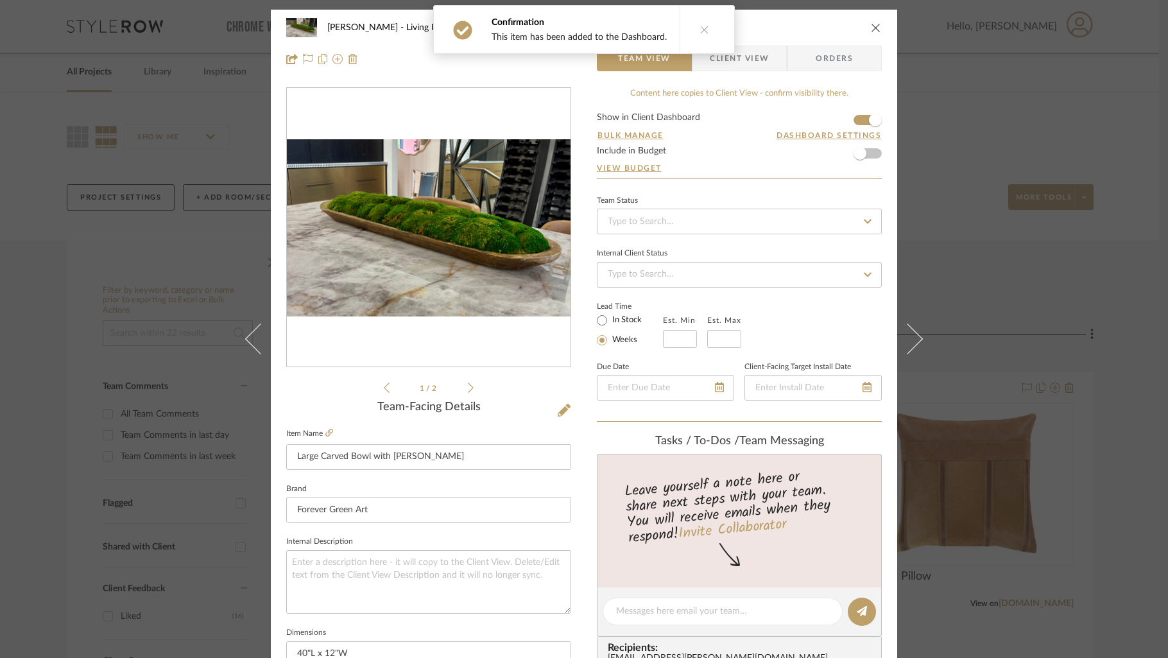
drag, startPoint x: 743, startPoint y: 62, endPoint x: 731, endPoint y: 78, distance: 20.2
click at [744, 62] on span "Client View" at bounding box center [739, 59] width 59 height 26
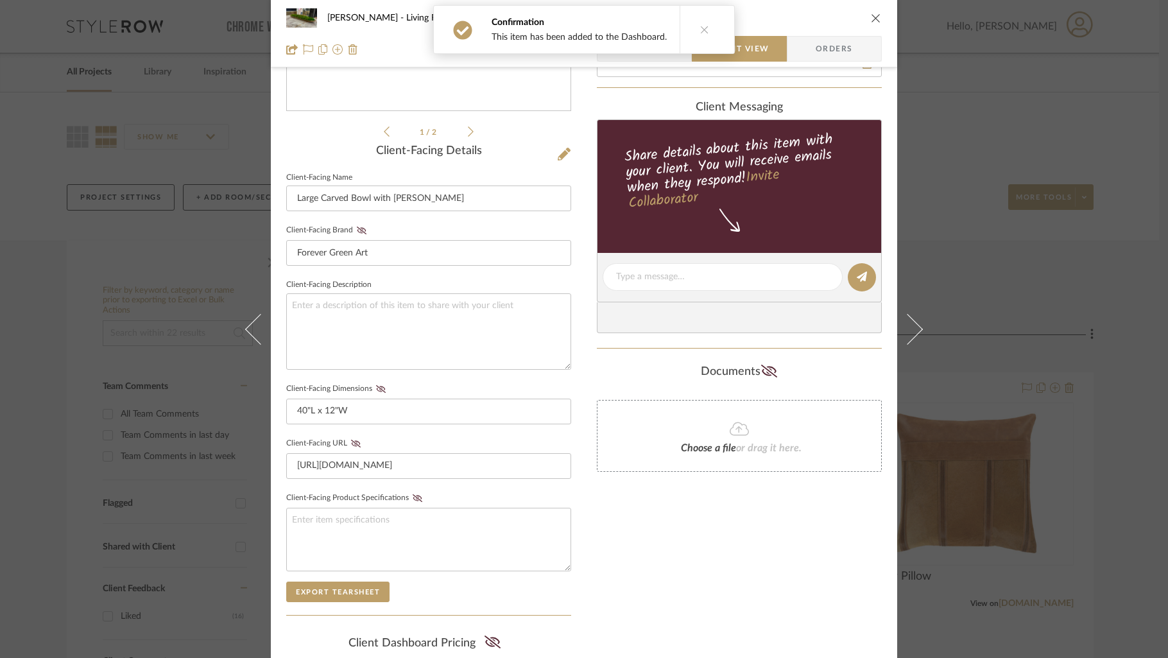
scroll to position [257, 0]
click at [377, 390] on fieldset "Client-Facing Dimensions 40"L x 12"W" at bounding box center [428, 401] width 285 height 44
click at [378, 384] on icon at bounding box center [381, 388] width 10 height 8
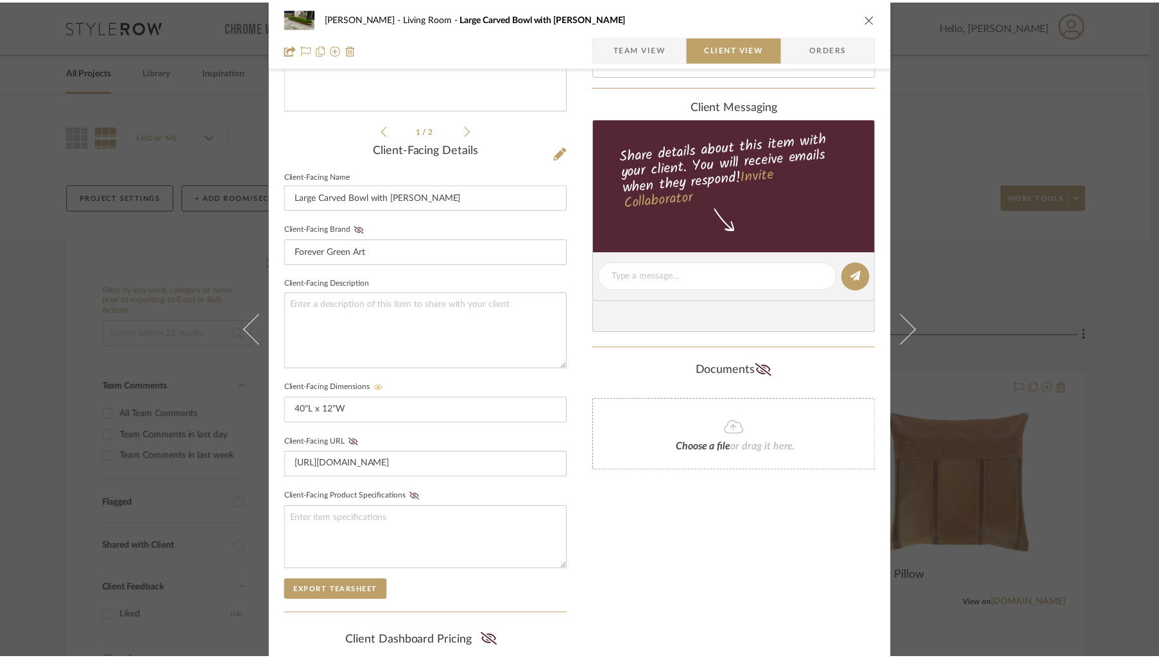
scroll to position [420, 0]
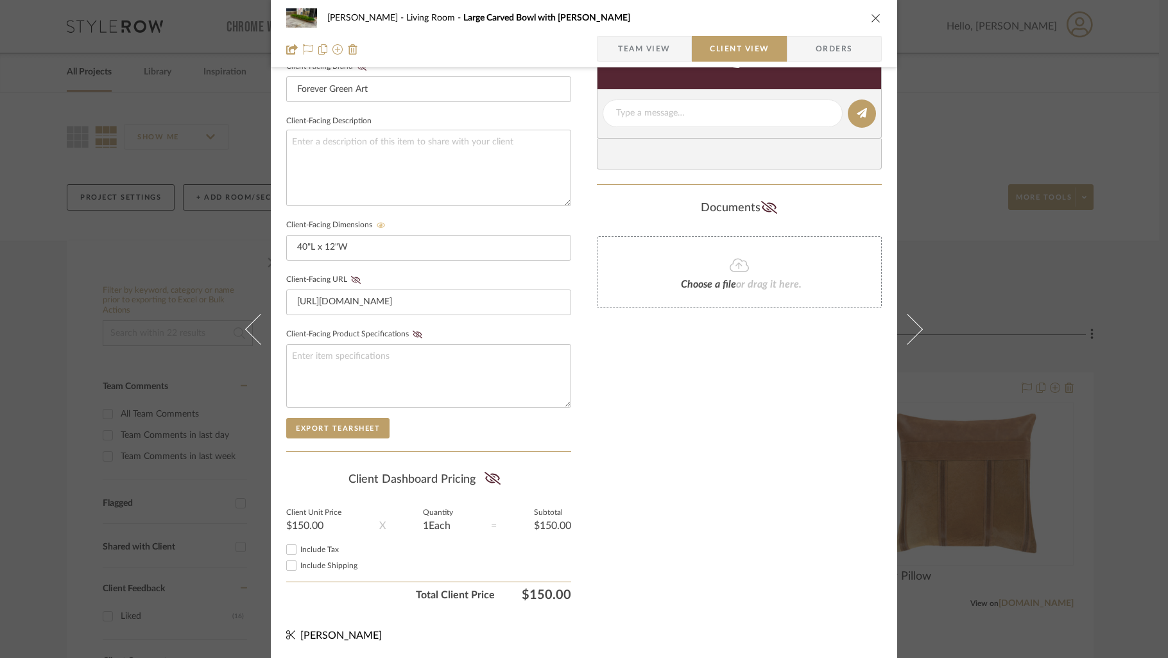
click at [871, 21] on icon "close" at bounding box center [876, 18] width 10 height 10
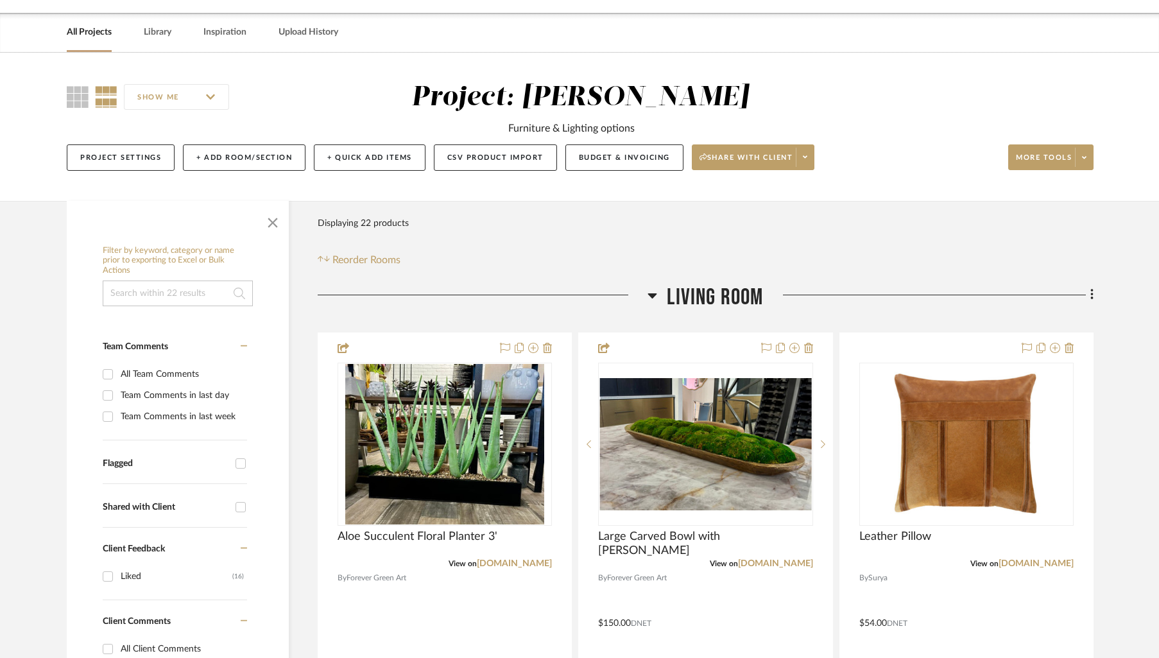
scroll to position [288, 0]
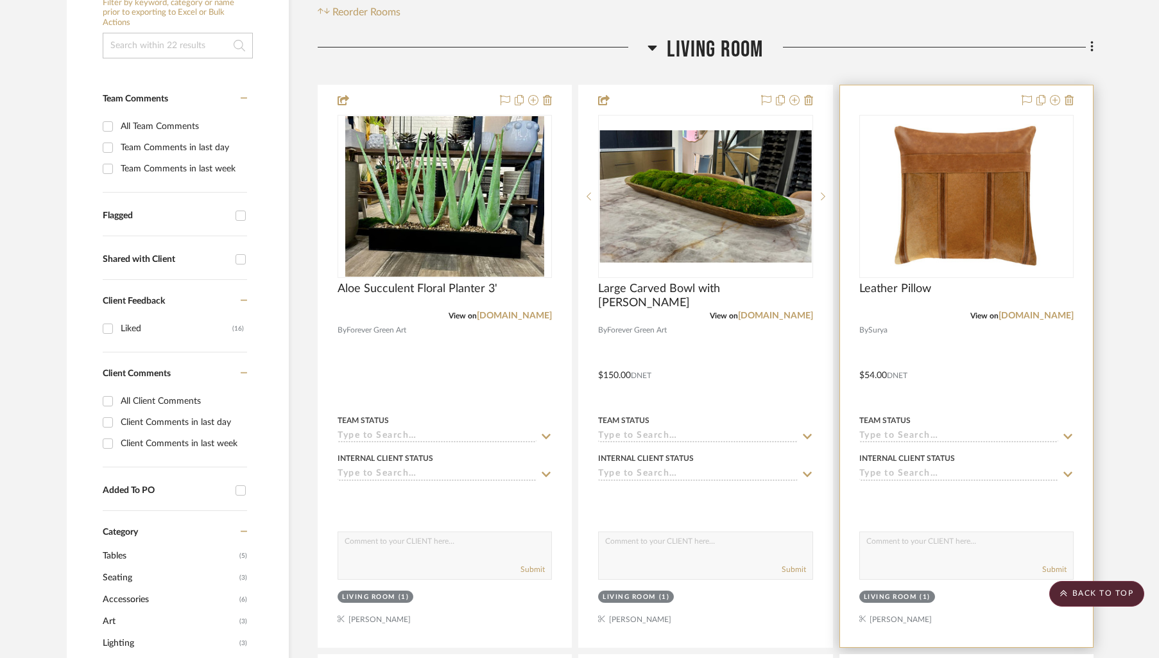
click at [988, 116] on div "0" at bounding box center [966, 197] width 213 height 162
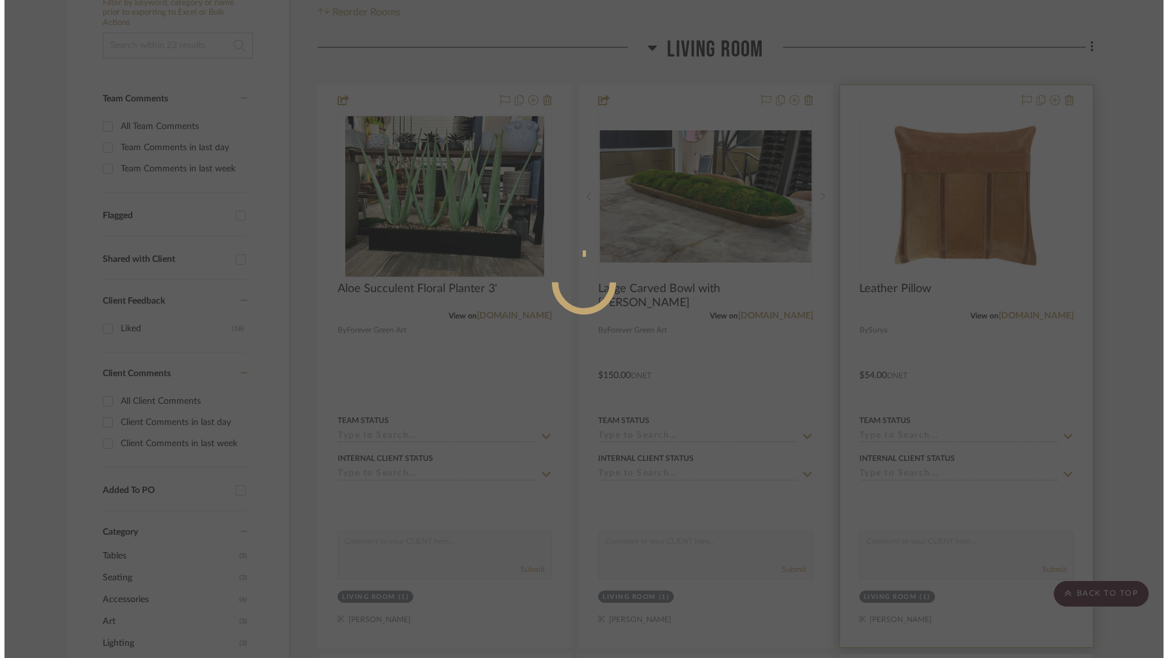
scroll to position [0, 0]
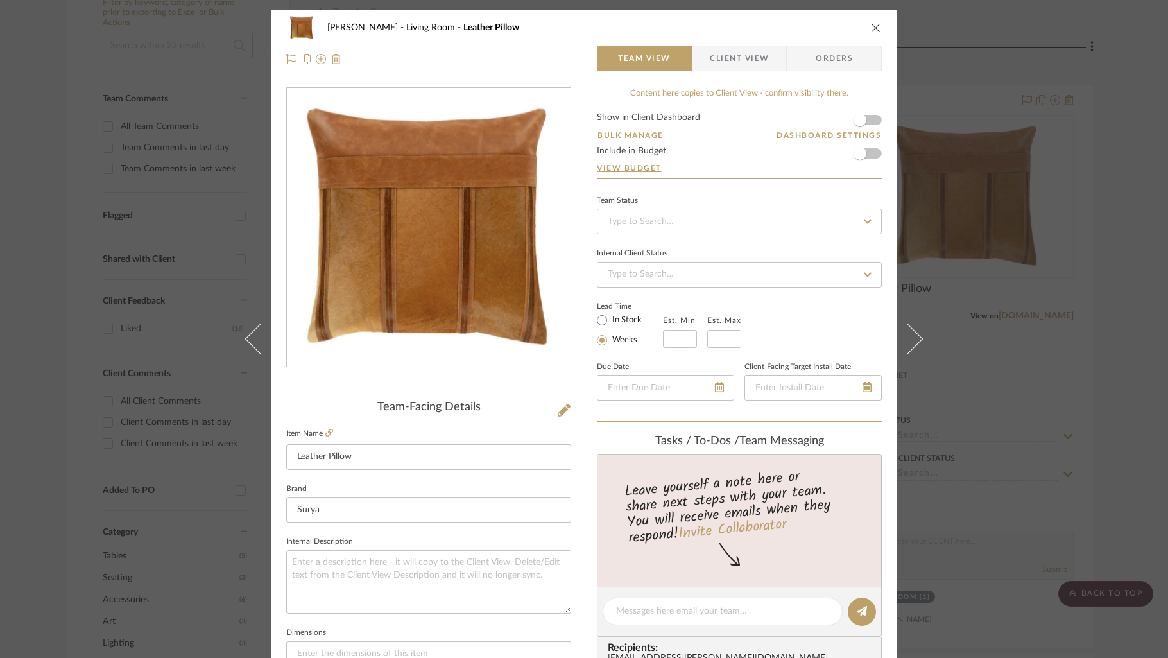
click at [870, 121] on form "Show in Client Dashboard Bulk Manage Dashboard Settings Include in Budget View …" at bounding box center [739, 145] width 285 height 65
click at [869, 122] on span "button" at bounding box center [860, 120] width 28 height 28
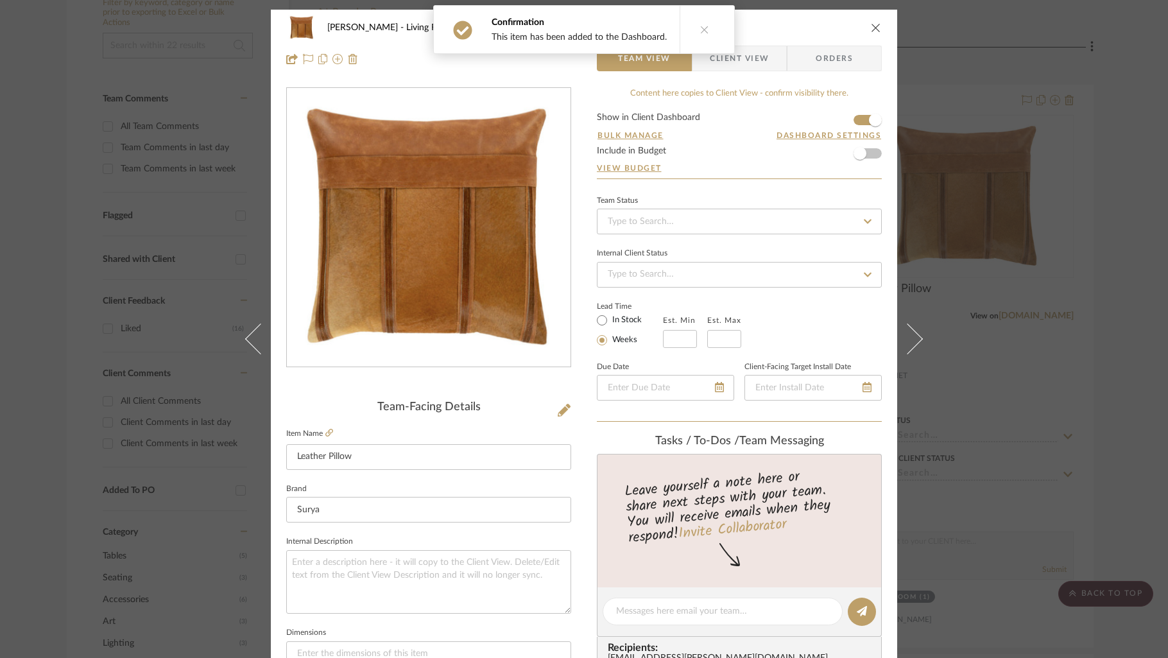
click at [757, 62] on span "Client View" at bounding box center [739, 59] width 59 height 26
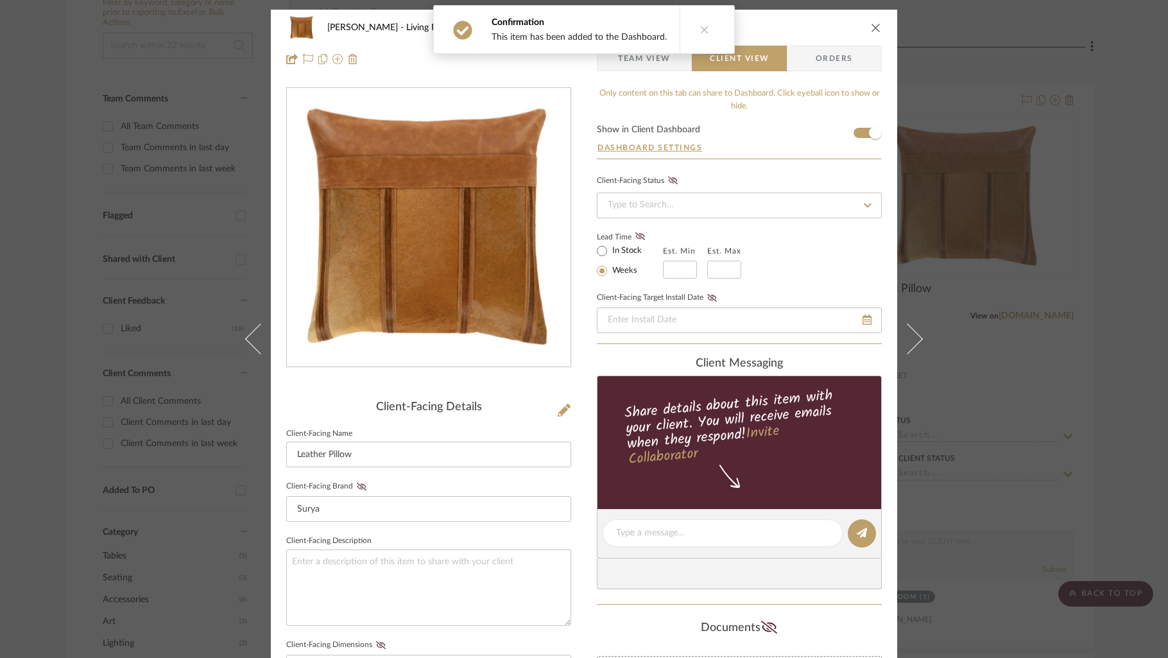
click at [874, 26] on icon "close" at bounding box center [876, 27] width 10 height 10
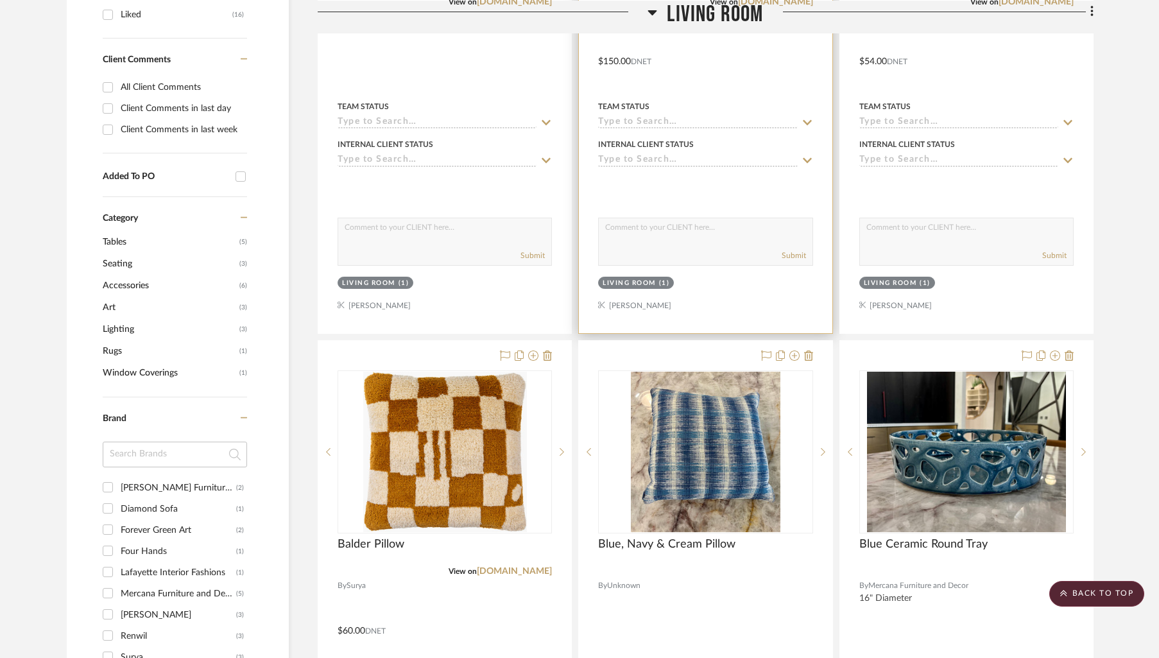
scroll to position [825, 0]
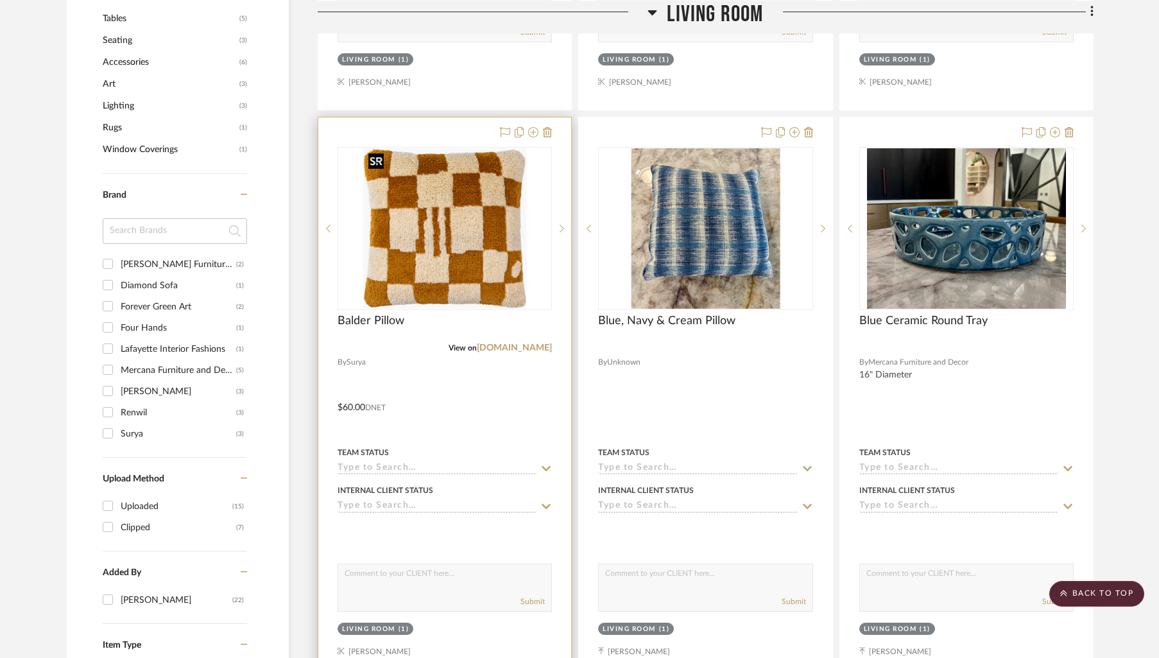
click at [451, 280] on img "0" at bounding box center [445, 228] width 164 height 160
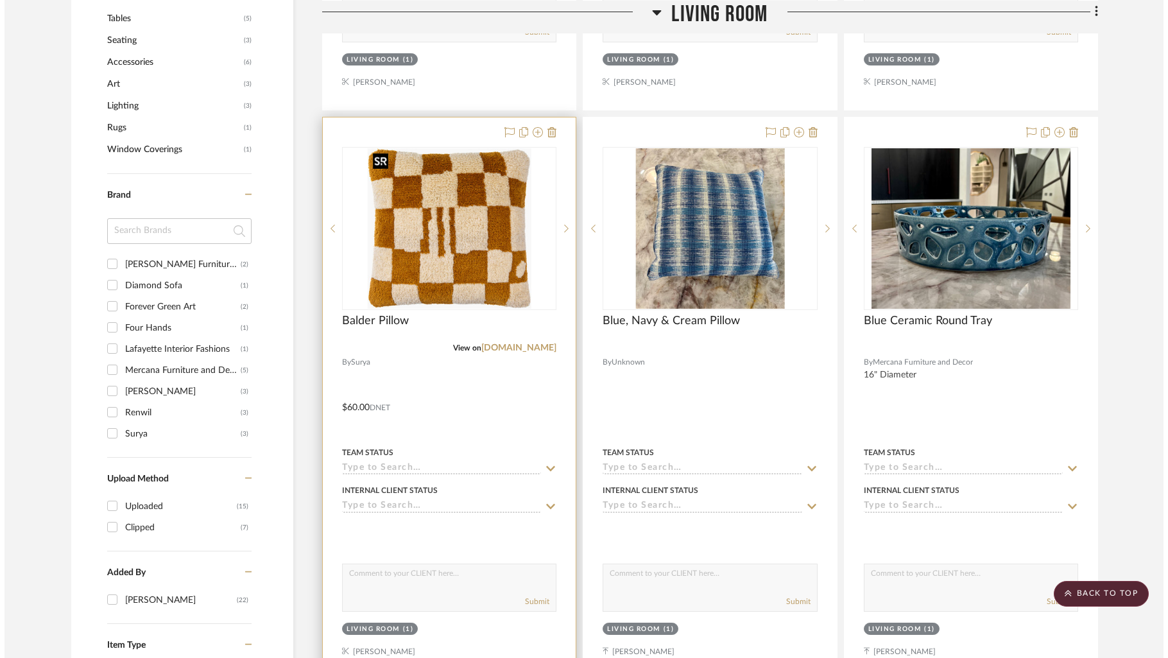
scroll to position [0, 0]
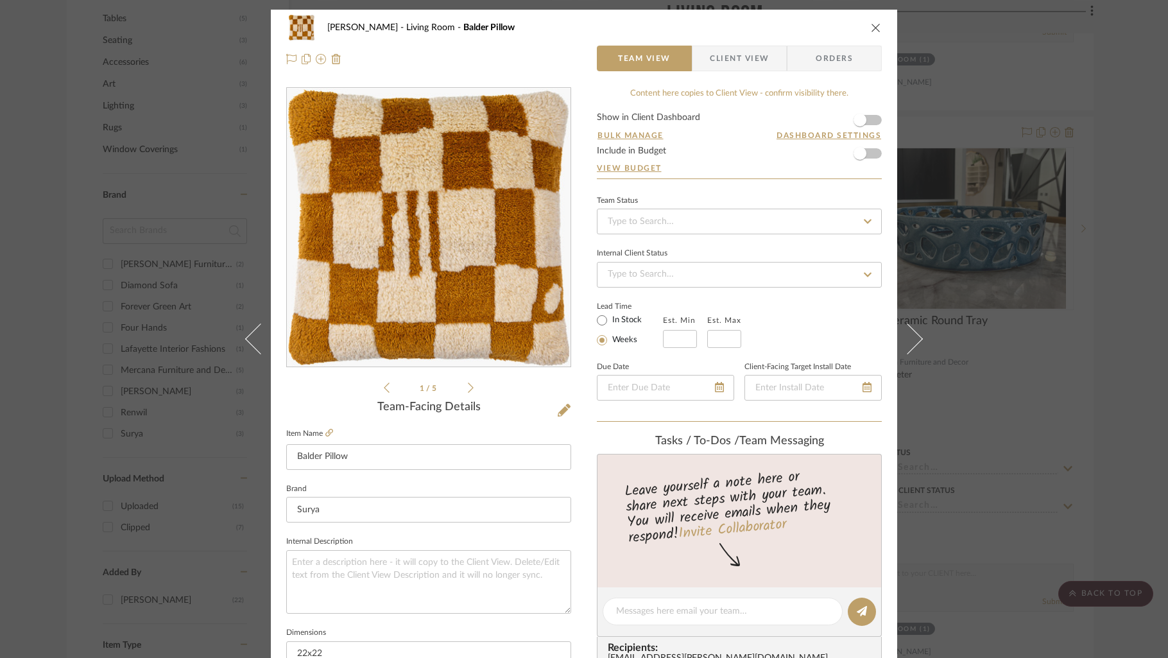
click at [871, 122] on form "Show in Client Dashboard Bulk Manage Dashboard Settings Include in Budget View …" at bounding box center [739, 145] width 285 height 65
click at [869, 123] on span "button" at bounding box center [860, 120] width 28 height 28
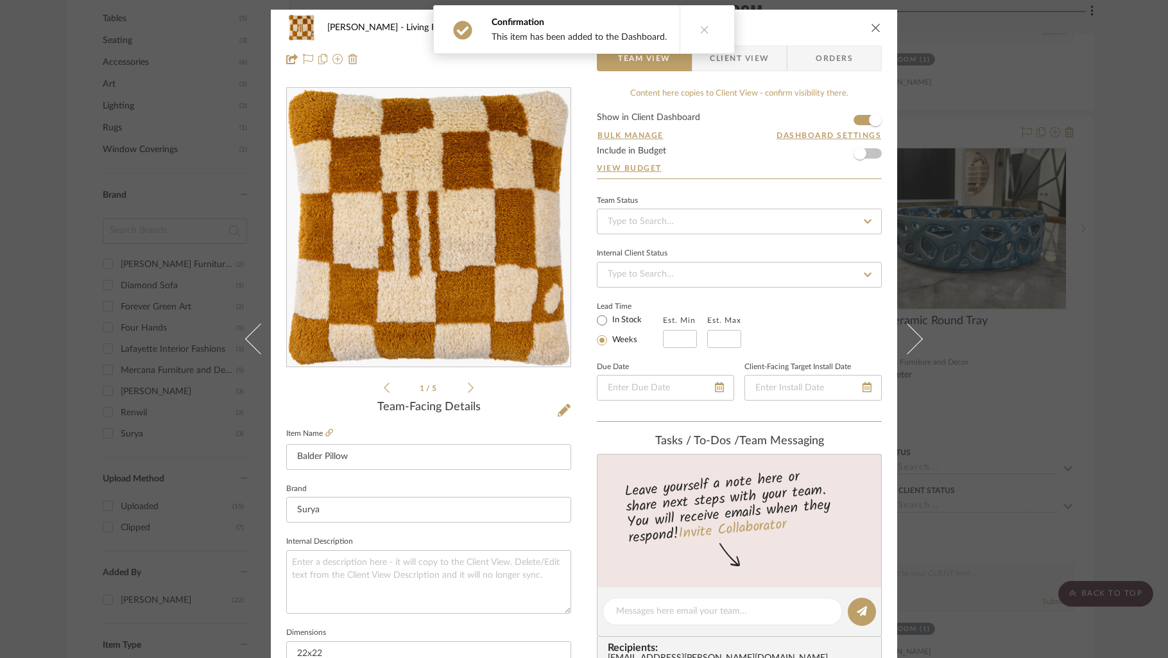
click at [741, 58] on span "Client View" at bounding box center [739, 59] width 59 height 26
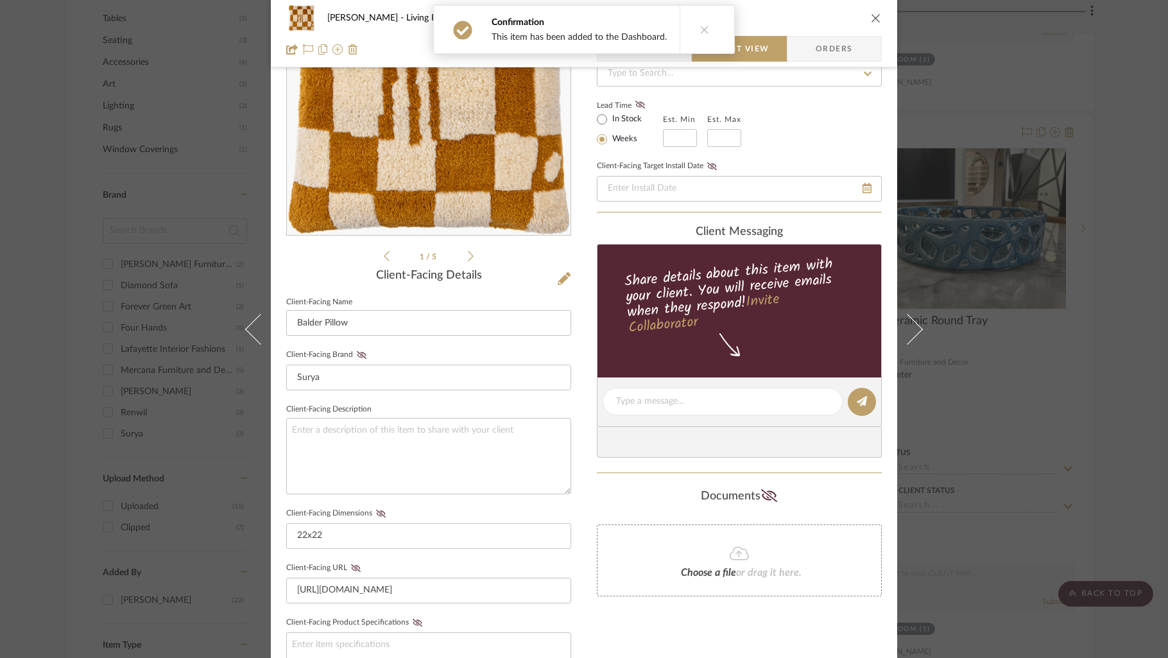
scroll to position [227, 0]
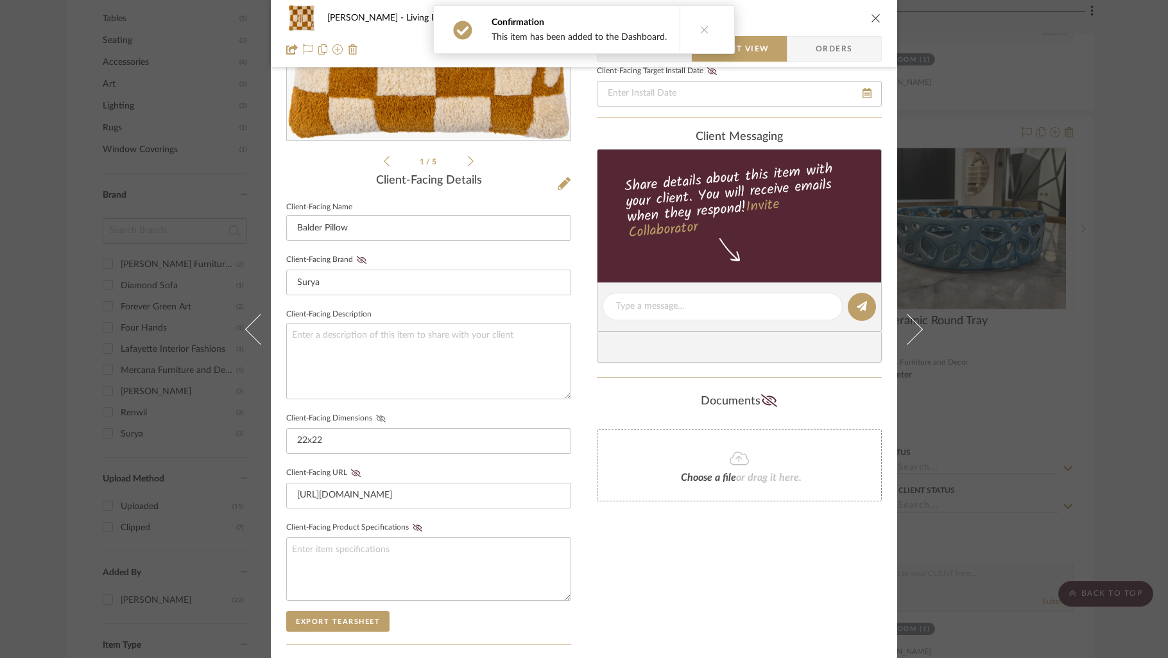
click at [376, 417] on icon at bounding box center [381, 419] width 10 height 8
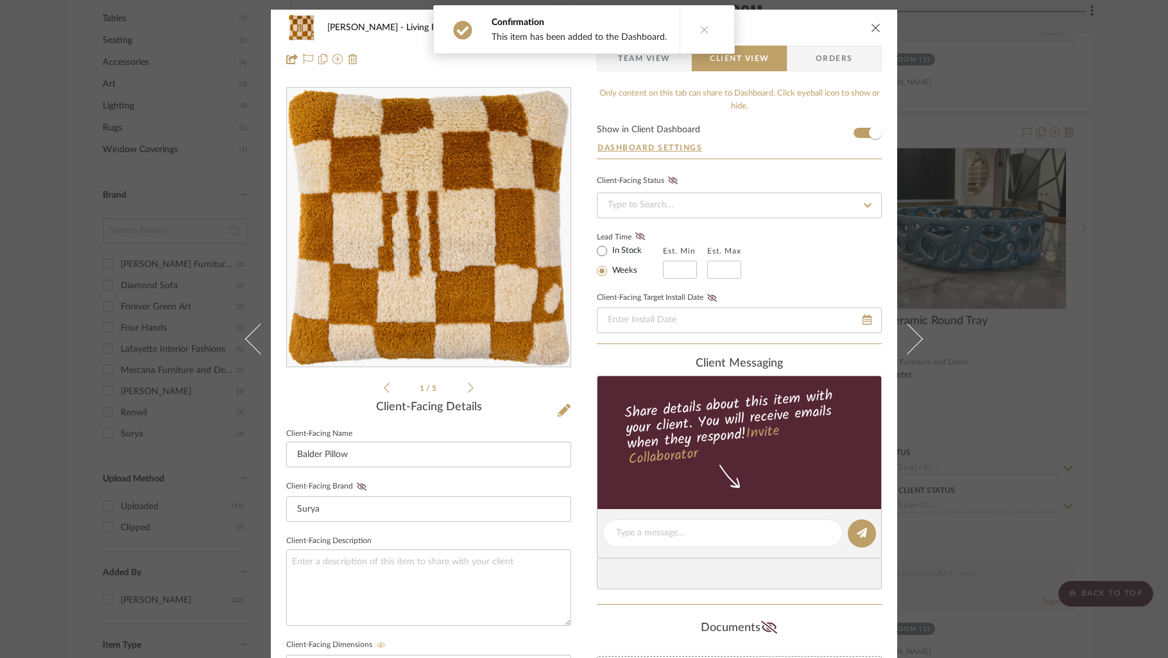
click at [871, 28] on icon "close" at bounding box center [876, 27] width 10 height 10
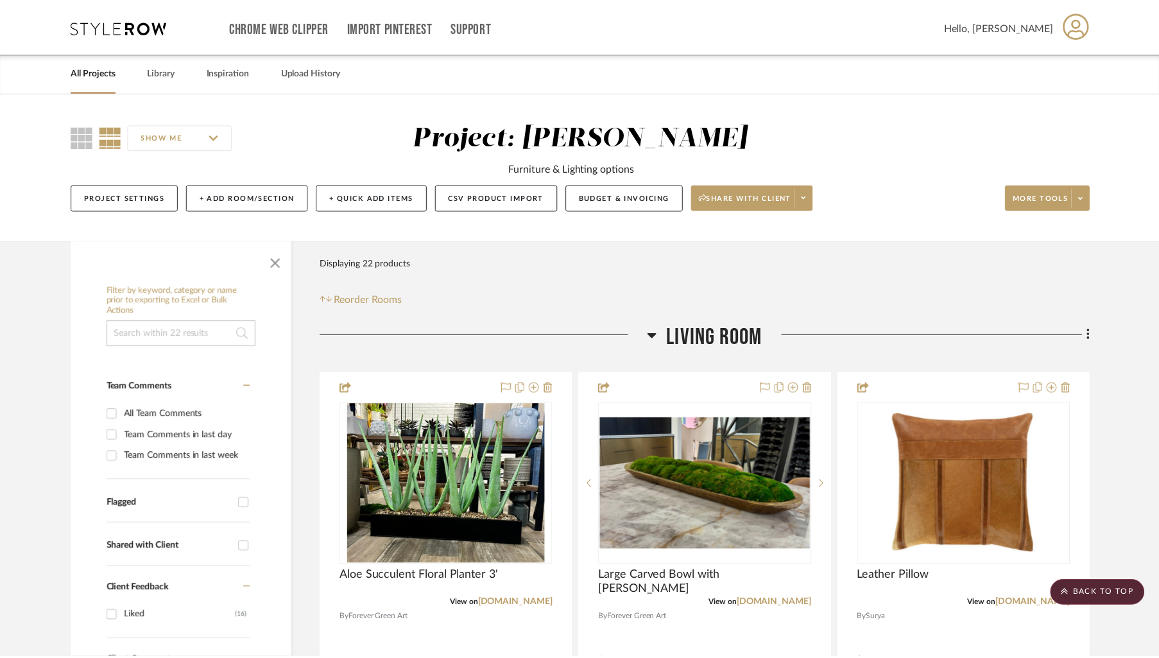
scroll to position [825, 0]
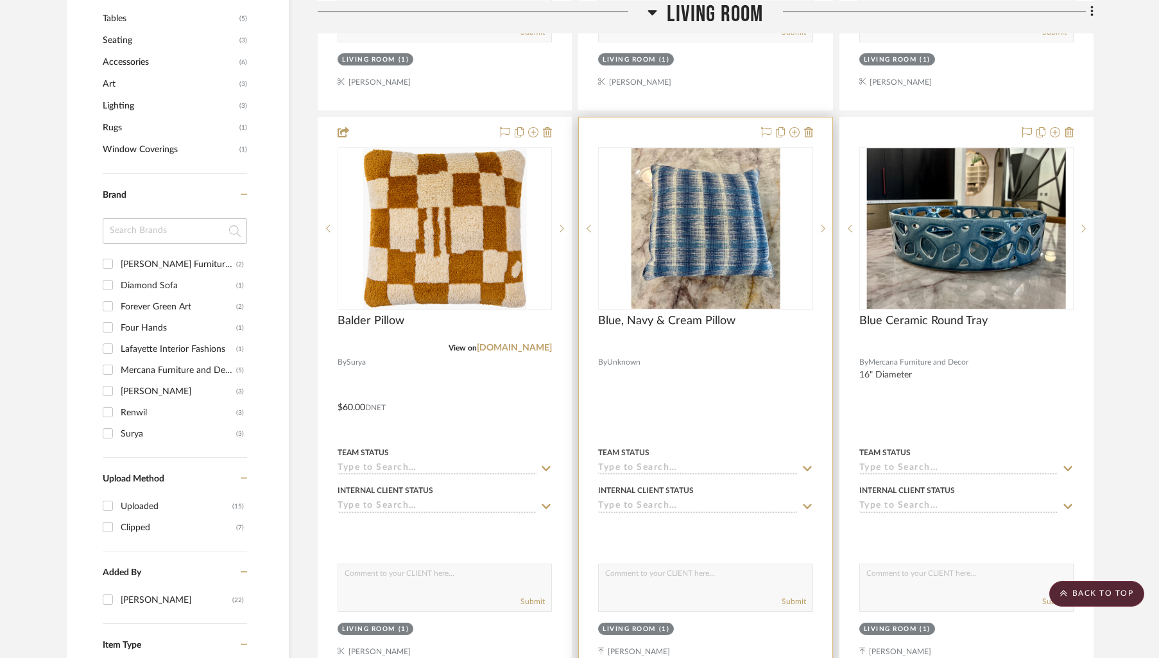
click at [700, 135] on div at bounding box center [705, 398] width 253 height 562
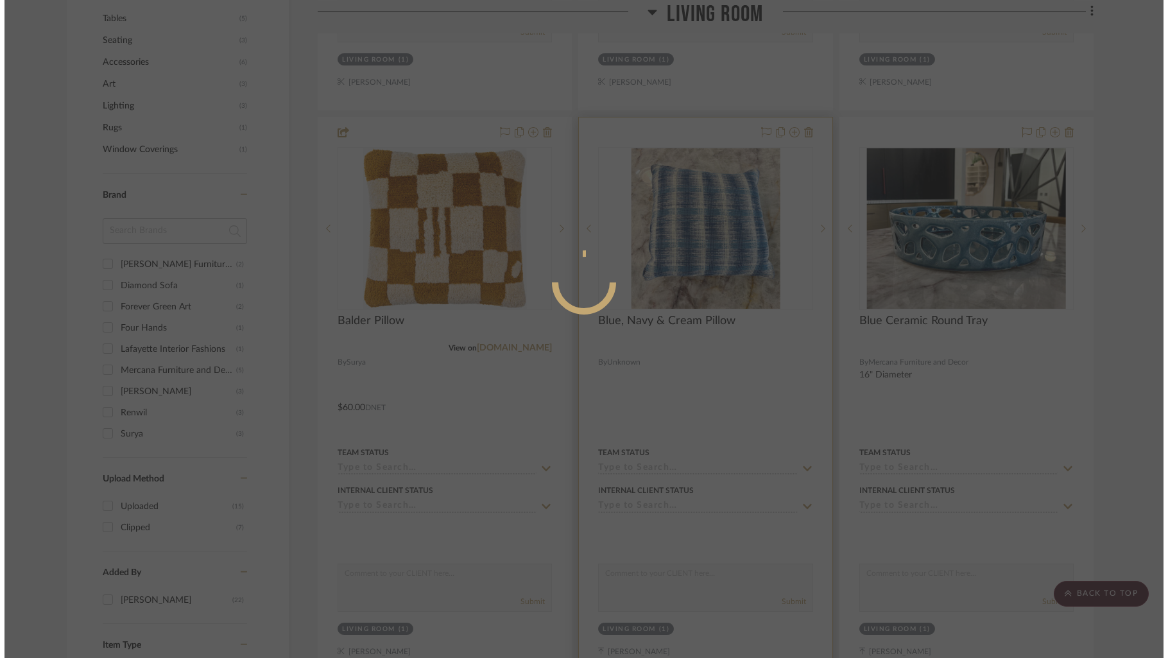
scroll to position [0, 0]
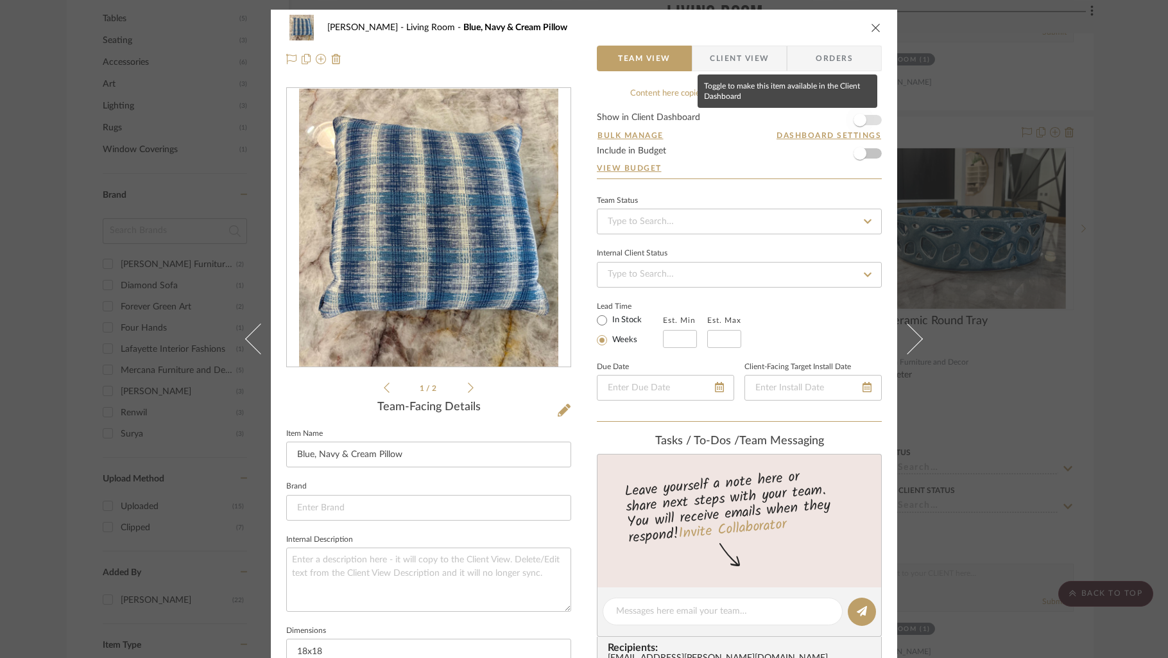
click at [865, 120] on span "button" at bounding box center [860, 120] width 28 height 28
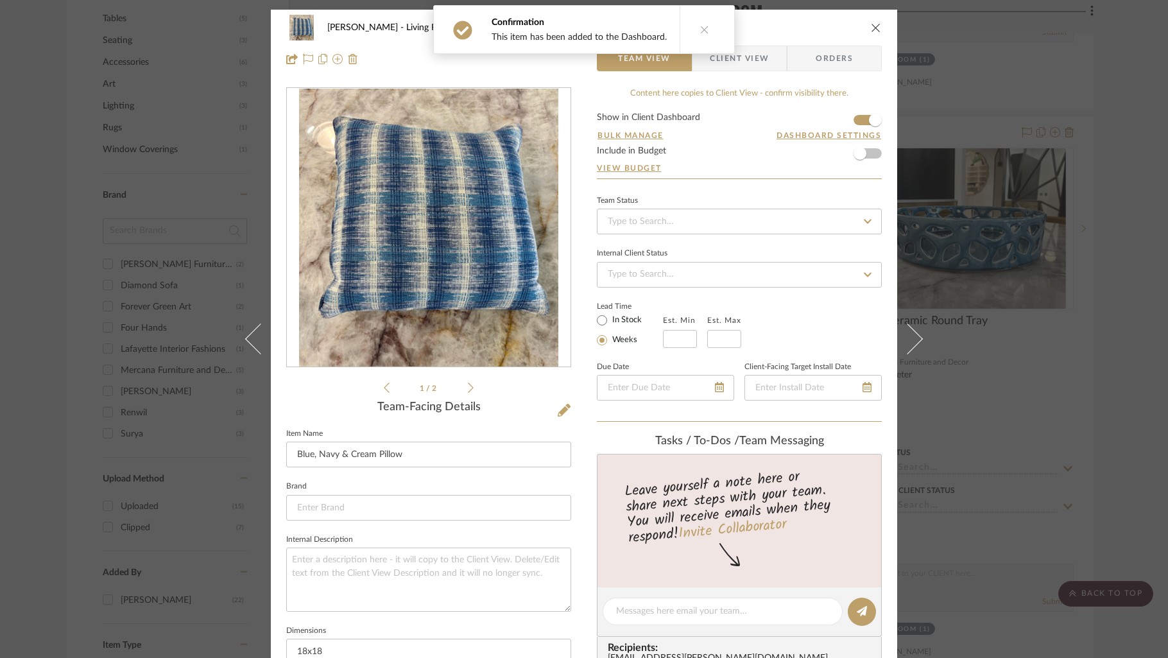
click at [763, 64] on span "Client View" at bounding box center [739, 59] width 59 height 26
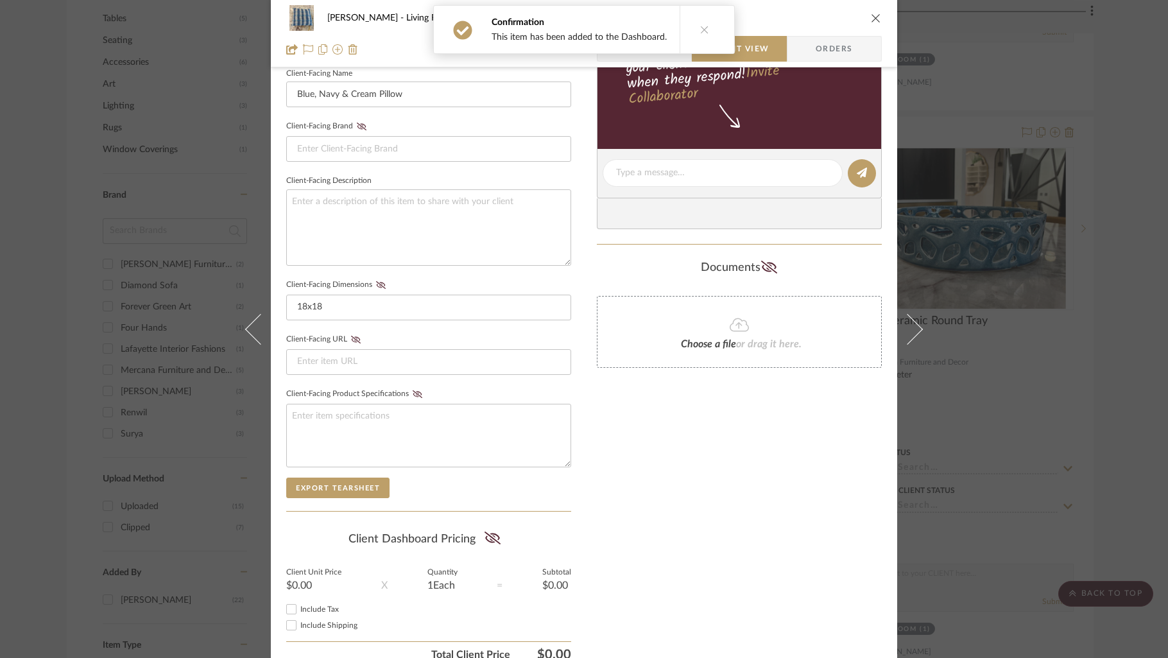
scroll to position [364, 0]
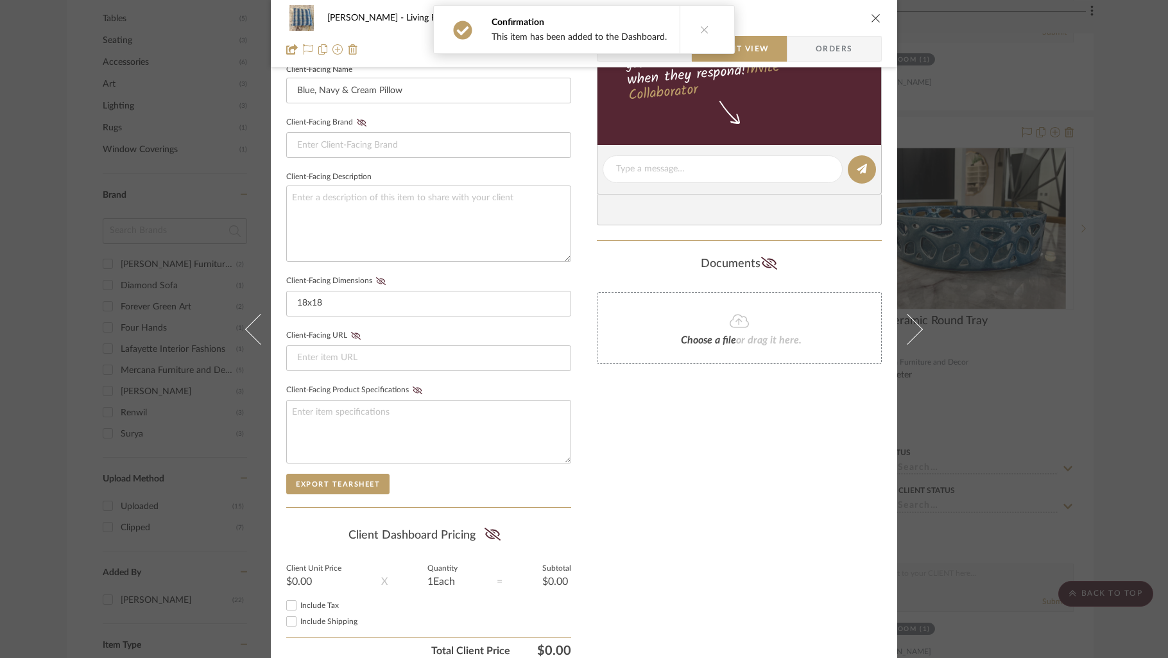
drag, startPoint x: 374, startPoint y: 279, endPoint x: 599, endPoint y: 462, distance: 289.4
click at [376, 280] on icon at bounding box center [381, 281] width 10 height 8
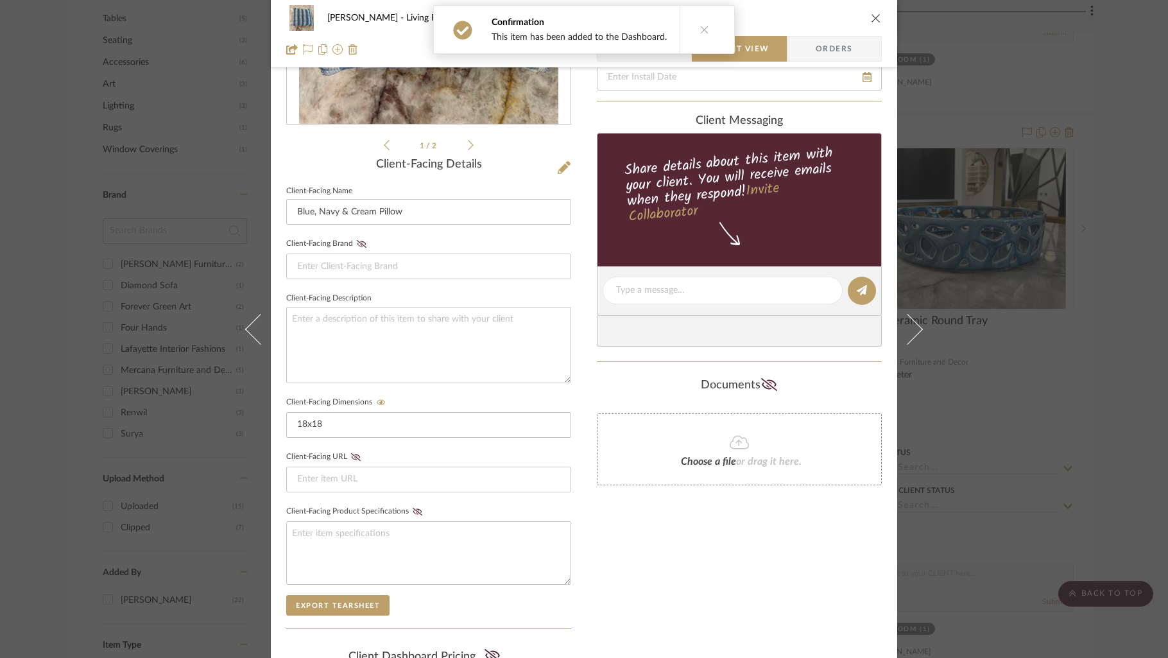
scroll to position [242, 0]
click at [871, 19] on icon "close" at bounding box center [876, 18] width 10 height 10
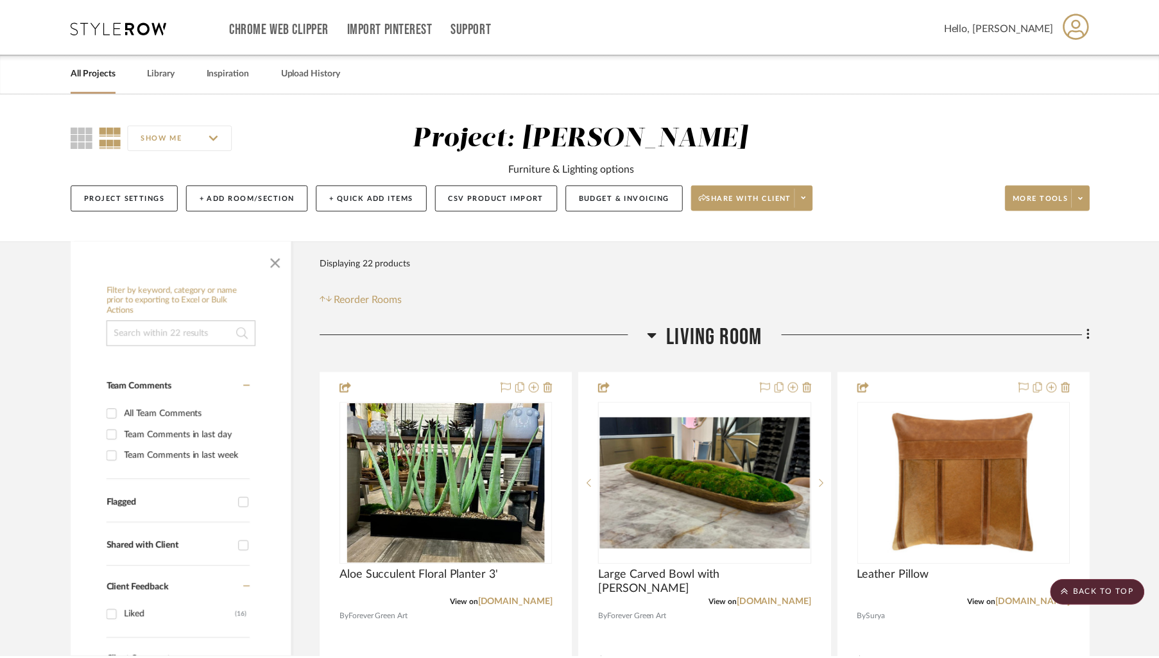
scroll to position [825, 0]
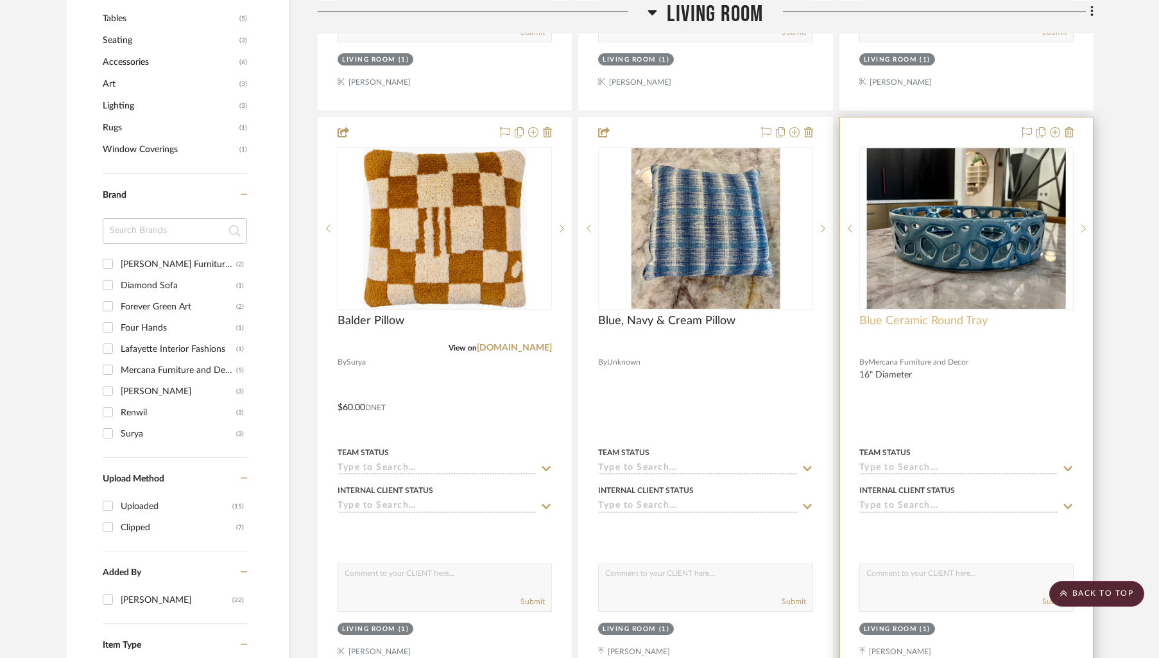
click at [948, 324] on span "Blue Ceramic Round Tray" at bounding box center [924, 321] width 128 height 14
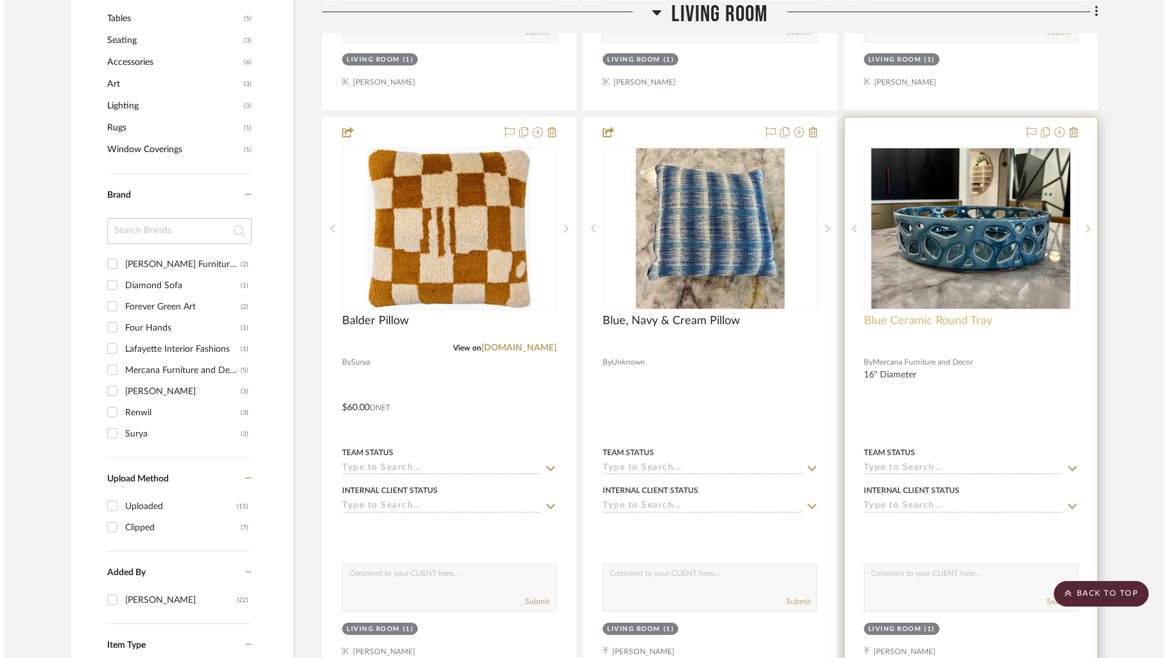
scroll to position [0, 0]
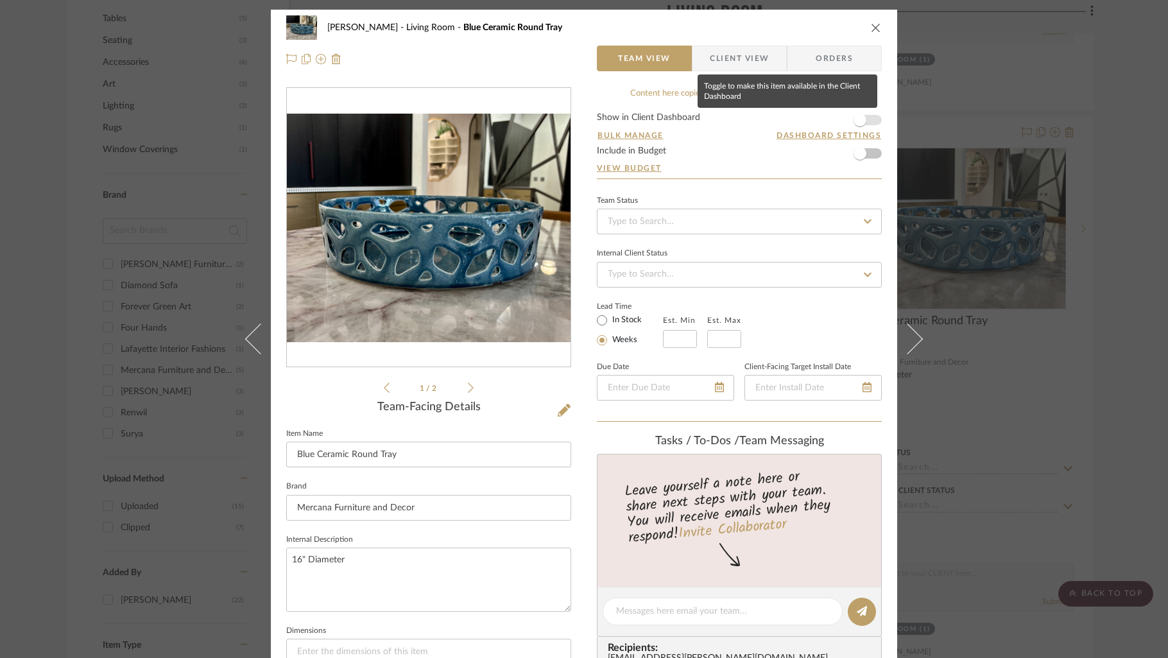
drag, startPoint x: 867, startPoint y: 121, endPoint x: 856, endPoint y: 104, distance: 19.9
click at [867, 121] on span "button" at bounding box center [860, 120] width 28 height 28
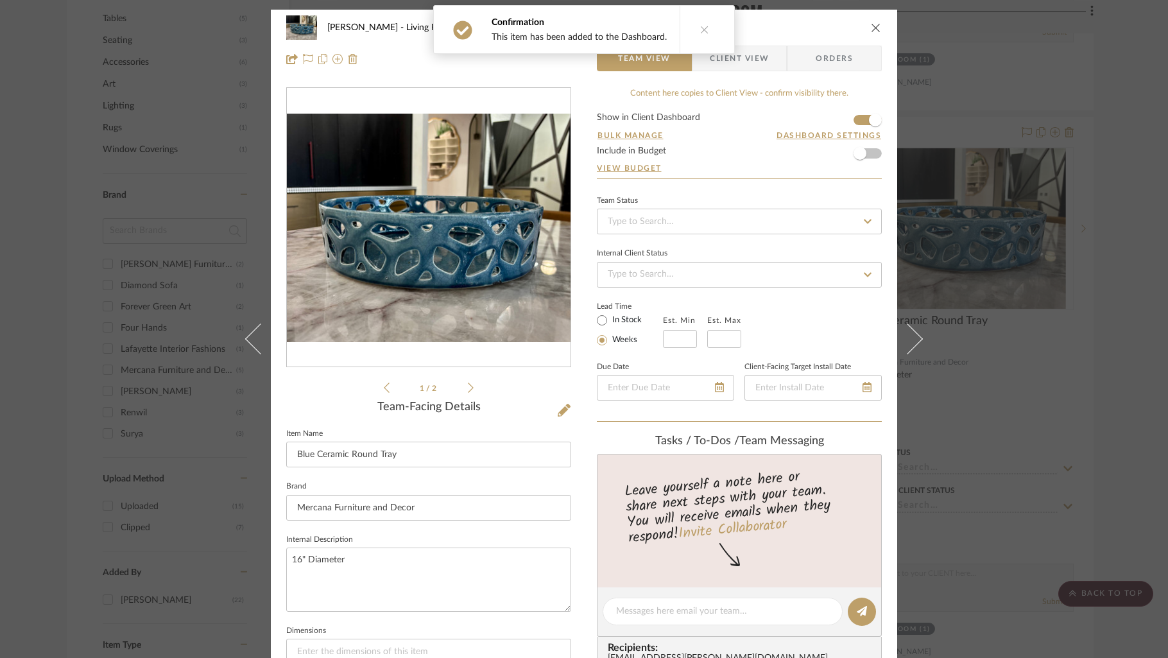
click at [733, 57] on div "Confirmation This item has been added to the Dashboard." at bounding box center [584, 29] width 312 height 59
click at [756, 67] on span "Client View" at bounding box center [739, 59] width 59 height 26
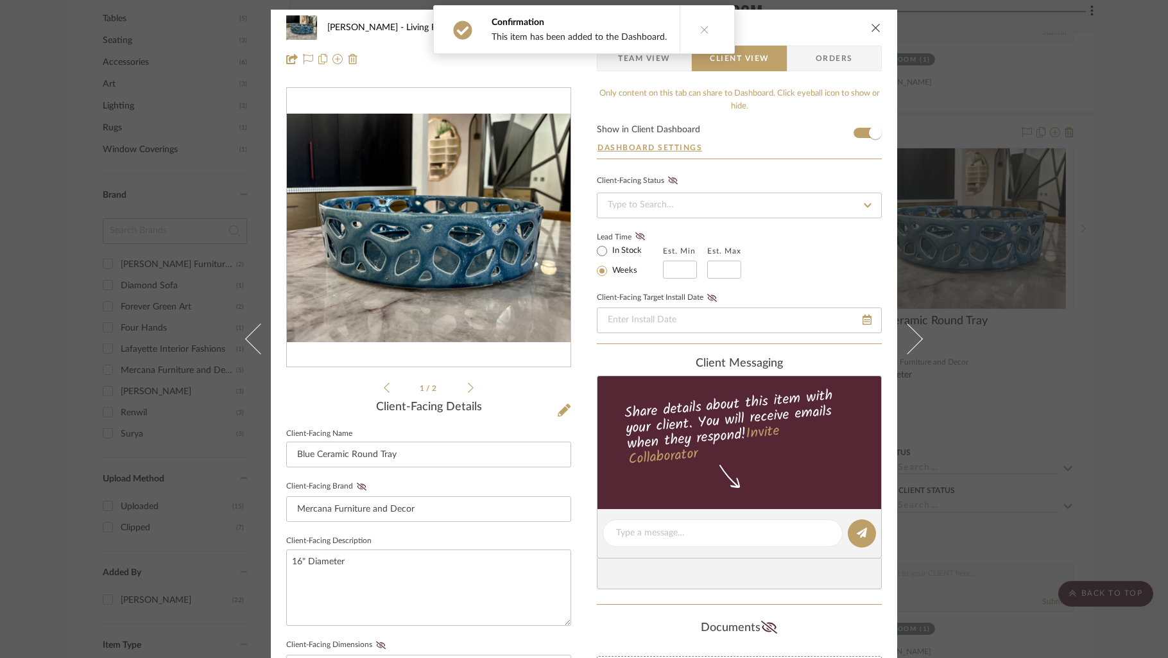
drag, startPoint x: 865, startPoint y: 26, endPoint x: 985, endPoint y: 234, distance: 240.4
click at [867, 26] on div "Fitzpatrick Living Room Blue Ceramic Round Tray" at bounding box center [584, 28] width 596 height 26
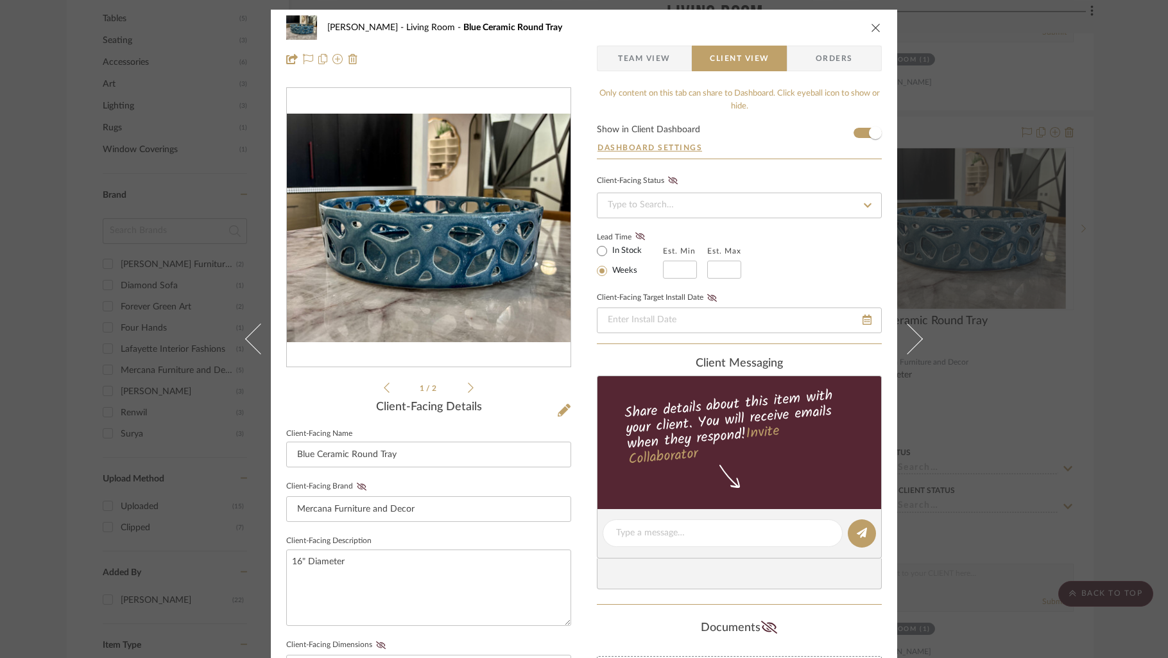
click at [876, 30] on icon "close" at bounding box center [876, 27] width 10 height 10
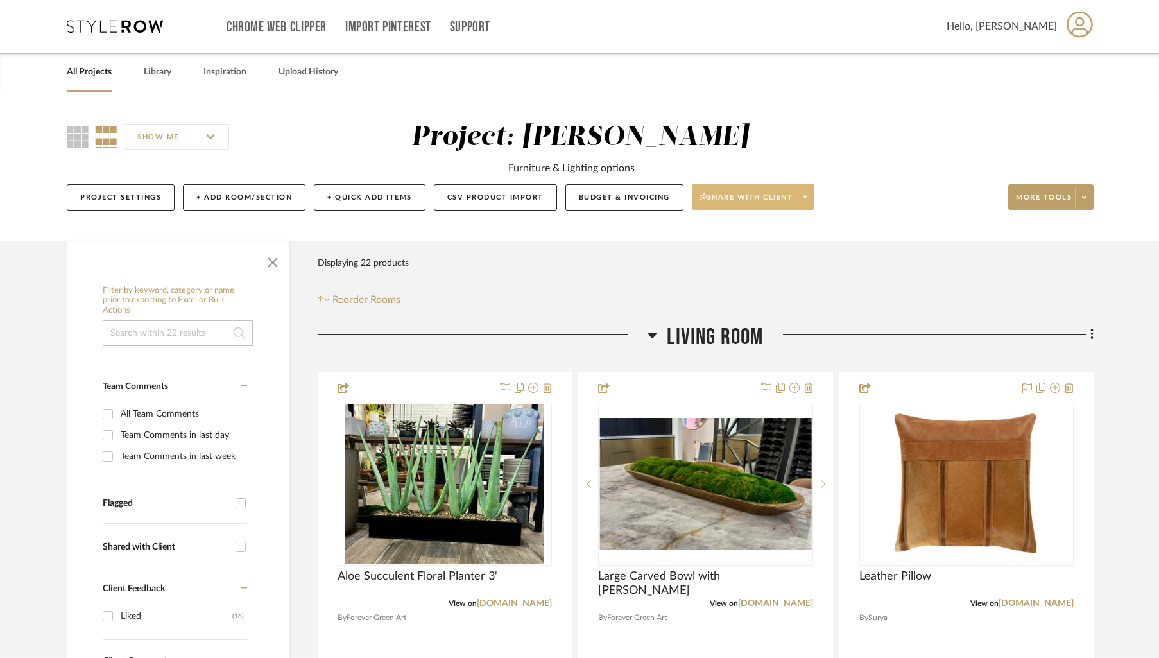
click at [809, 203] on span at bounding box center [805, 196] width 18 height 19
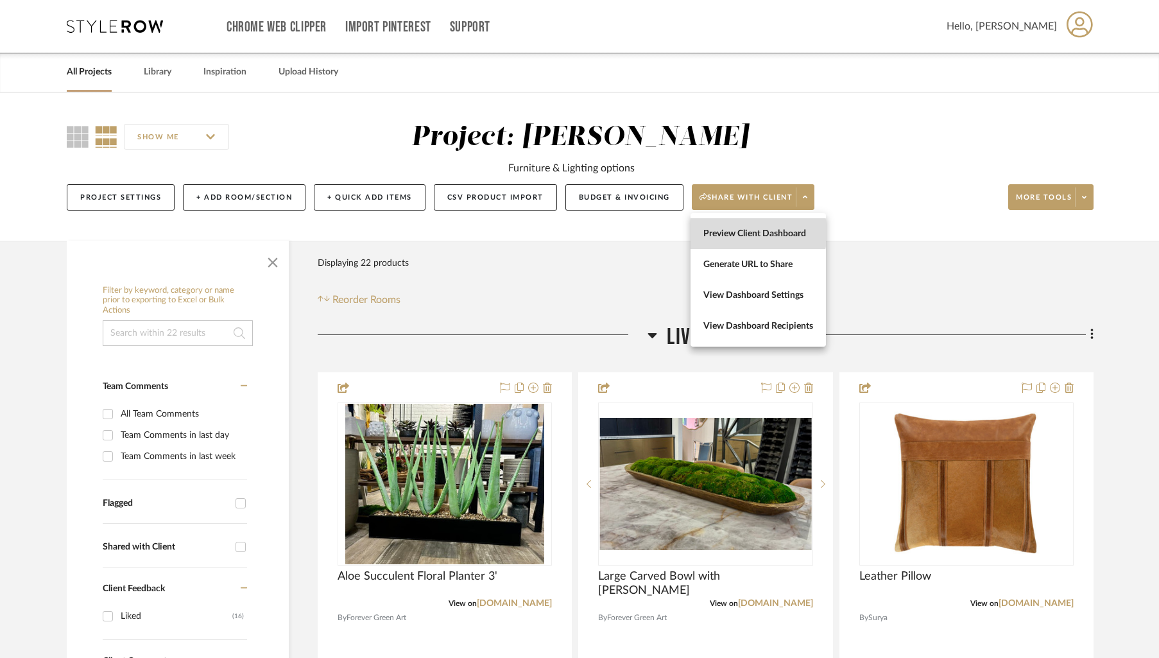
click at [758, 233] on span "Preview Client Dashboard" at bounding box center [759, 234] width 110 height 11
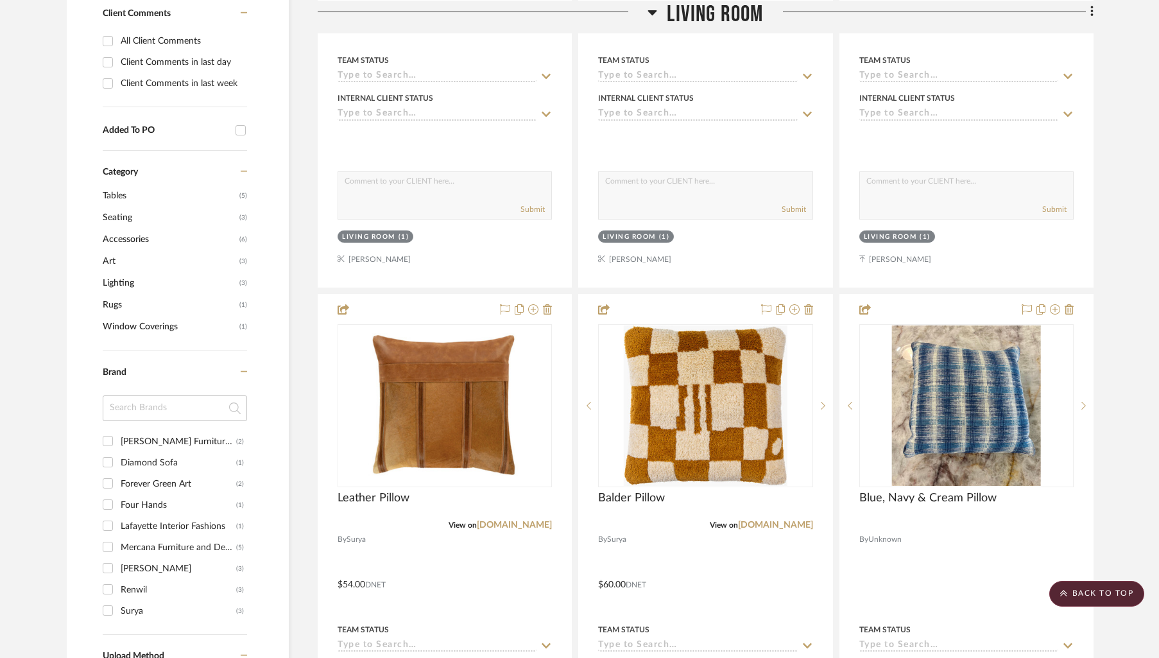
scroll to position [542, 0]
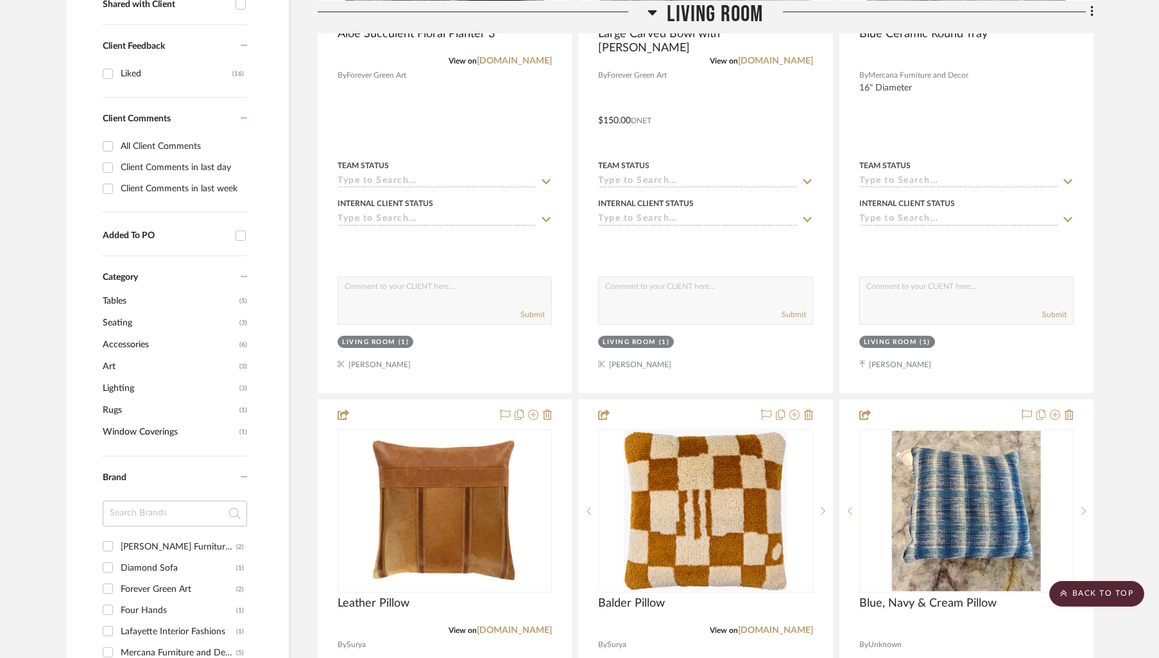
drag, startPoint x: 929, startPoint y: 385, endPoint x: 871, endPoint y: 10, distance: 379.3
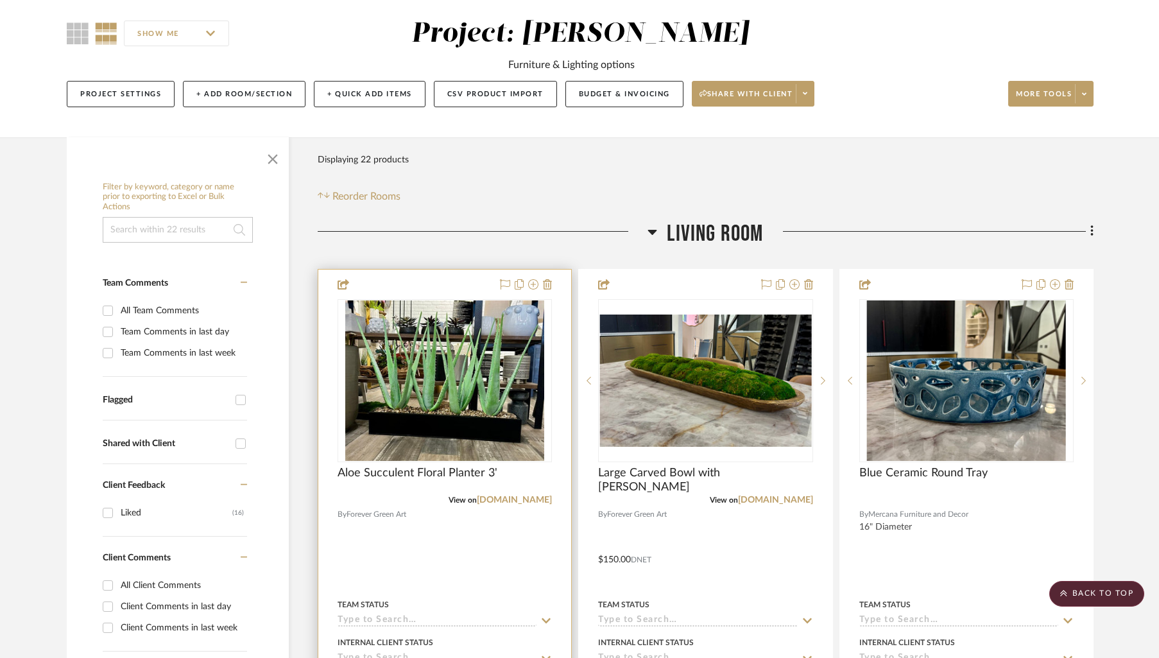
scroll to position [0, 0]
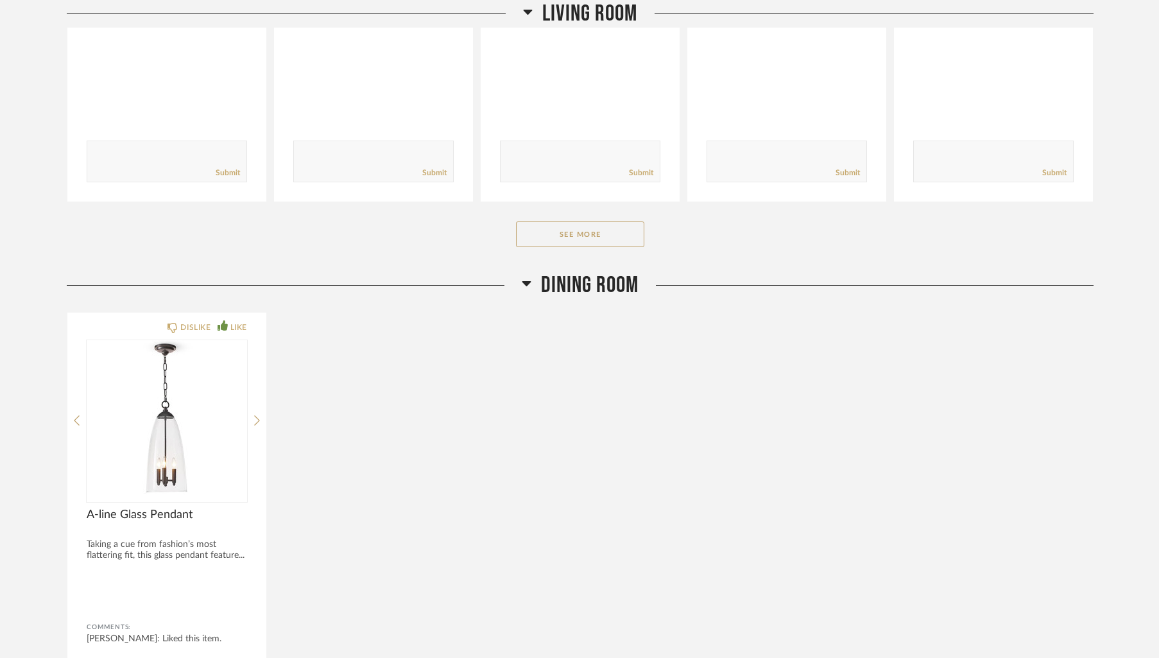
scroll to position [503, 0]
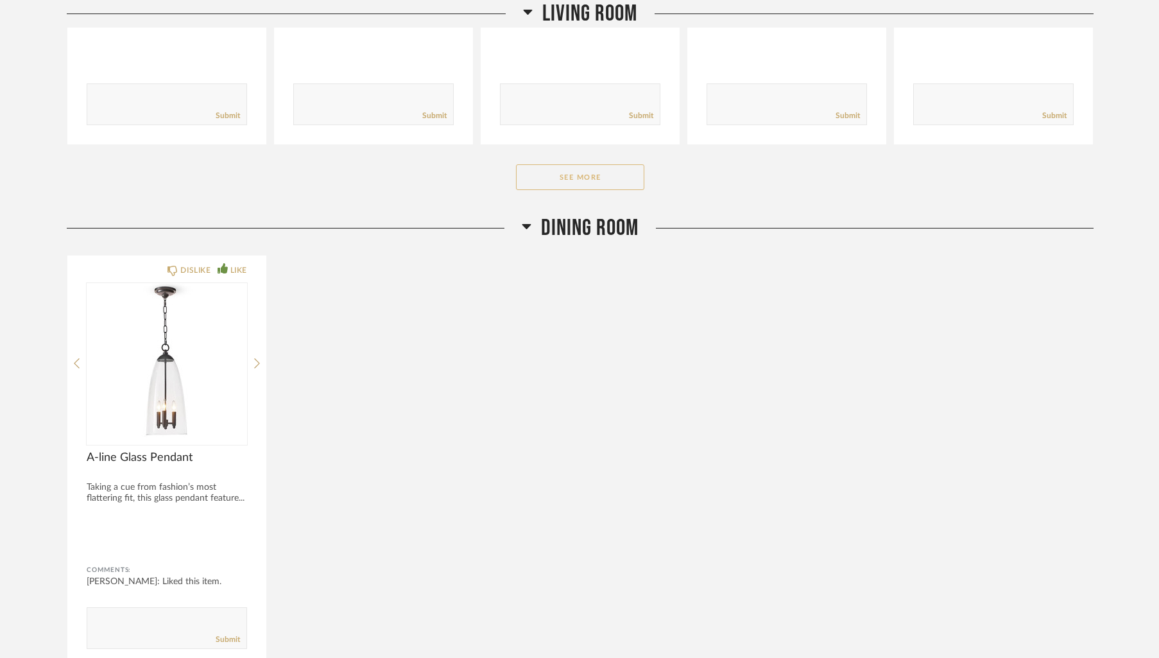
click at [571, 181] on button "See More" at bounding box center [580, 177] width 128 height 26
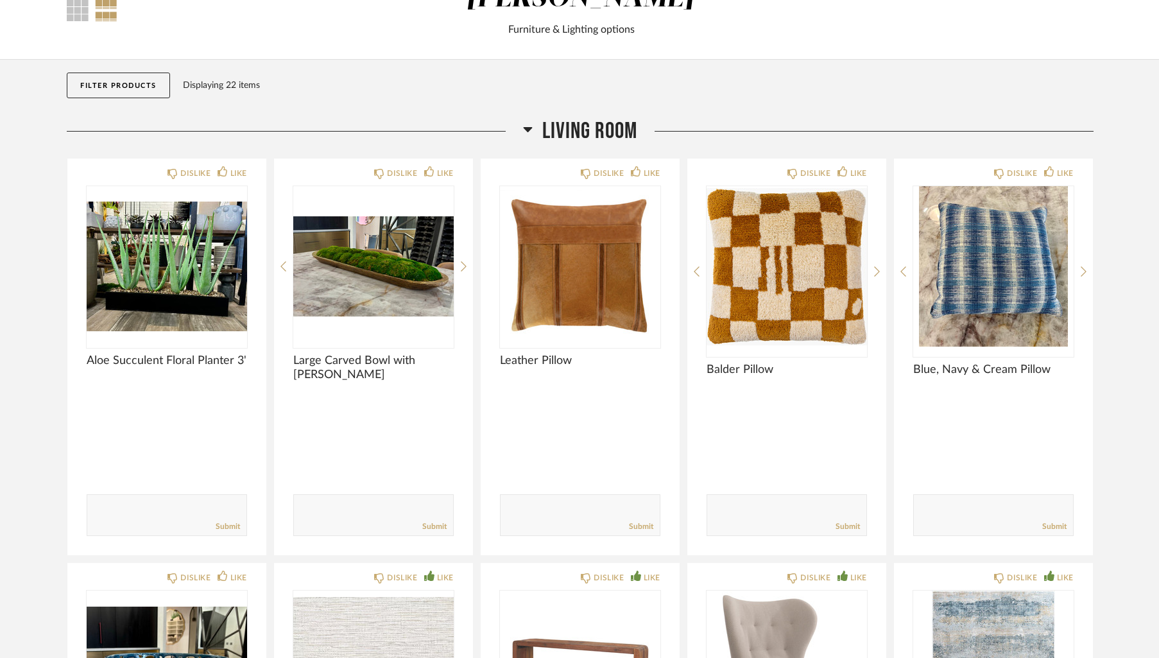
scroll to position [91, 0]
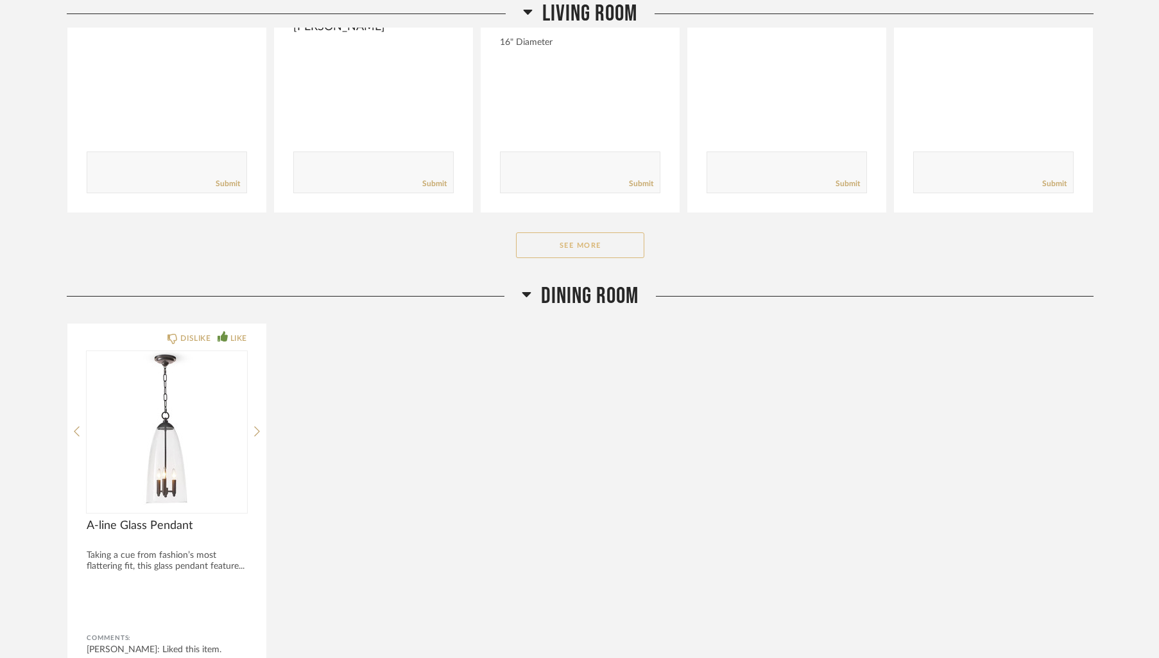
scroll to position [446, 0]
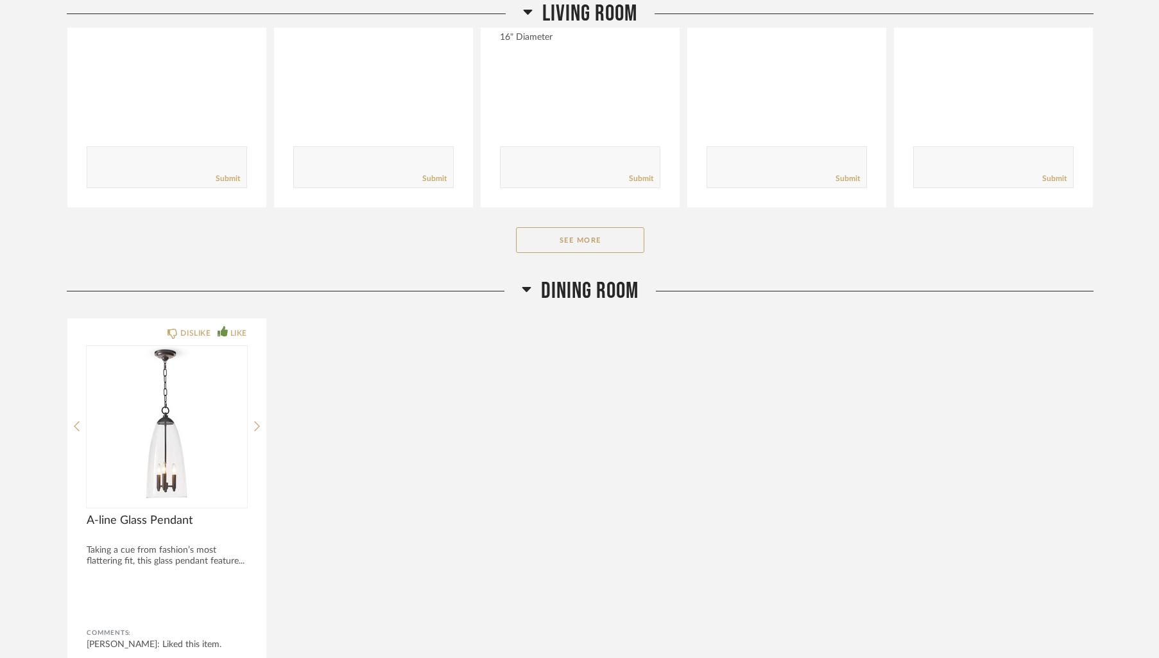
drag, startPoint x: 598, startPoint y: 243, endPoint x: 684, endPoint y: 295, distance: 100.5
click at [599, 243] on button "See More" at bounding box center [580, 240] width 128 height 26
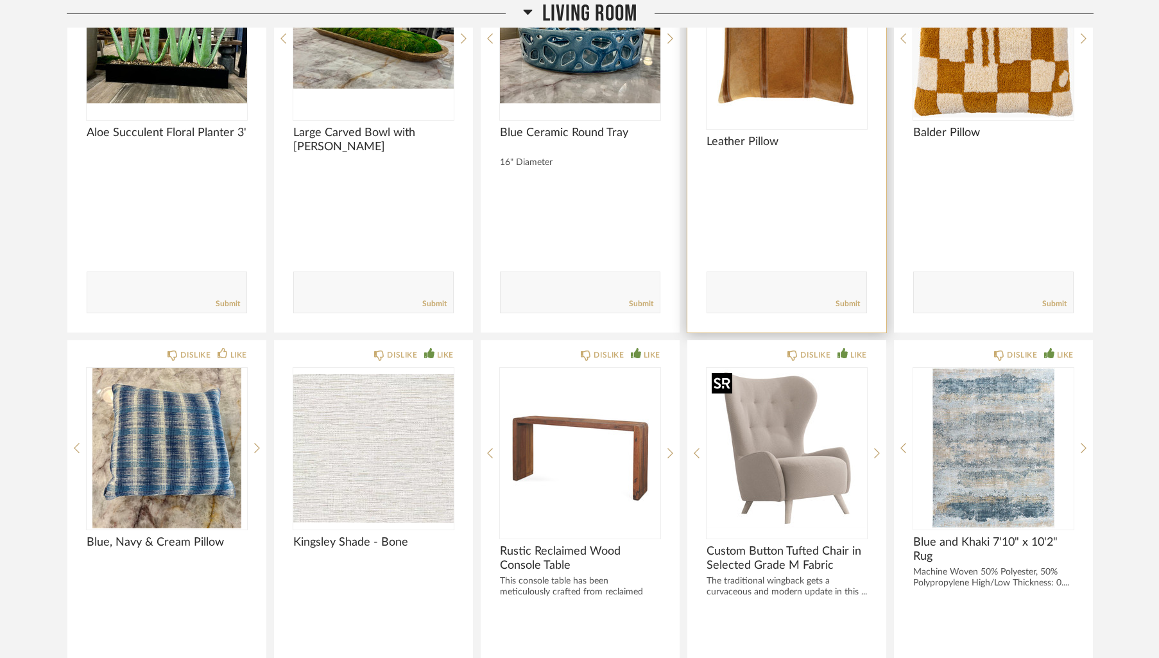
scroll to position [0, 0]
